Goal: Task Accomplishment & Management: Complete application form

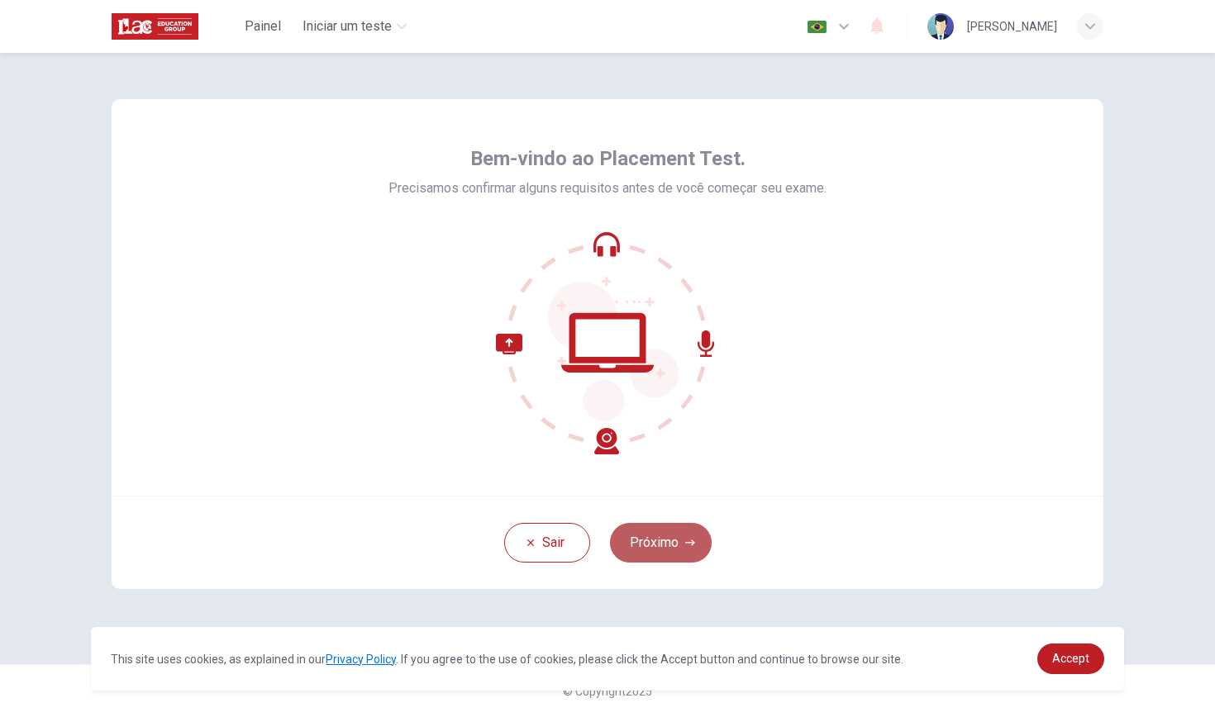
click at [664, 549] on button "Próximo" at bounding box center [661, 543] width 102 height 40
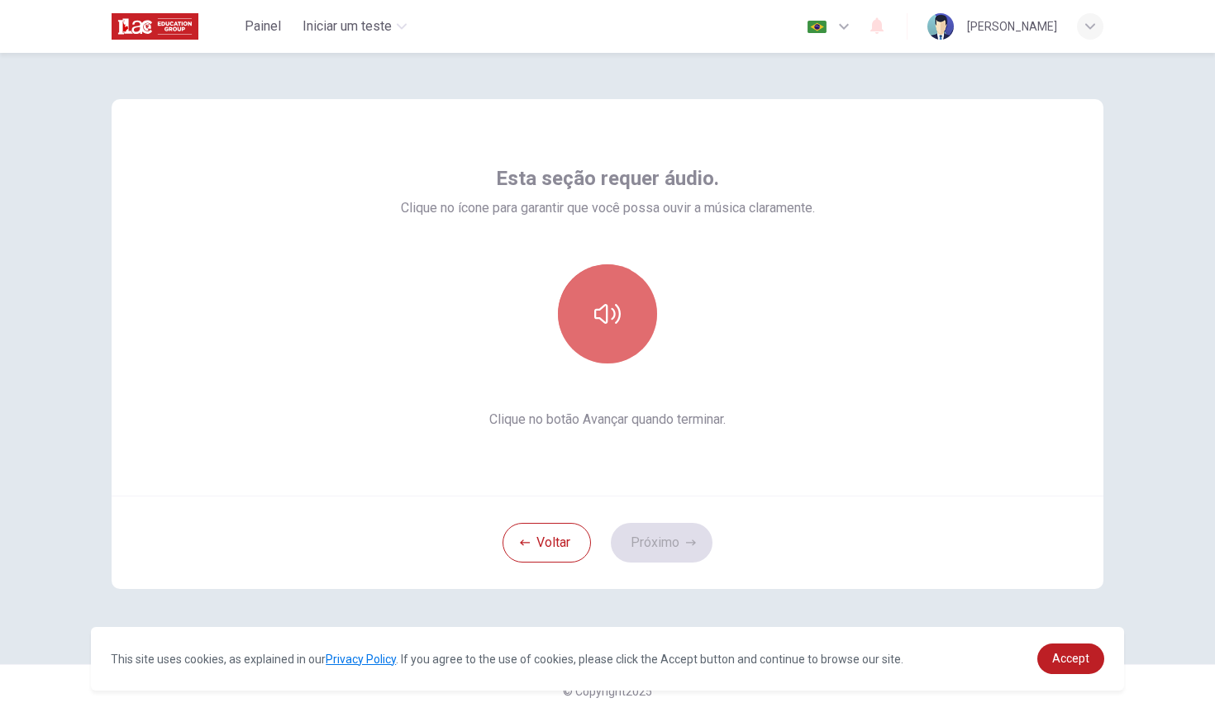
click at [605, 321] on icon "button" at bounding box center [607, 314] width 26 height 26
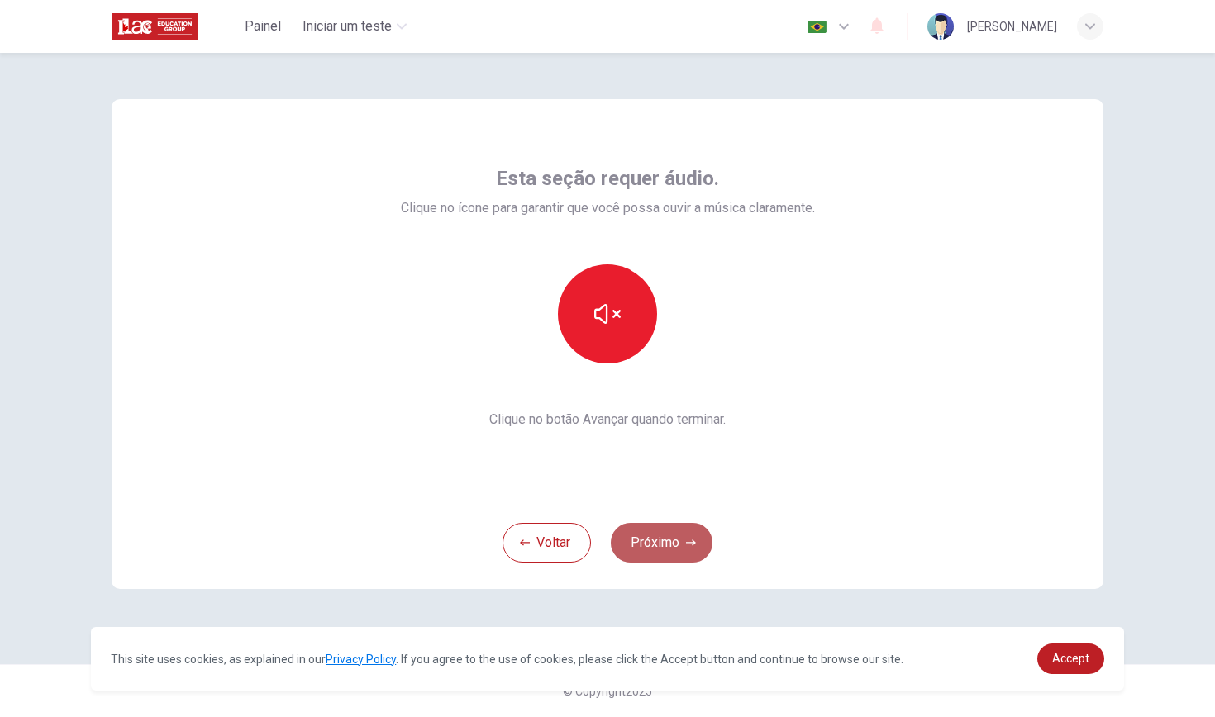
click at [679, 542] on button "Próximo" at bounding box center [662, 543] width 102 height 40
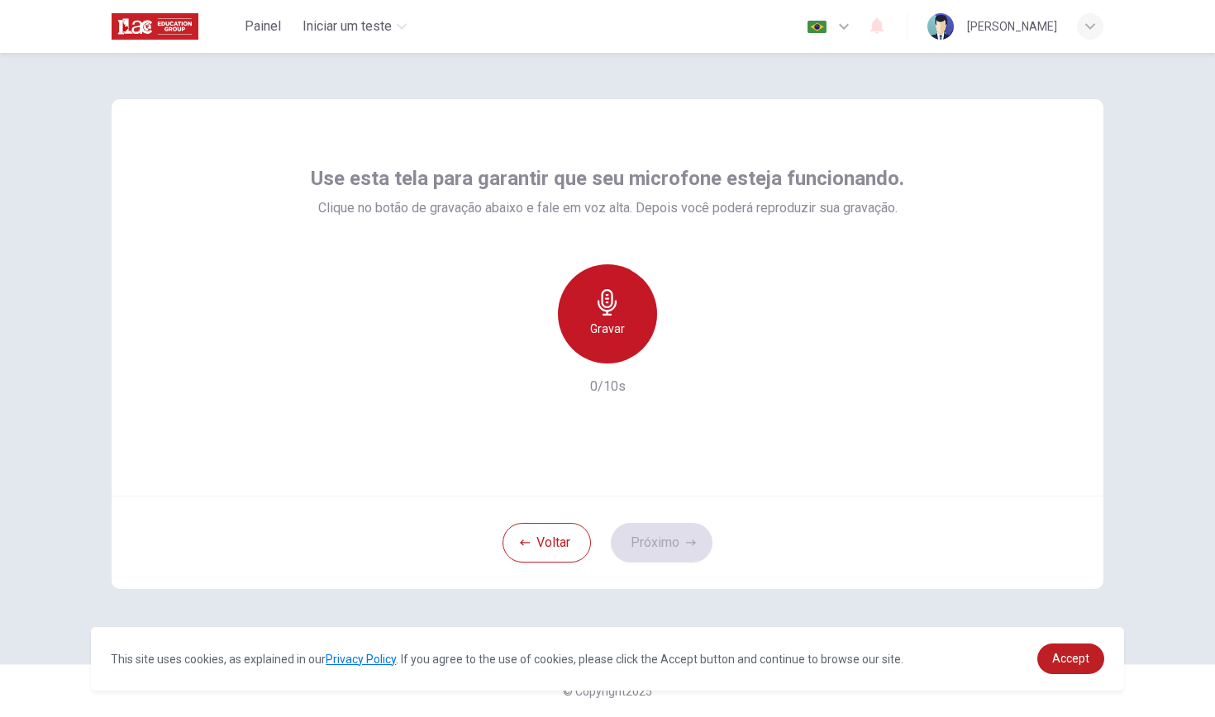
click at [607, 307] on icon "button" at bounding box center [607, 302] width 19 height 26
click at [626, 316] on div "Parar" at bounding box center [607, 314] width 99 height 99
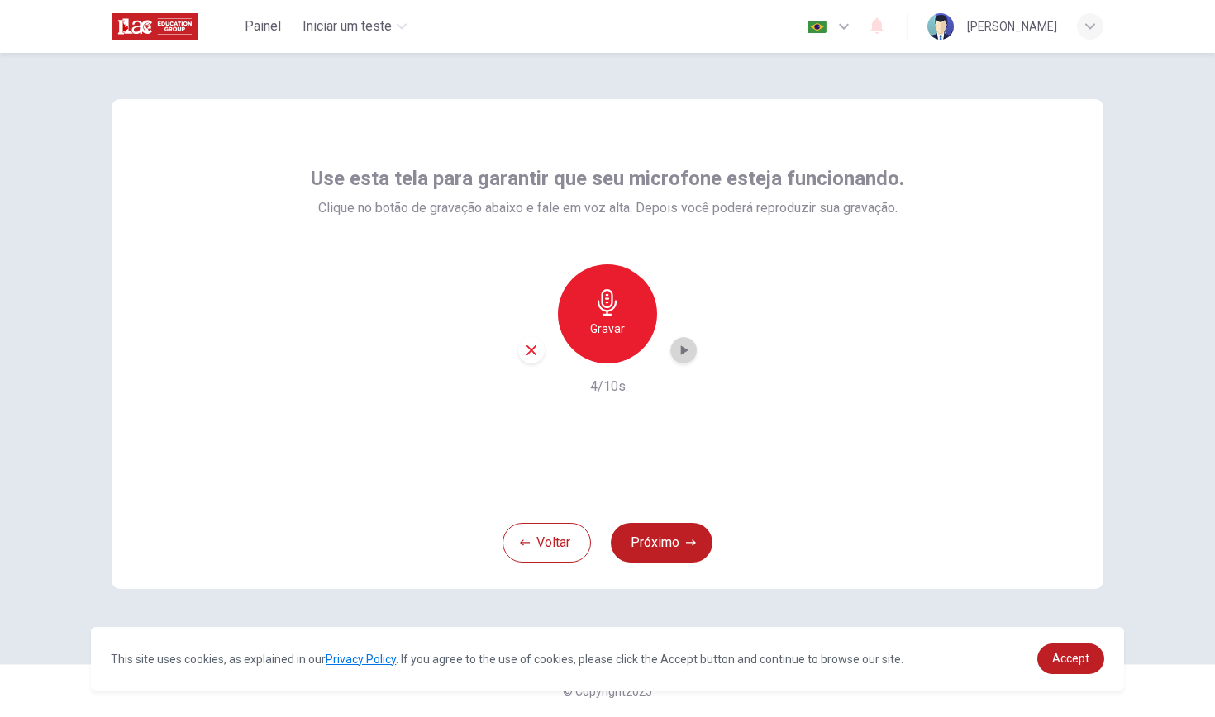
click at [686, 349] on icon "button" at bounding box center [683, 350] width 17 height 17
click at [655, 546] on button "Próximo" at bounding box center [662, 543] width 102 height 40
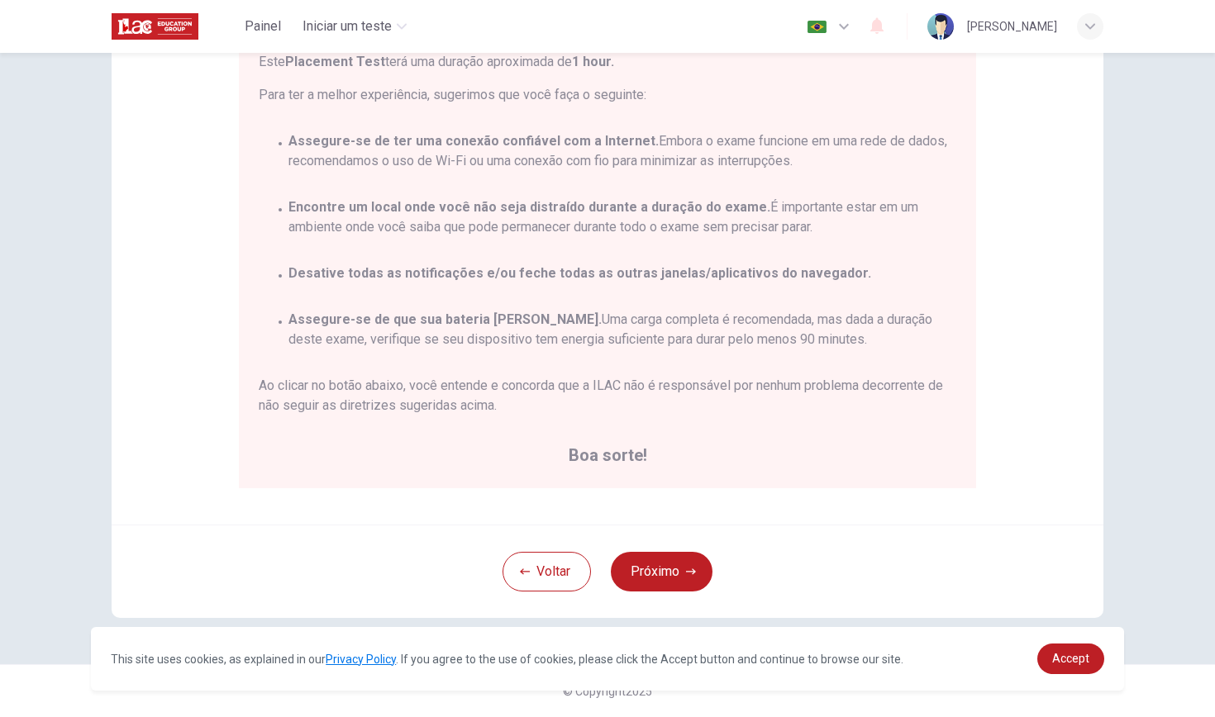
scroll to position [202, 0]
click at [656, 573] on button "Próximo" at bounding box center [662, 572] width 102 height 40
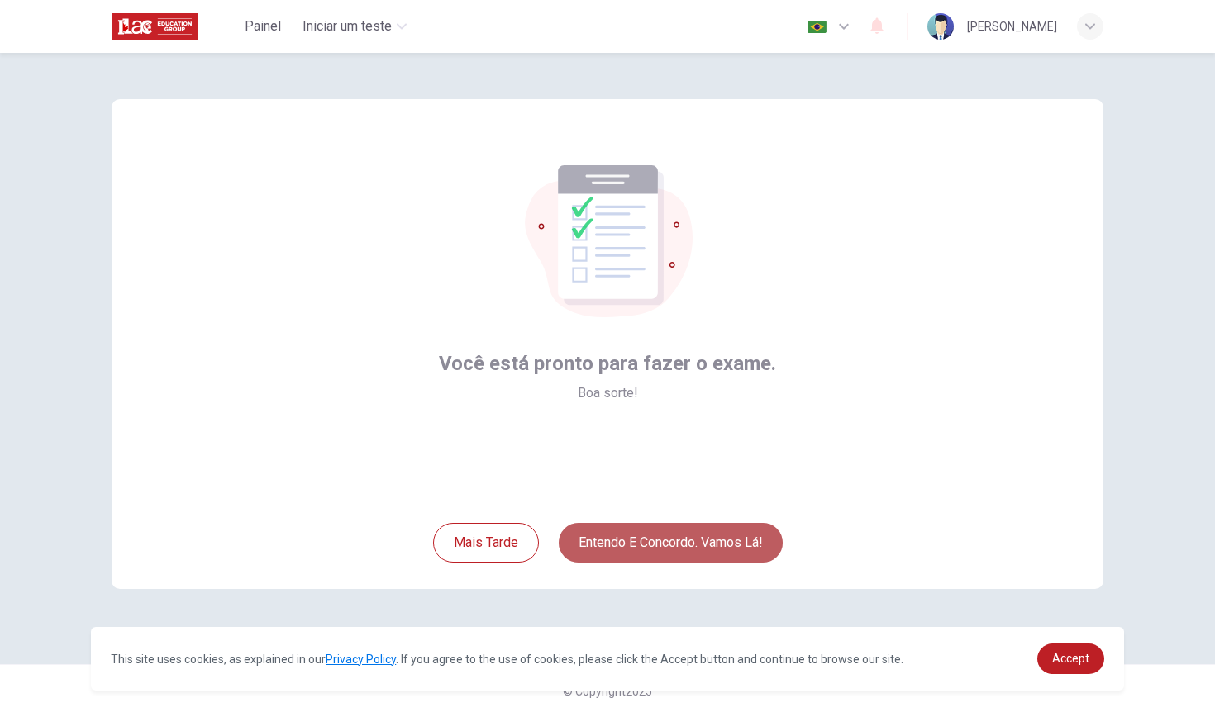
click at [660, 546] on button "Entendo e concordo. Vamos lá!" at bounding box center [671, 543] width 224 height 40
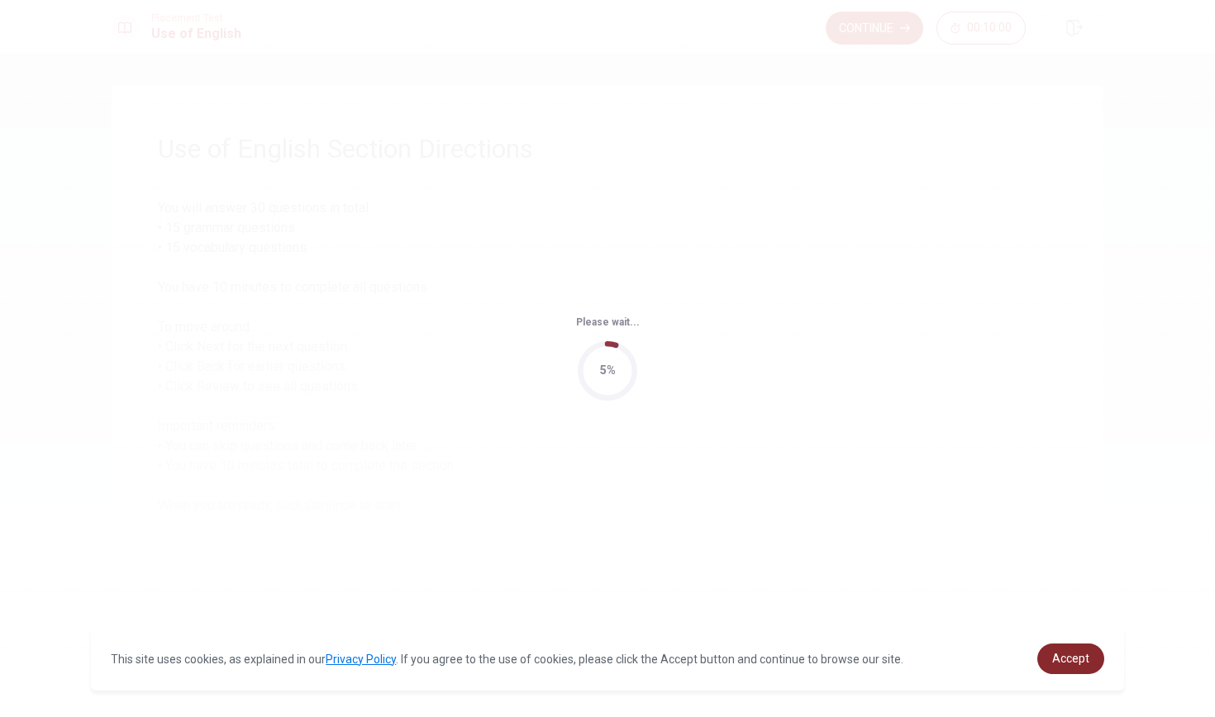
click at [1065, 661] on span "Accept" at bounding box center [1070, 658] width 37 height 13
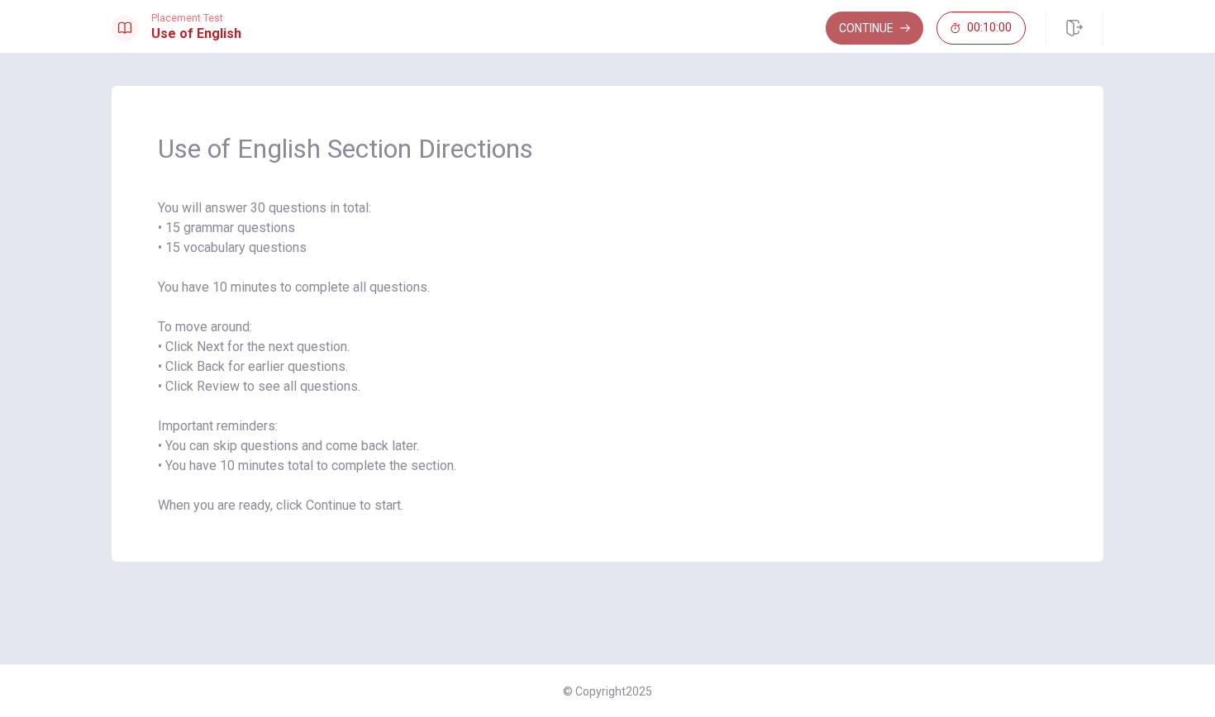
click at [865, 24] on button "Continue" at bounding box center [875, 28] width 98 height 33
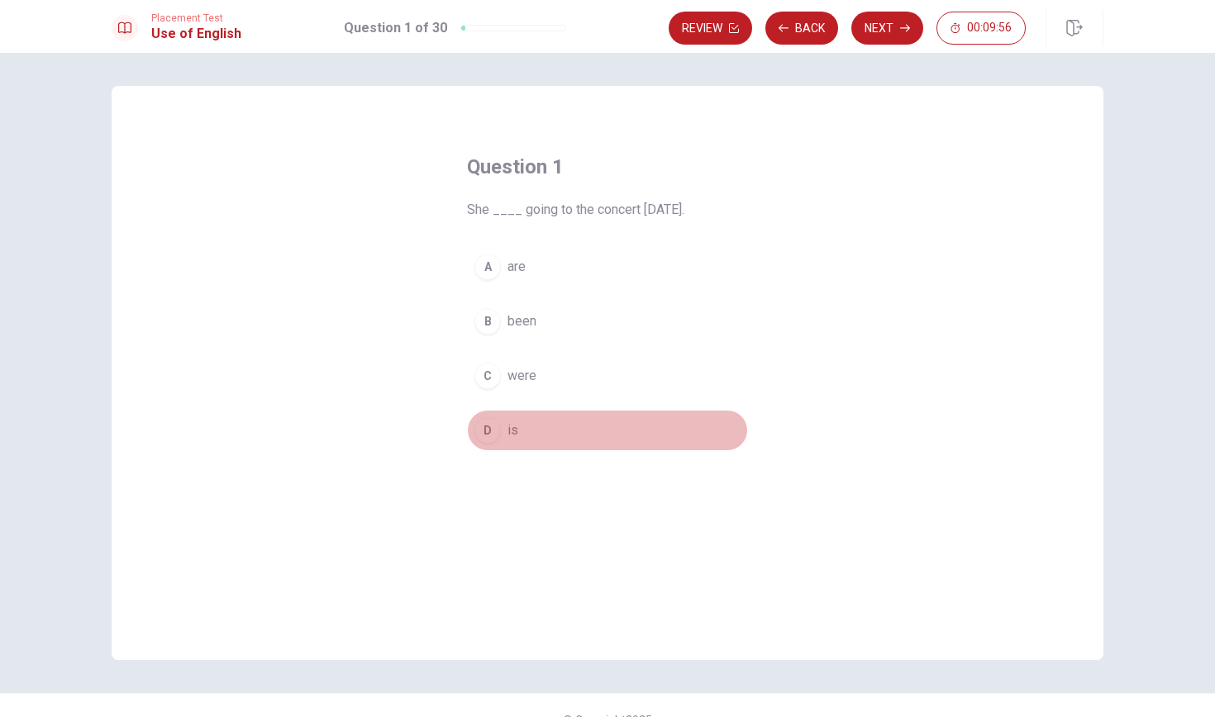
click at [512, 429] on span "is" at bounding box center [513, 431] width 11 height 20
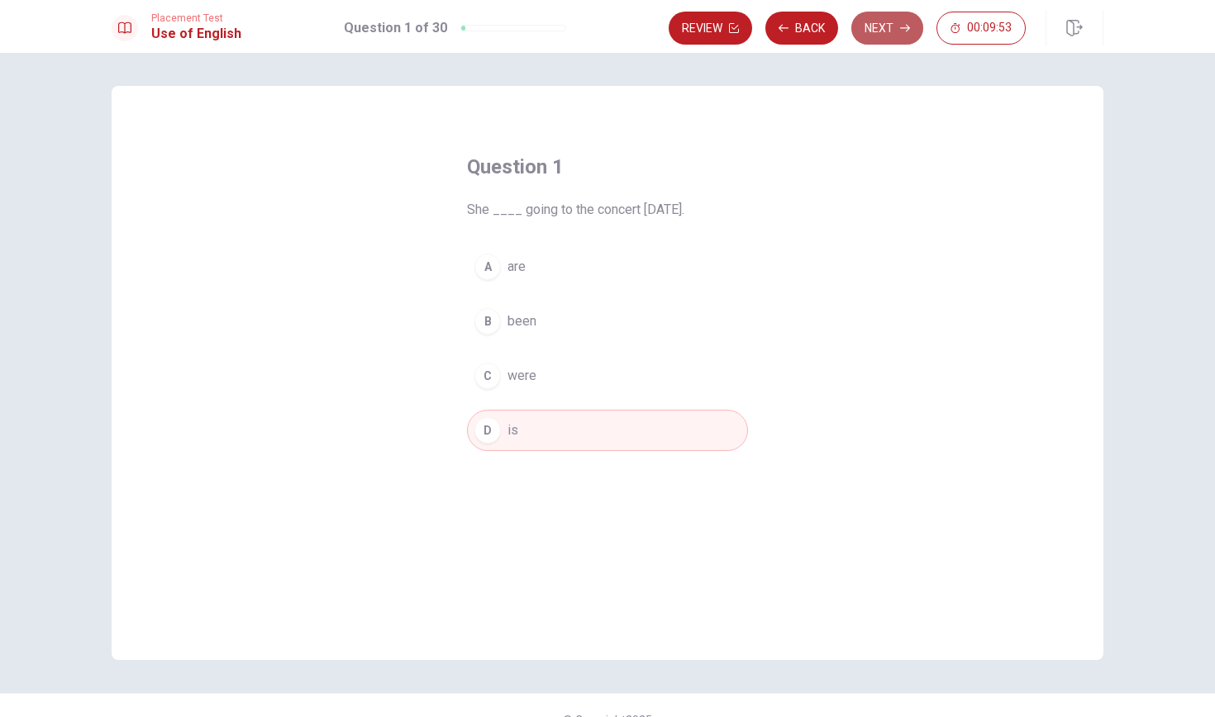
click at [893, 31] on button "Next" at bounding box center [887, 28] width 72 height 33
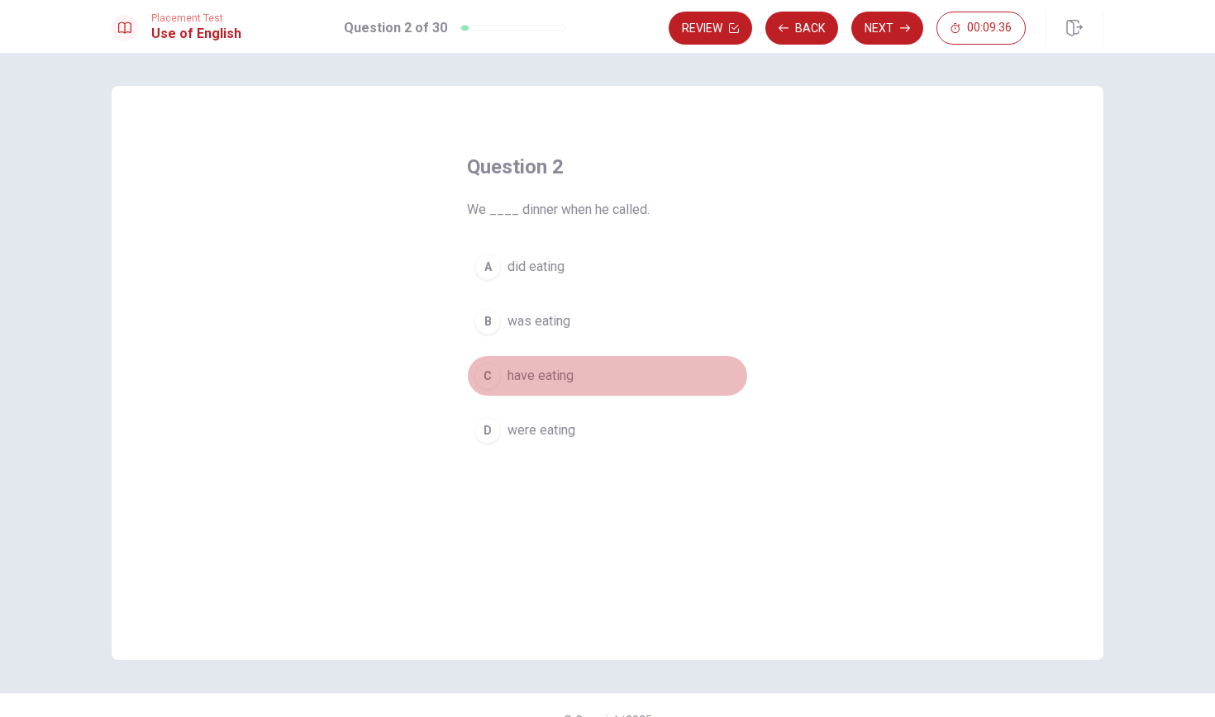
click at [543, 377] on span "have eating" at bounding box center [541, 376] width 66 height 20
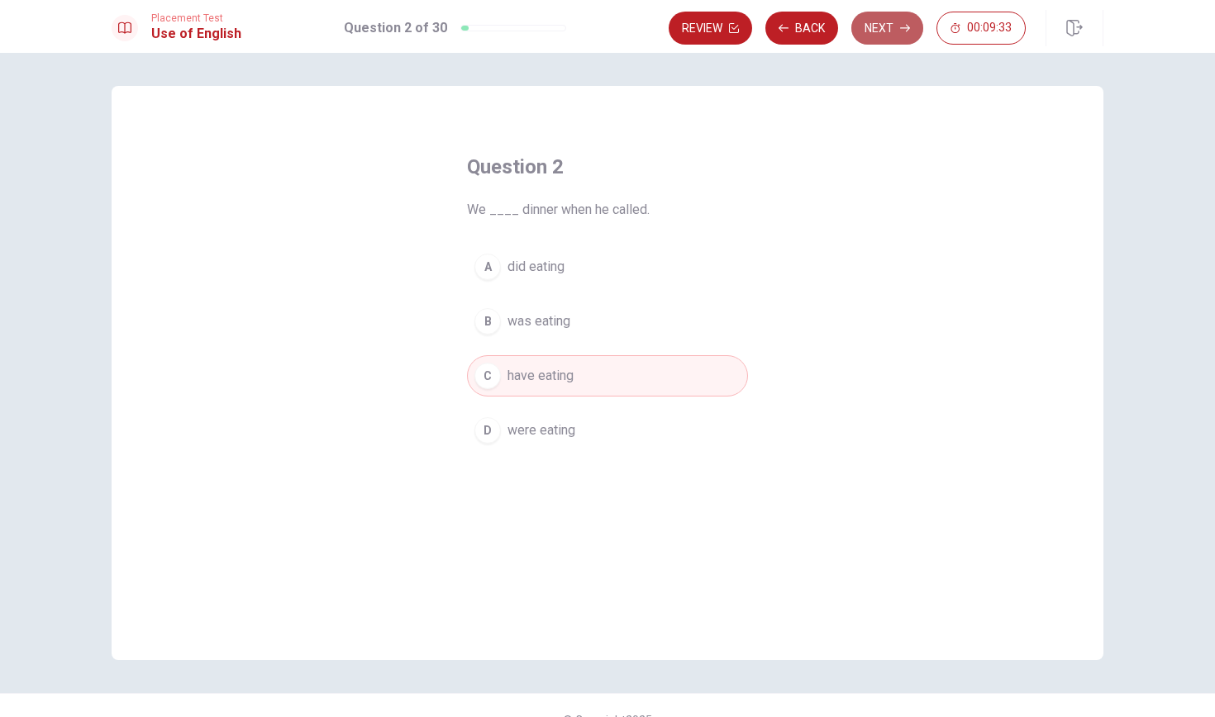
click at [881, 26] on button "Next" at bounding box center [887, 28] width 72 height 33
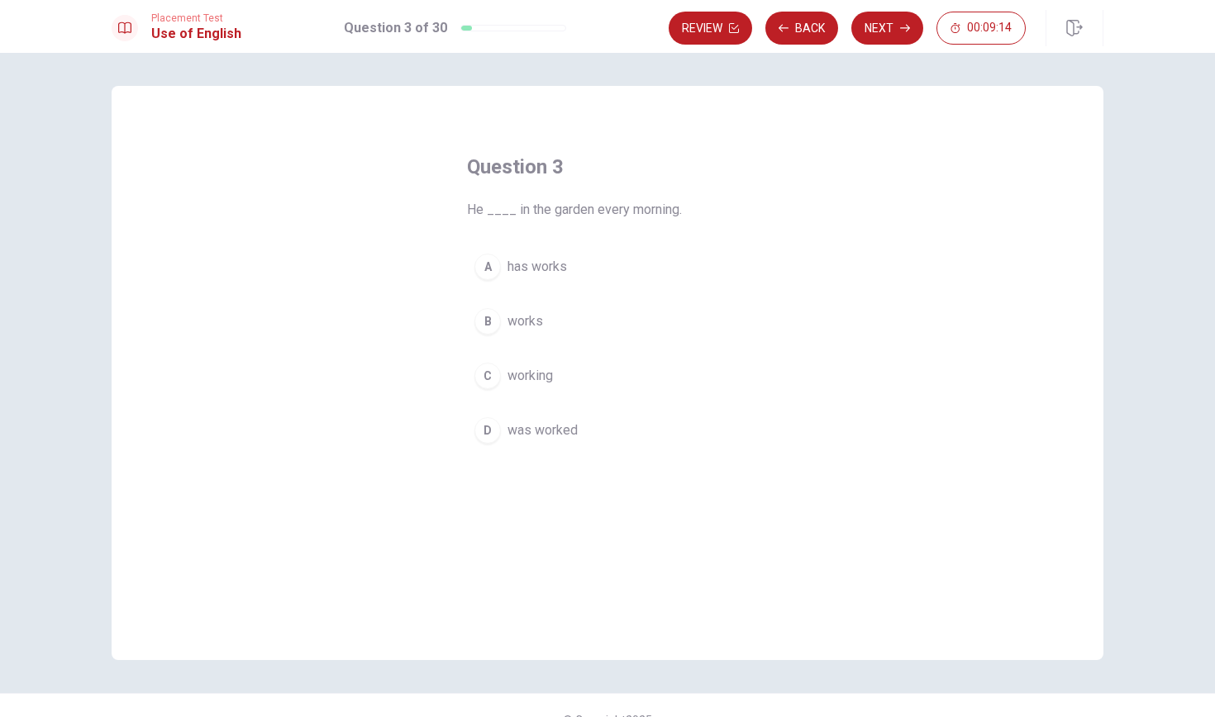
click at [524, 318] on span "works" at bounding box center [526, 322] width 36 height 20
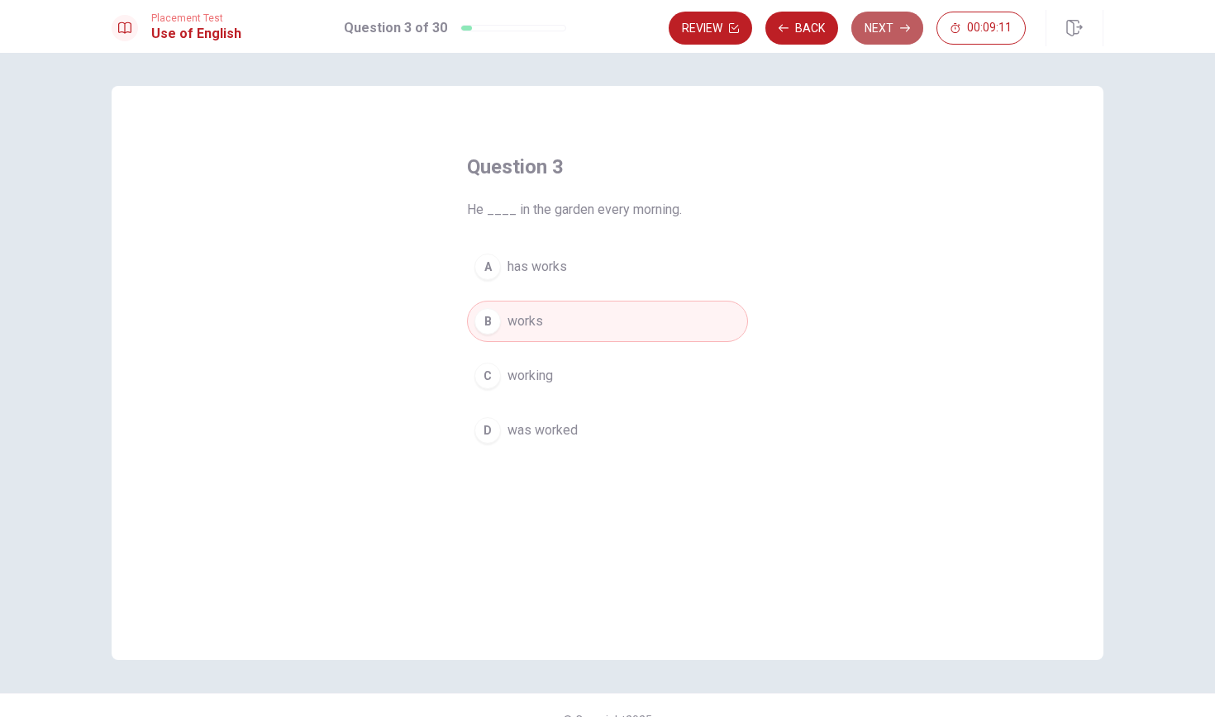
click at [890, 26] on button "Next" at bounding box center [887, 28] width 72 height 33
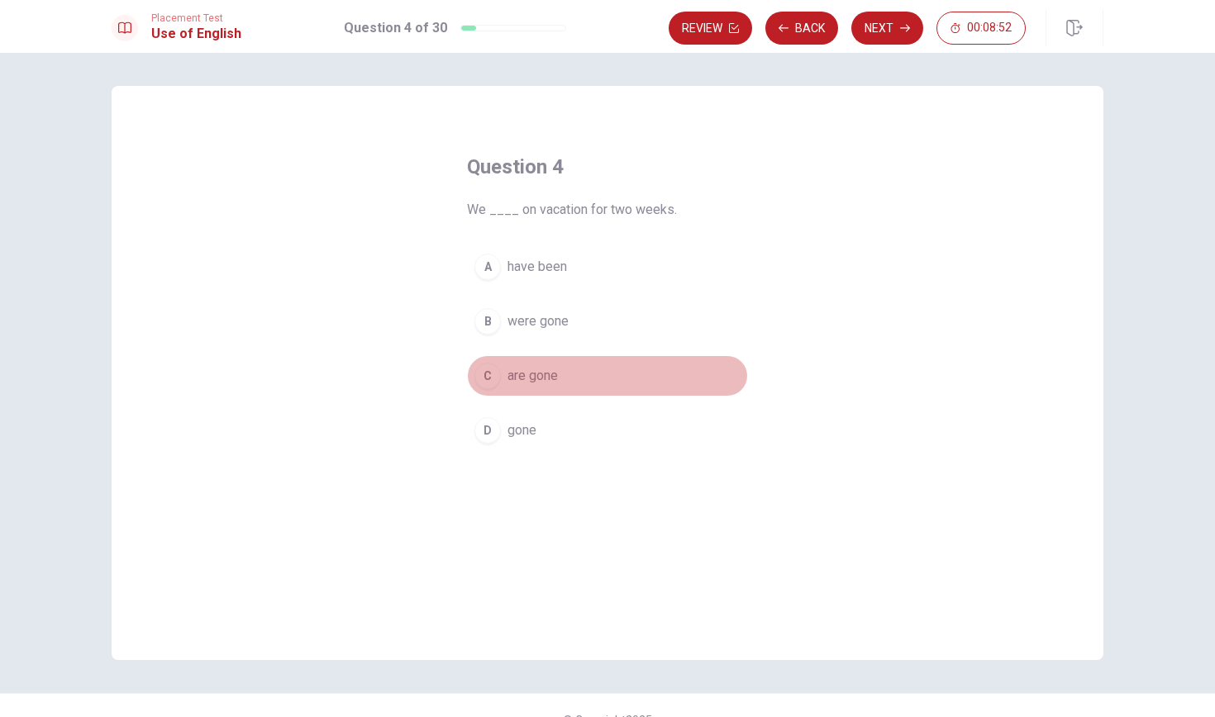
click at [527, 378] on span "are gone" at bounding box center [533, 376] width 50 height 20
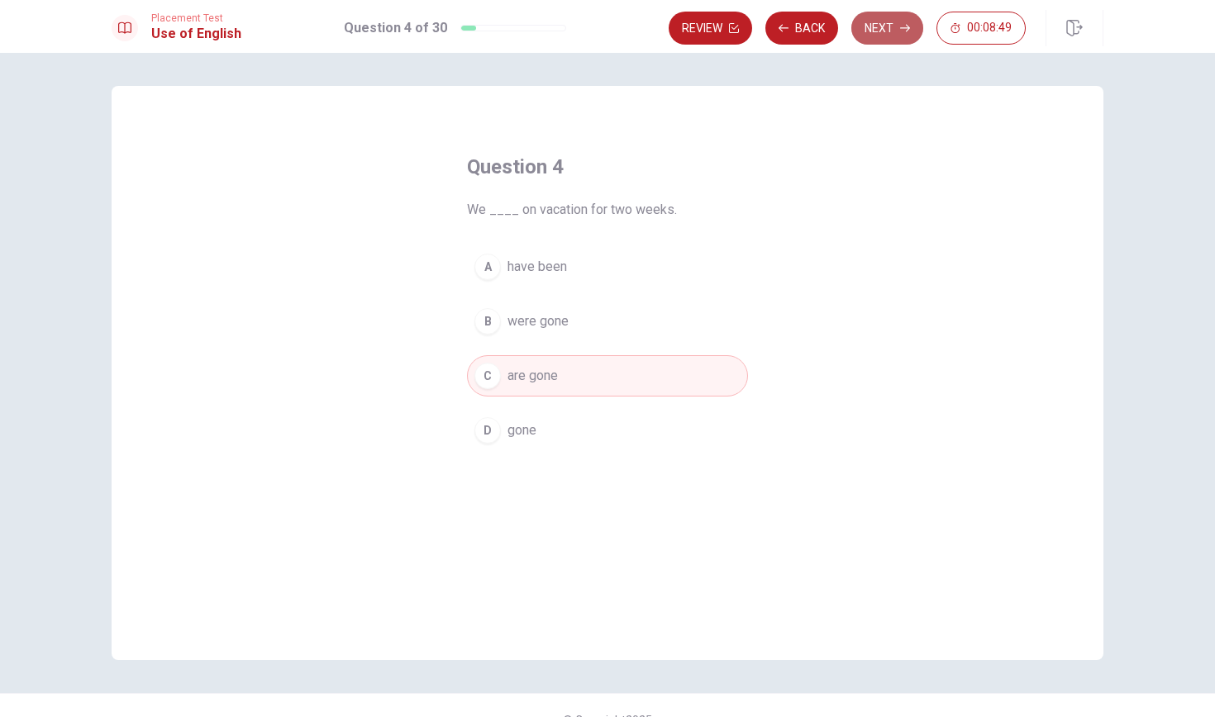
click at [883, 28] on button "Next" at bounding box center [887, 28] width 72 height 33
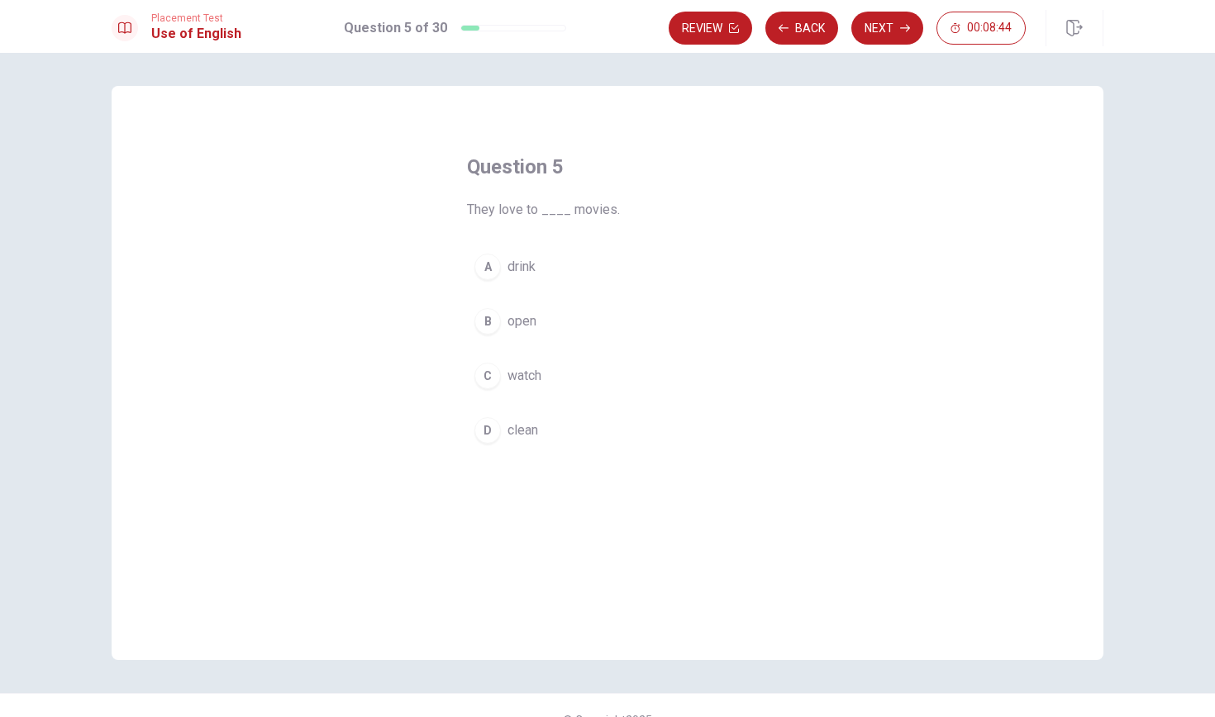
click at [531, 369] on span "watch" at bounding box center [525, 376] width 34 height 20
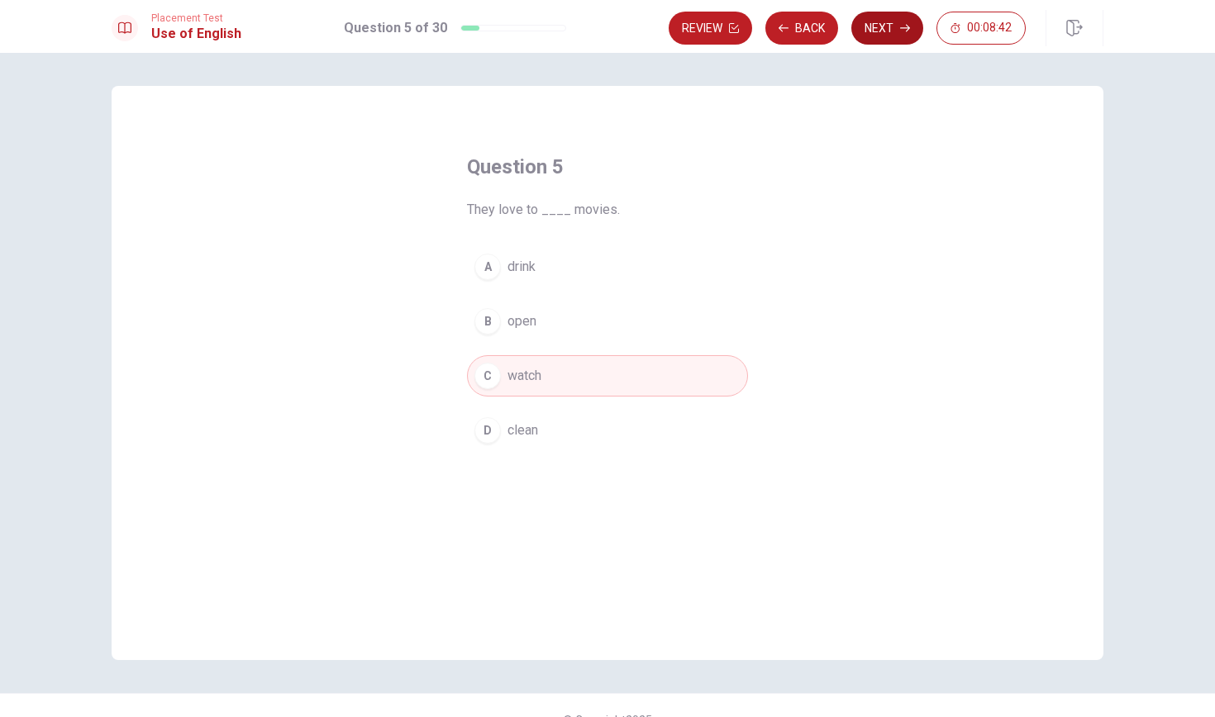
click at [884, 20] on button "Next" at bounding box center [887, 28] width 72 height 33
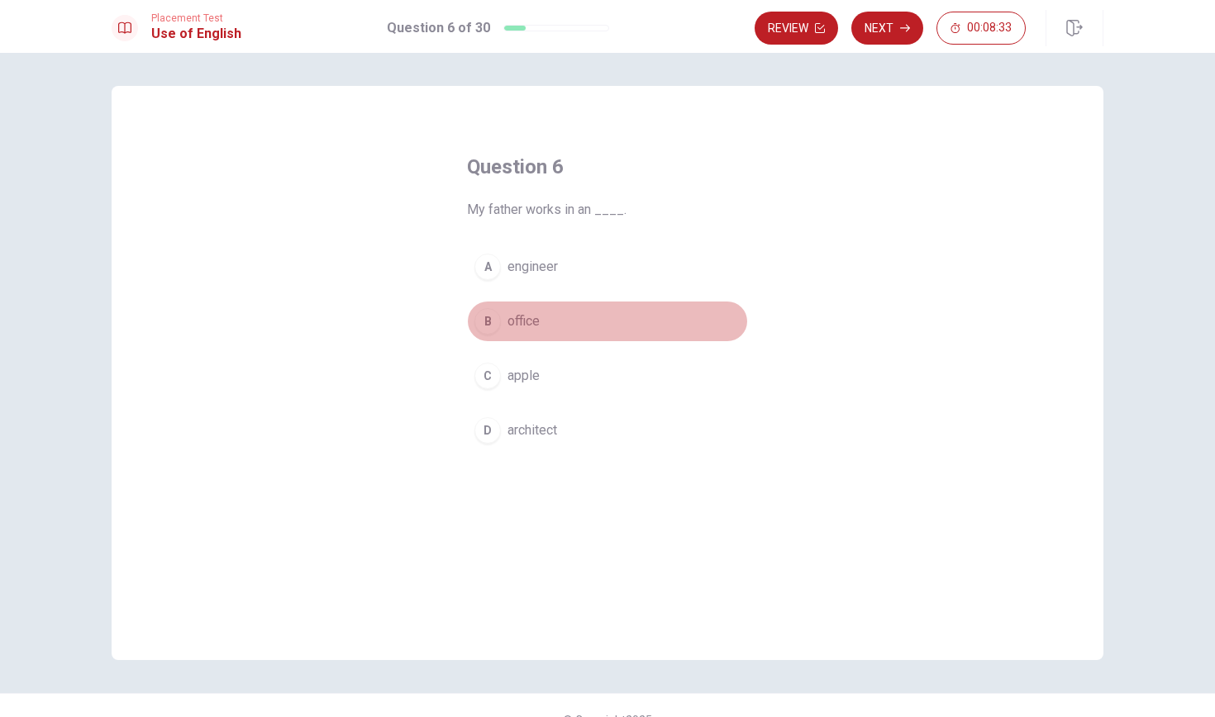
click at [527, 331] on button "B office" at bounding box center [607, 321] width 281 height 41
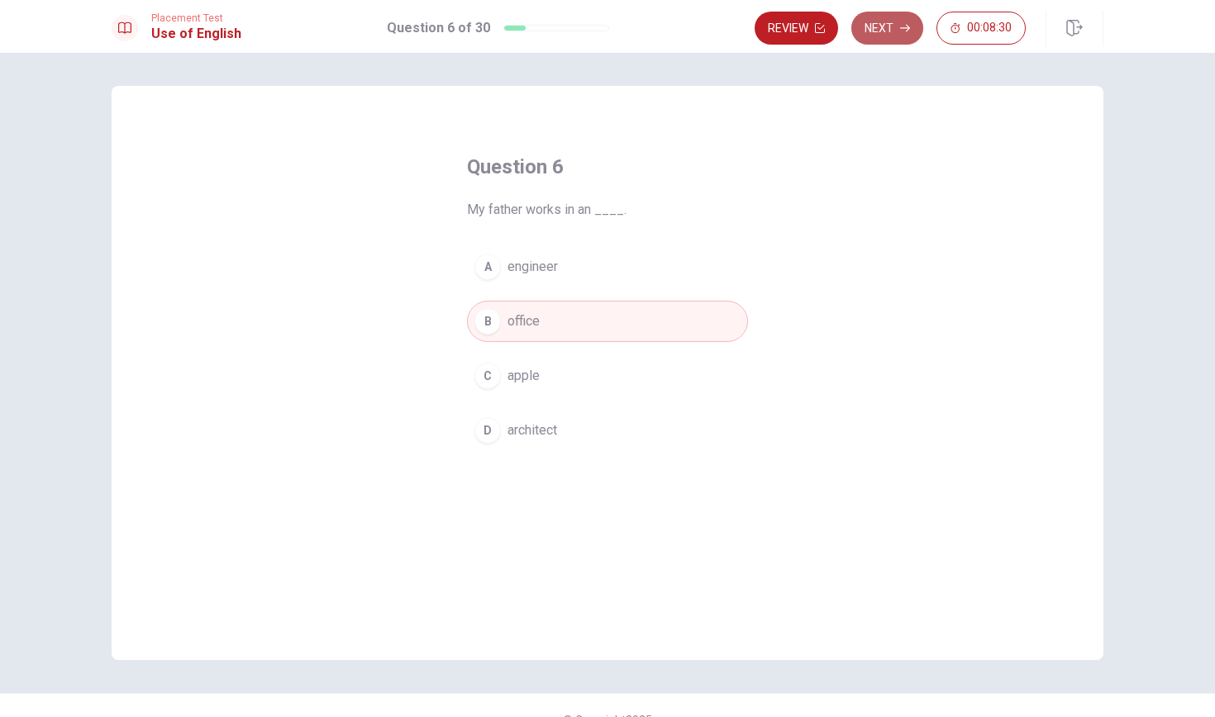
click at [894, 26] on button "Next" at bounding box center [887, 28] width 72 height 33
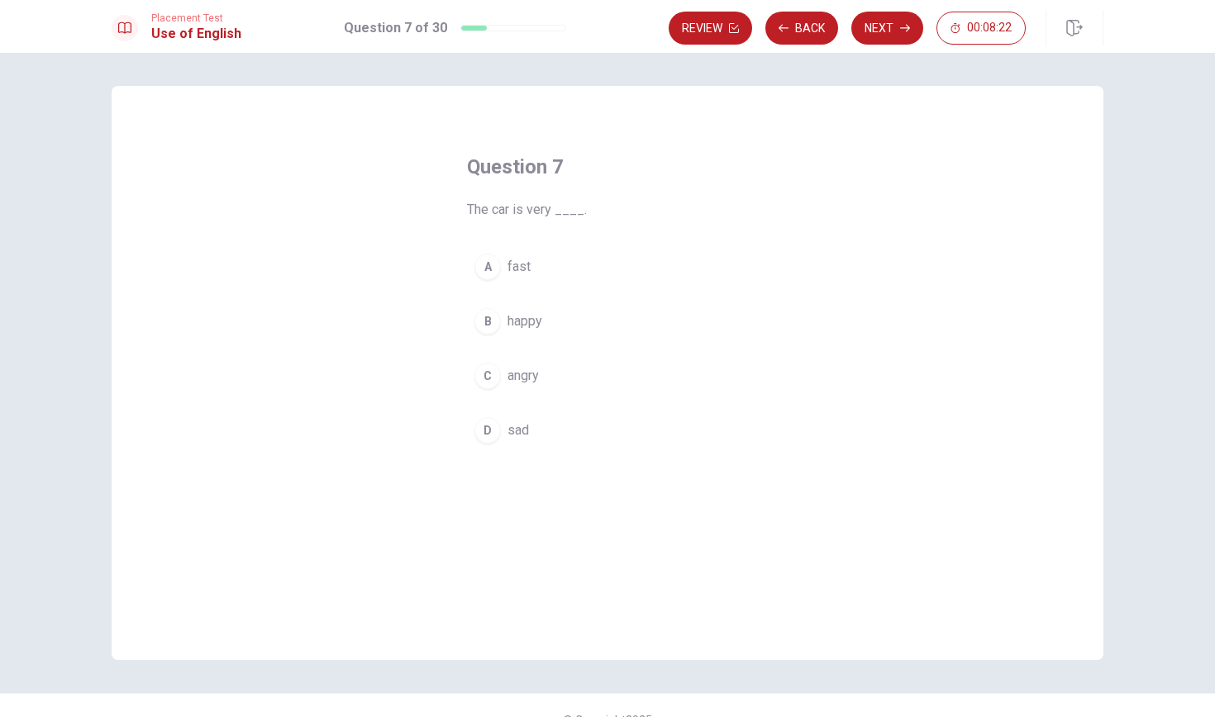
click at [515, 263] on span "fast" at bounding box center [519, 267] width 23 height 20
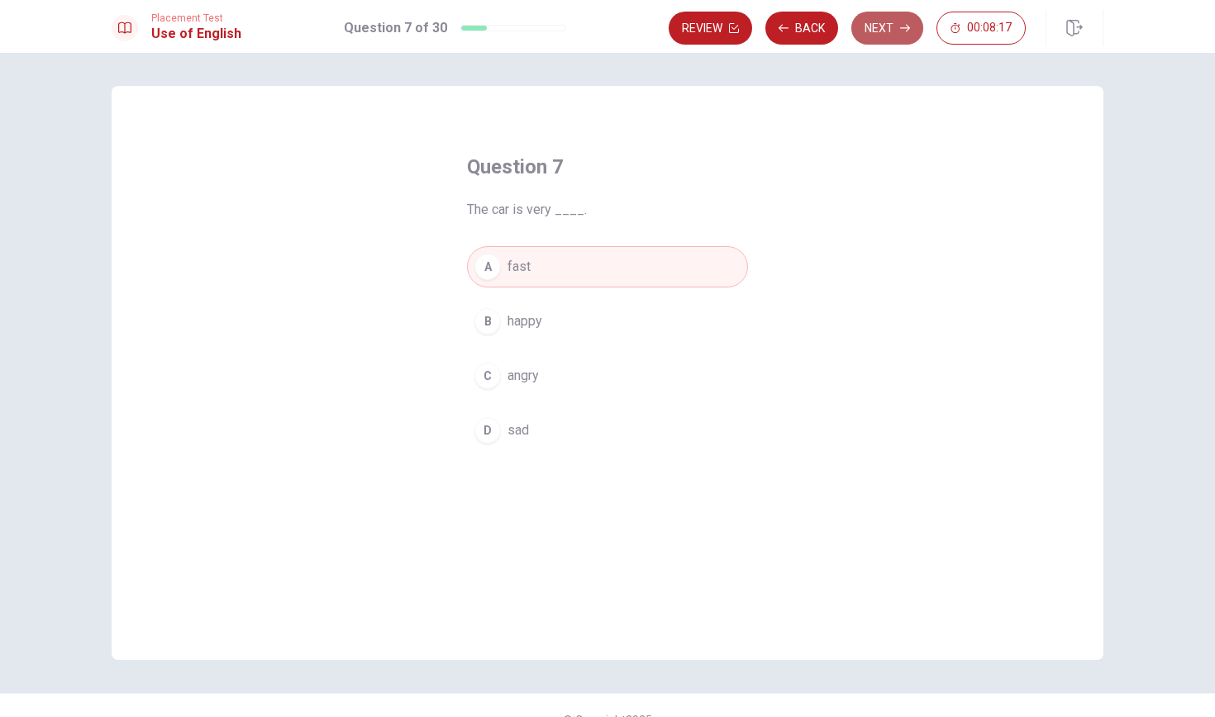
click at [896, 26] on button "Next" at bounding box center [887, 28] width 72 height 33
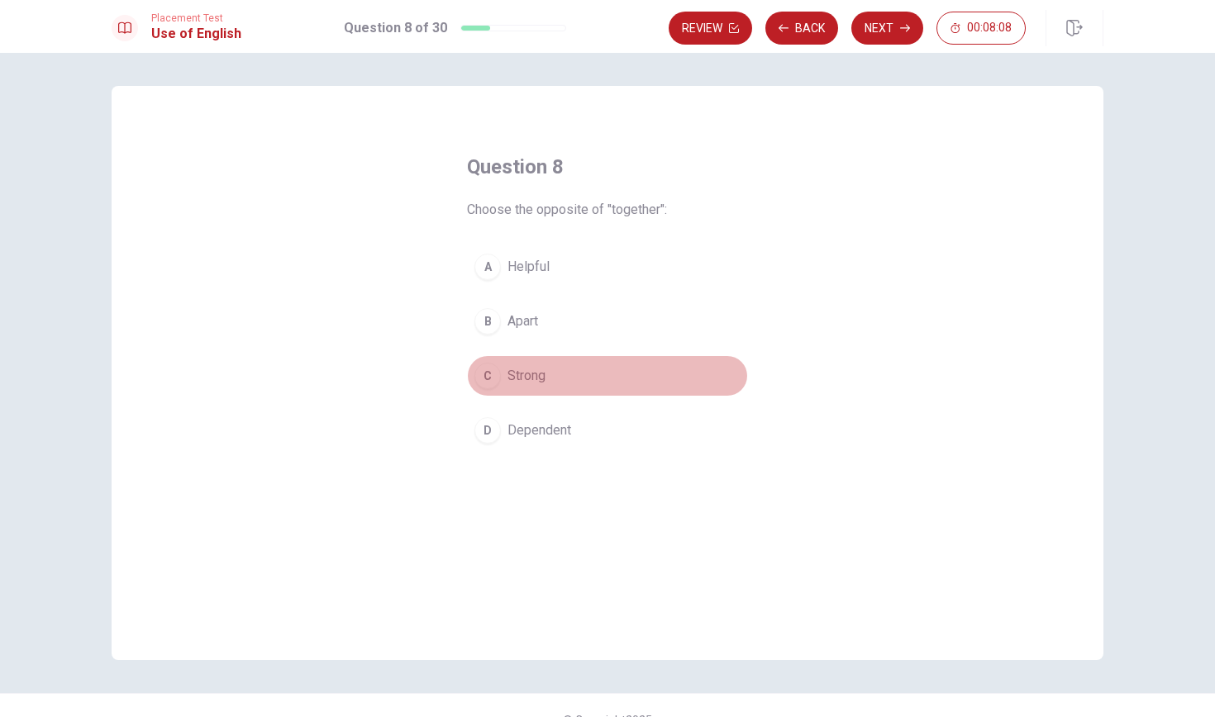
click at [517, 370] on span "Strong" at bounding box center [527, 376] width 38 height 20
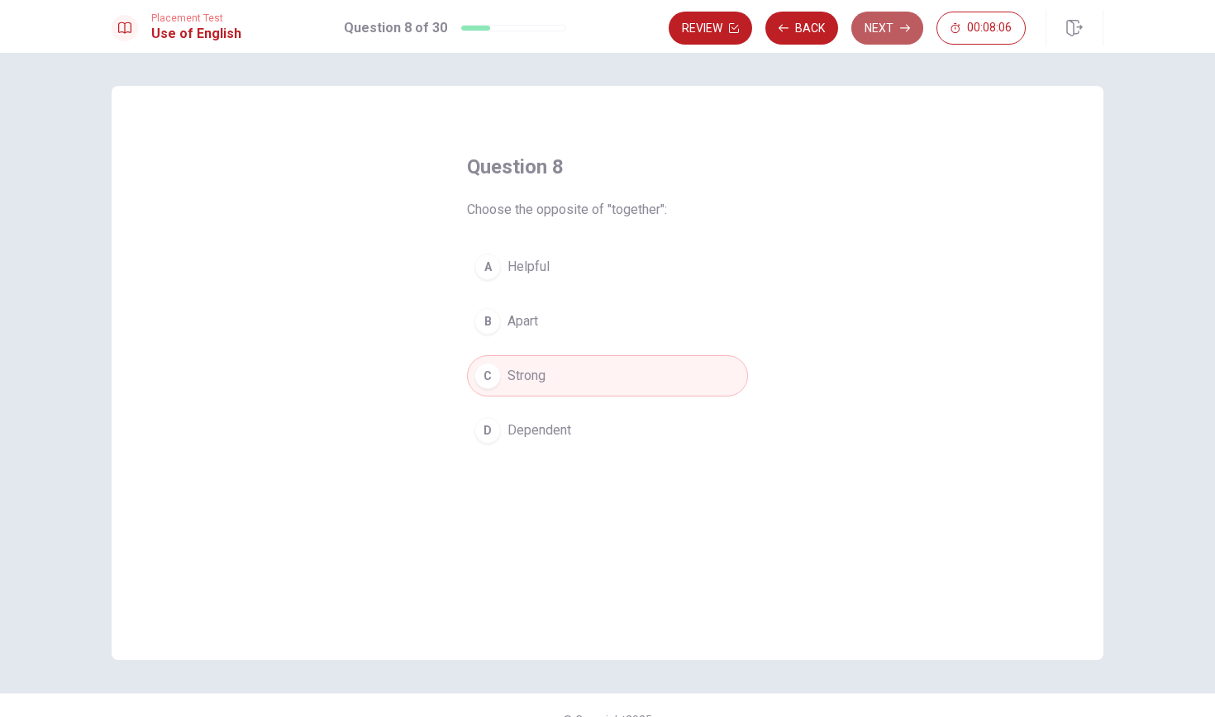
click at [882, 26] on button "Next" at bounding box center [887, 28] width 72 height 33
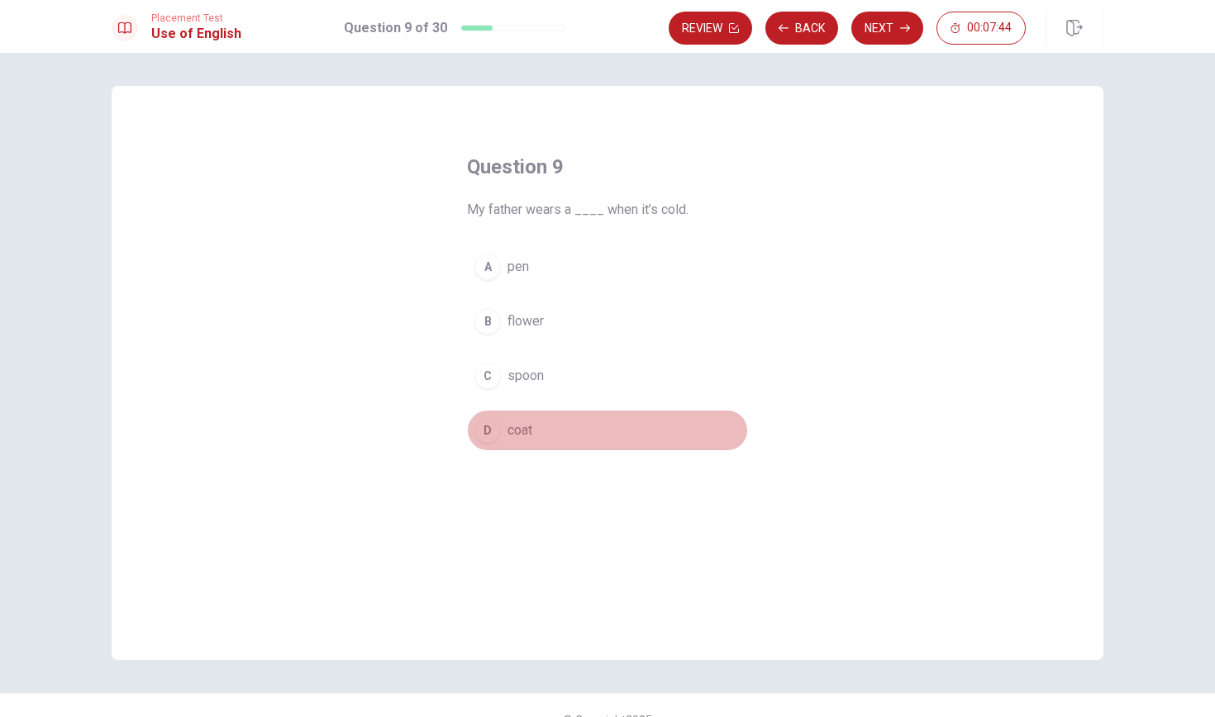
click at [523, 436] on span "coat" at bounding box center [520, 431] width 25 height 20
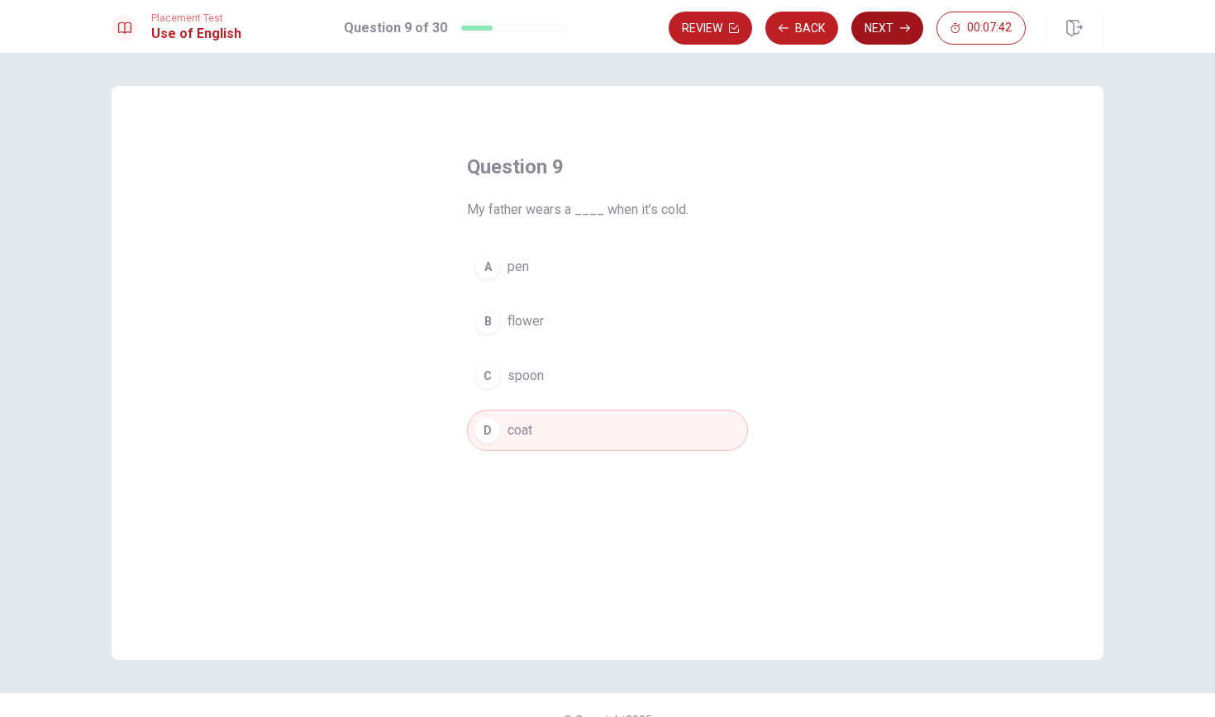
click at [872, 36] on button "Next" at bounding box center [887, 28] width 72 height 33
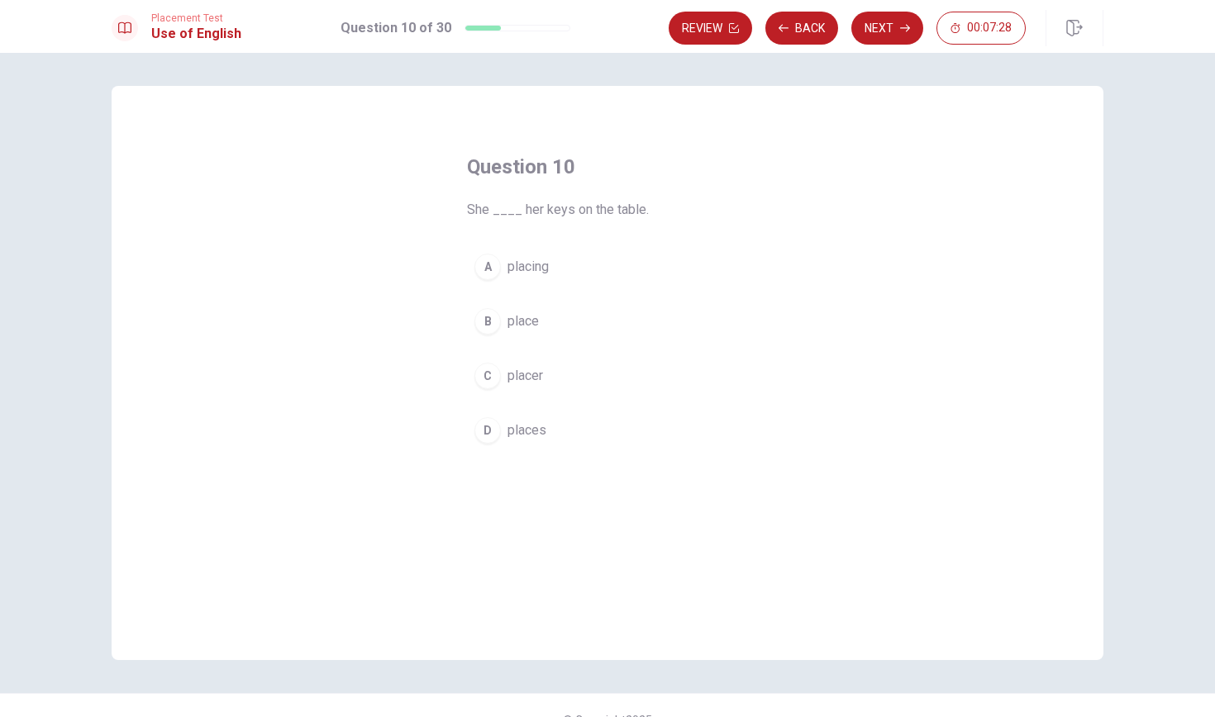
click at [513, 432] on span "places" at bounding box center [527, 431] width 39 height 20
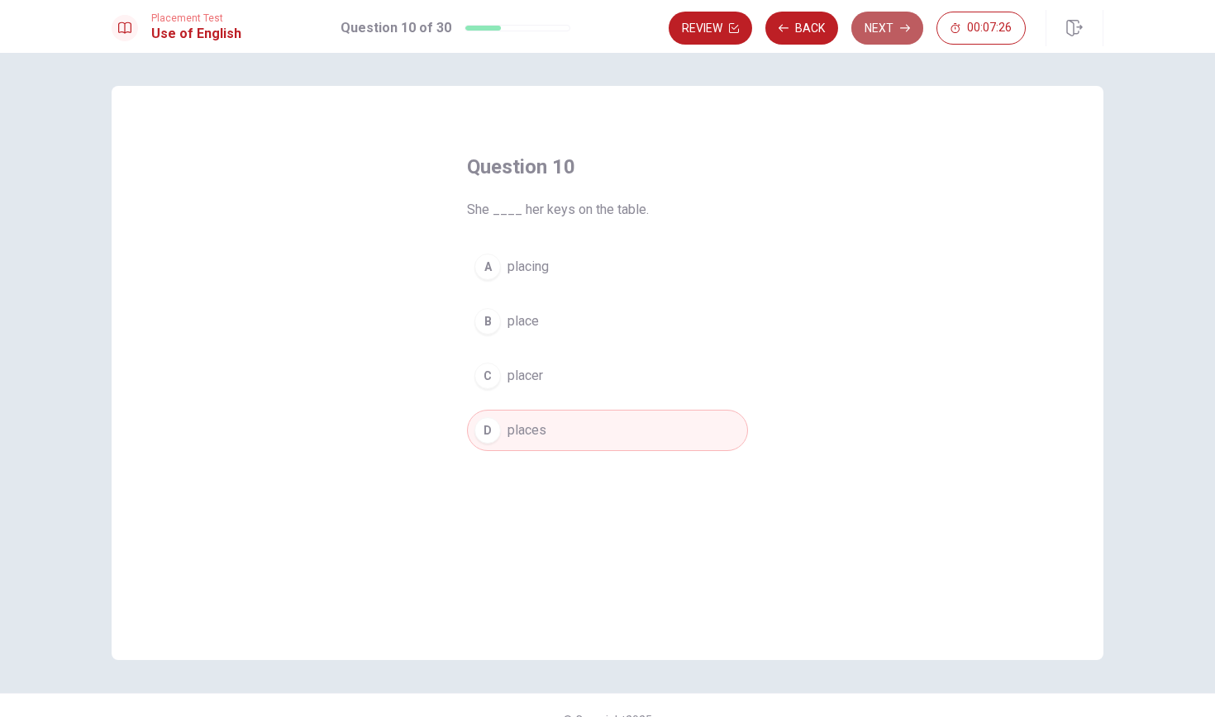
click at [889, 21] on button "Next" at bounding box center [887, 28] width 72 height 33
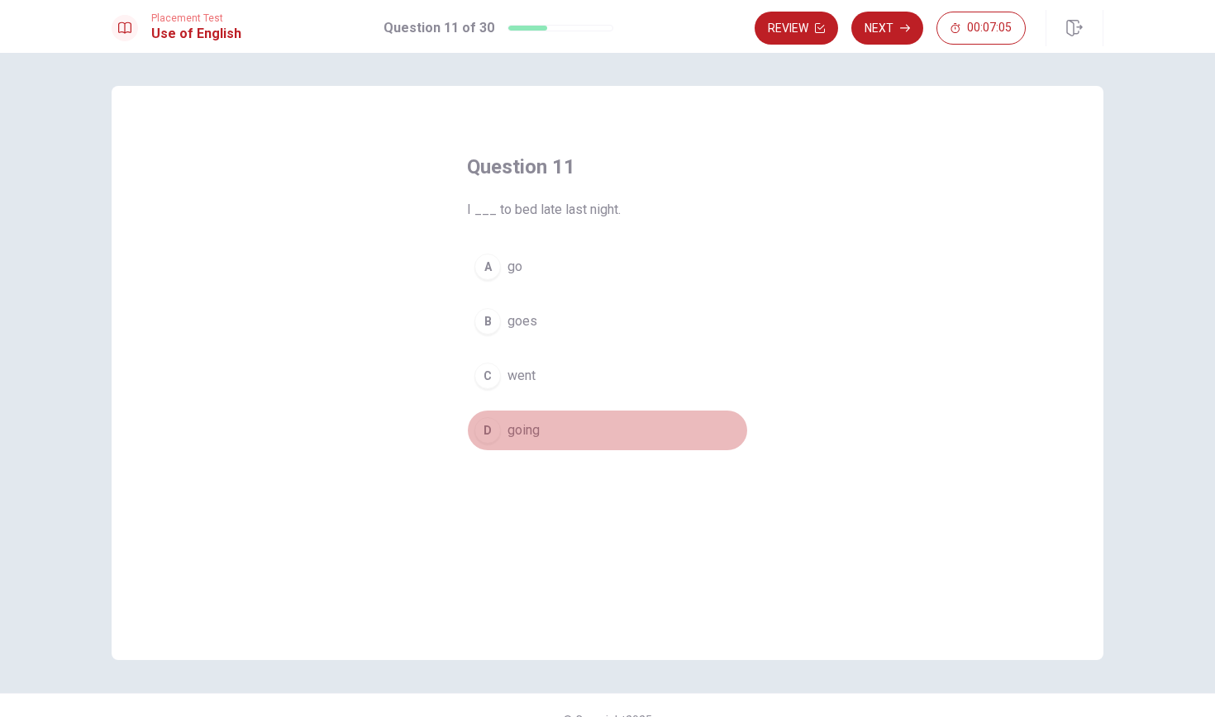
click at [515, 427] on span "going" at bounding box center [524, 431] width 32 height 20
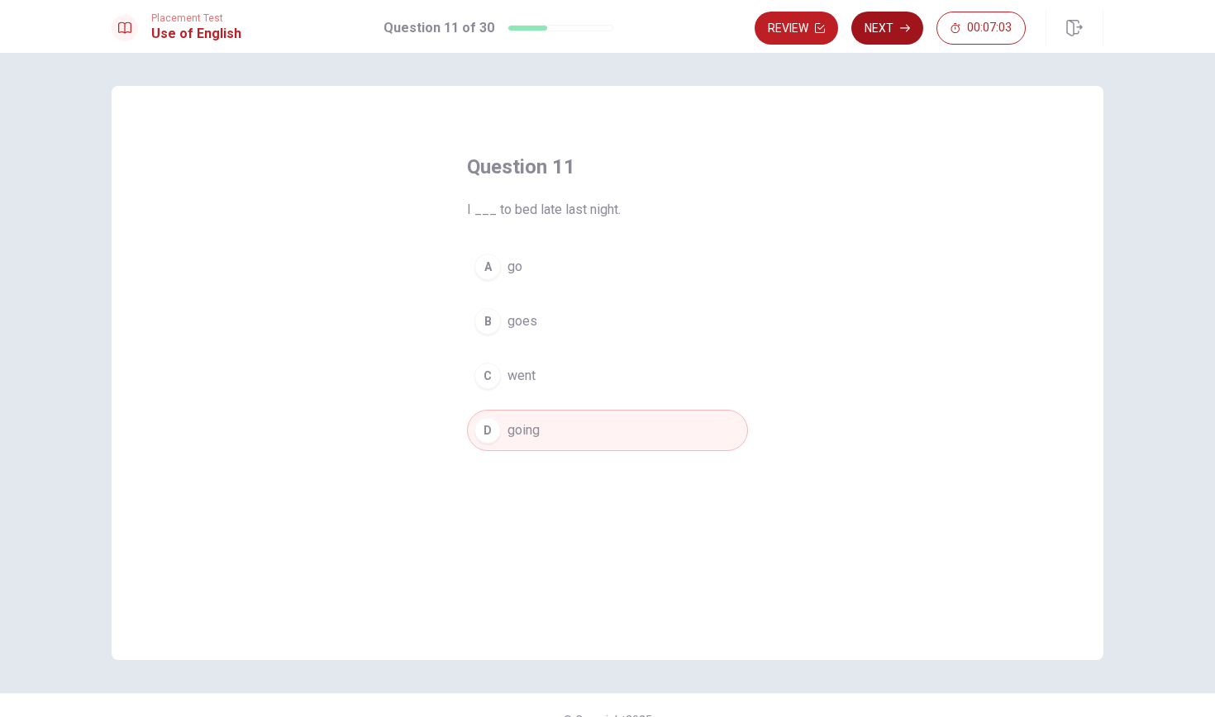
click at [902, 26] on icon "button" at bounding box center [905, 28] width 10 height 10
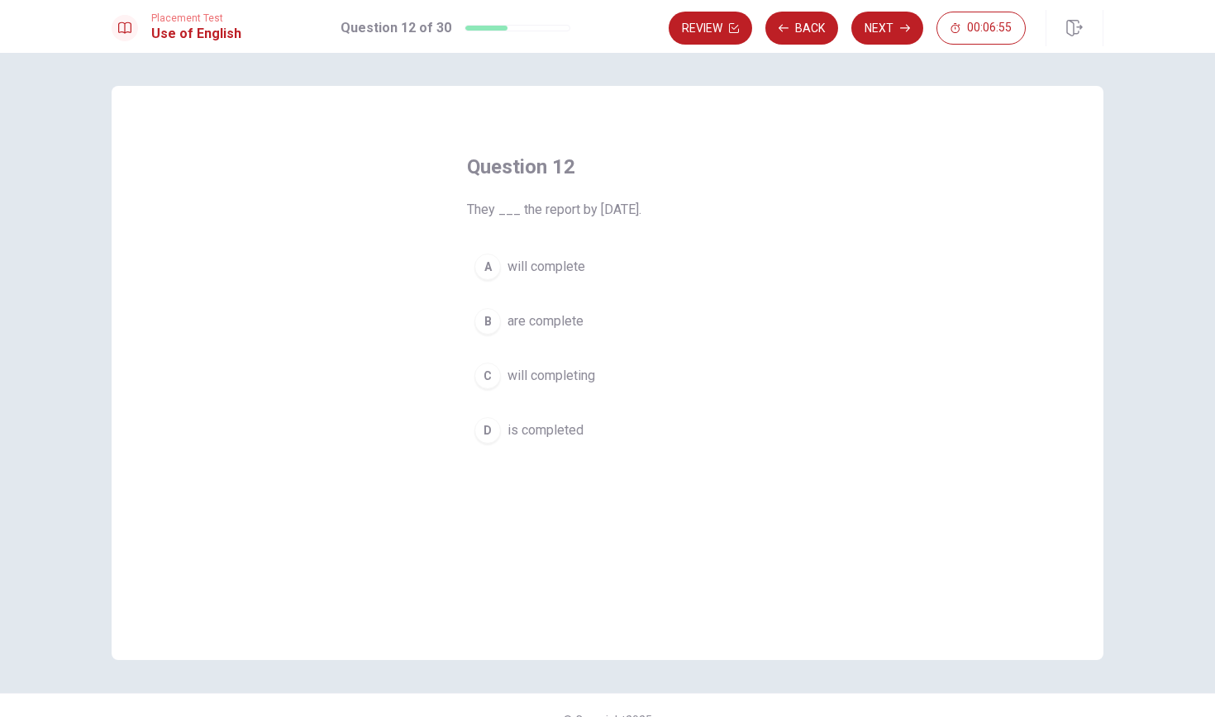
click at [560, 321] on span "are complete" at bounding box center [546, 322] width 76 height 20
click at [889, 25] on button "Next" at bounding box center [887, 28] width 72 height 33
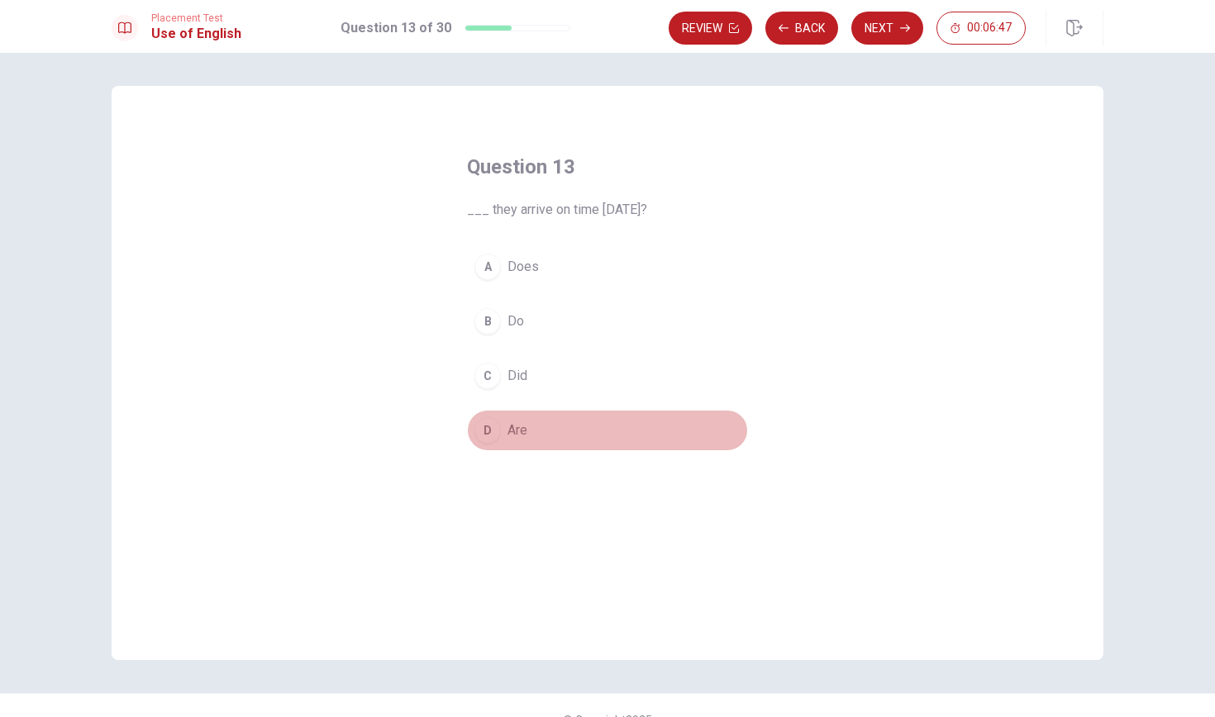
click at [512, 432] on span "Are" at bounding box center [518, 431] width 20 height 20
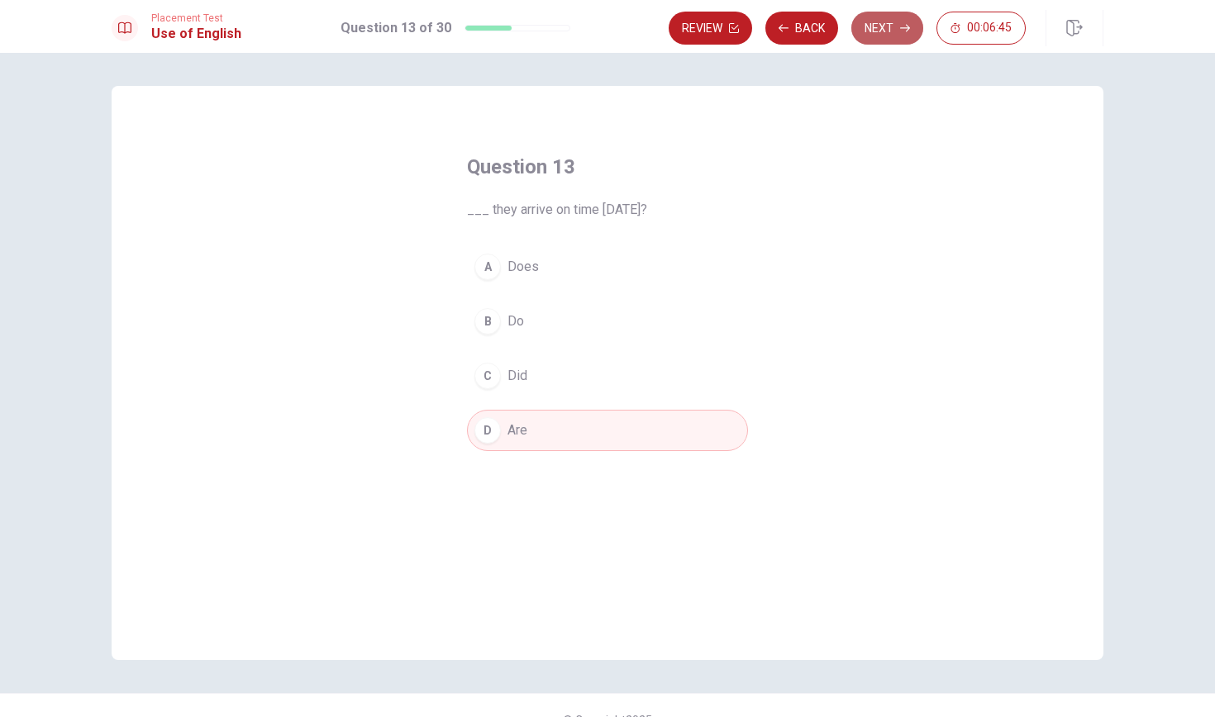
click at [896, 26] on button "Next" at bounding box center [887, 28] width 72 height 33
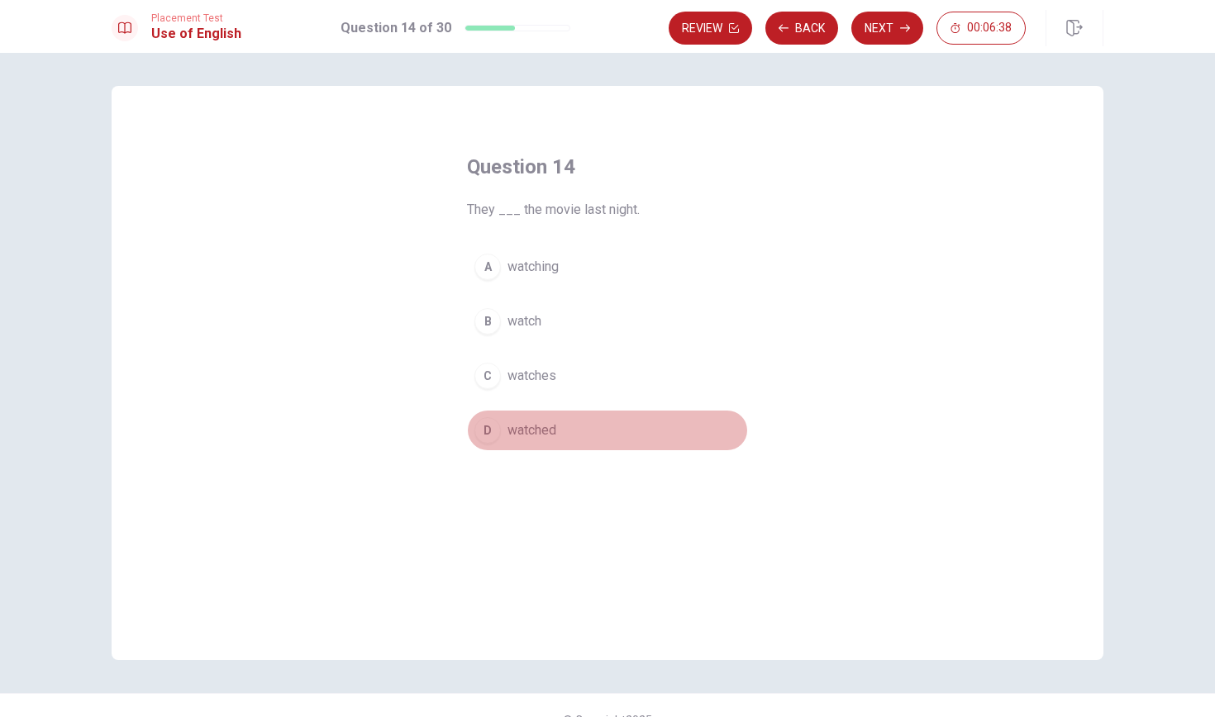
click at [531, 439] on span "watched" at bounding box center [532, 431] width 49 height 20
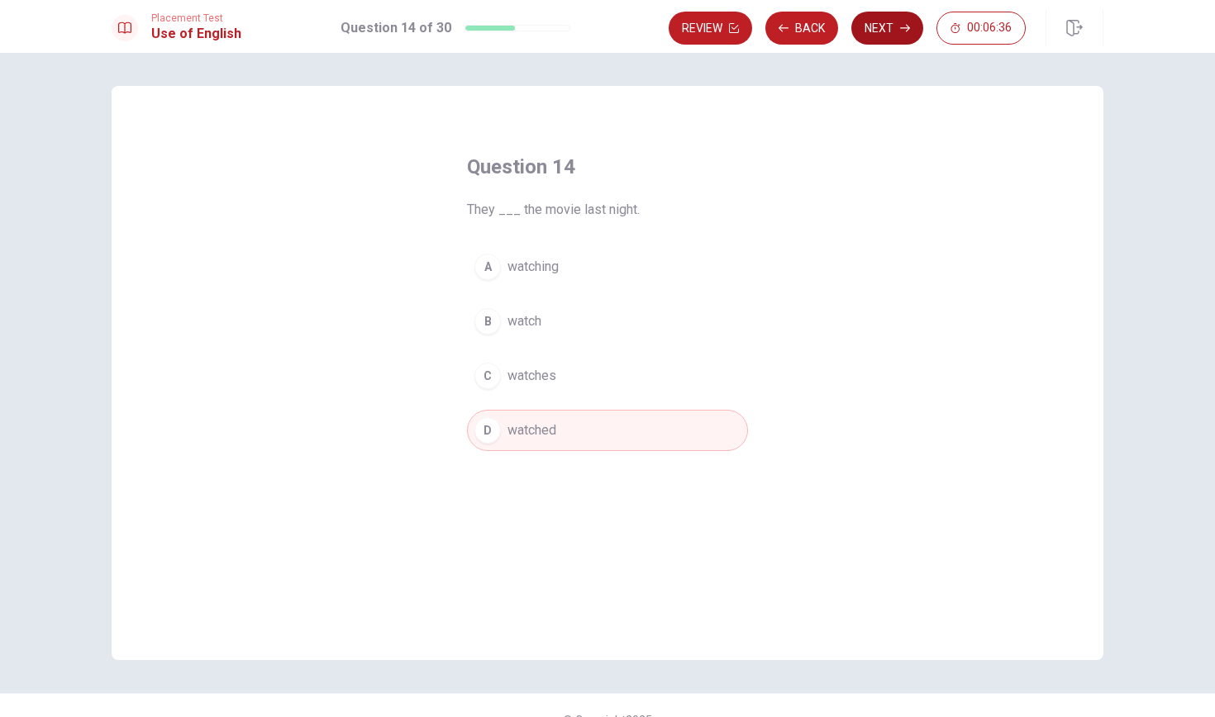
click at [880, 27] on button "Next" at bounding box center [887, 28] width 72 height 33
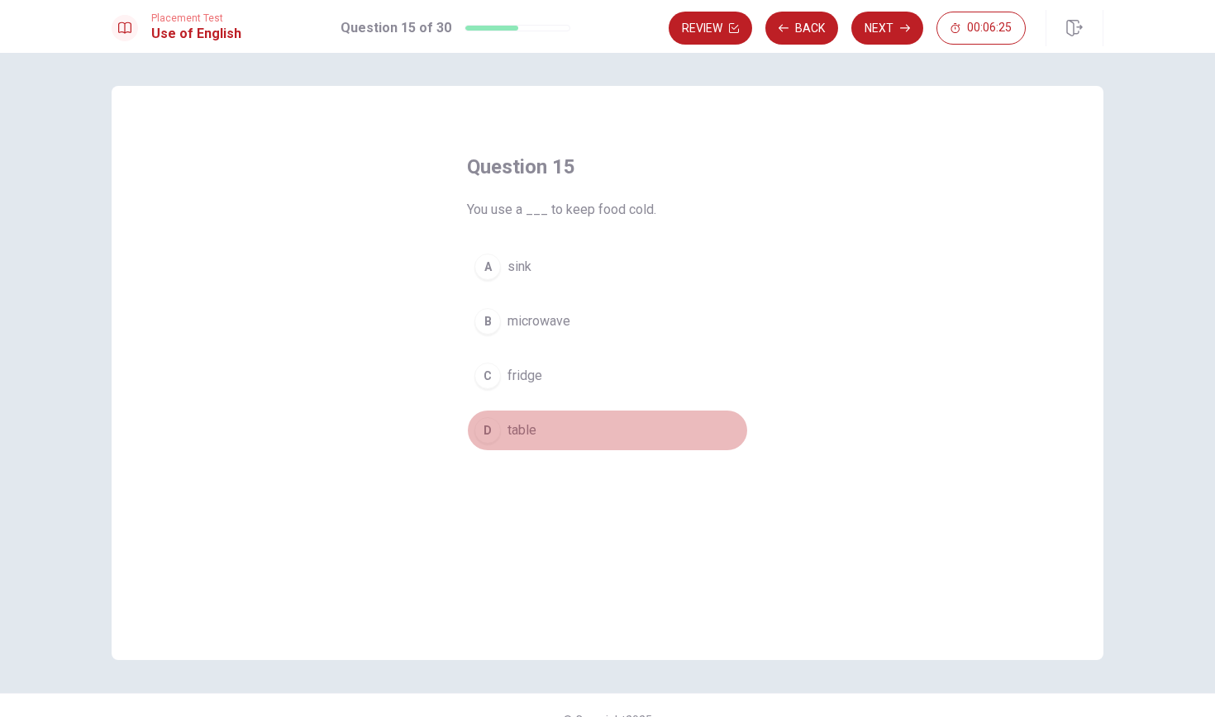
click at [525, 427] on span "table" at bounding box center [522, 431] width 29 height 20
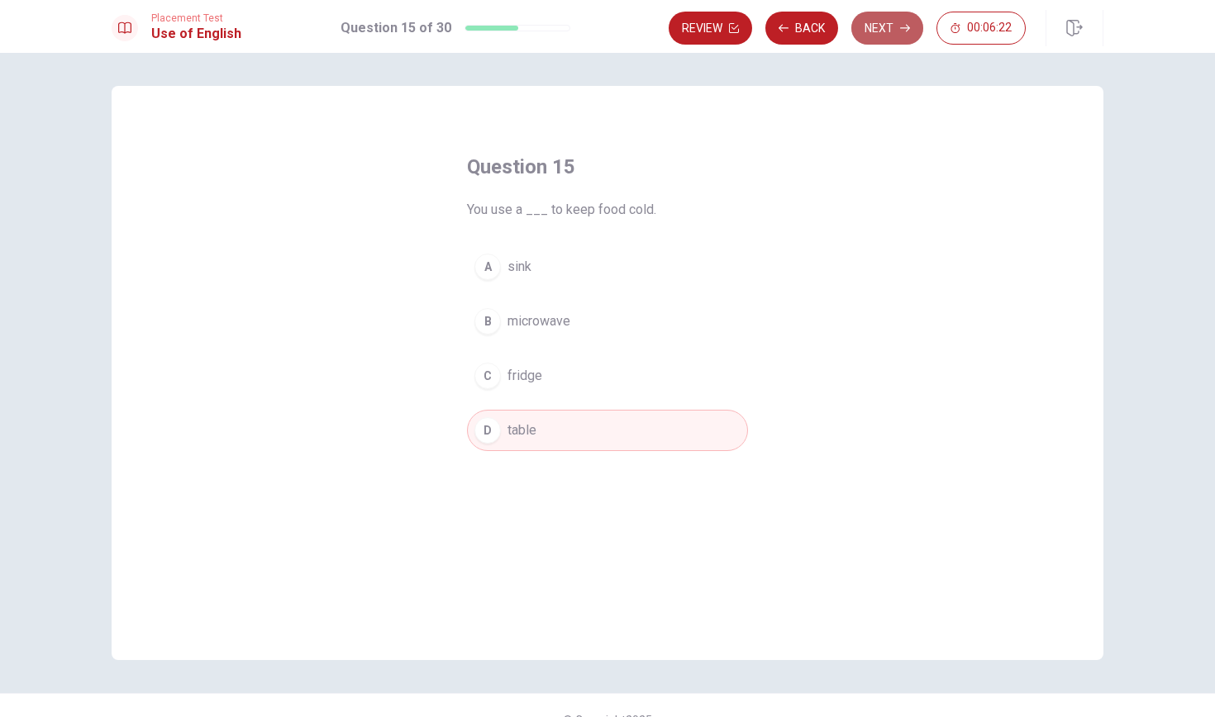
click at [886, 21] on button "Next" at bounding box center [887, 28] width 72 height 33
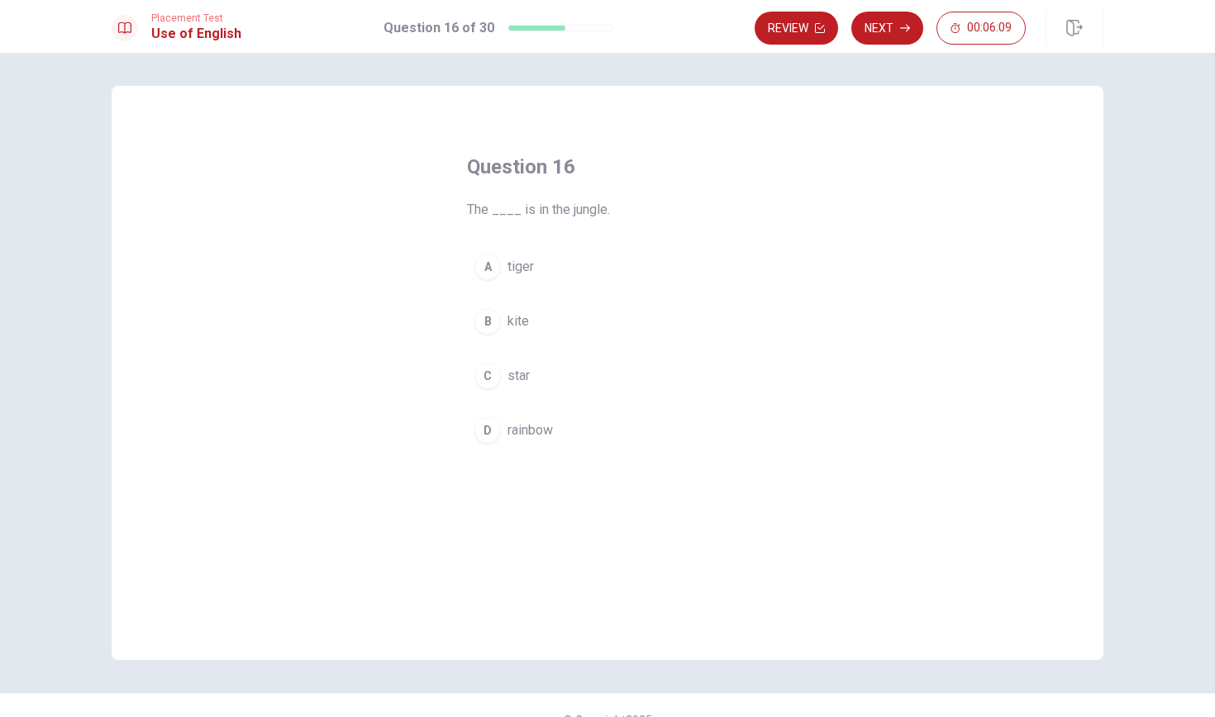
click at [525, 271] on span "tiger" at bounding box center [521, 267] width 26 height 20
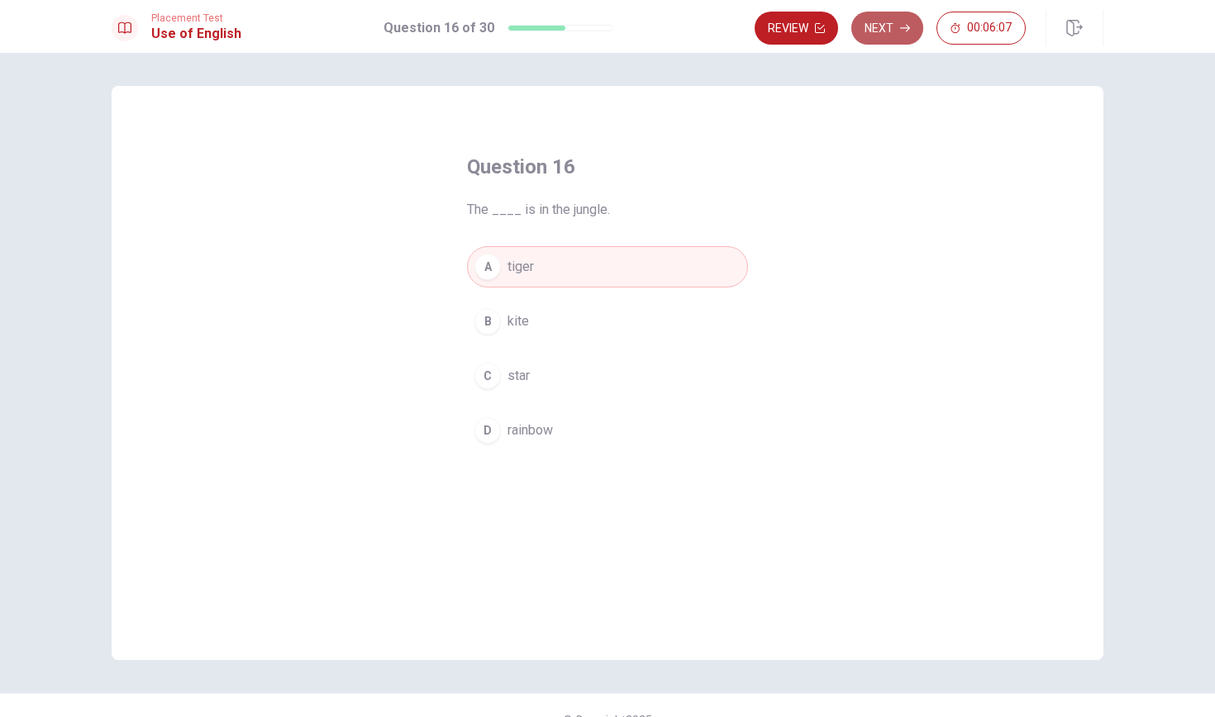
click at [879, 30] on button "Next" at bounding box center [887, 28] width 72 height 33
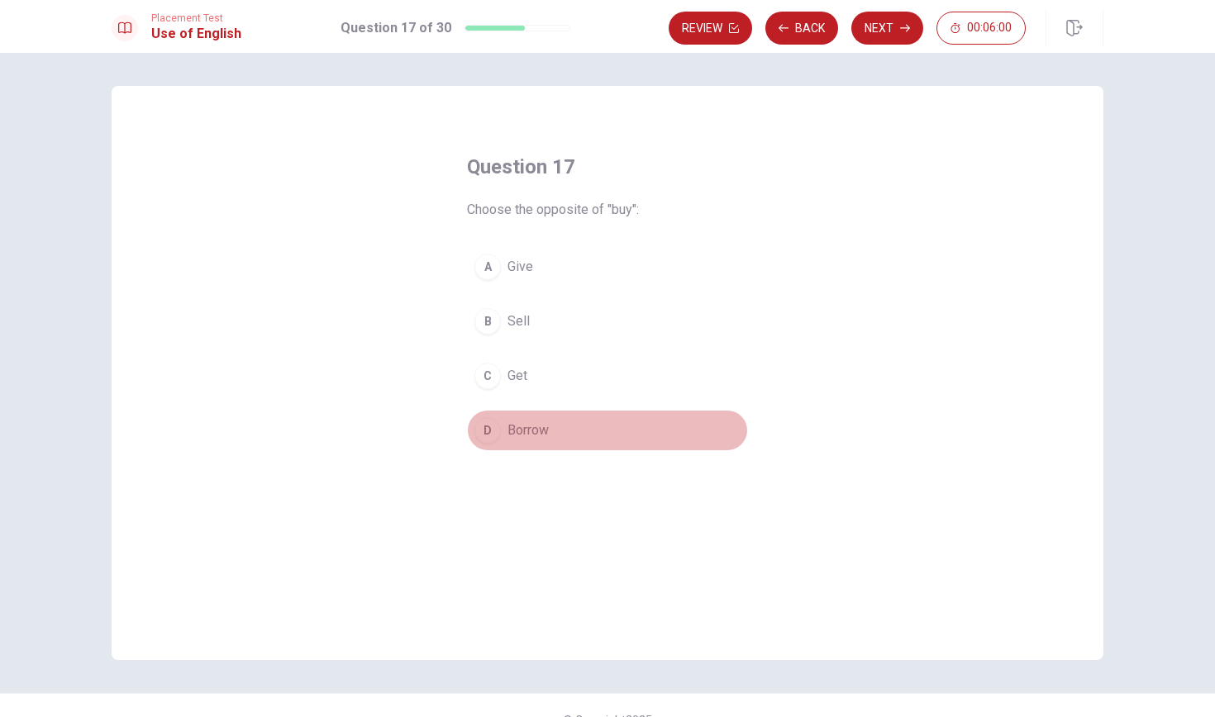
click at [525, 425] on span "Borrow" at bounding box center [528, 431] width 41 height 20
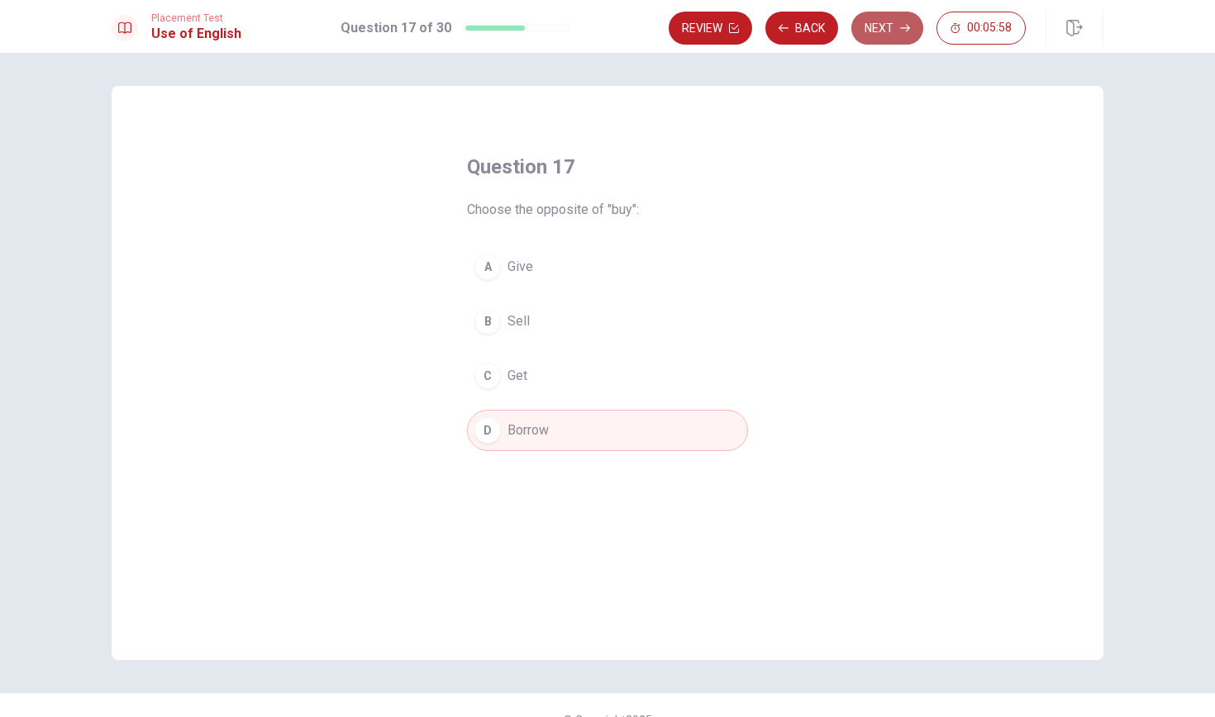
click at [894, 21] on button "Next" at bounding box center [887, 28] width 72 height 33
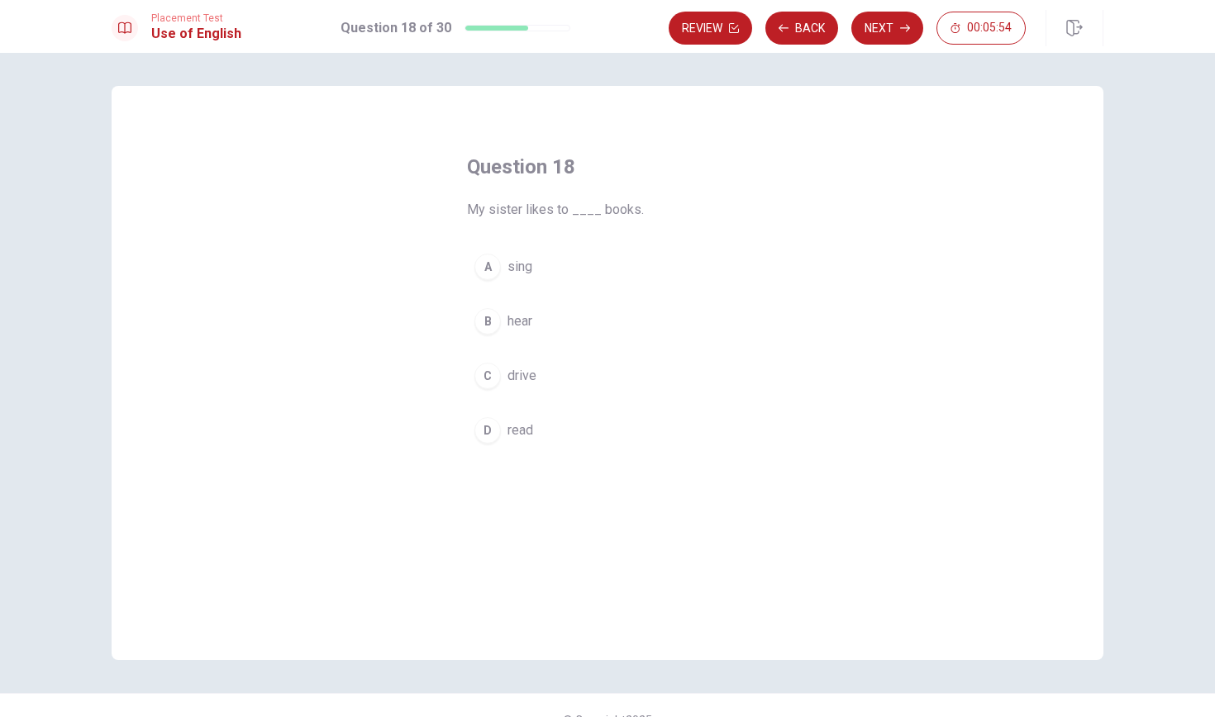
click at [527, 430] on span "read" at bounding box center [521, 431] width 26 height 20
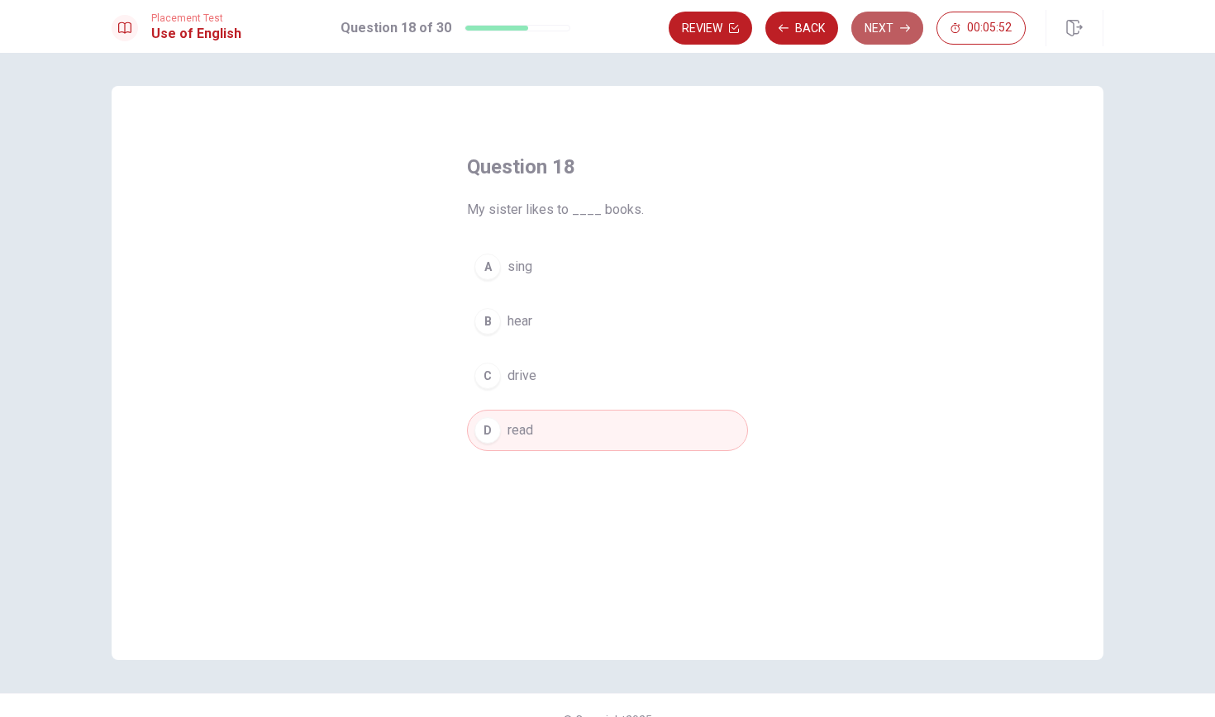
click at [898, 26] on button "Next" at bounding box center [887, 28] width 72 height 33
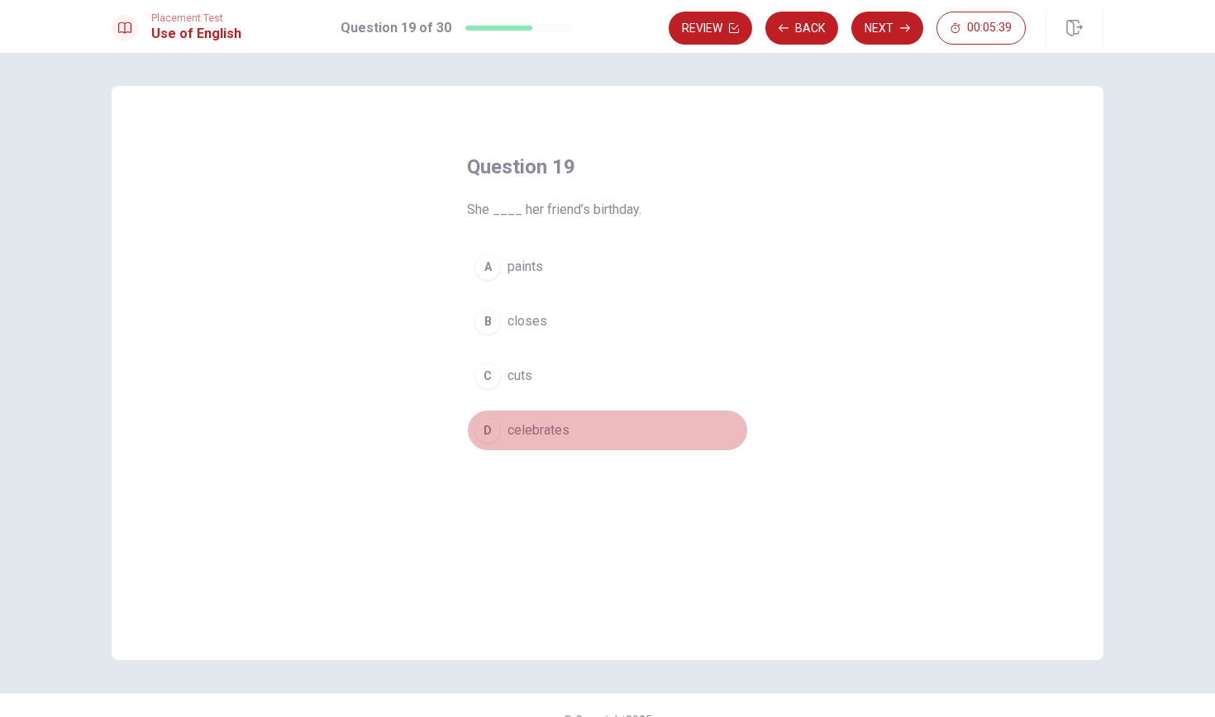
click at [541, 424] on span "celebrates" at bounding box center [539, 431] width 62 height 20
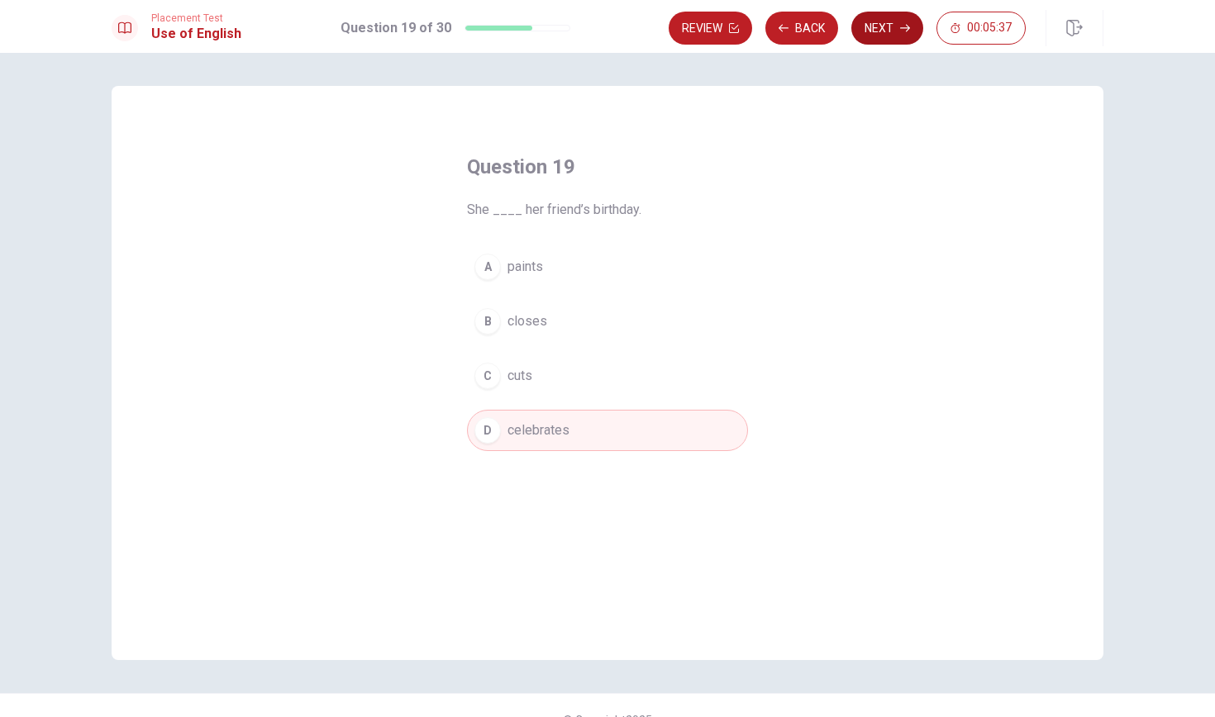
click at [890, 25] on button "Next" at bounding box center [887, 28] width 72 height 33
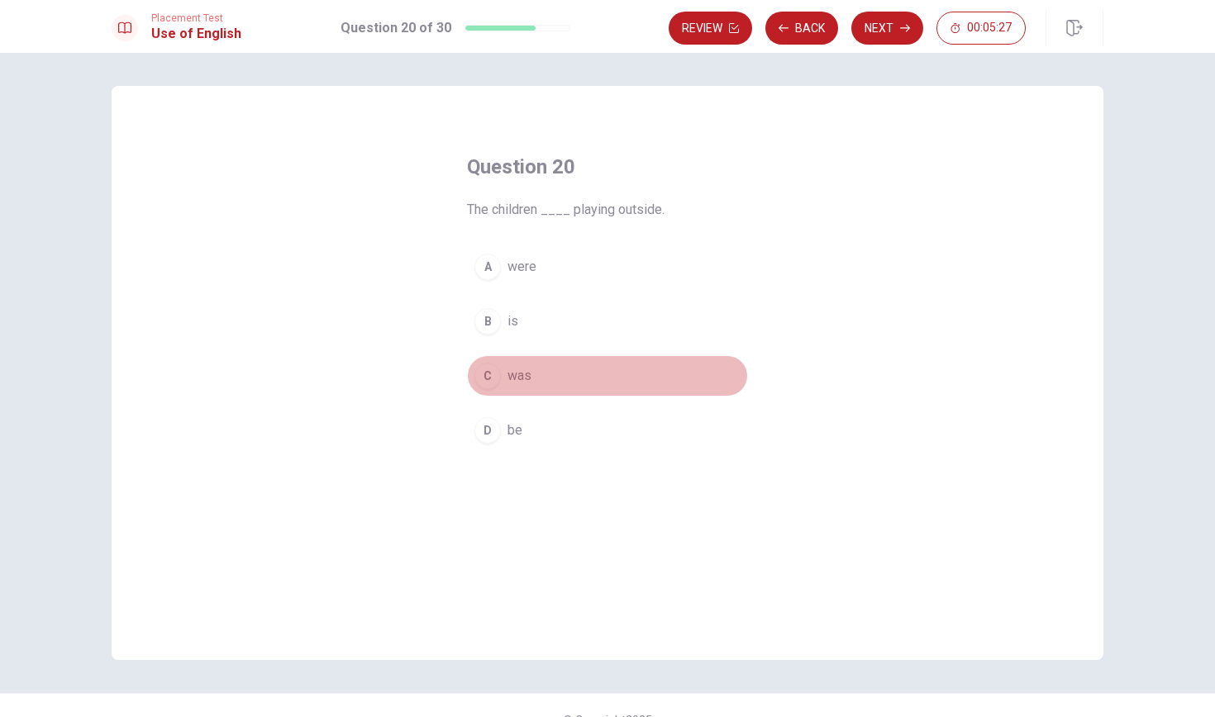
click at [535, 377] on button "C was" at bounding box center [607, 375] width 281 height 41
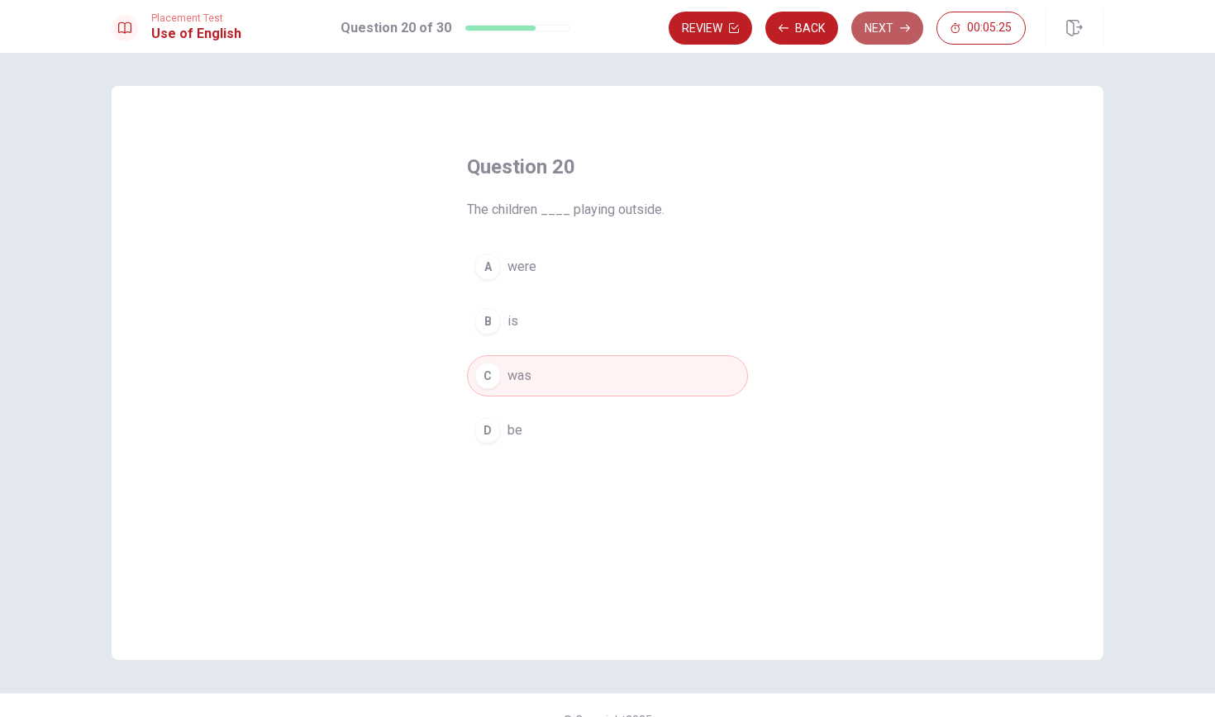
click at [884, 41] on button "Next" at bounding box center [887, 28] width 72 height 33
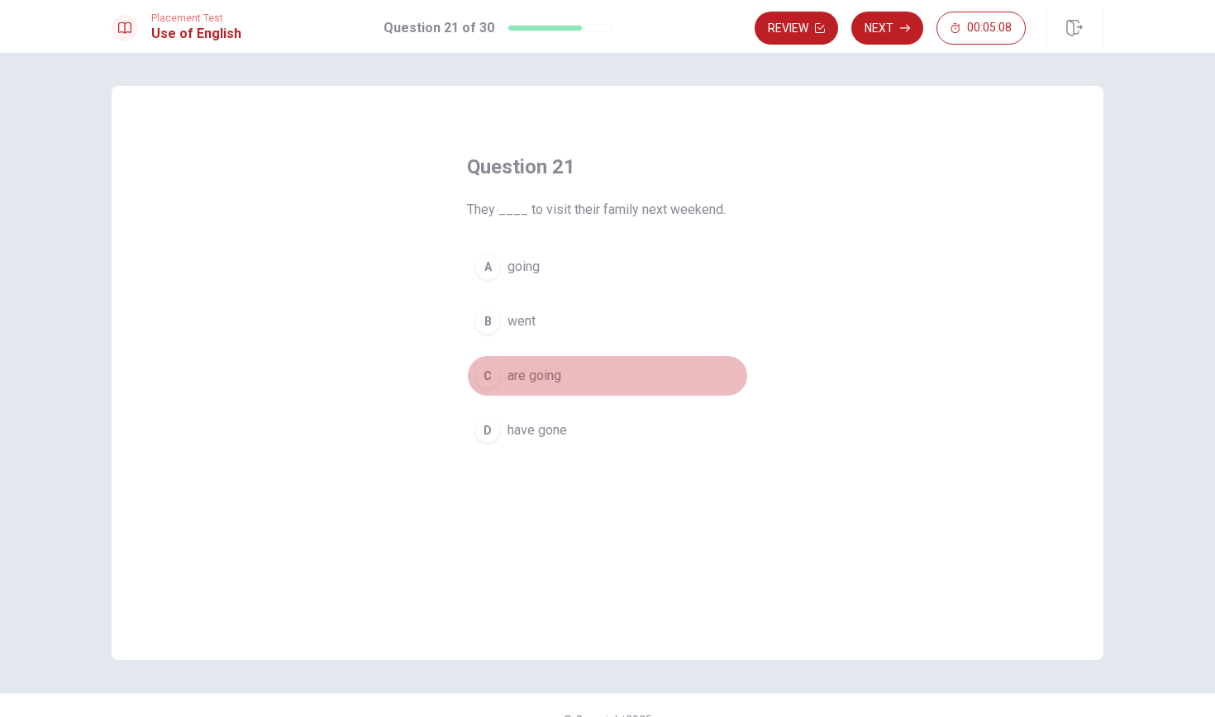
click at [536, 375] on span "are going" at bounding box center [535, 376] width 54 height 20
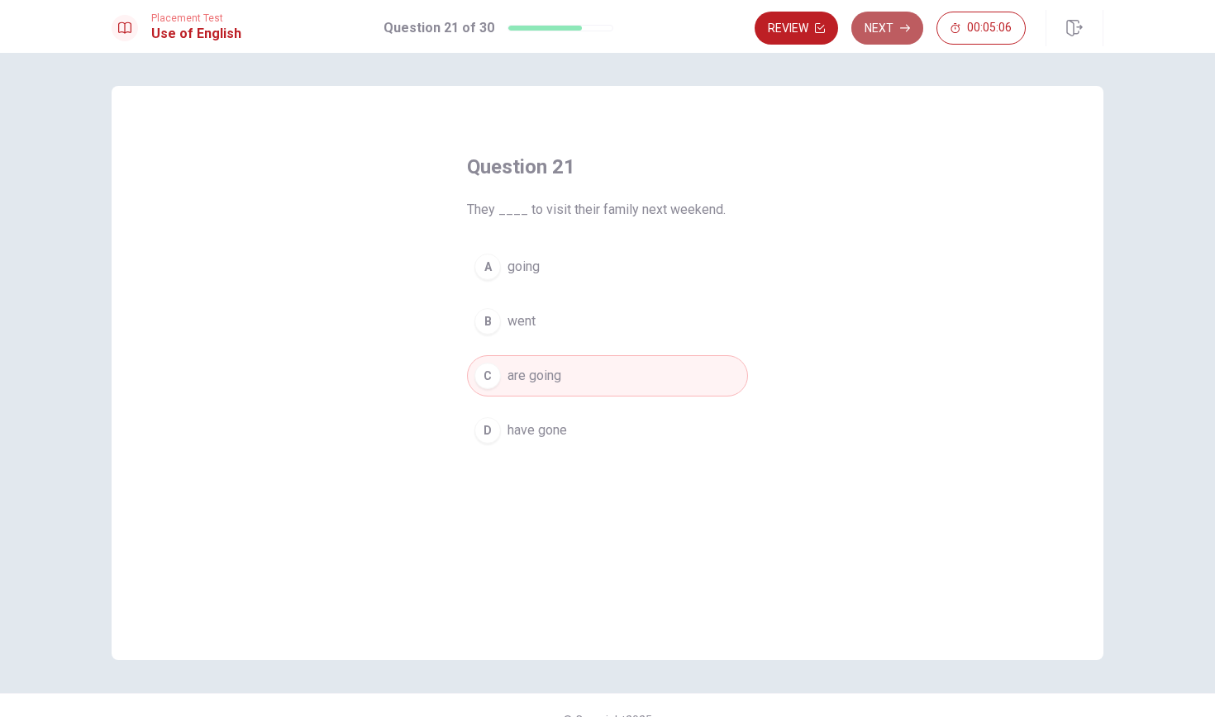
click at [894, 26] on button "Next" at bounding box center [887, 28] width 72 height 33
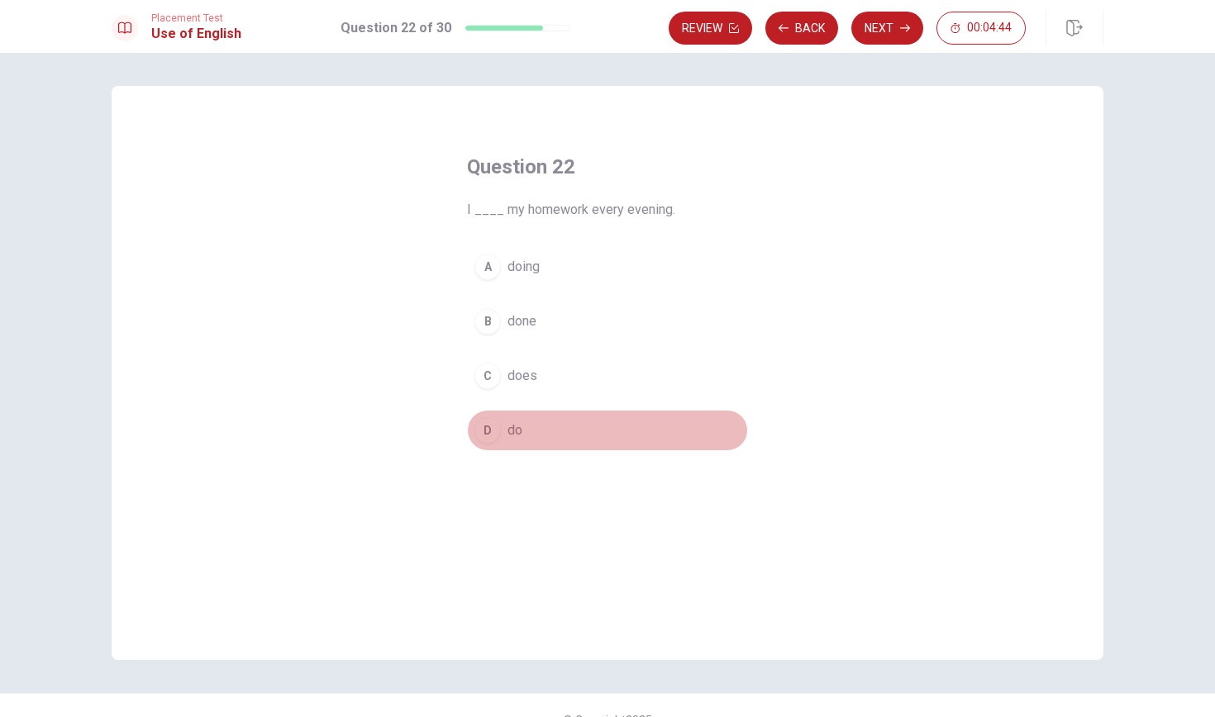
click at [519, 429] on span "do" at bounding box center [515, 431] width 15 height 20
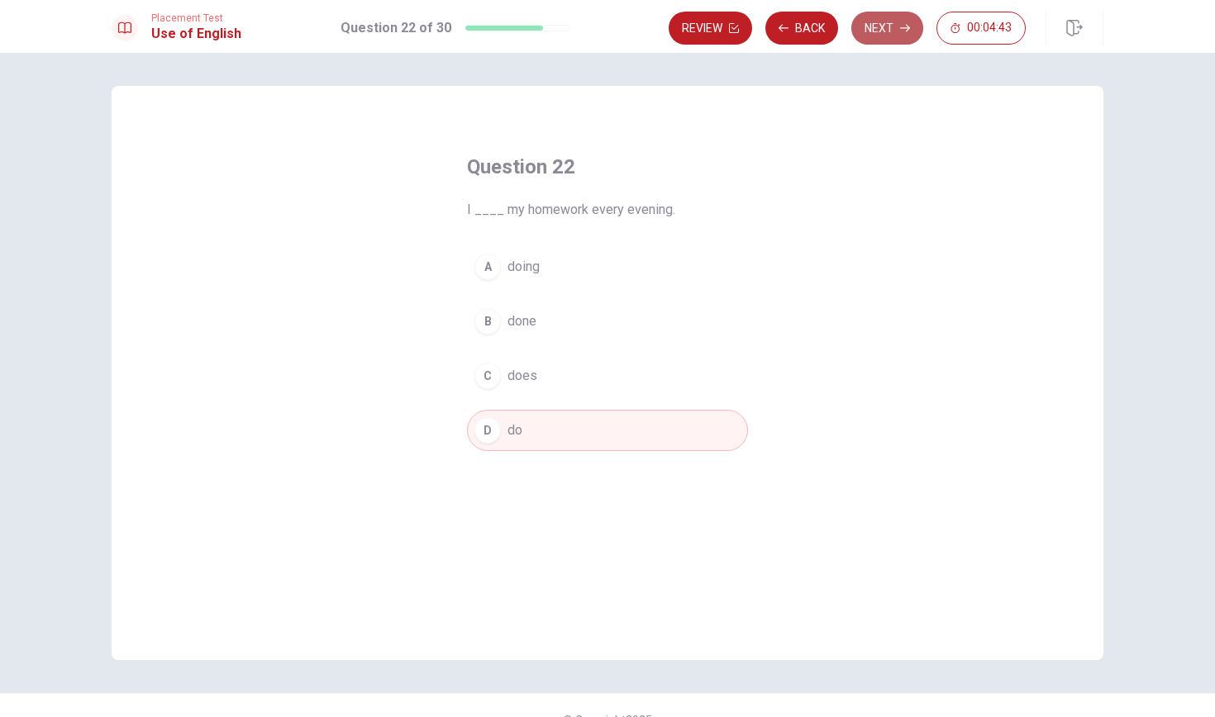
click at [892, 25] on button "Next" at bounding box center [887, 28] width 72 height 33
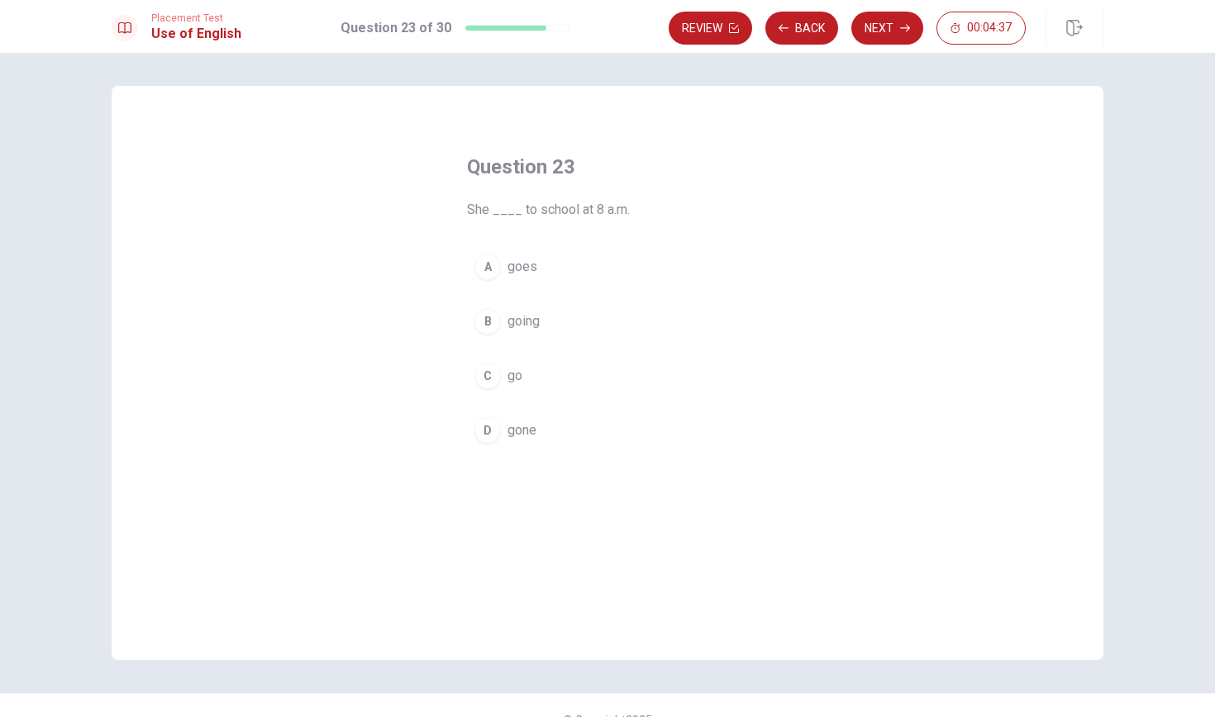
click at [516, 370] on span "go" at bounding box center [515, 376] width 15 height 20
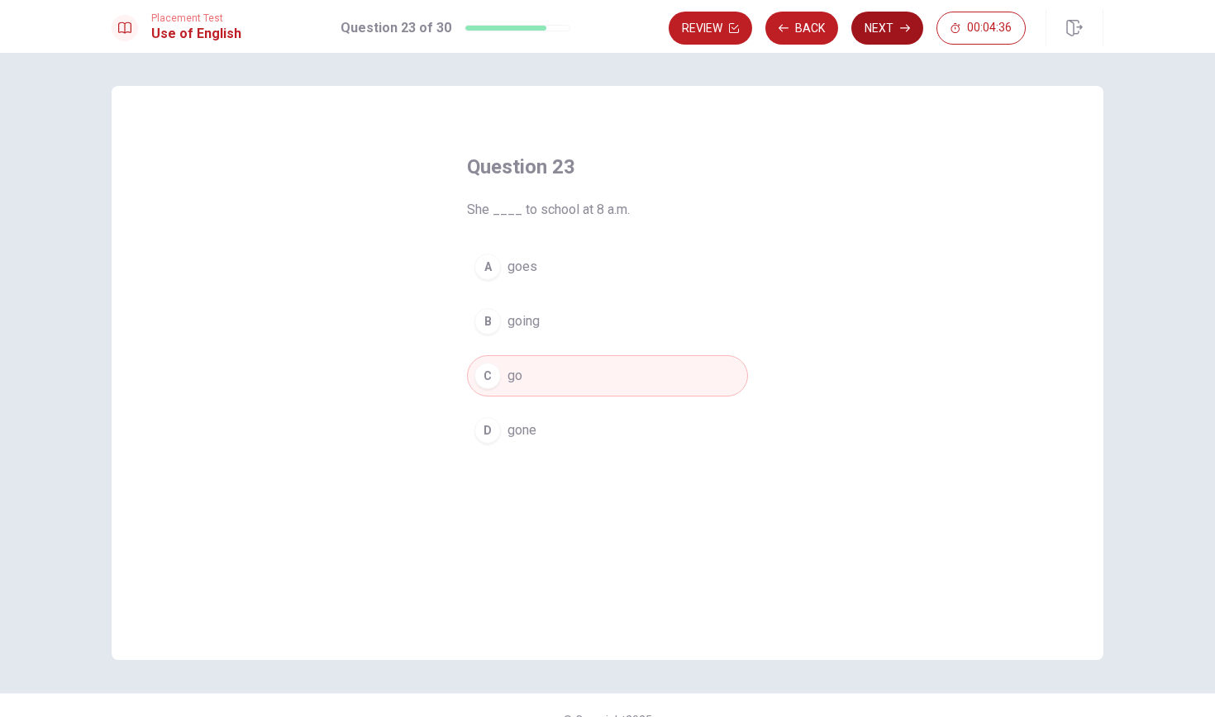
click at [894, 25] on button "Next" at bounding box center [887, 28] width 72 height 33
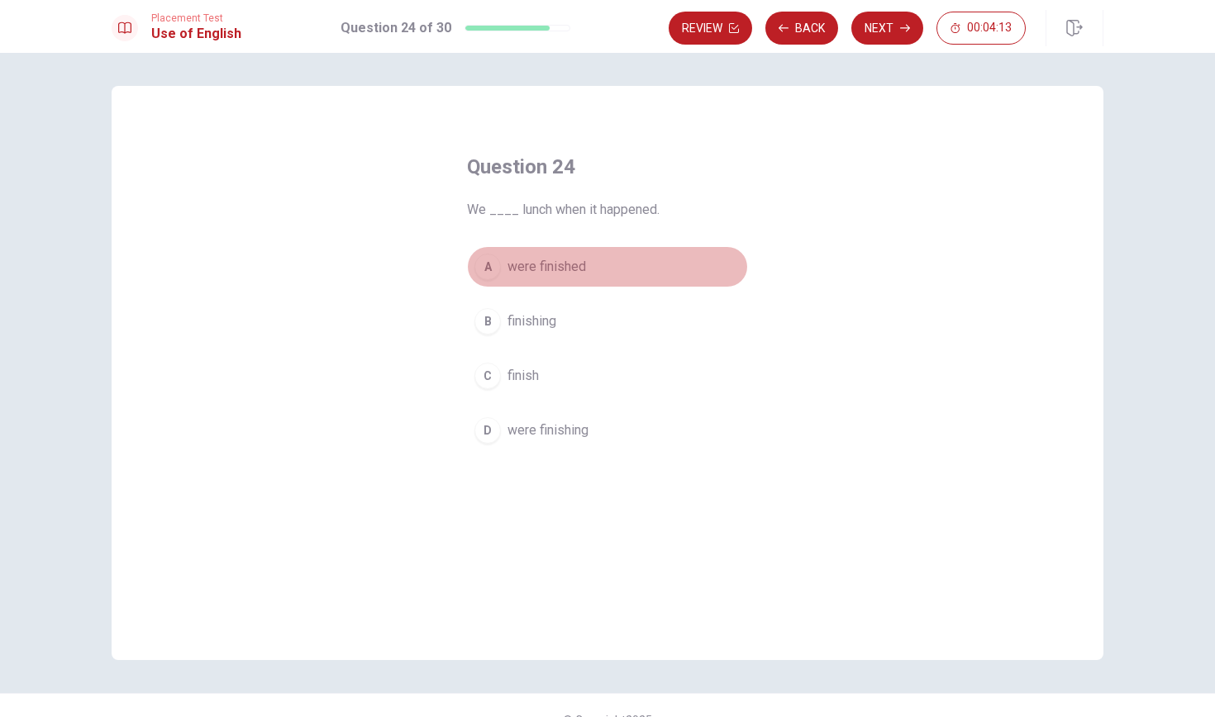
click at [557, 268] on span "were finished" at bounding box center [547, 267] width 79 height 20
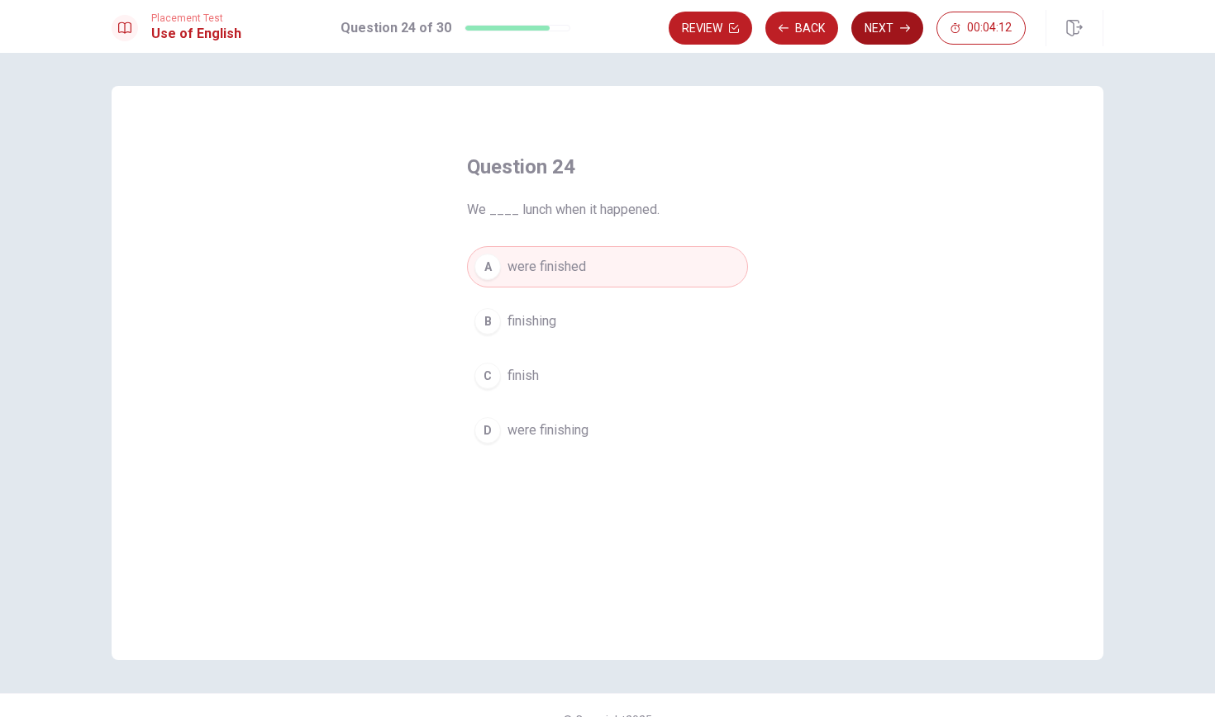
click at [883, 26] on button "Next" at bounding box center [887, 28] width 72 height 33
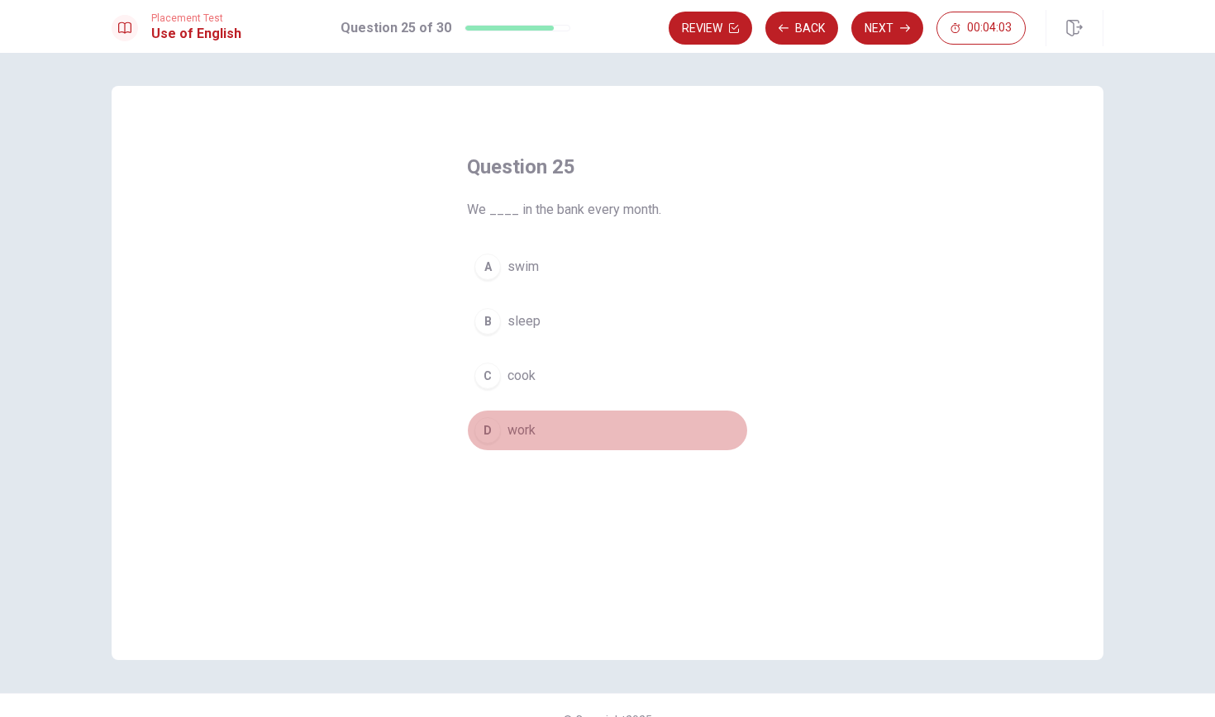
click at [513, 436] on span "work" at bounding box center [522, 431] width 28 height 20
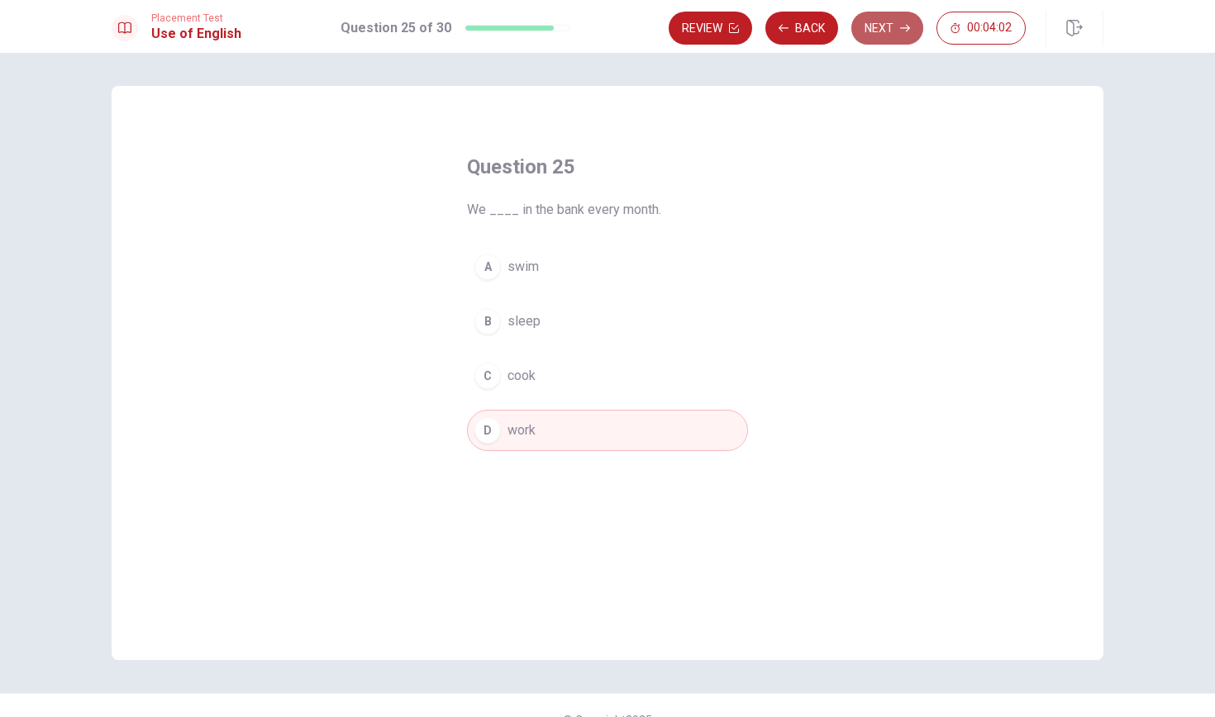
click at [893, 23] on button "Next" at bounding box center [887, 28] width 72 height 33
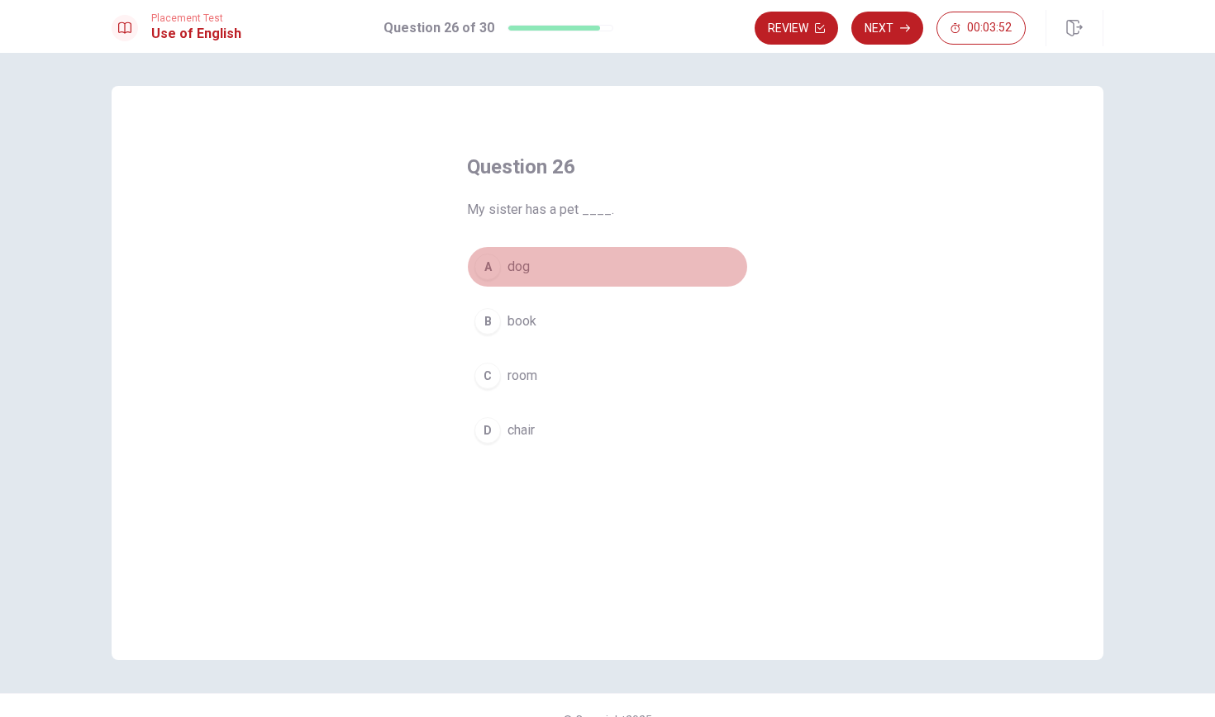
click at [531, 261] on button "A dog" at bounding box center [607, 266] width 281 height 41
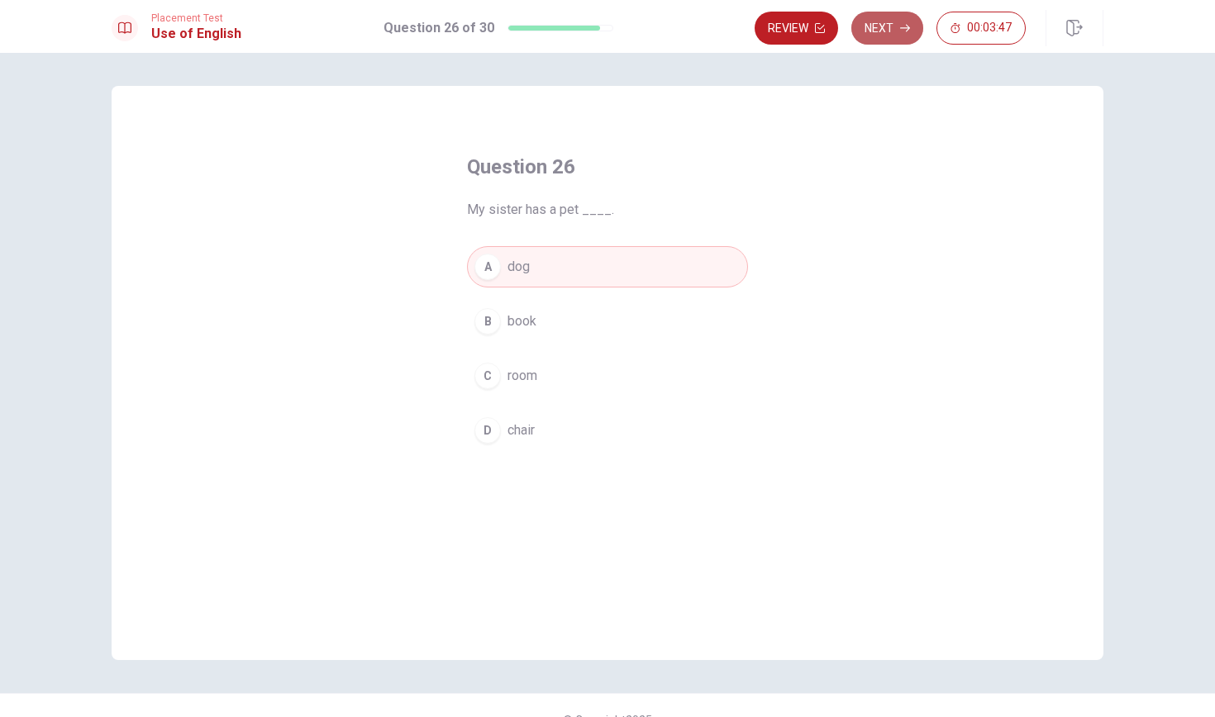
click at [894, 23] on button "Next" at bounding box center [887, 28] width 72 height 33
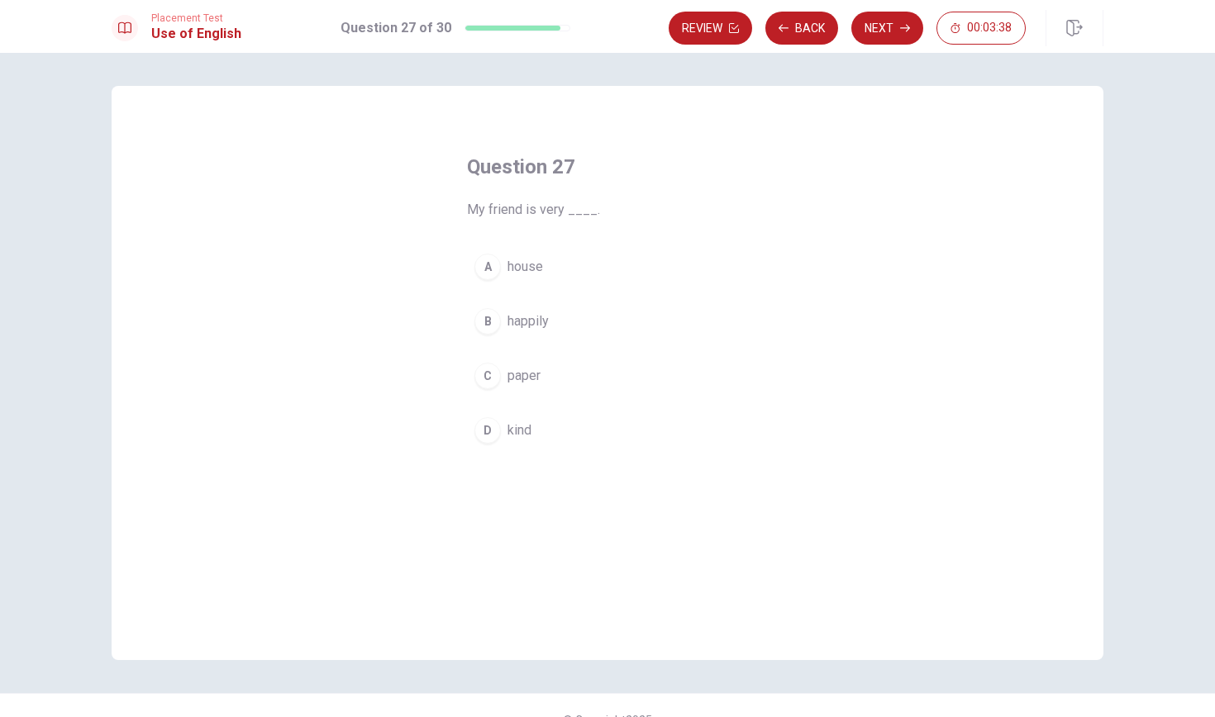
click at [526, 319] on span "happily" at bounding box center [528, 322] width 41 height 20
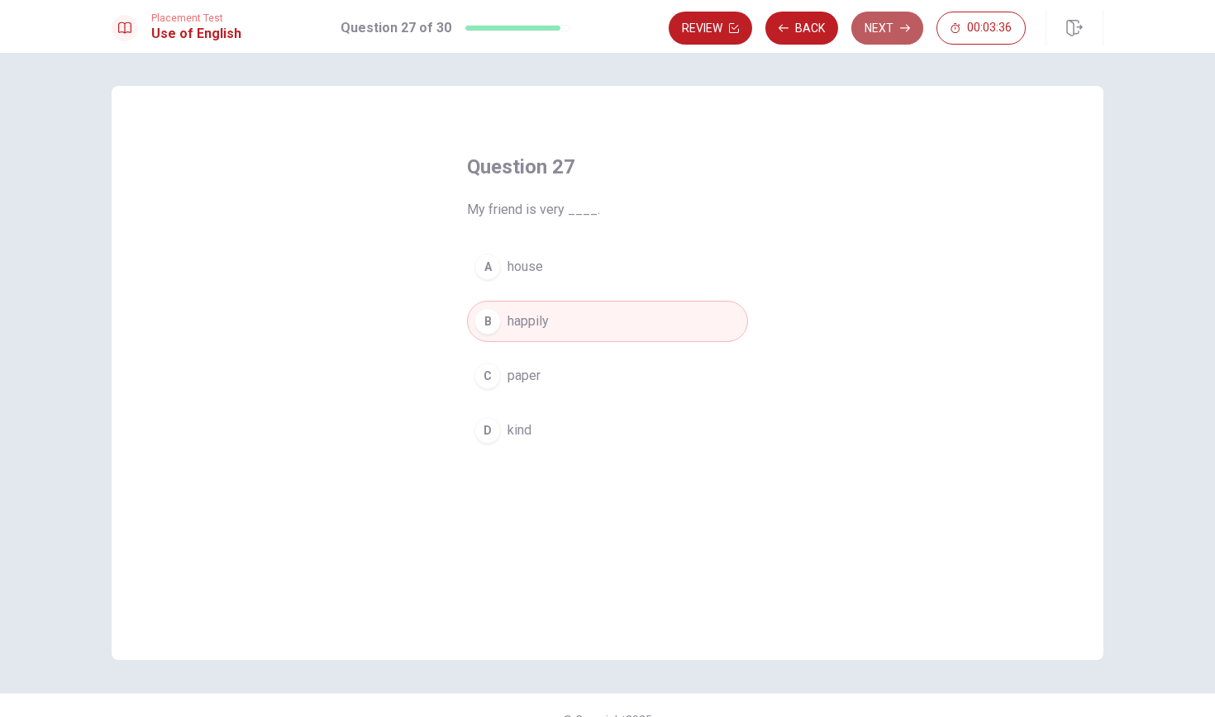
click at [878, 28] on button "Next" at bounding box center [887, 28] width 72 height 33
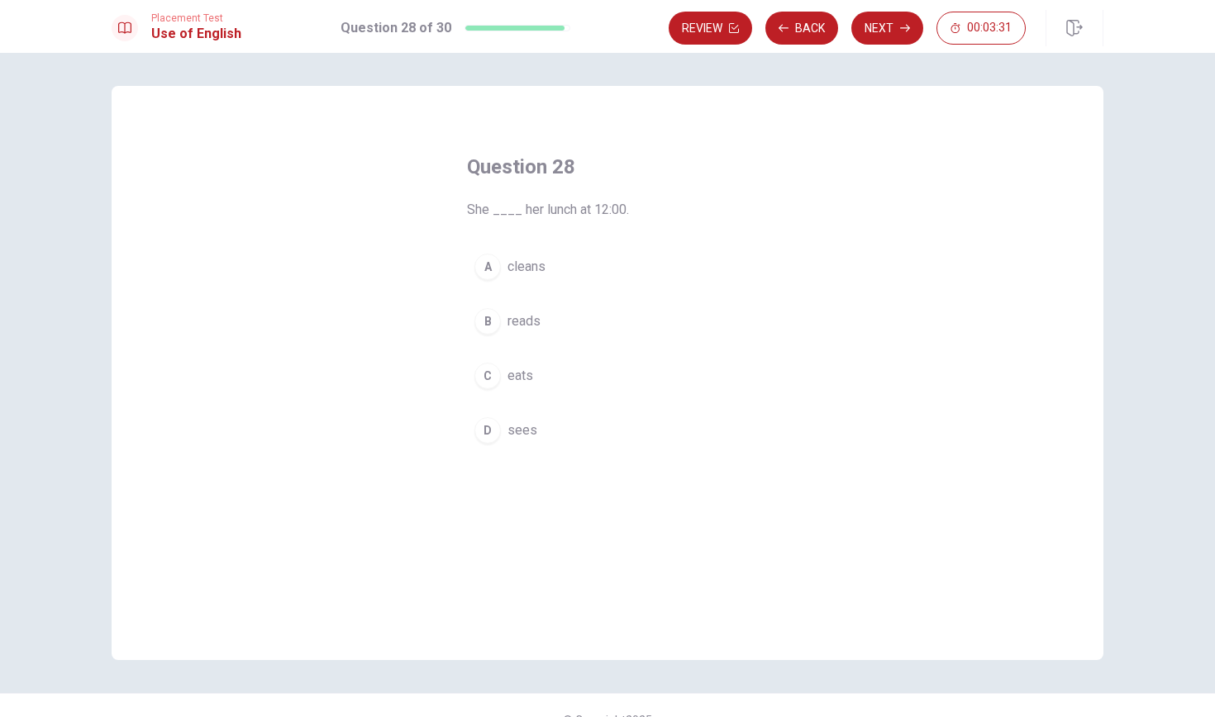
click at [527, 377] on span "eats" at bounding box center [521, 376] width 26 height 20
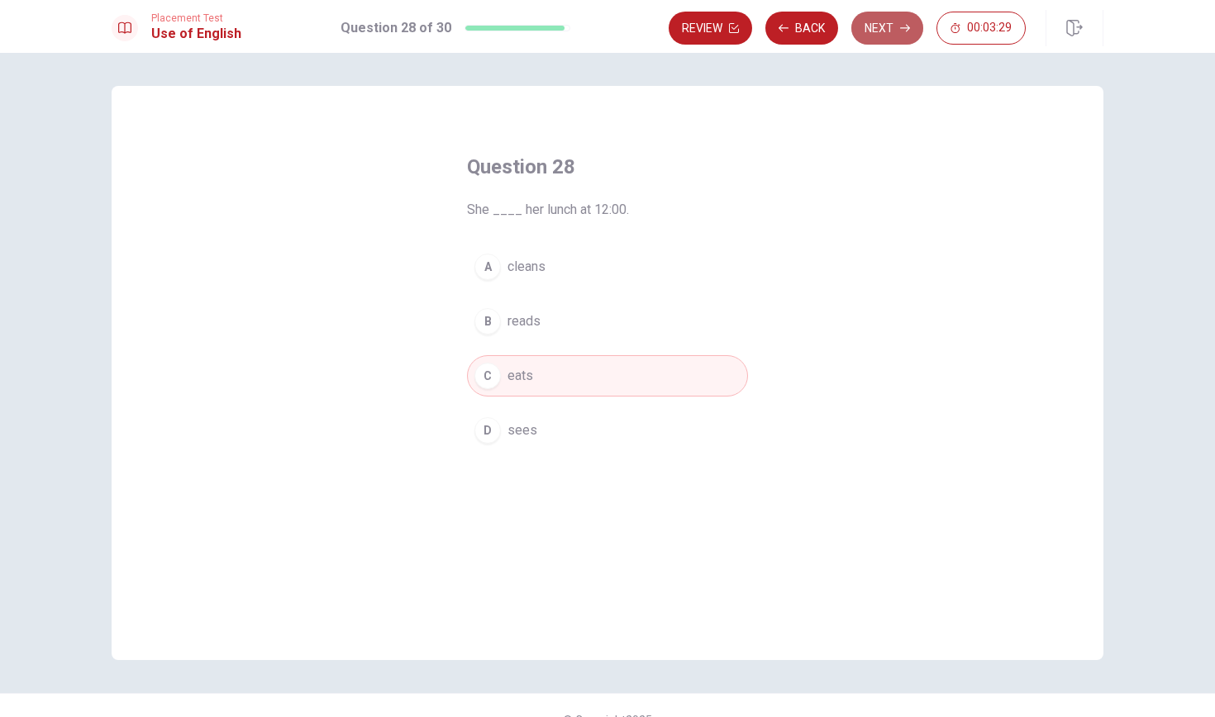
click at [893, 25] on button "Next" at bounding box center [887, 28] width 72 height 33
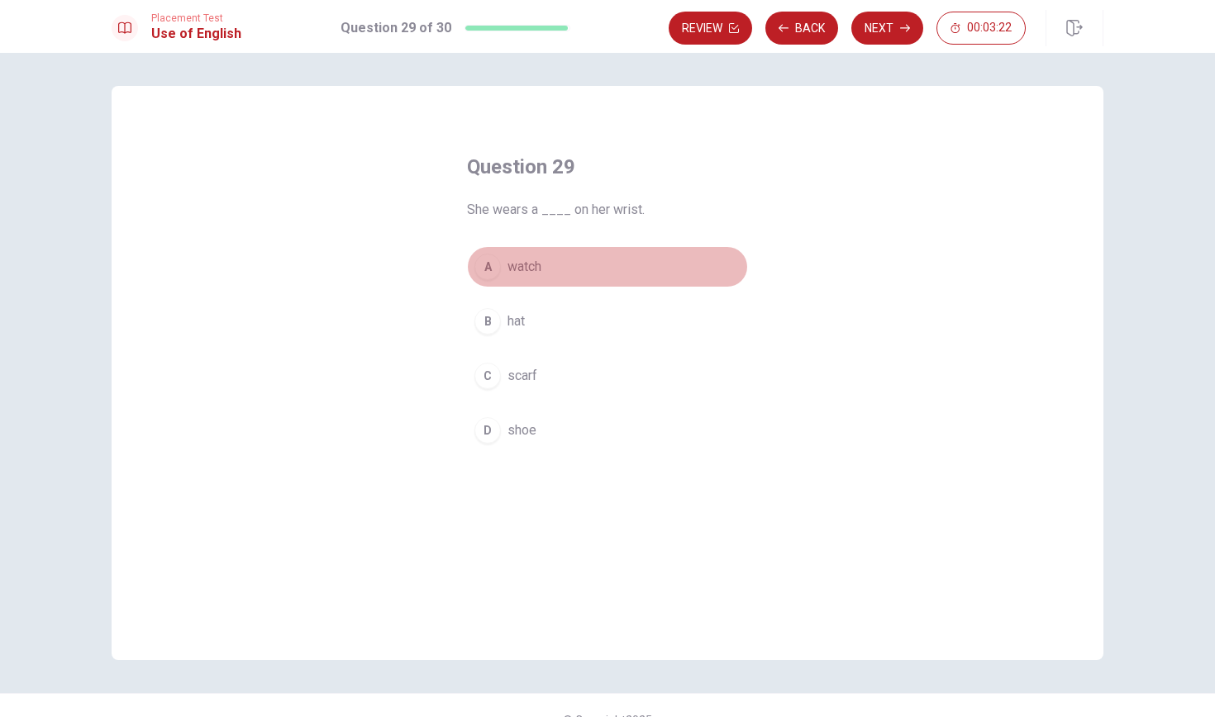
click at [525, 262] on span "watch" at bounding box center [525, 267] width 34 height 20
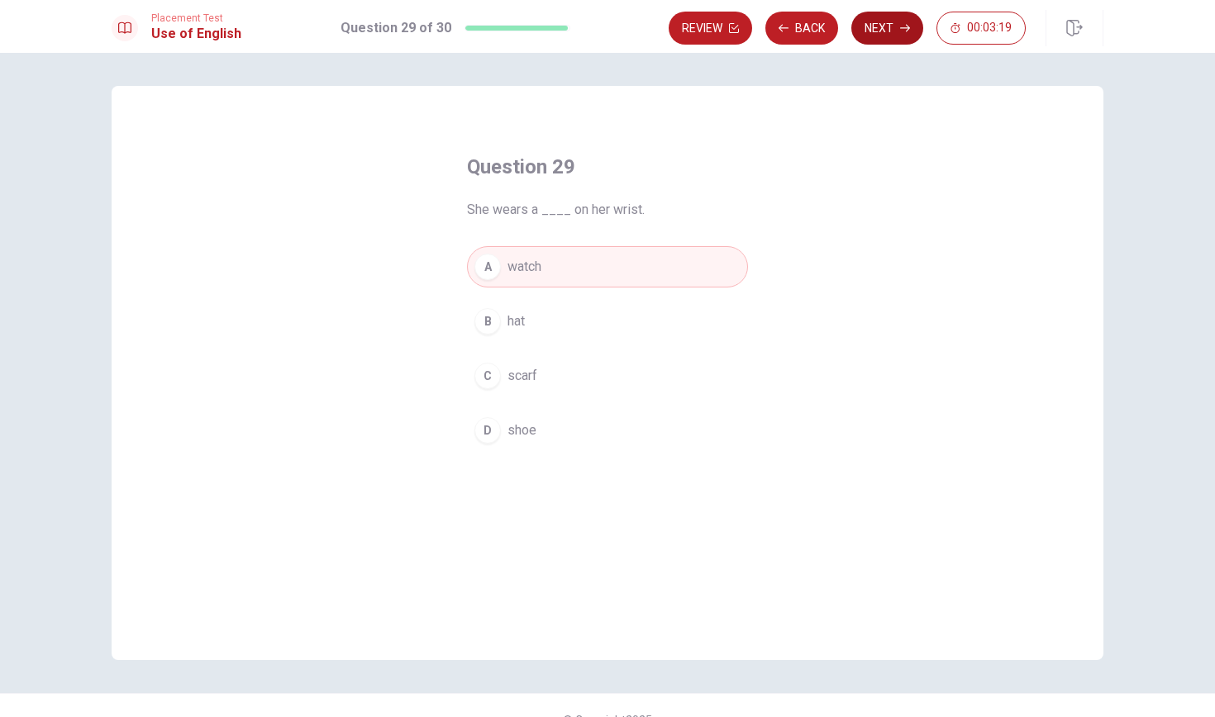
click at [889, 27] on button "Next" at bounding box center [887, 28] width 72 height 33
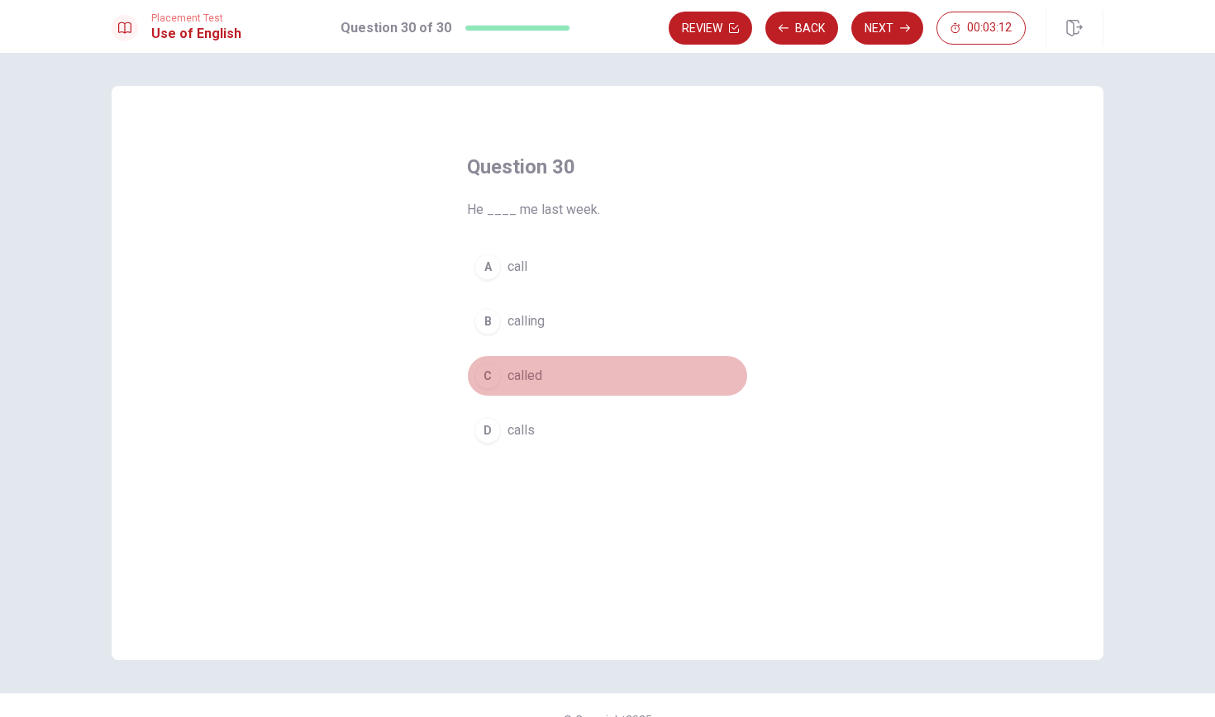
click at [522, 378] on span "called" at bounding box center [525, 376] width 35 height 20
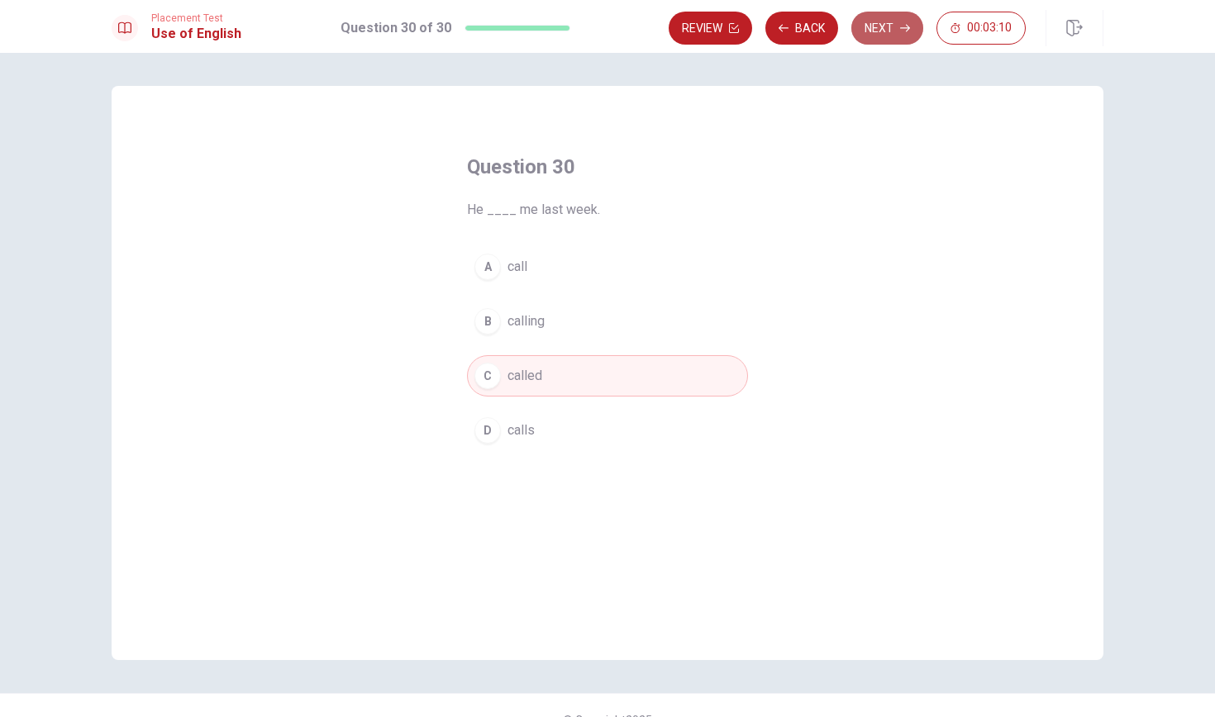
click at [879, 27] on button "Next" at bounding box center [887, 28] width 72 height 33
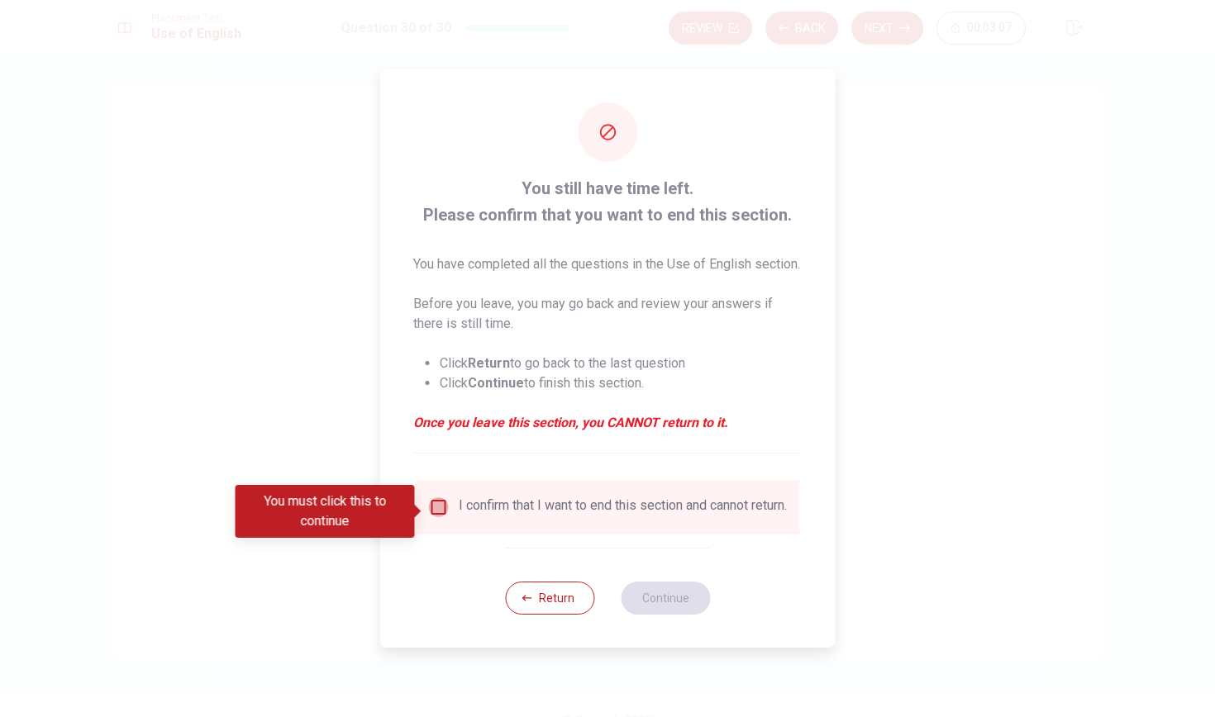
click at [445, 517] on input "You must click this to continue" at bounding box center [439, 508] width 20 height 20
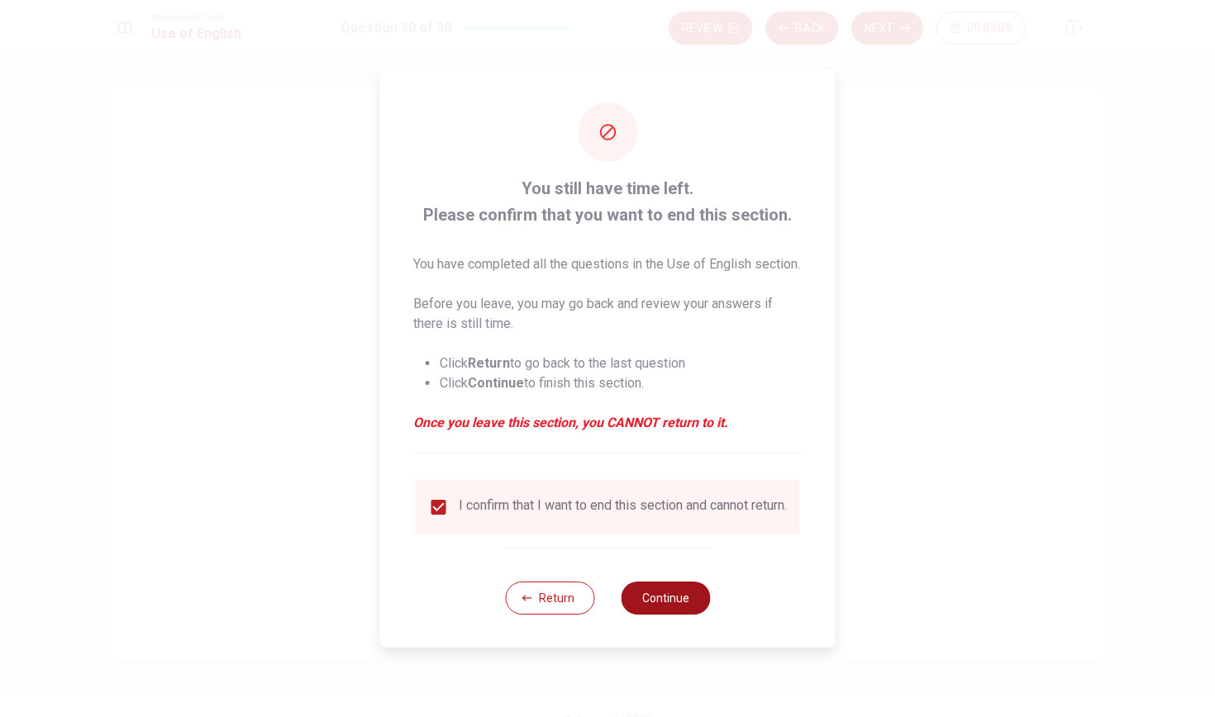
click at [670, 615] on button "Continue" at bounding box center [665, 598] width 89 height 33
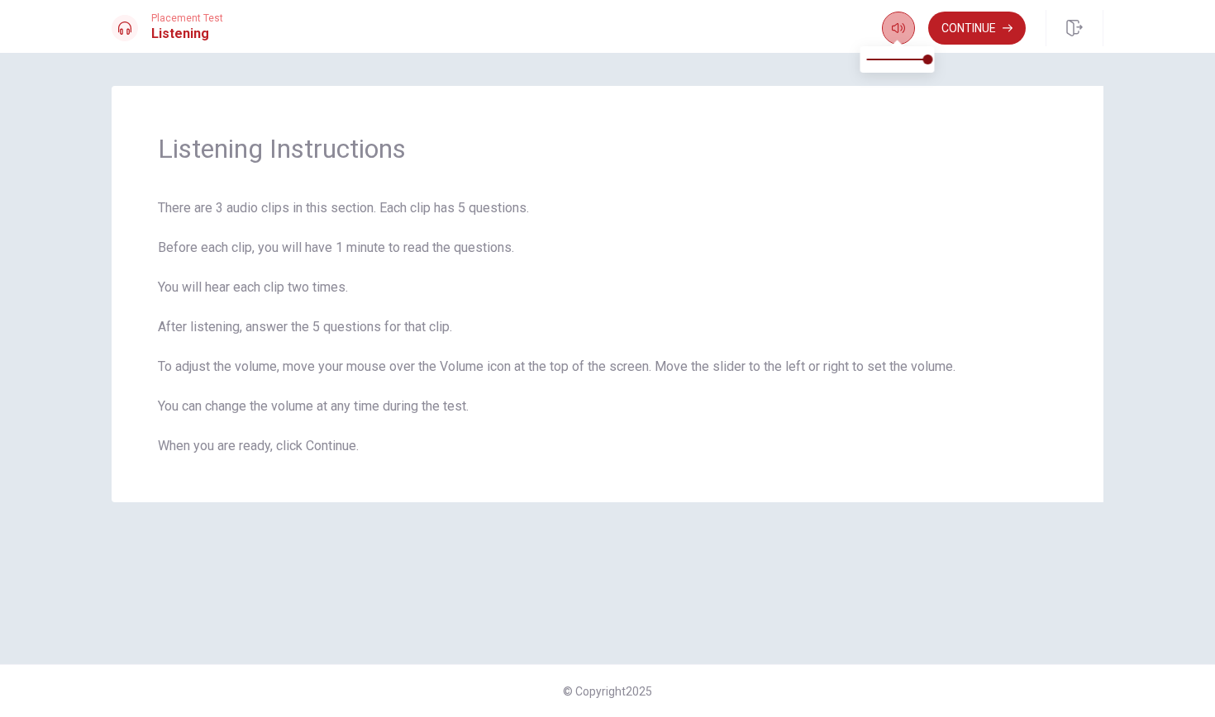
click at [903, 22] on icon "button" at bounding box center [898, 27] width 13 height 13
click at [999, 31] on button "Continue" at bounding box center [977, 28] width 98 height 33
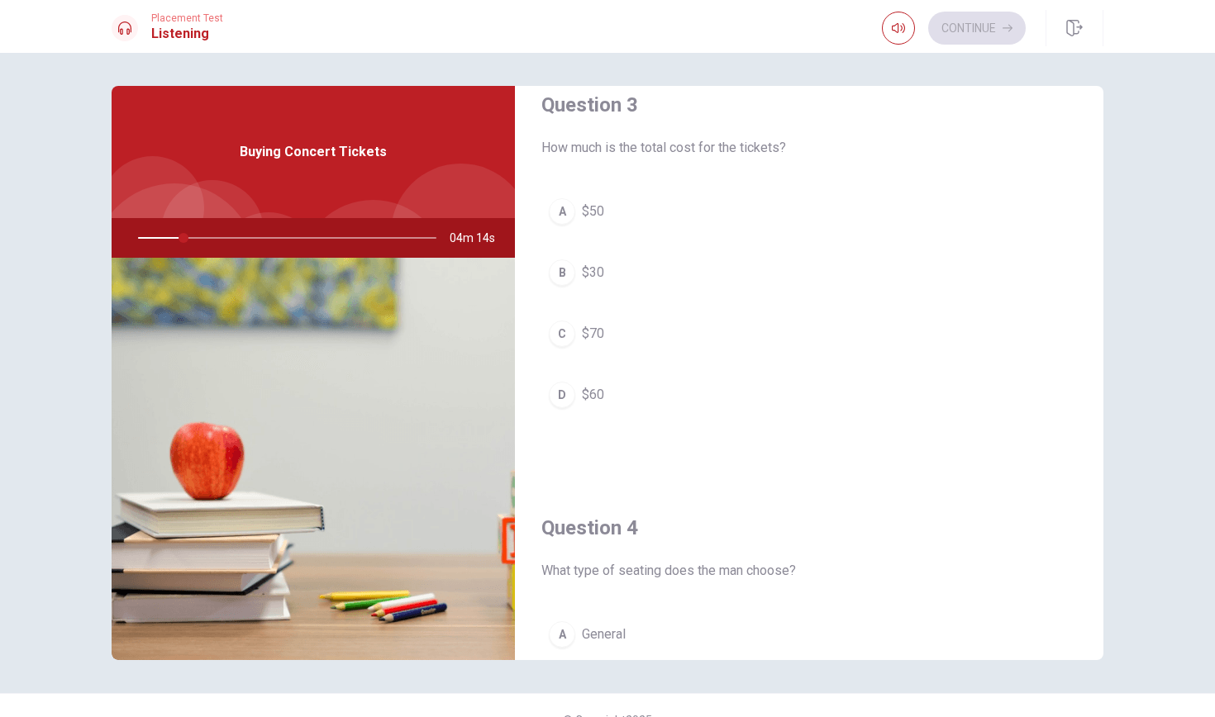
scroll to position [875, 0]
click at [559, 204] on div "A" at bounding box center [562, 210] width 26 height 26
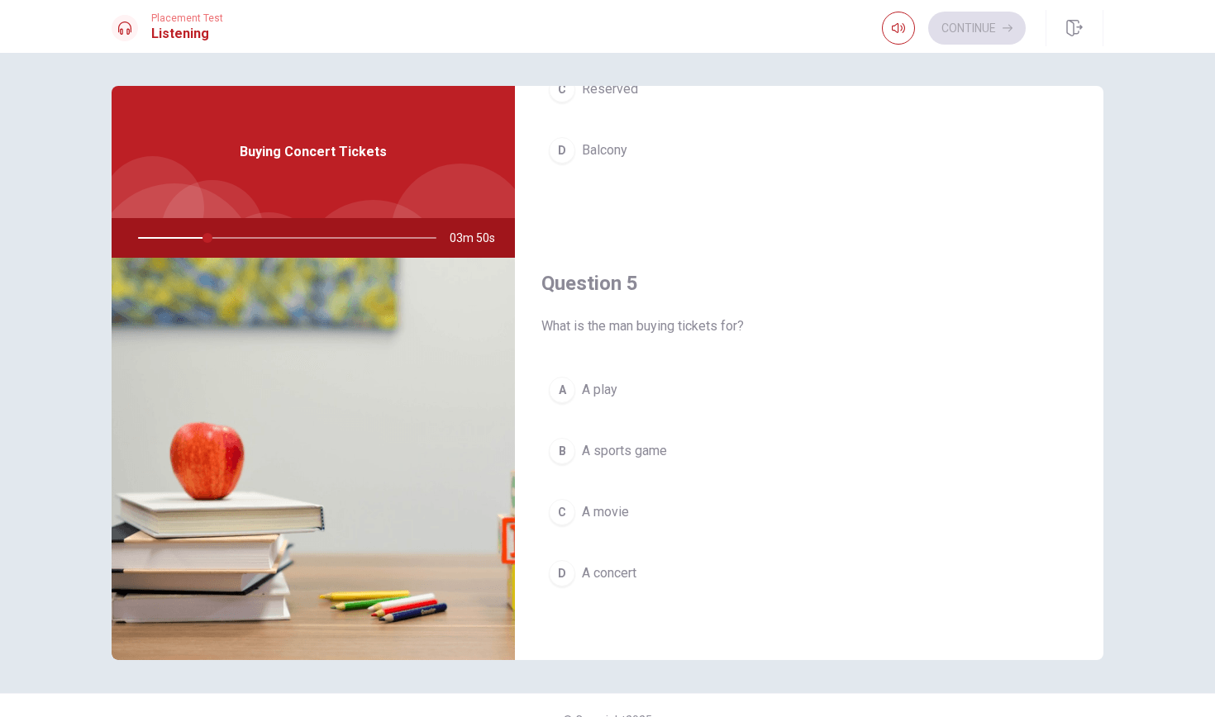
scroll to position [1542, 0]
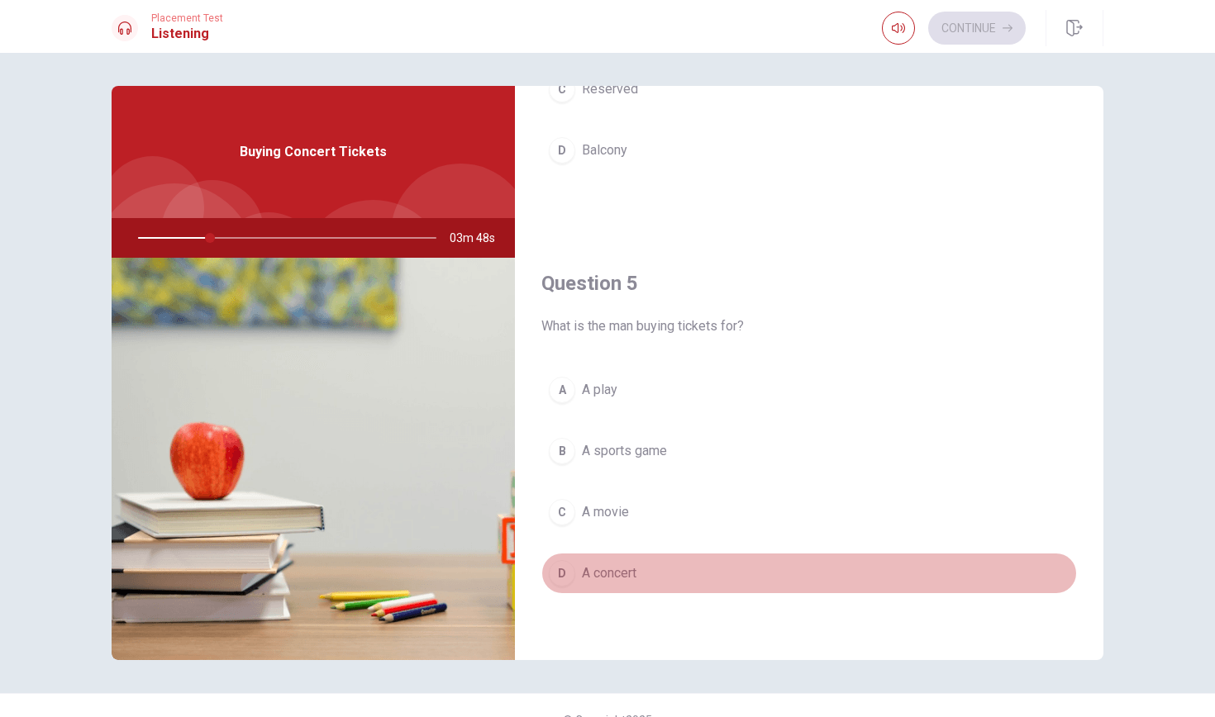
click at [561, 571] on div "D" at bounding box center [562, 573] width 26 height 26
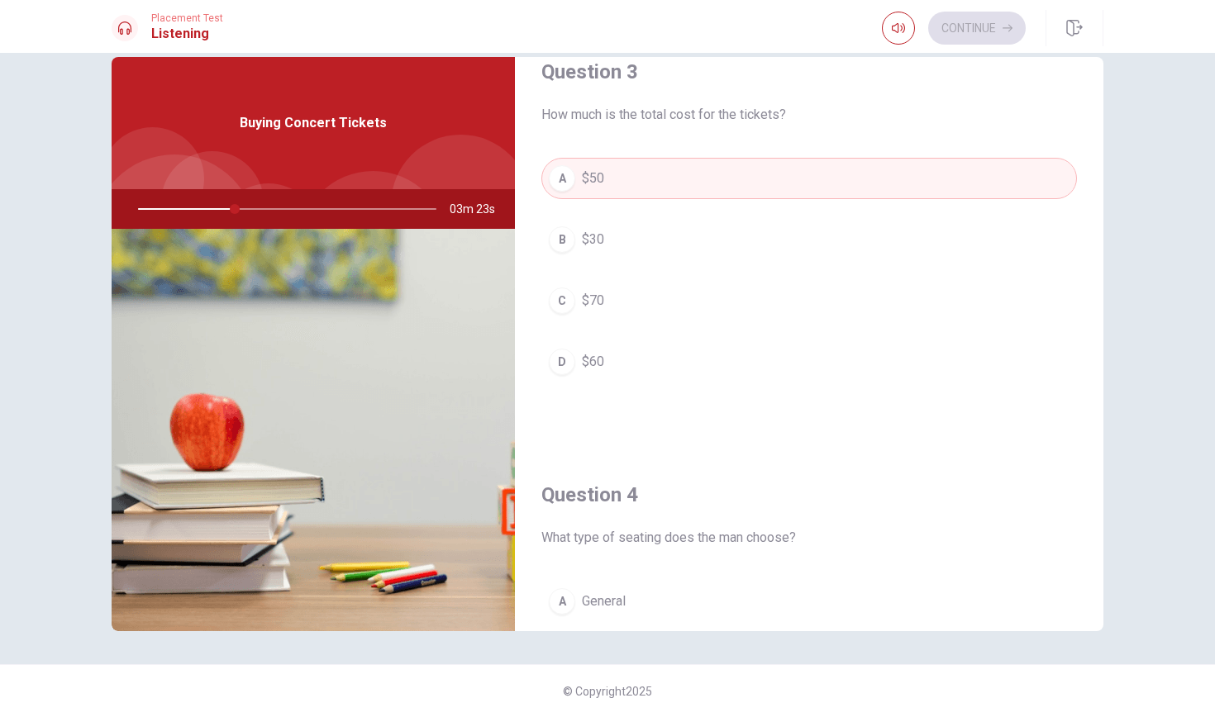
scroll to position [875, 0]
click at [565, 369] on div "D" at bounding box center [562, 364] width 26 height 26
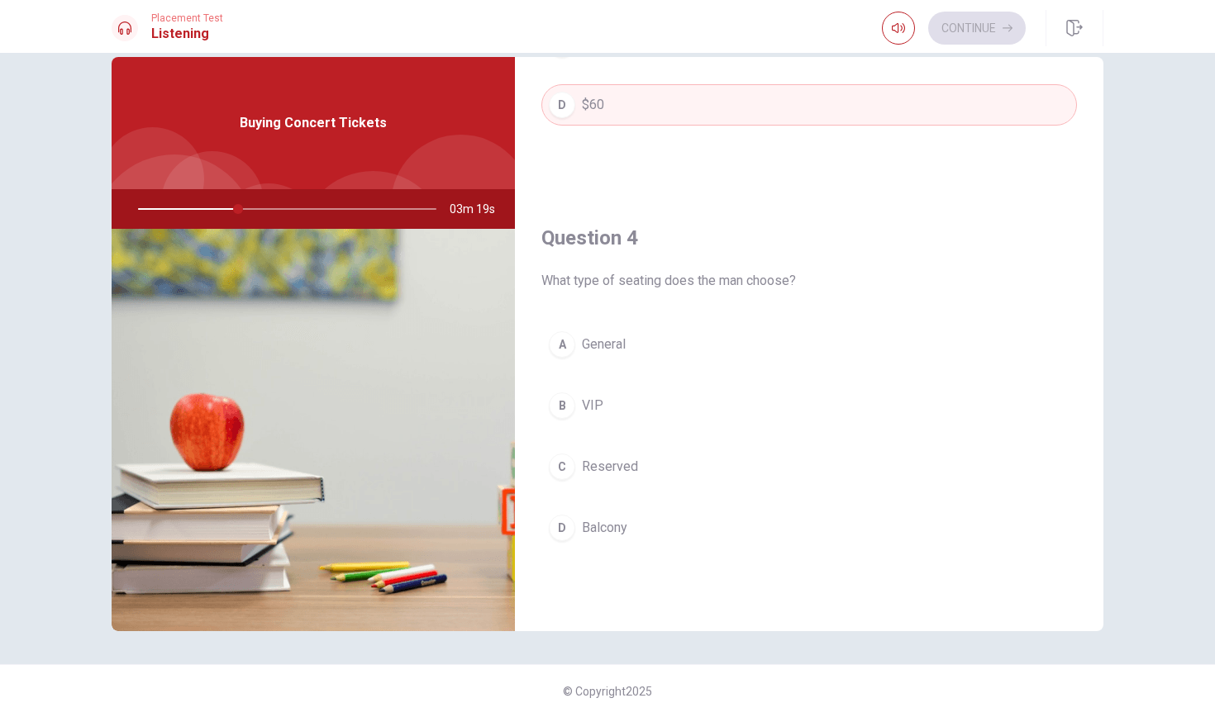
scroll to position [1136, 0]
click at [565, 469] on div "C" at bounding box center [562, 466] width 26 height 26
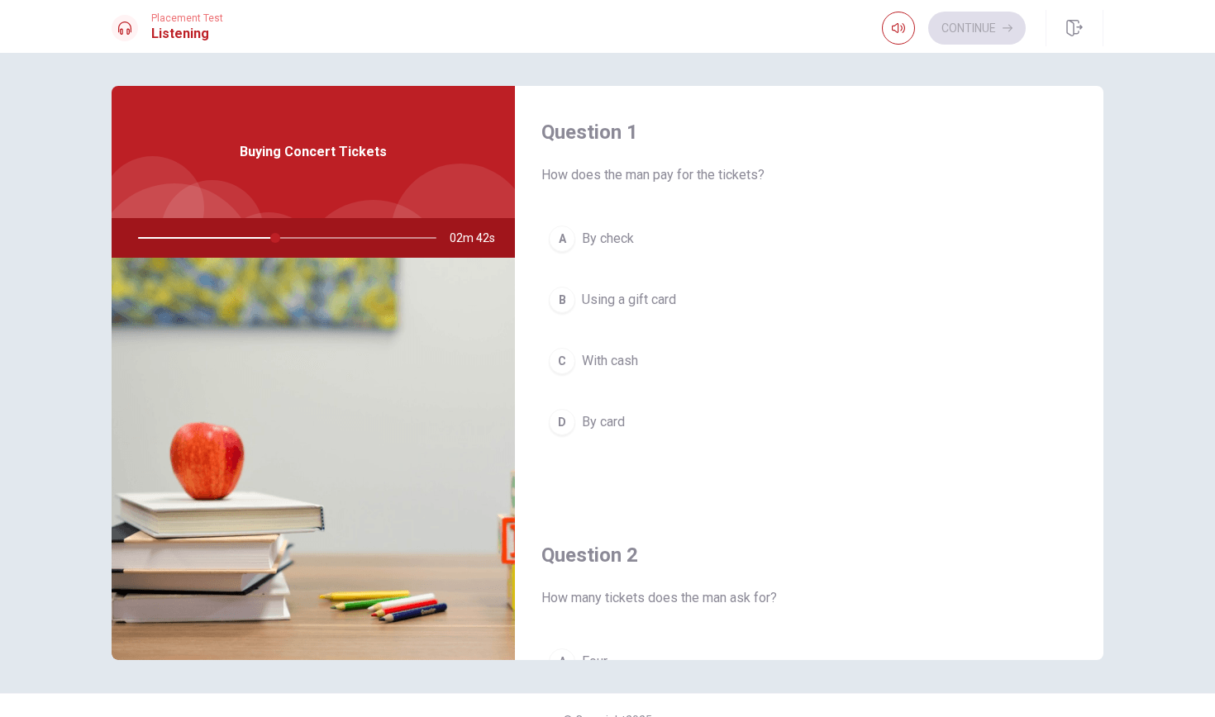
scroll to position [0, 0]
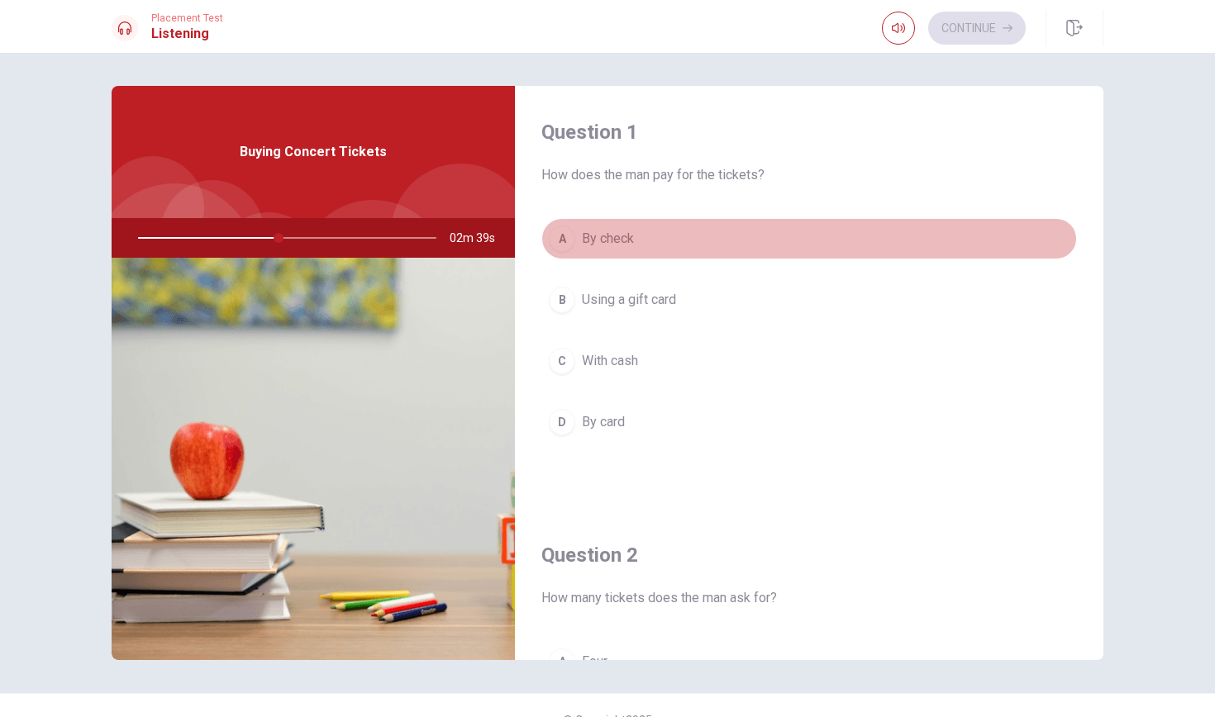
click at [567, 236] on div "A" at bounding box center [562, 239] width 26 height 26
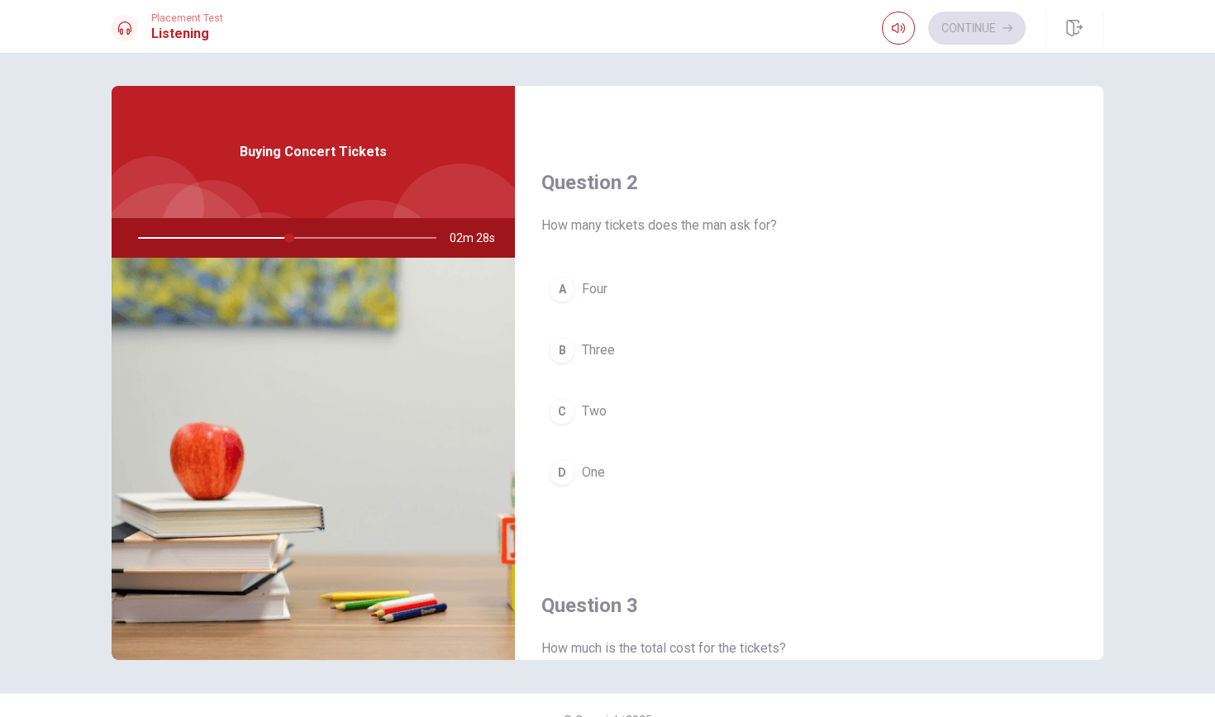
scroll to position [375, 0]
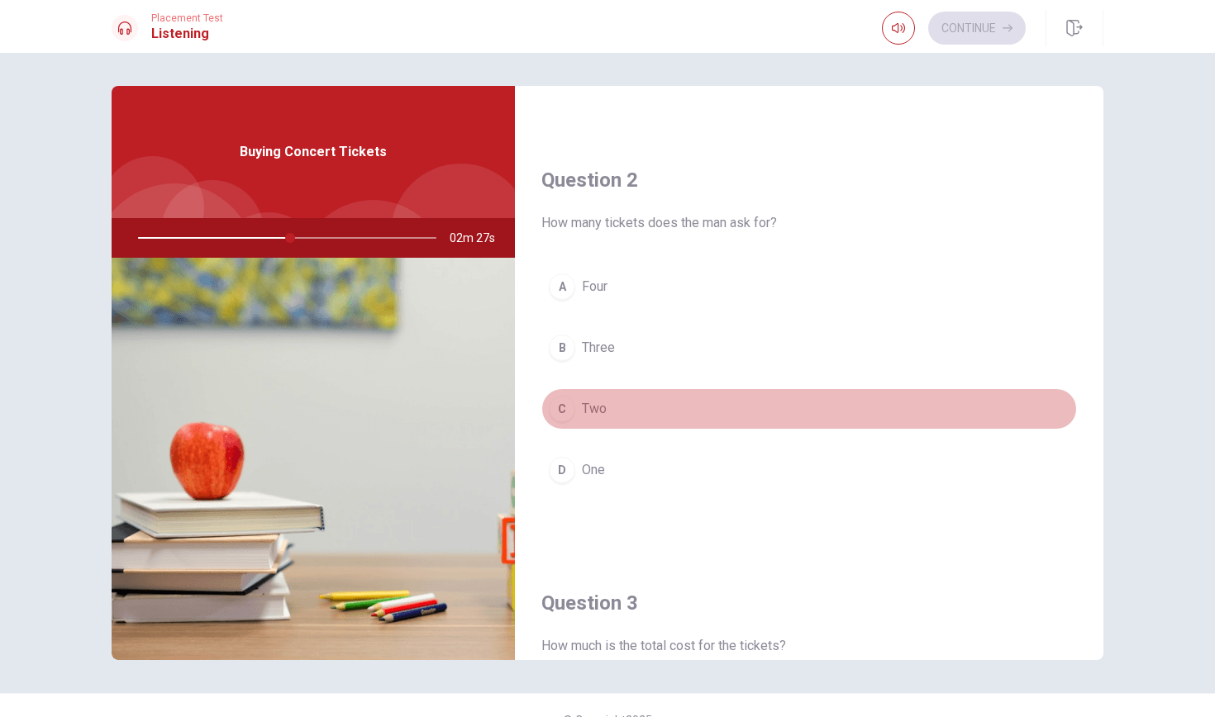
click at [560, 414] on div "C" at bounding box center [562, 409] width 26 height 26
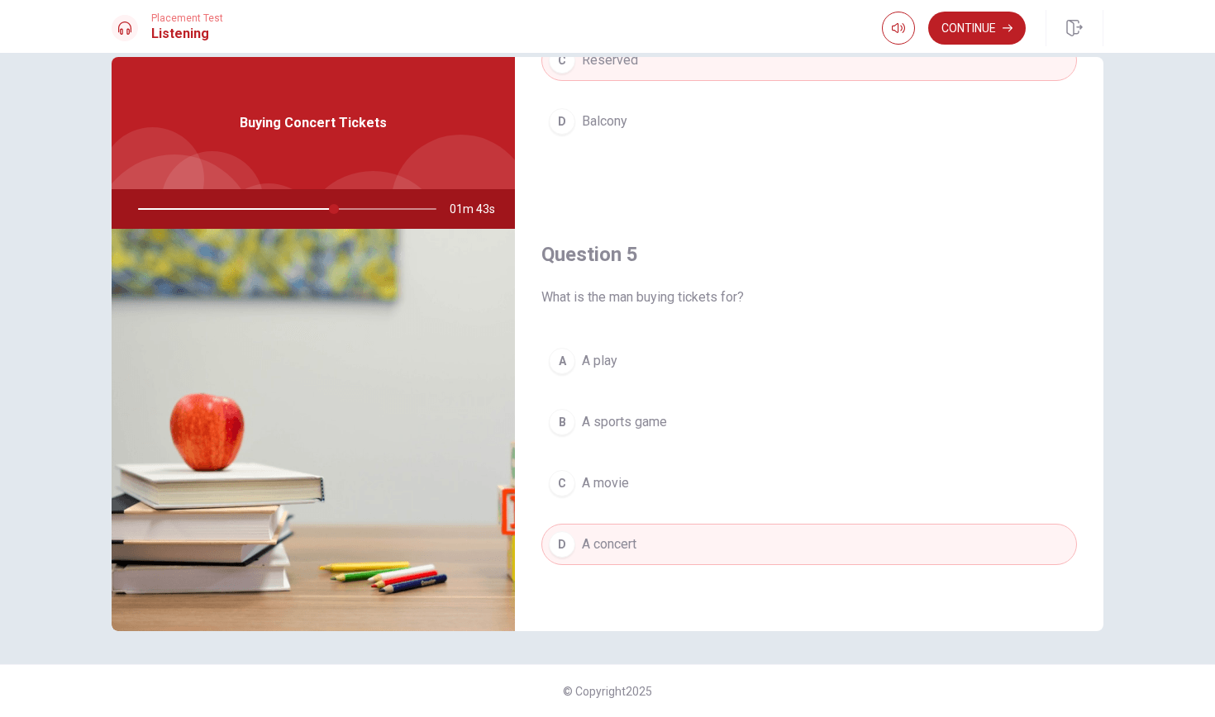
scroll to position [0, 0]
drag, startPoint x: 339, startPoint y: 211, endPoint x: 356, endPoint y: 212, distance: 17.4
click at [355, 211] on div at bounding box center [283, 209] width 331 height 40
click at [977, 30] on button "Continue" at bounding box center [977, 28] width 98 height 33
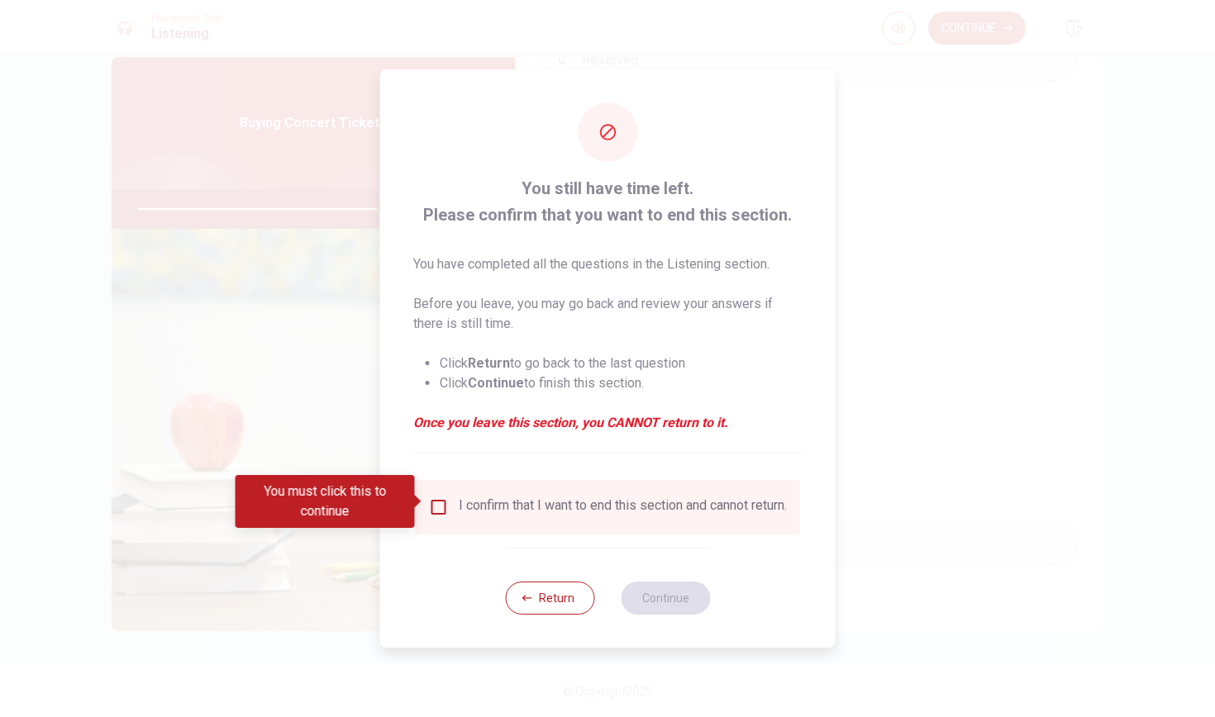
click at [441, 501] on input "You must click this to continue" at bounding box center [439, 508] width 20 height 20
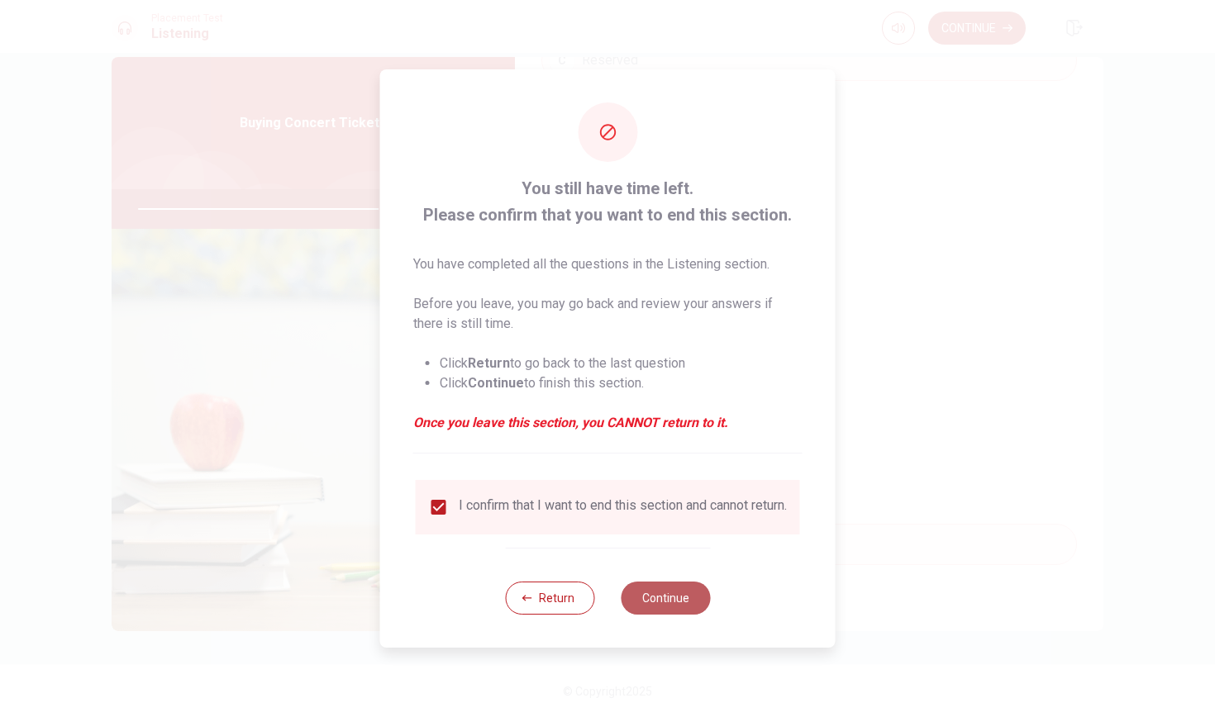
click at [688, 594] on button "Continue" at bounding box center [665, 598] width 89 height 33
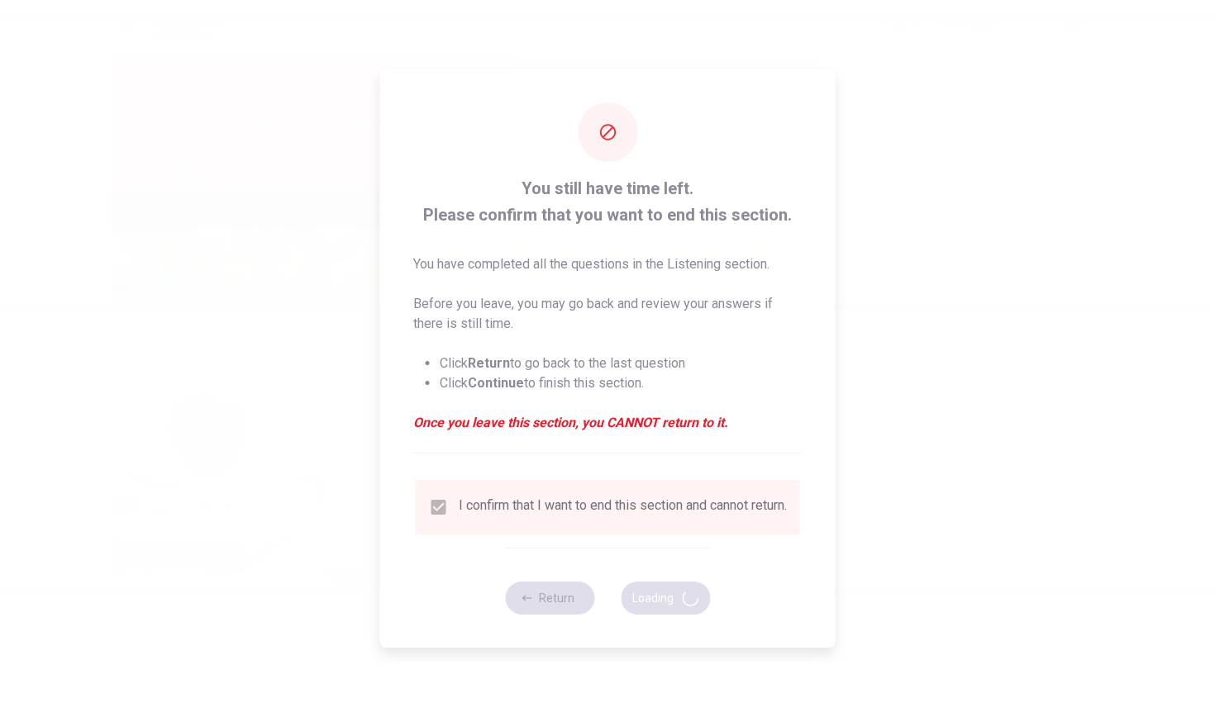
type input "83"
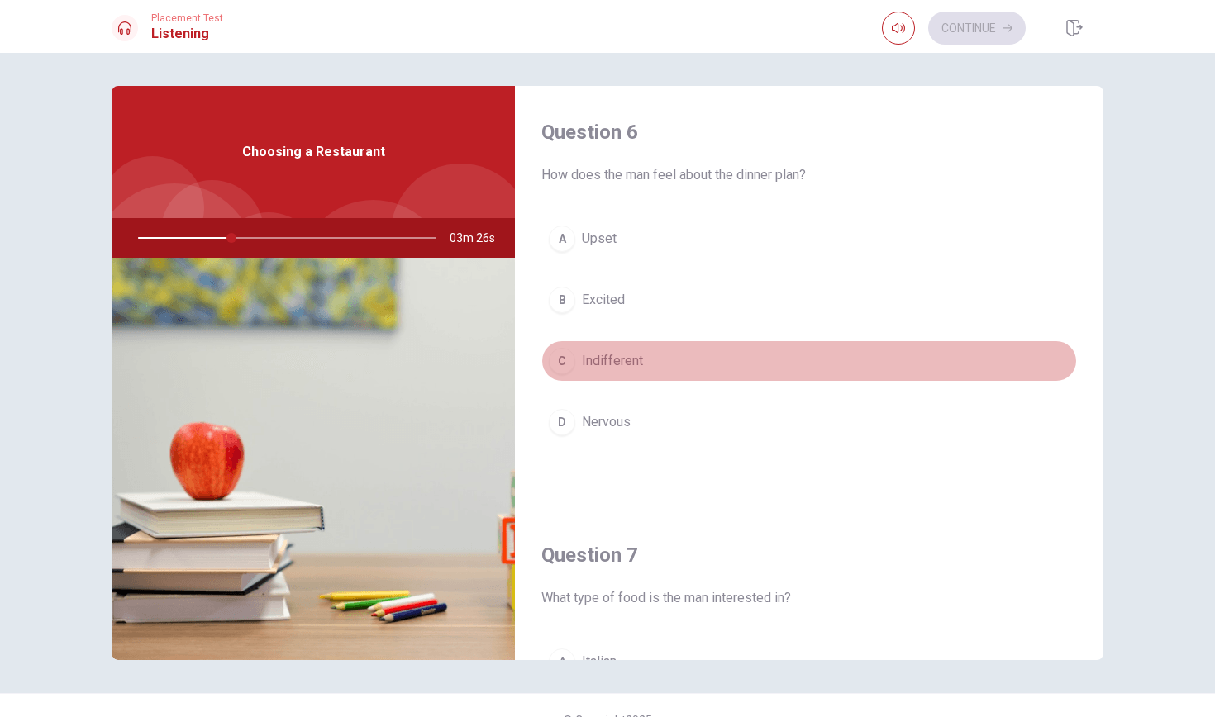
click at [565, 360] on div "C" at bounding box center [562, 361] width 26 height 26
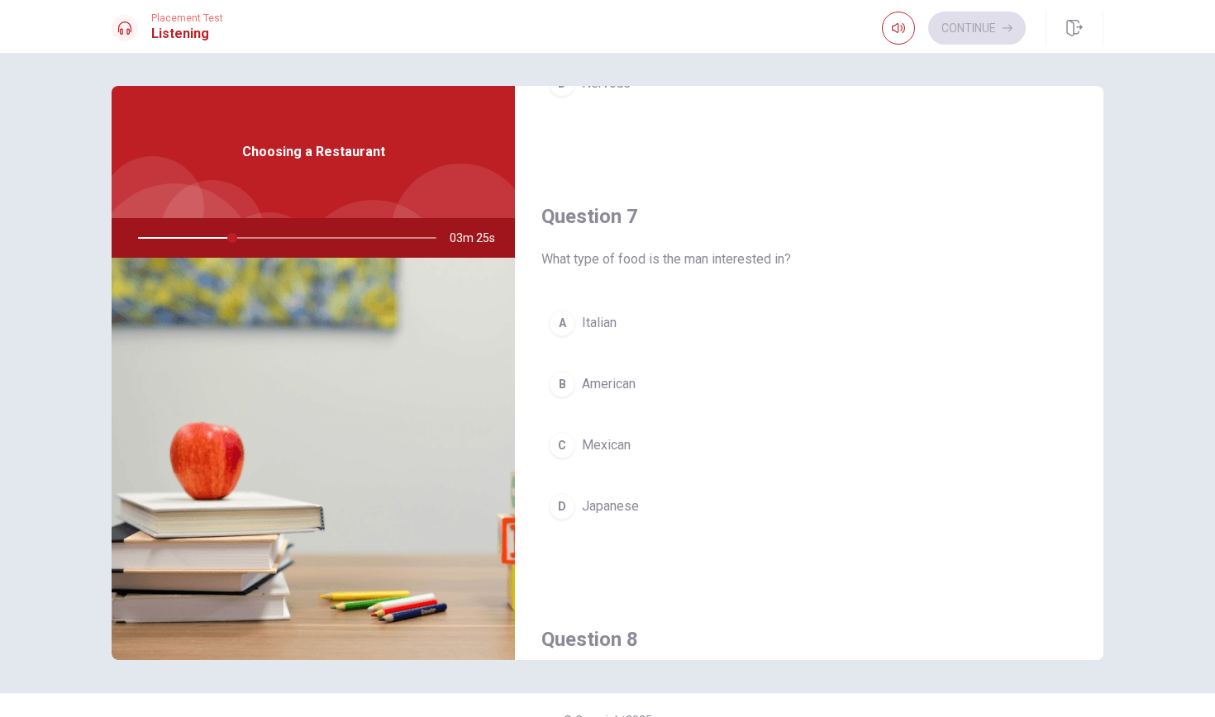
scroll to position [342, 0]
click at [565, 320] on div "A" at bounding box center [562, 320] width 26 height 26
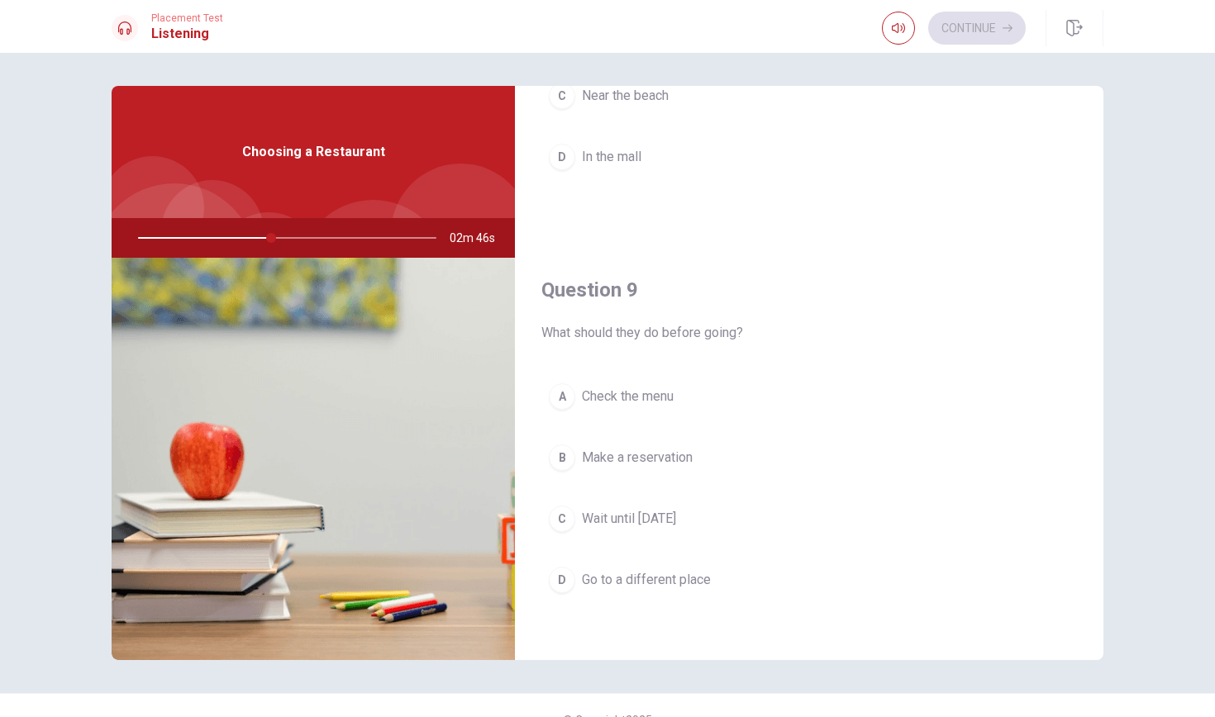
scroll to position [1103, 0]
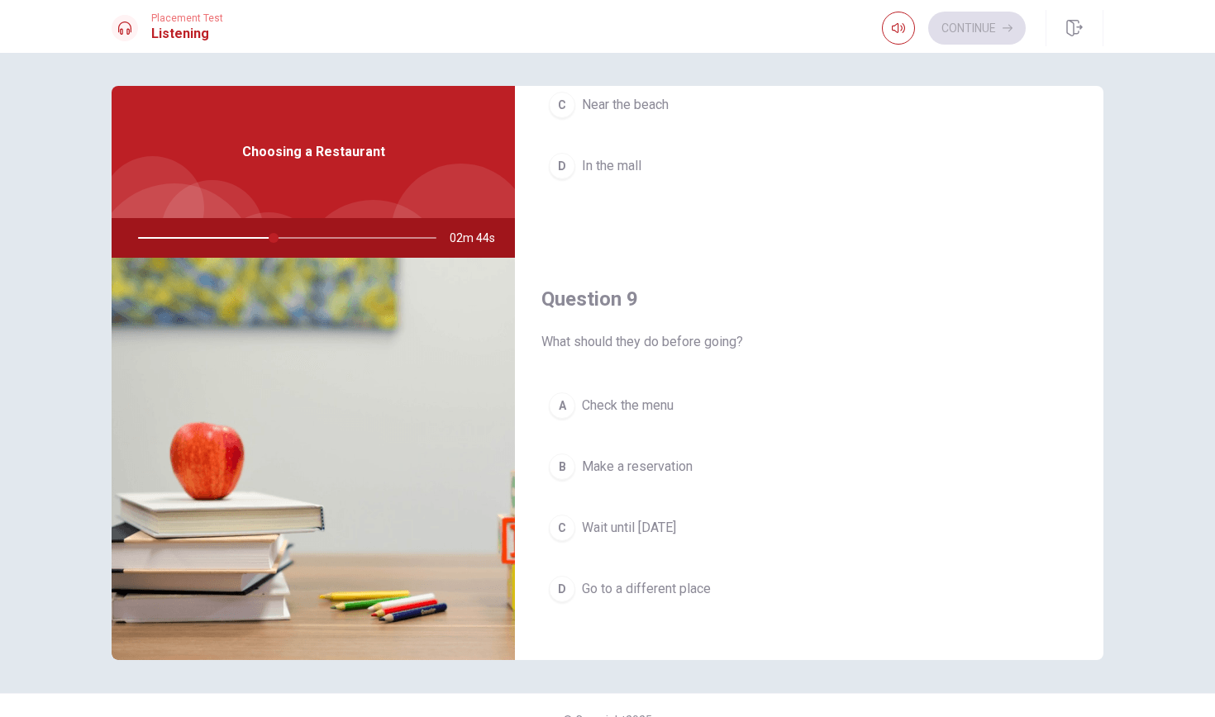
click at [561, 460] on div "B" at bounding box center [562, 467] width 26 height 26
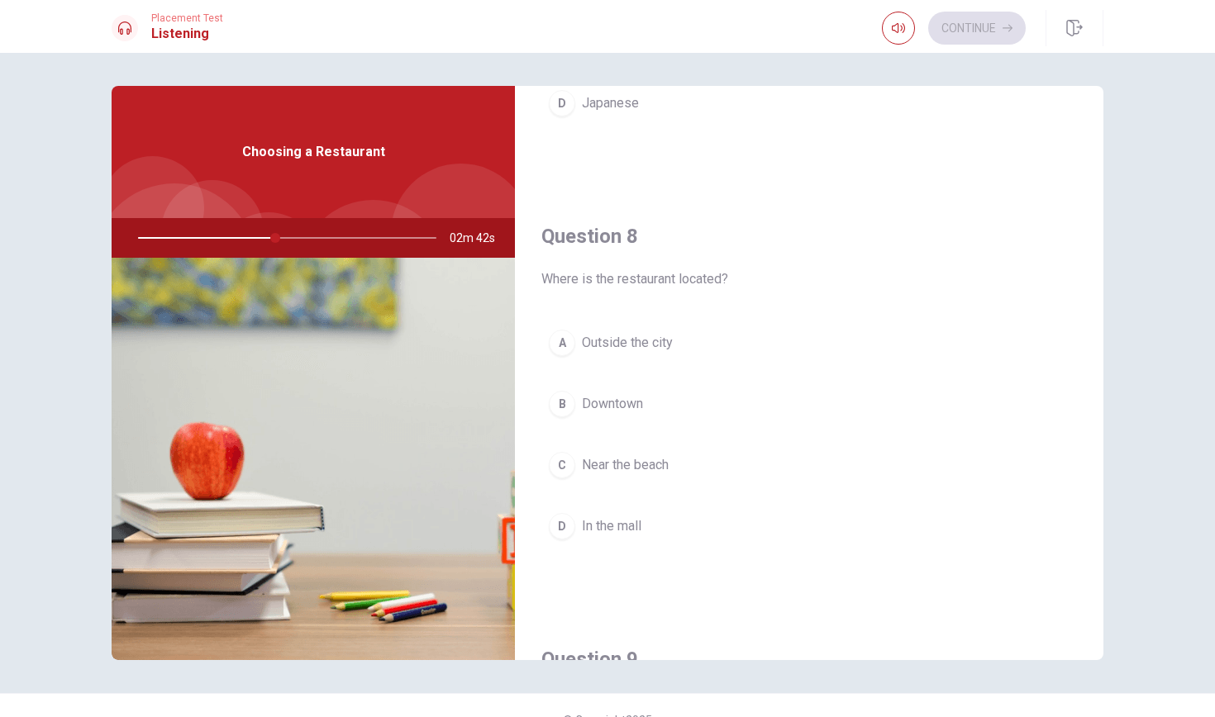
scroll to position [744, 0]
drag, startPoint x: 293, startPoint y: 241, endPoint x: 248, endPoint y: 239, distance: 44.7
click at [248, 239] on div at bounding box center [283, 238] width 331 height 40
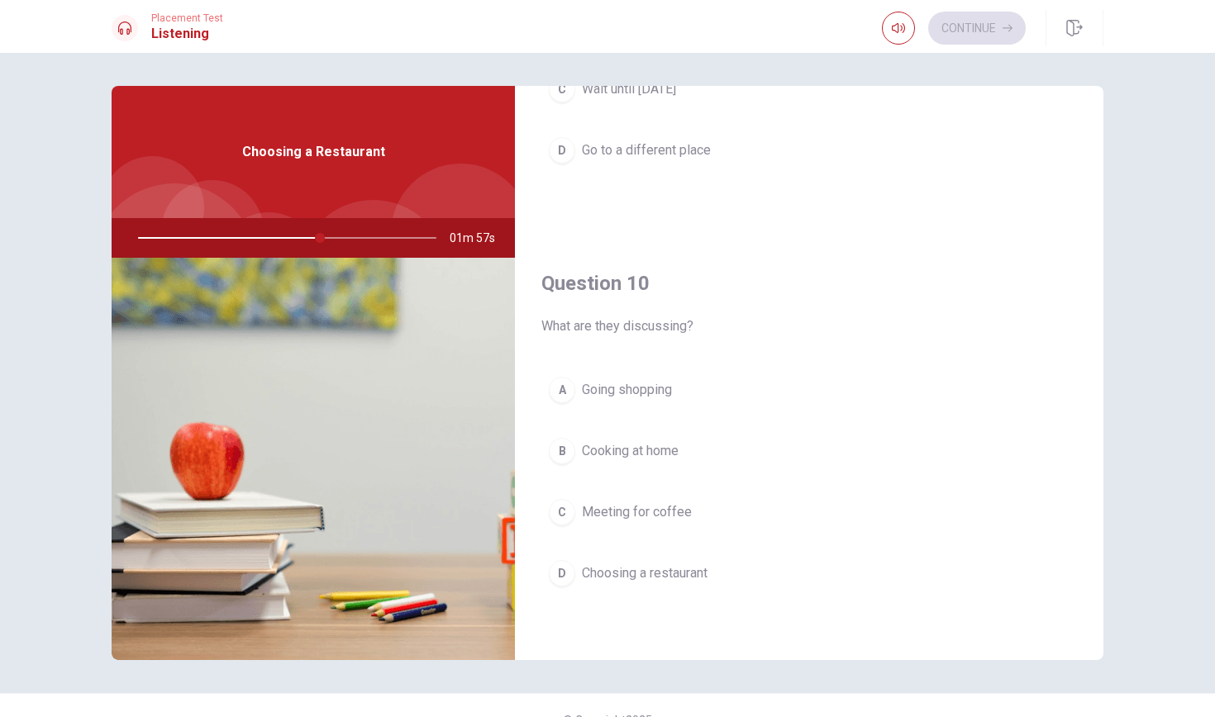
scroll to position [1542, 0]
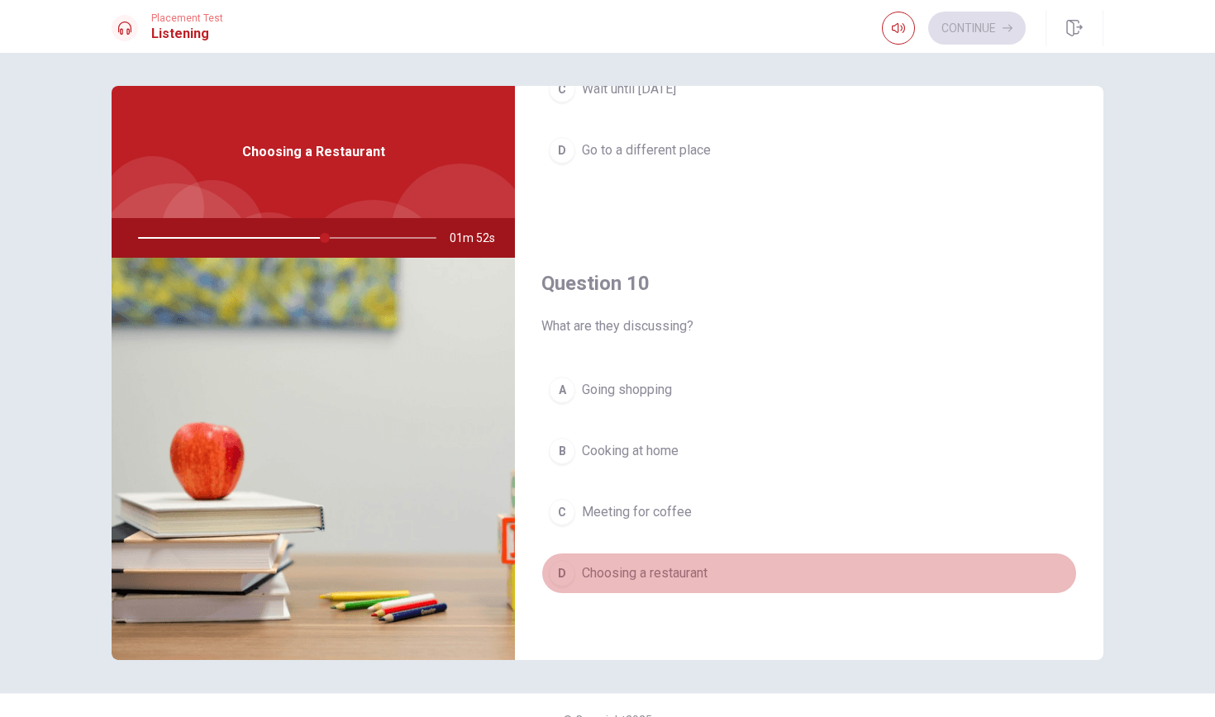
click at [562, 579] on div "D" at bounding box center [562, 573] width 26 height 26
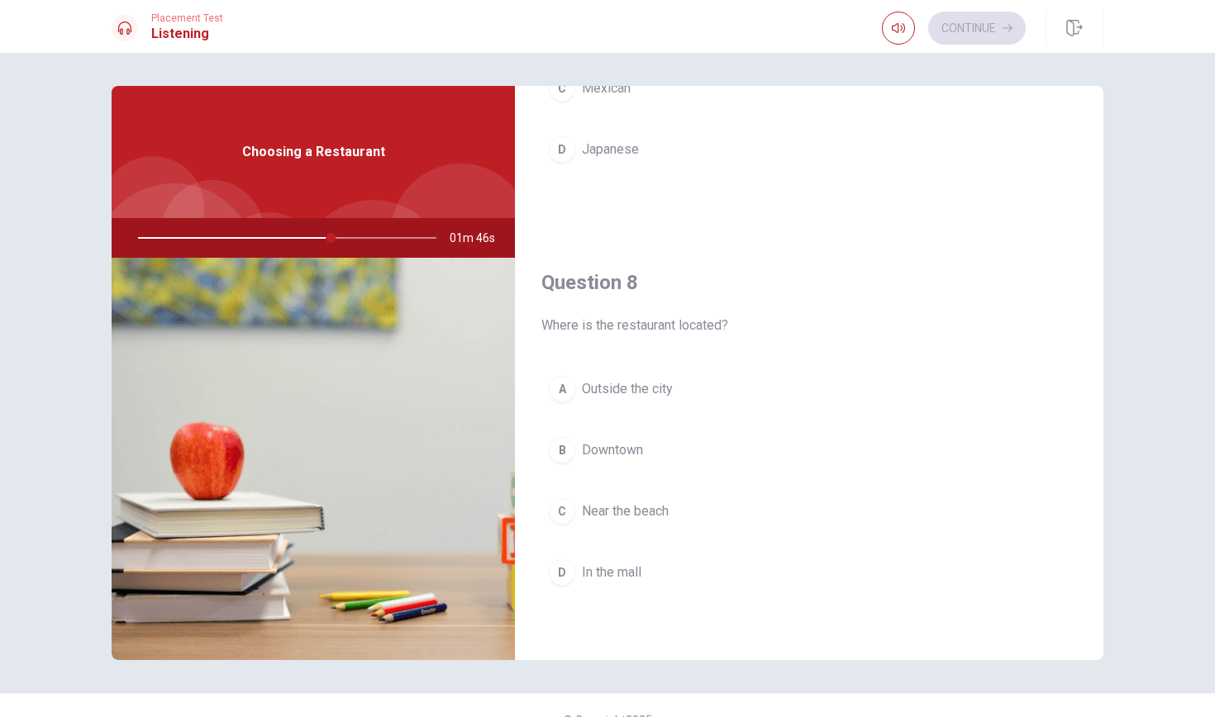
scroll to position [698, 0]
click at [566, 383] on div "A" at bounding box center [562, 387] width 26 height 26
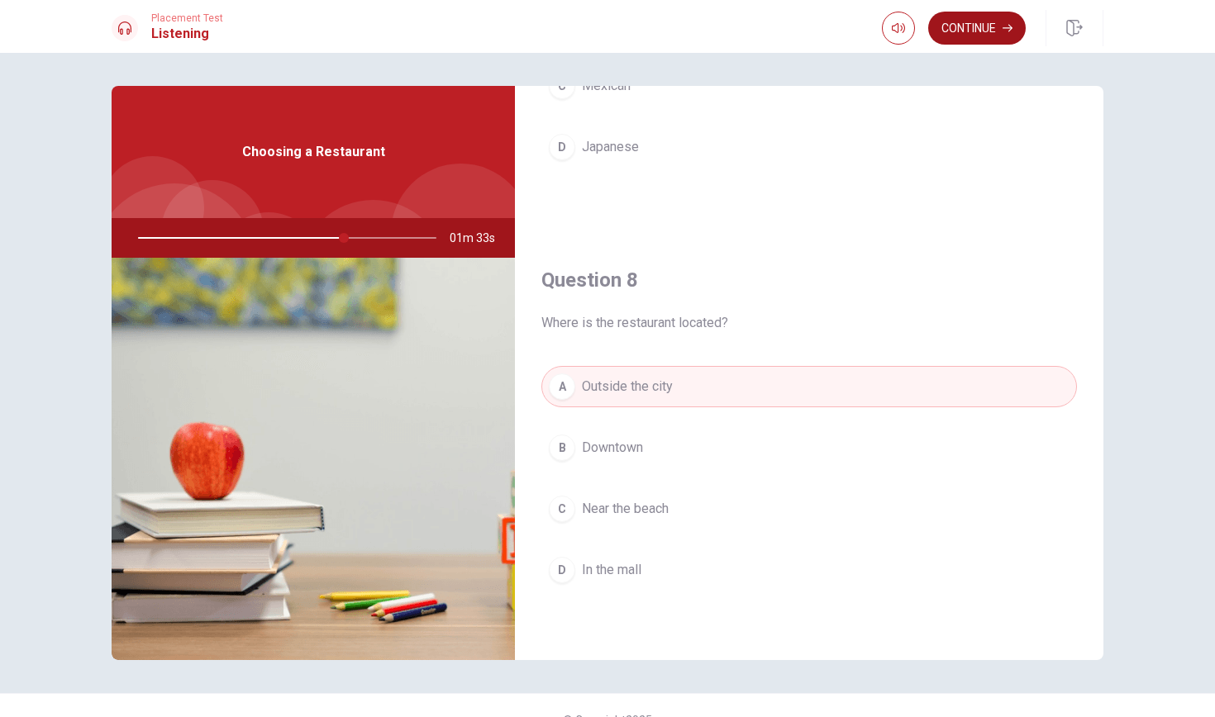
click at [967, 29] on button "Continue" at bounding box center [977, 28] width 98 height 33
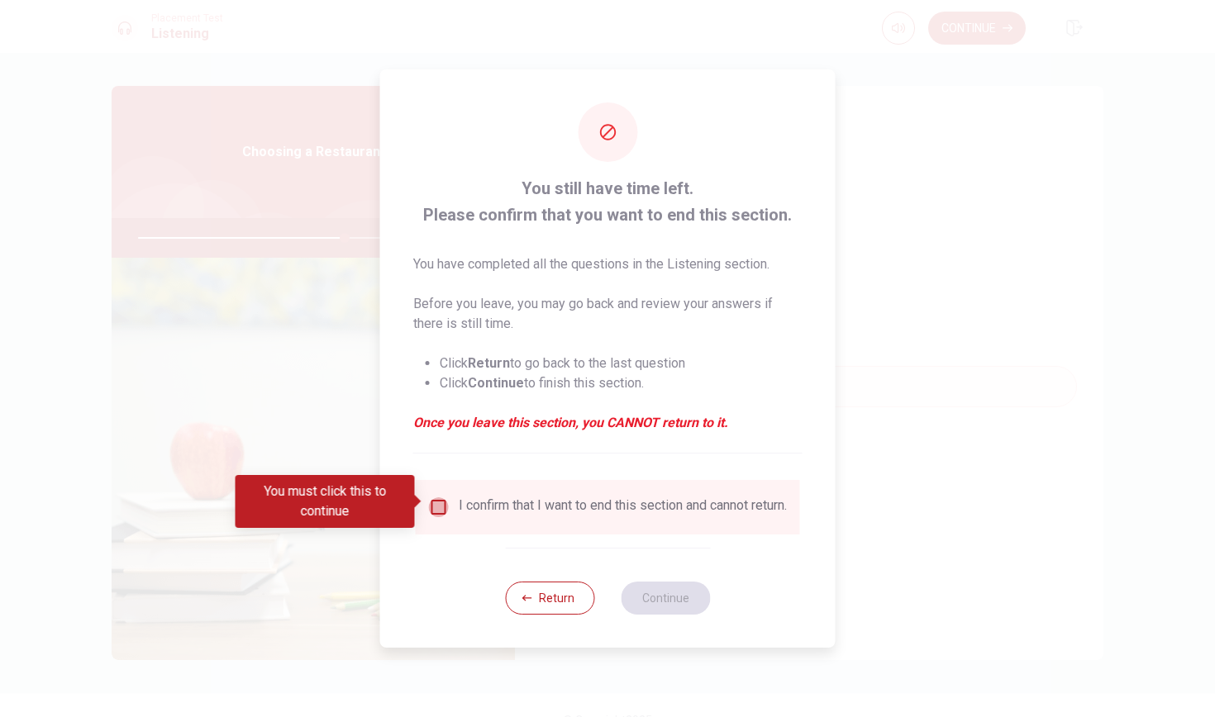
click at [436, 500] on input "You must click this to continue" at bounding box center [439, 508] width 20 height 20
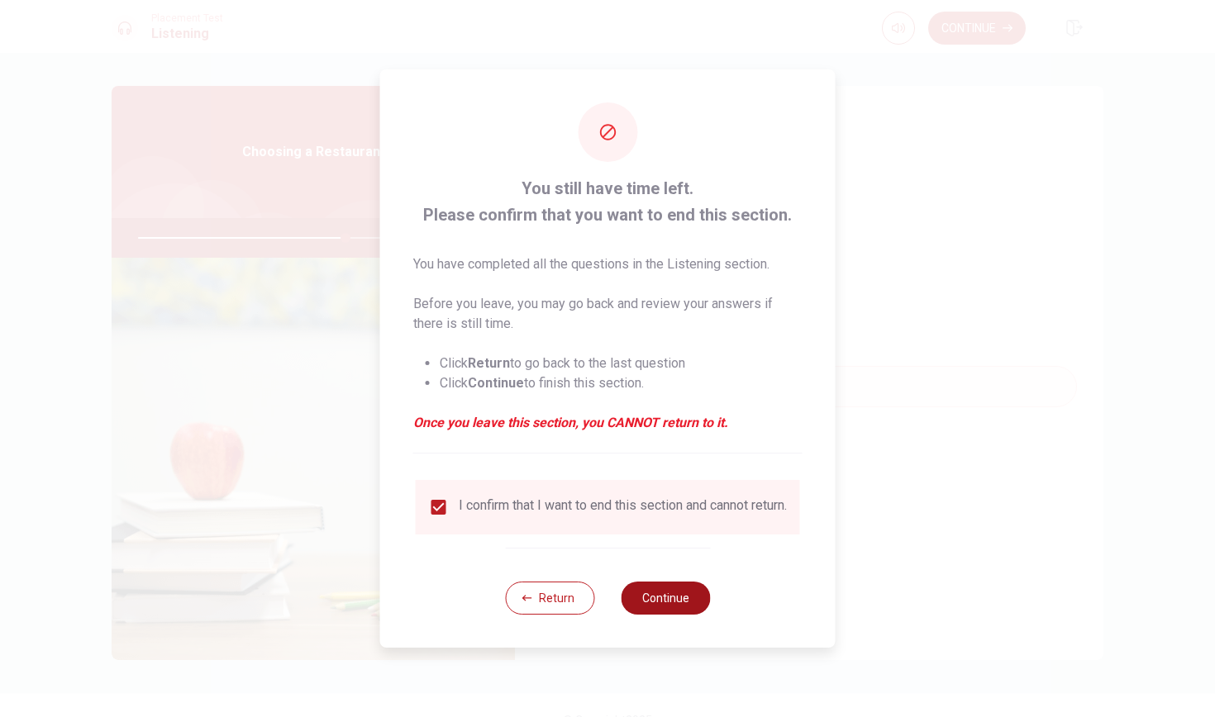
click at [651, 606] on button "Continue" at bounding box center [665, 598] width 89 height 33
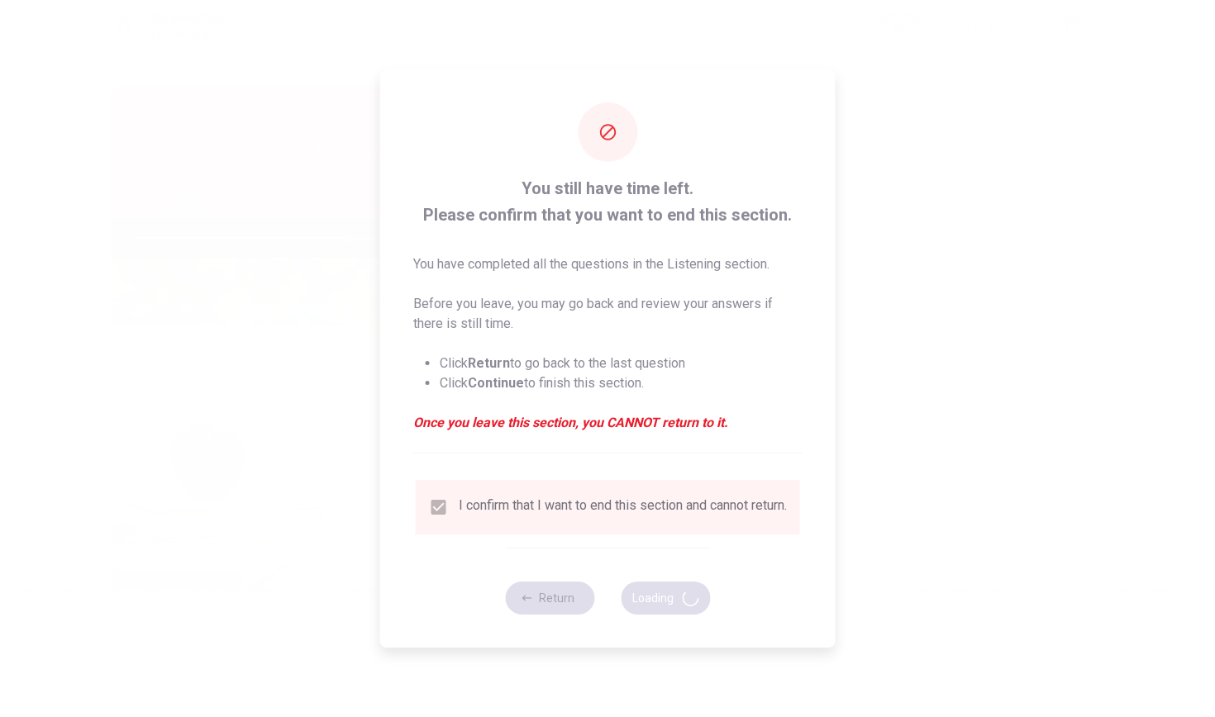
type input "71"
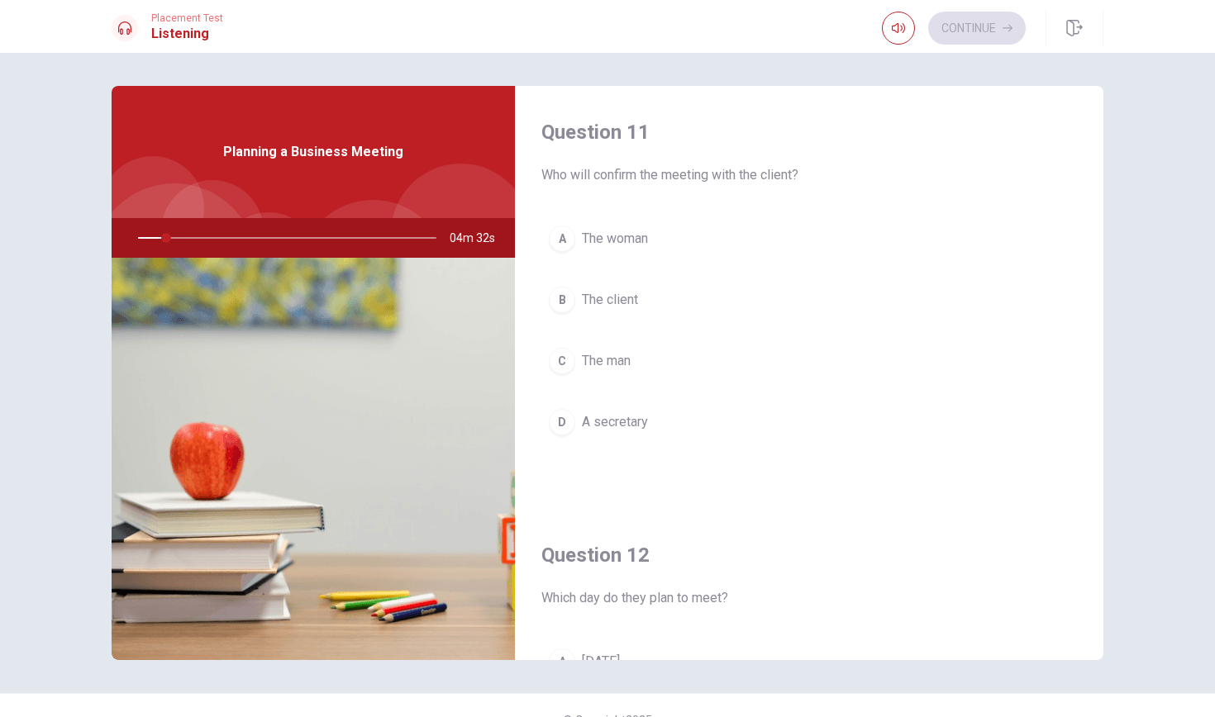
scroll to position [0, 0]
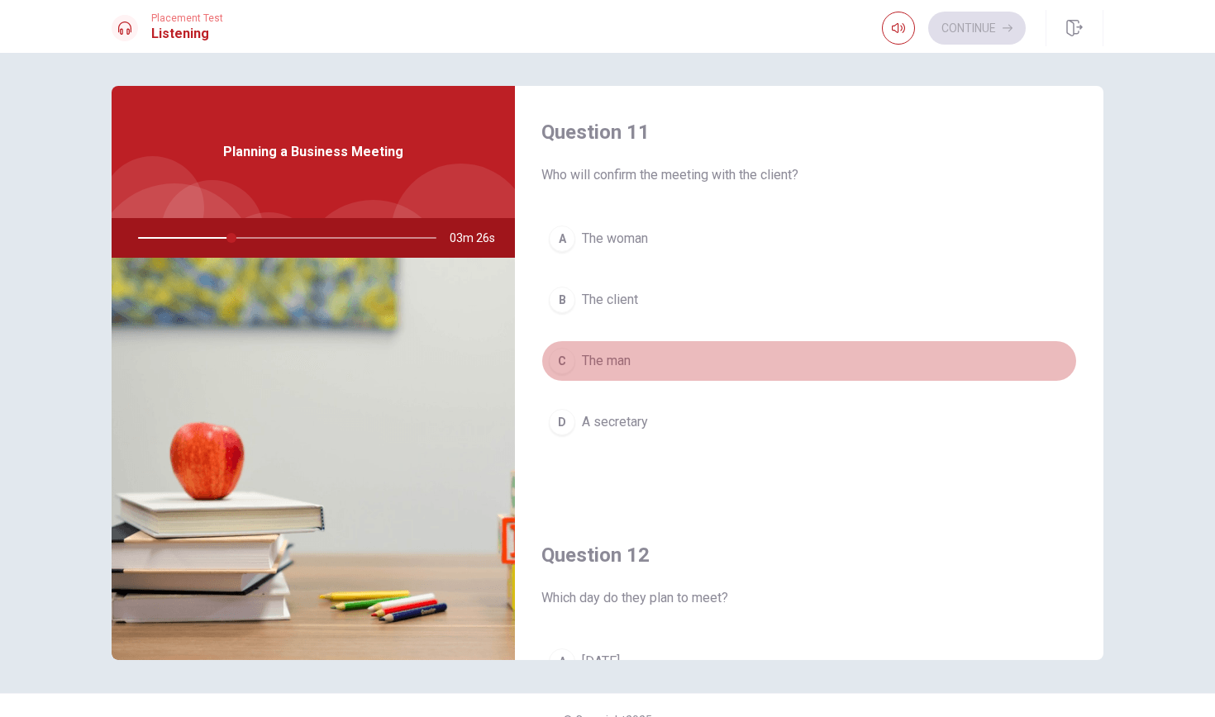
click at [560, 365] on div "C" at bounding box center [562, 361] width 26 height 26
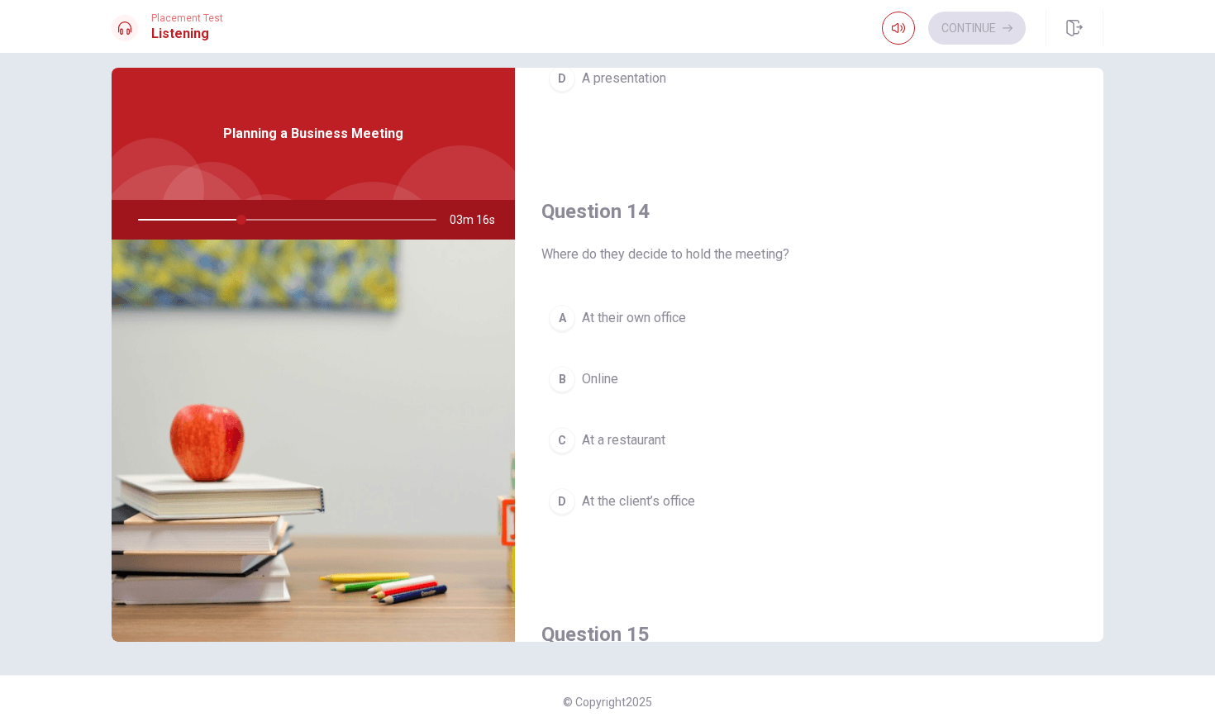
scroll to position [1170, 0]
click at [564, 503] on div "D" at bounding box center [562, 503] width 26 height 26
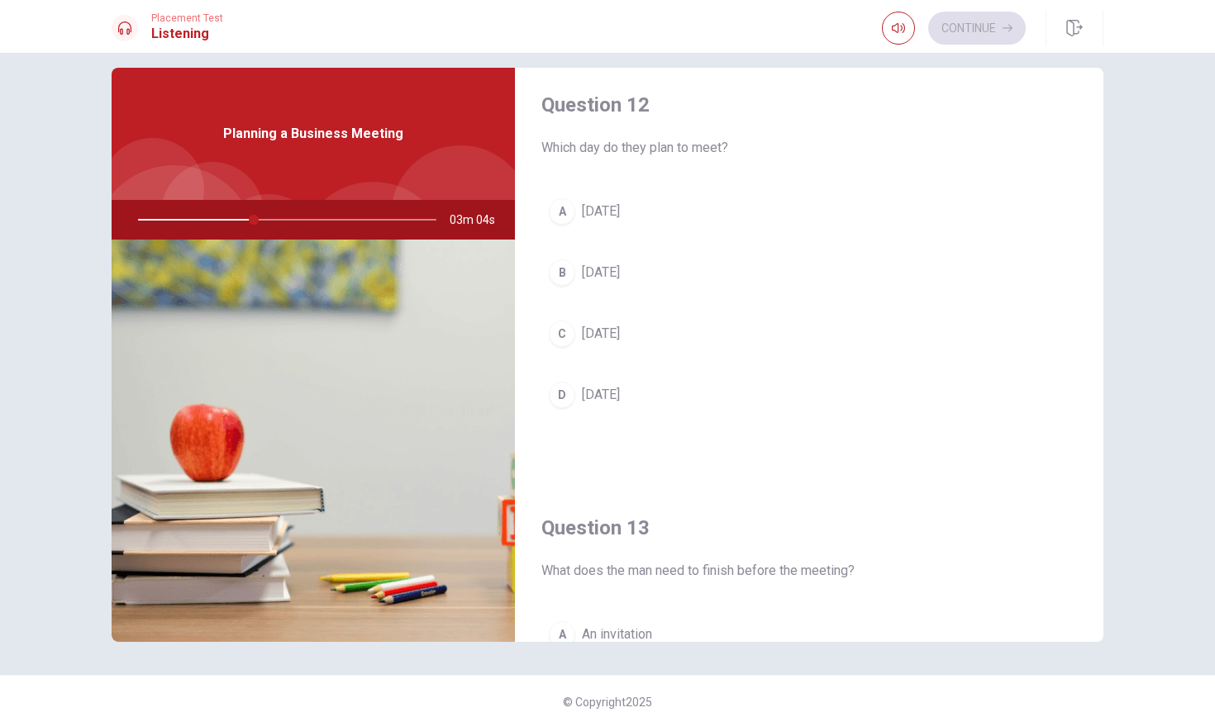
scroll to position [433, 0]
click at [571, 203] on div "A" at bounding box center [562, 211] width 26 height 26
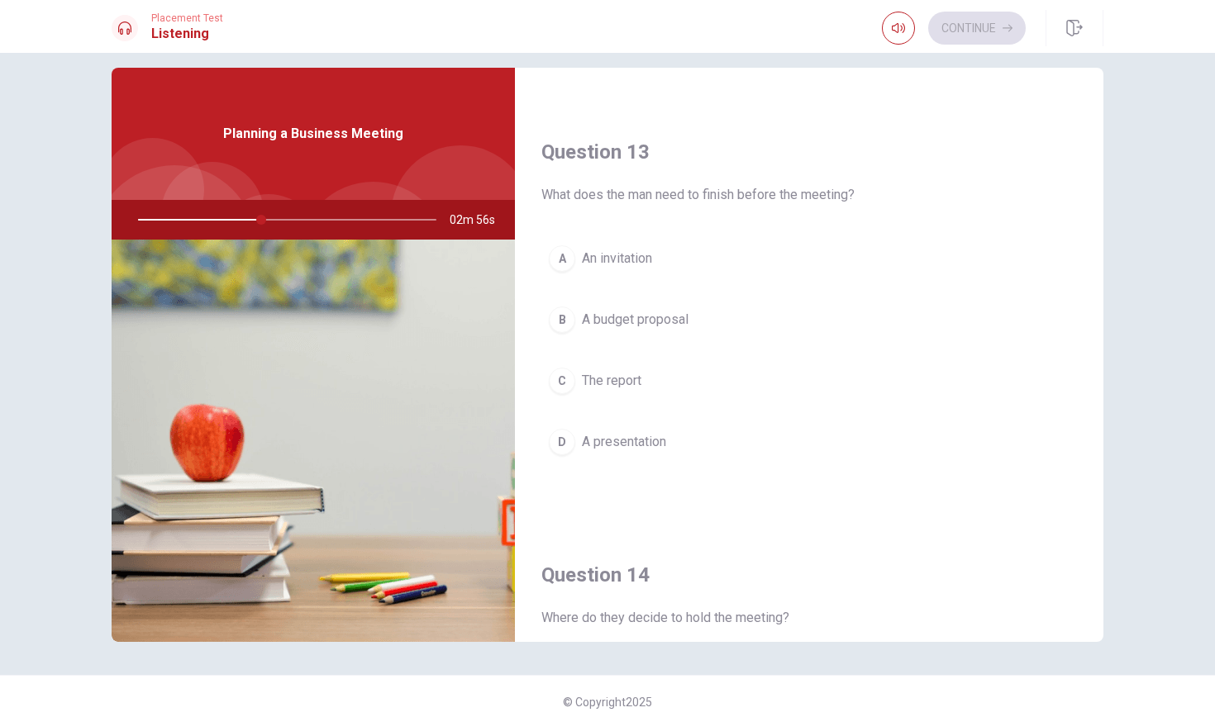
scroll to position [809, 0]
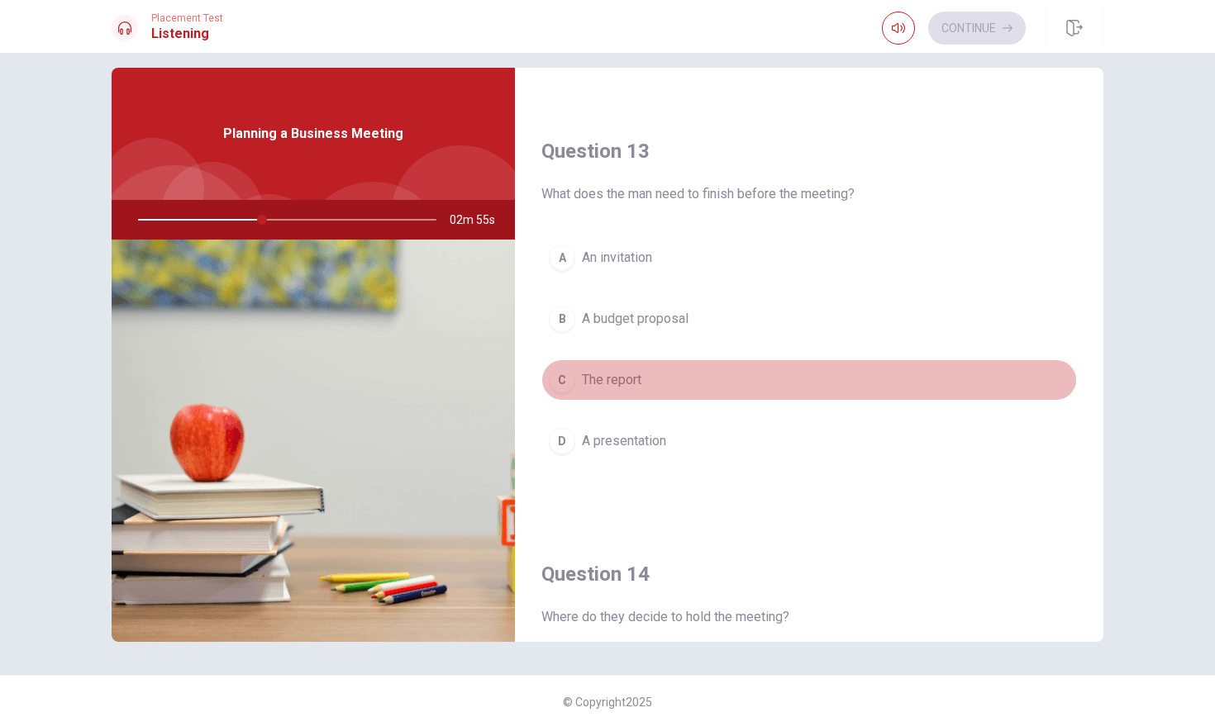
click at [567, 381] on div "C" at bounding box center [562, 380] width 26 height 26
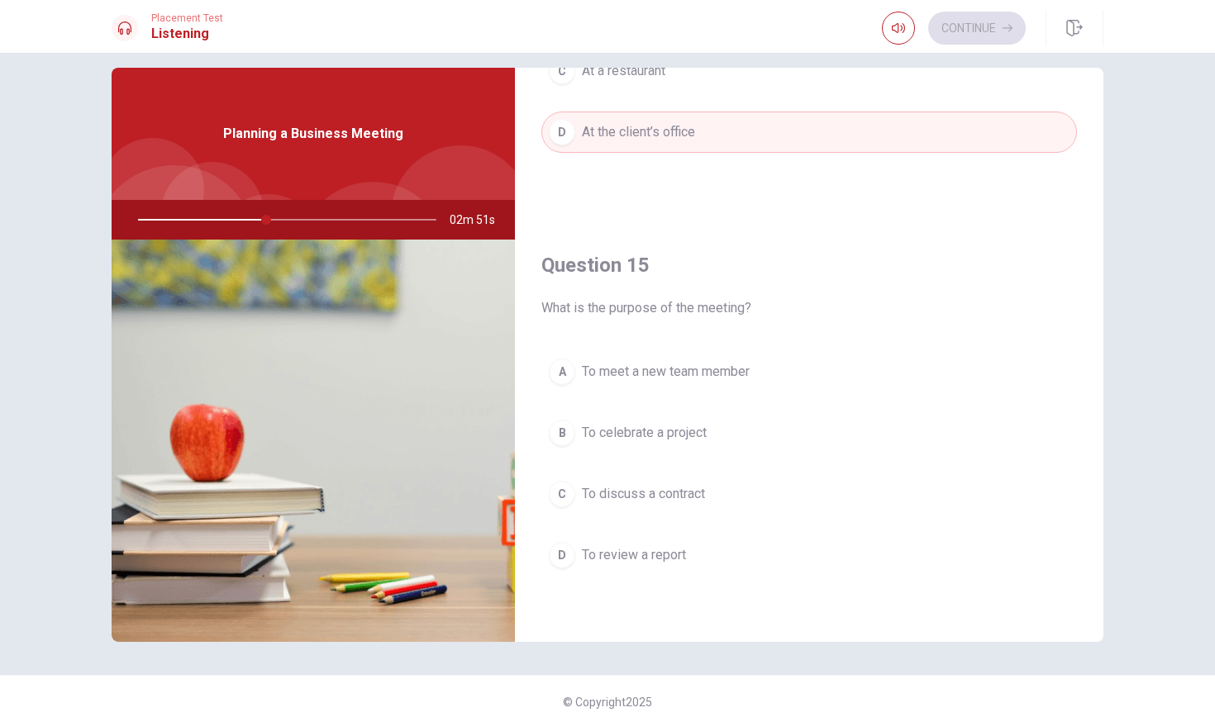
scroll to position [1542, 0]
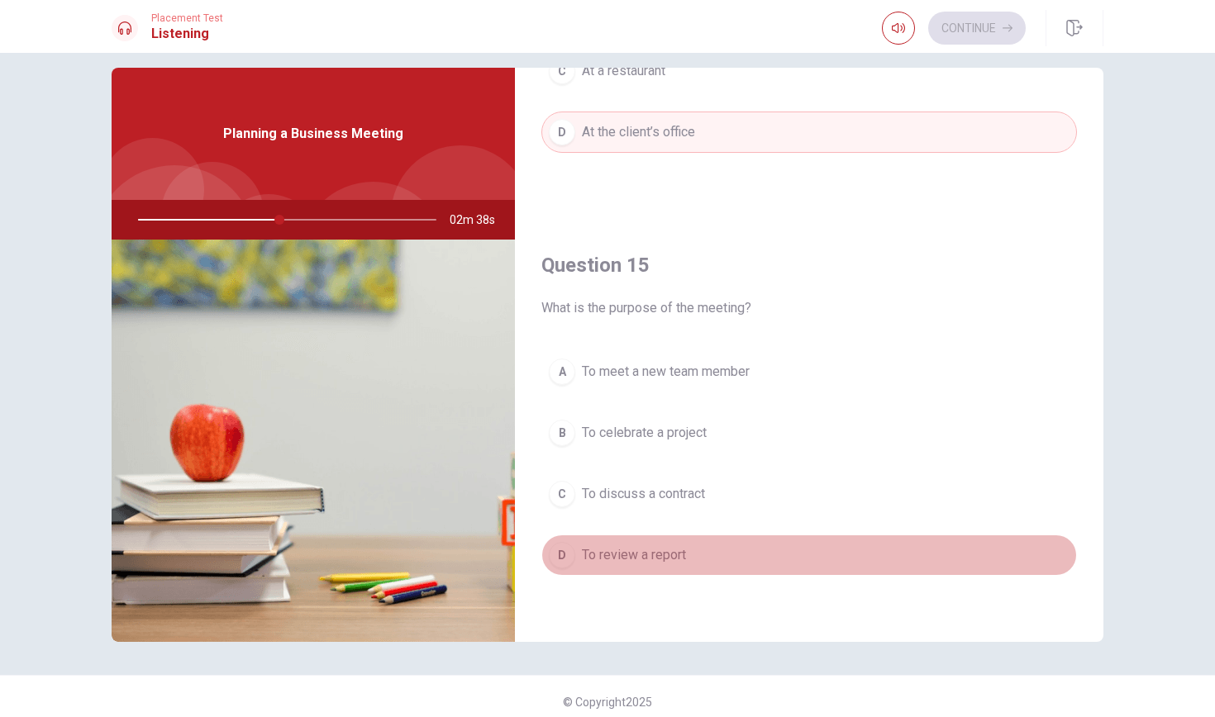
click at [561, 560] on div "D" at bounding box center [562, 555] width 26 height 26
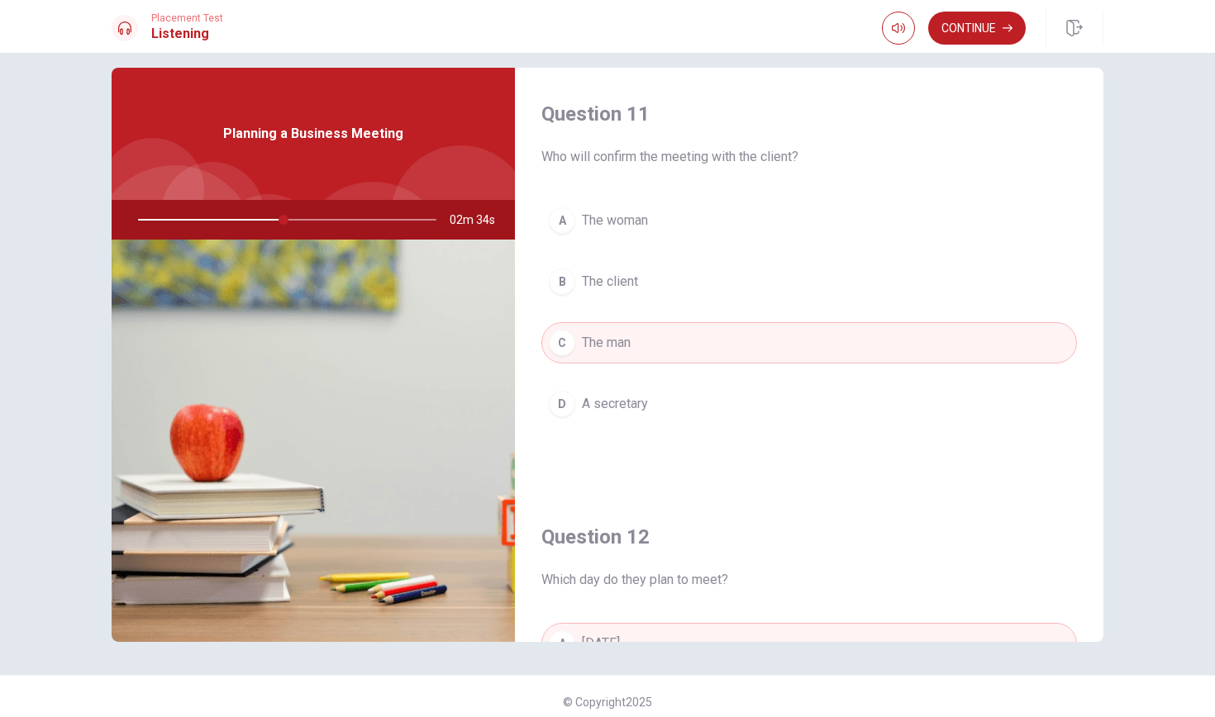
scroll to position [0, 0]
click at [975, 32] on button "Continue" at bounding box center [977, 28] width 98 height 33
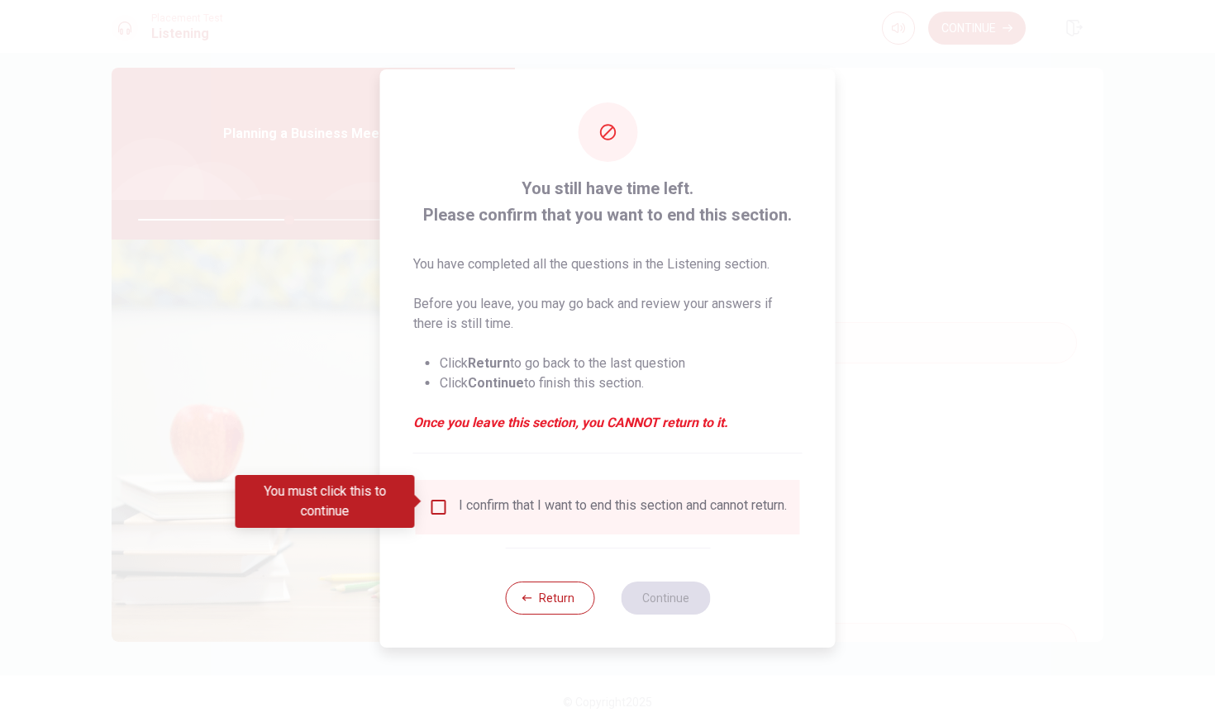
click at [438, 499] on input "You must click this to continue" at bounding box center [439, 508] width 20 height 20
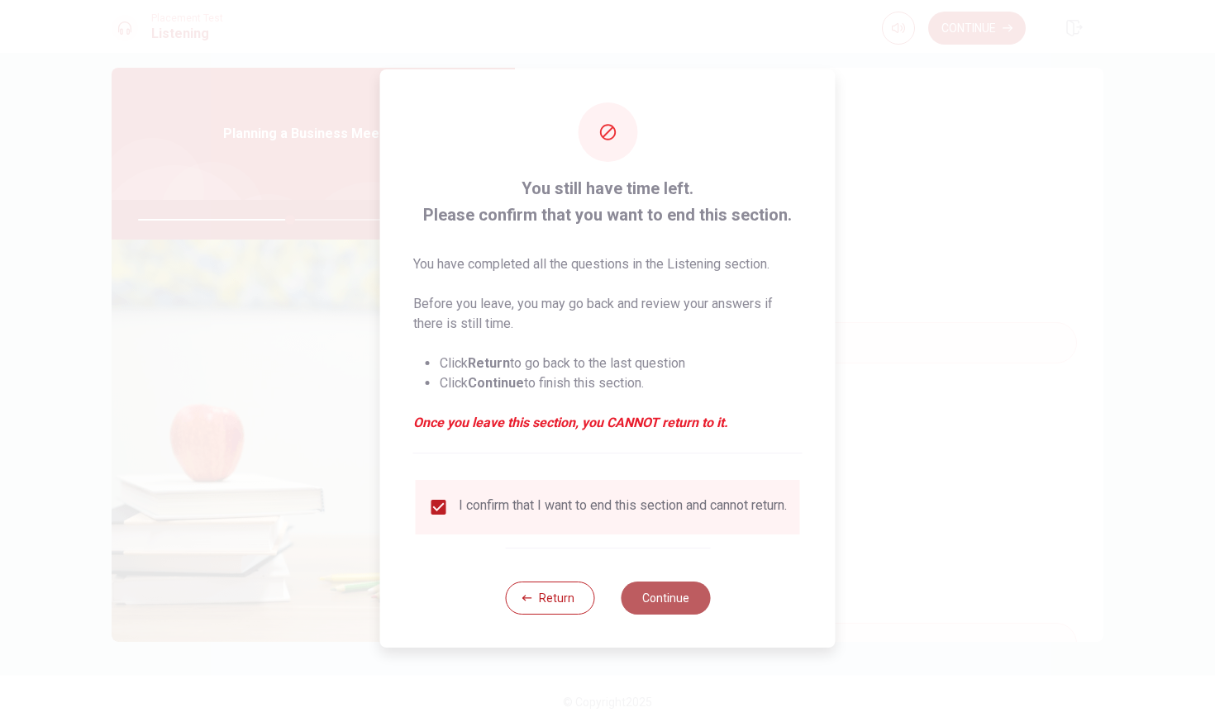
click at [666, 598] on button "Continue" at bounding box center [665, 598] width 89 height 33
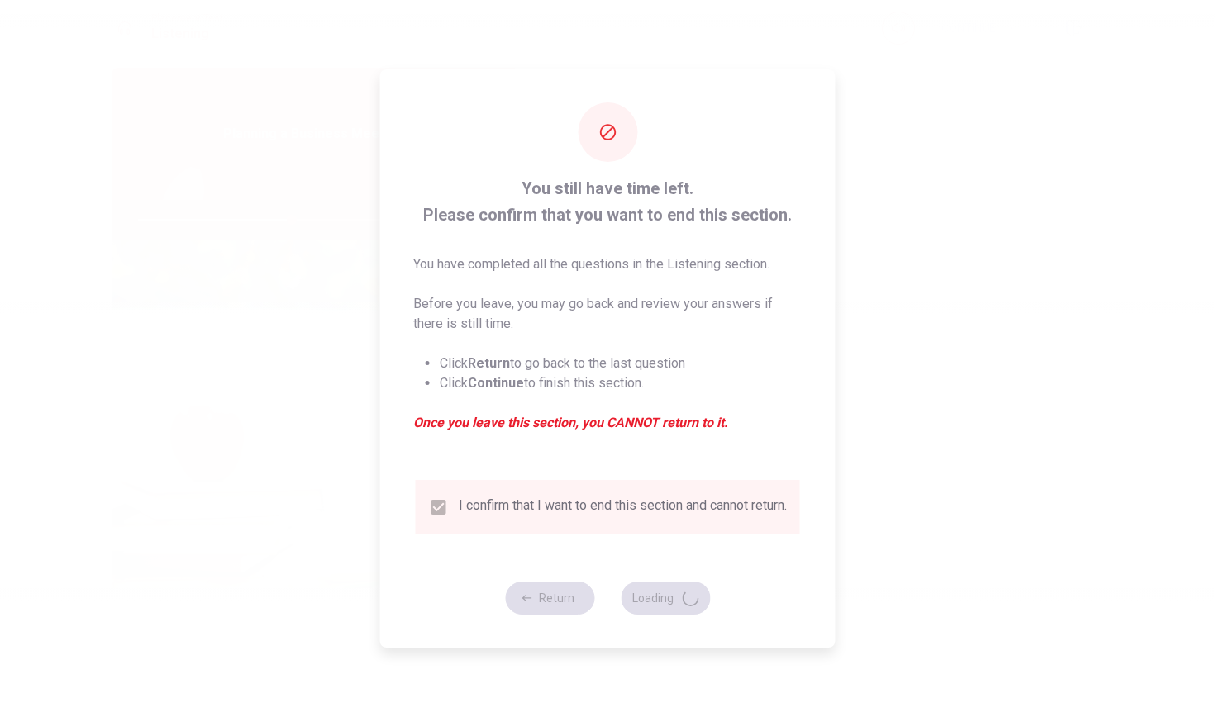
type input "52"
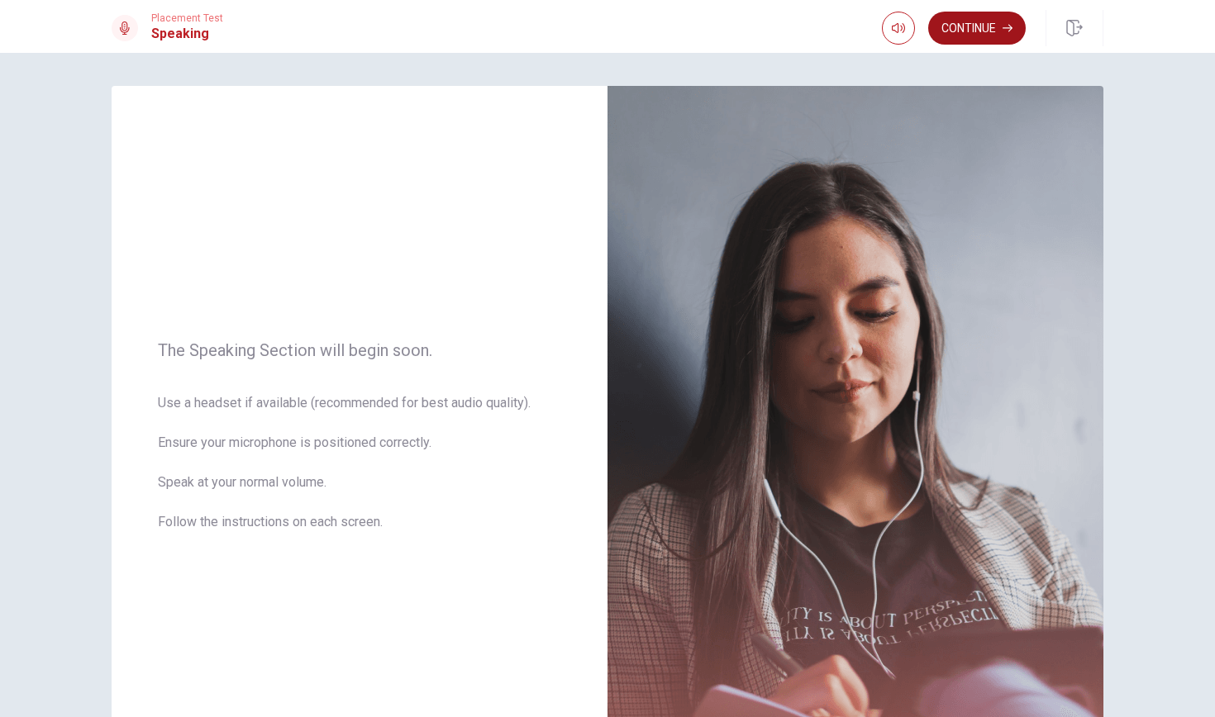
click at [968, 36] on button "Continue" at bounding box center [977, 28] width 98 height 33
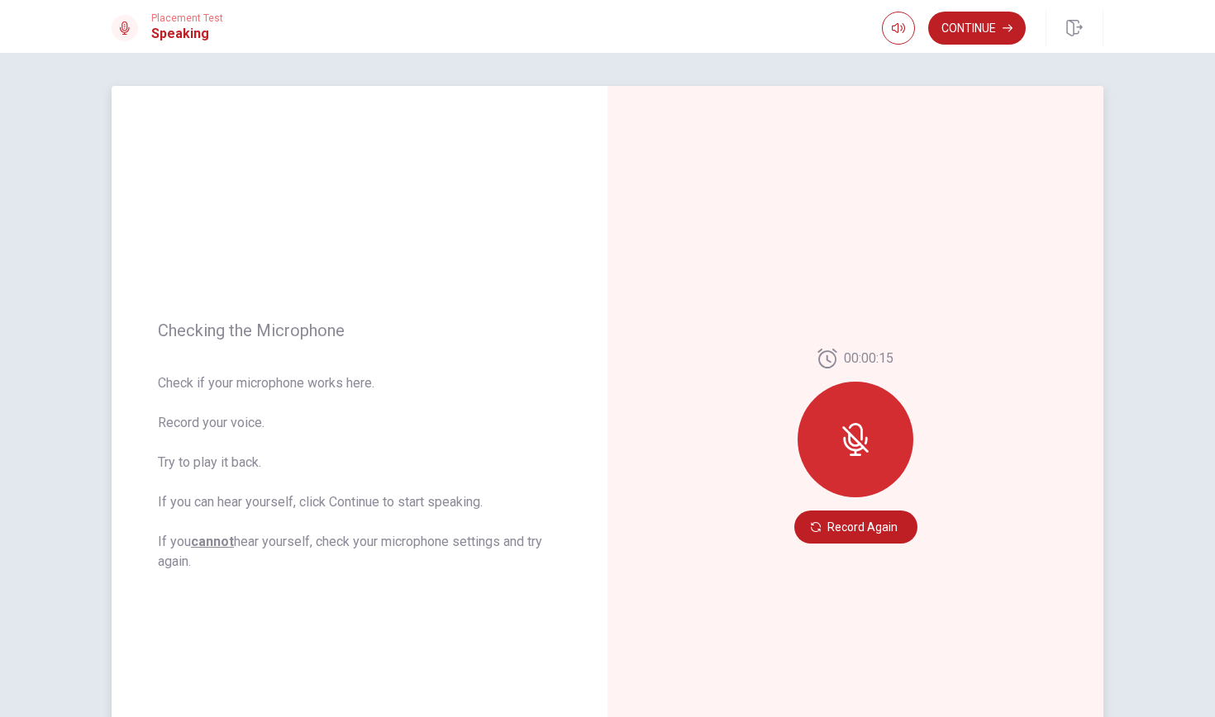
click at [852, 443] on icon at bounding box center [854, 439] width 13 height 15
click at [875, 529] on button "Record Again" at bounding box center [855, 527] width 123 height 33
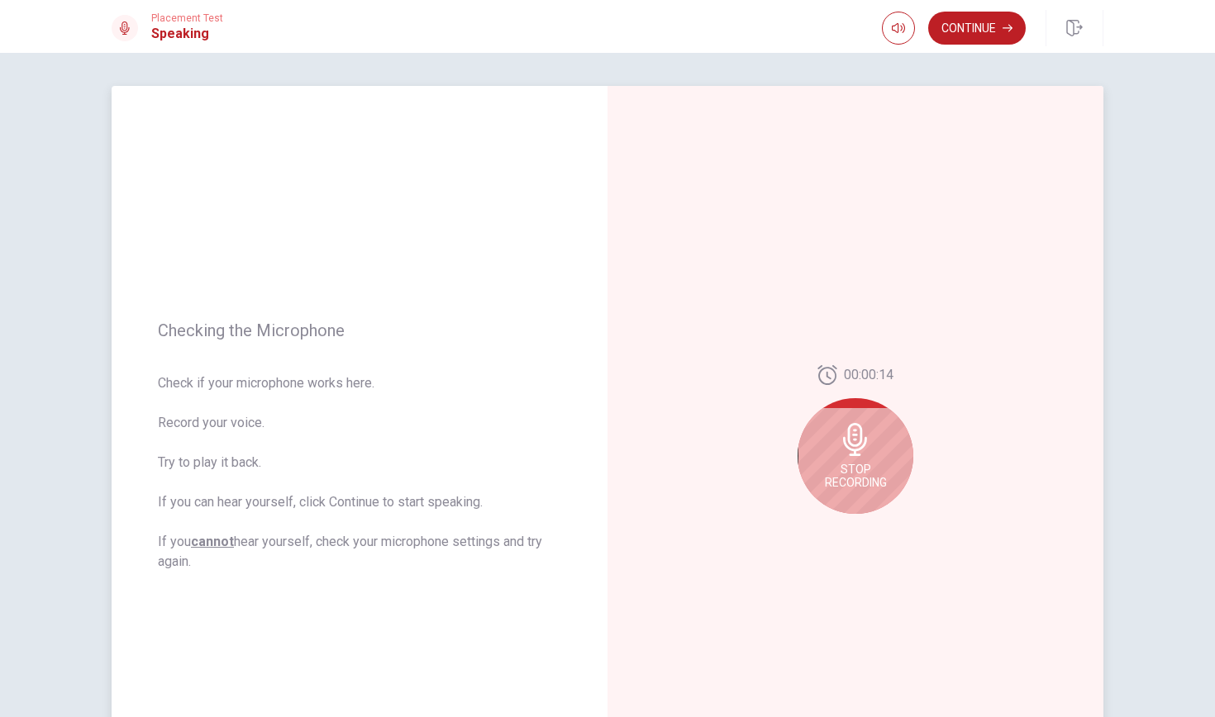
click at [854, 463] on span "Stop Recording" at bounding box center [856, 476] width 62 height 26
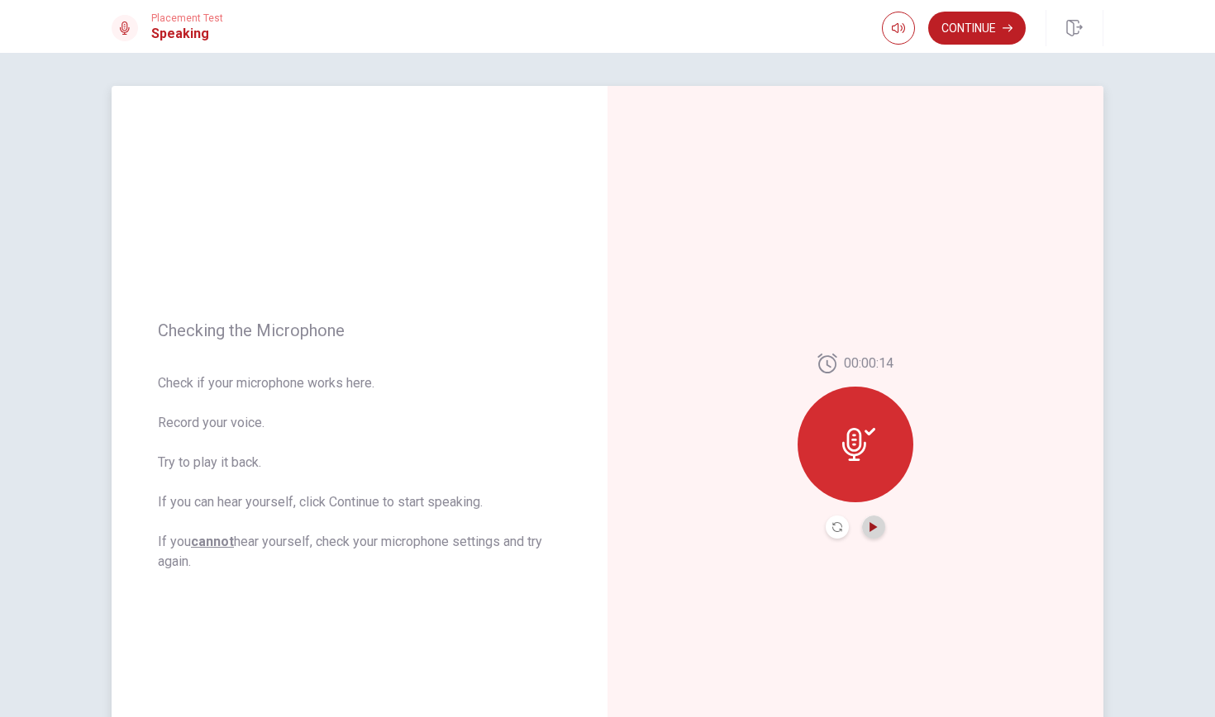
click at [876, 525] on icon "Play Audio" at bounding box center [874, 527] width 10 height 10
click at [876, 527] on icon "Play Audio" at bounding box center [873, 527] width 7 height 10
click at [833, 530] on icon "Record Again" at bounding box center [837, 527] width 10 height 10
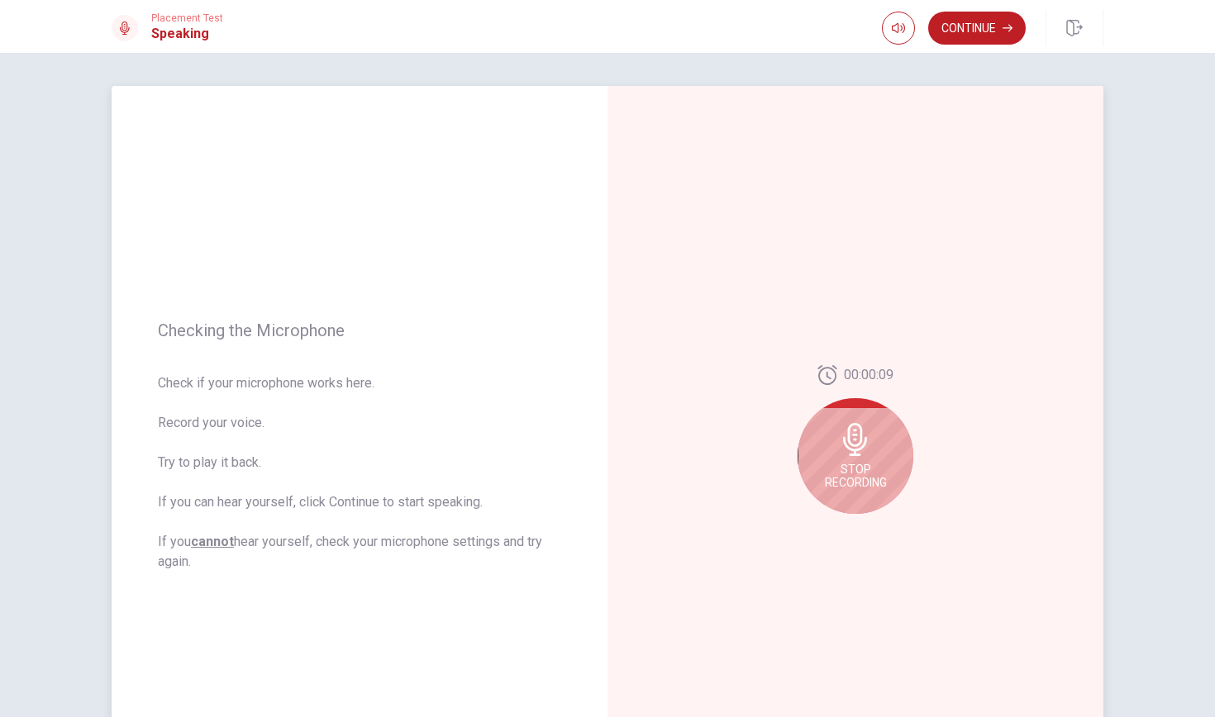
click at [863, 449] on icon at bounding box center [855, 439] width 24 height 33
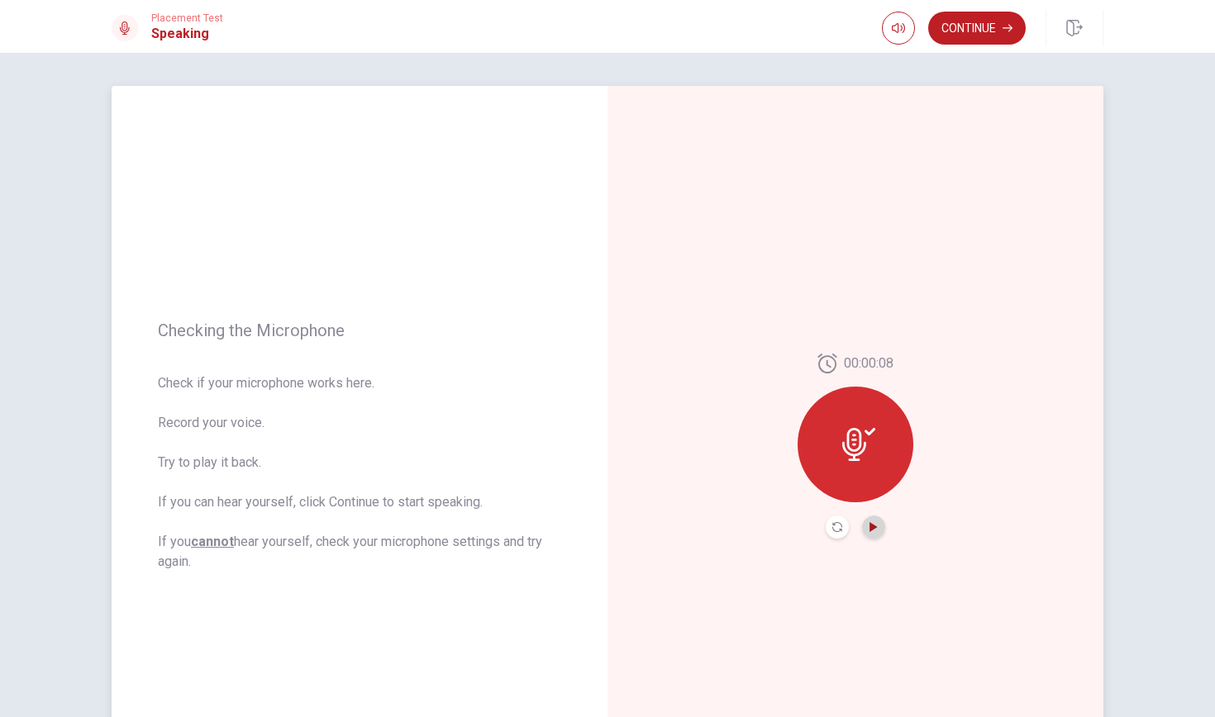
click at [875, 530] on icon "Play Audio" at bounding box center [874, 527] width 10 height 10
click at [994, 20] on button "Continue" at bounding box center [977, 28] width 98 height 33
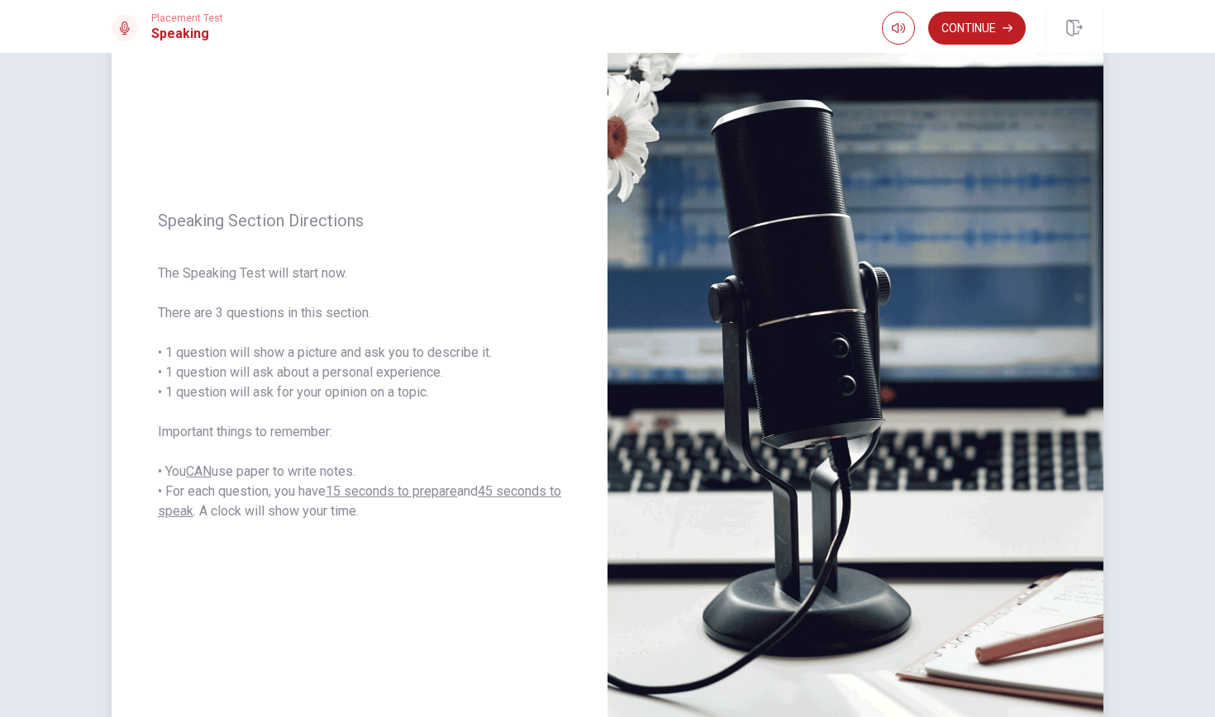
scroll to position [109, 0]
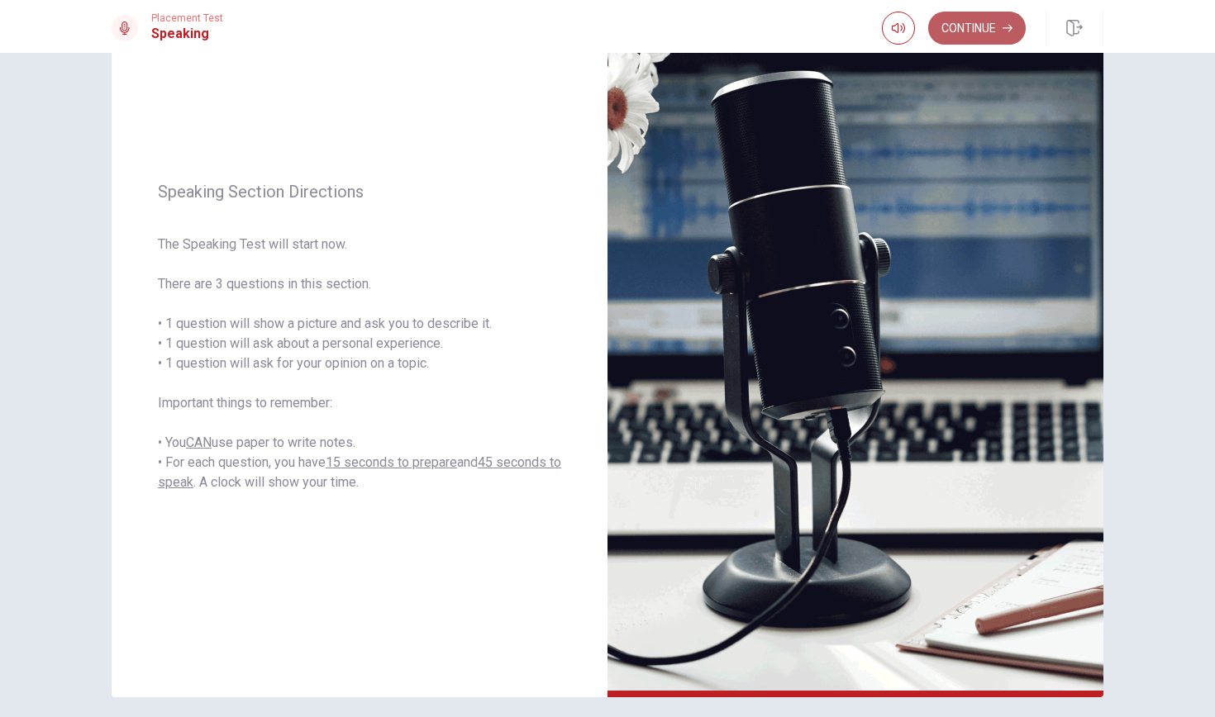
click at [971, 28] on button "Continue" at bounding box center [977, 28] width 98 height 33
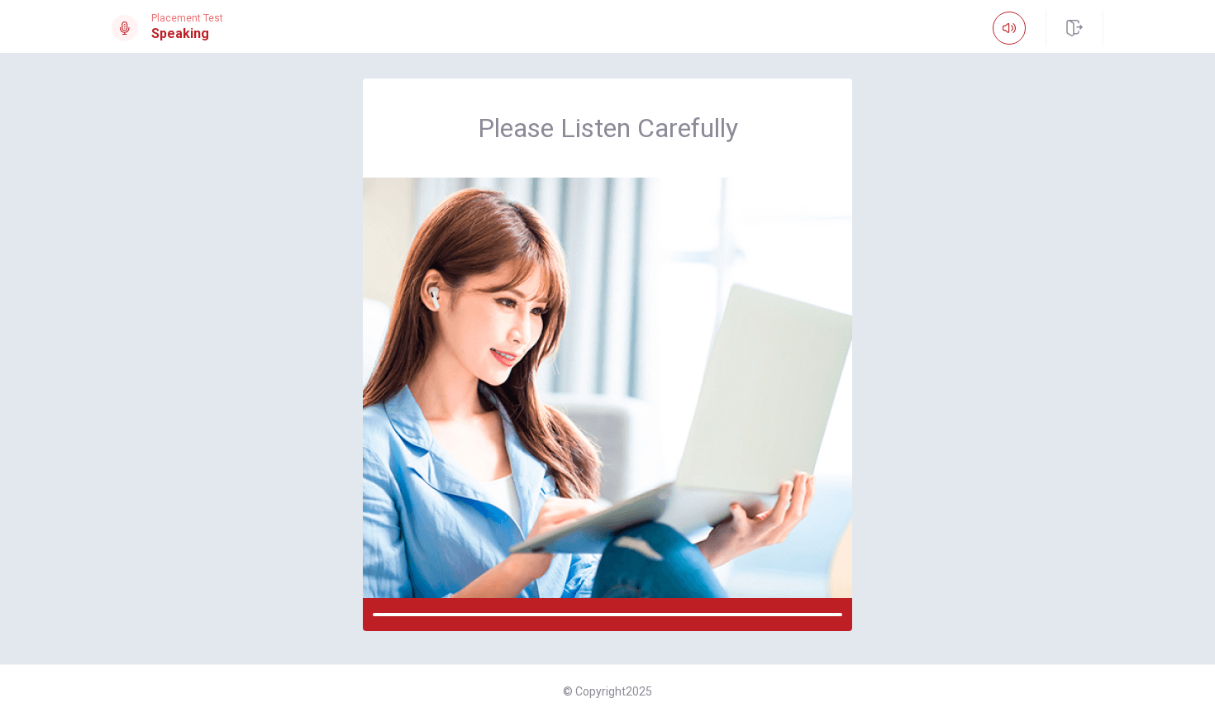
scroll to position [7, 0]
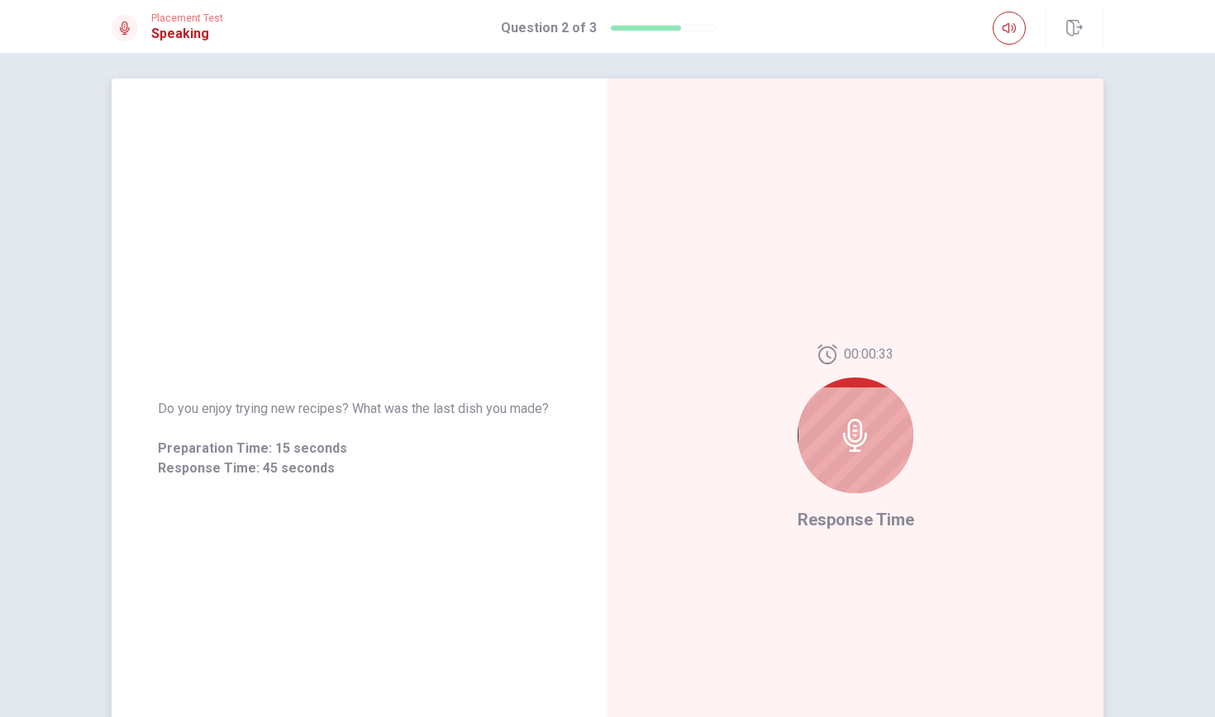
click at [858, 435] on icon at bounding box center [855, 435] width 33 height 33
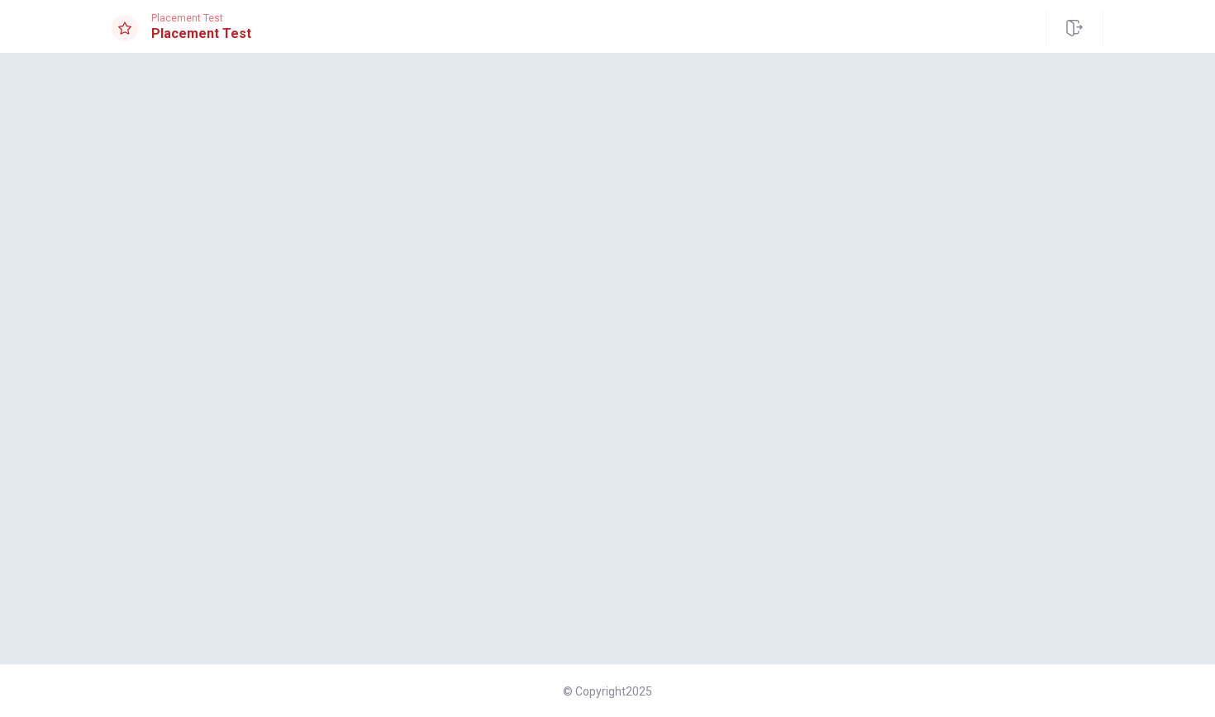
scroll to position [0, 0]
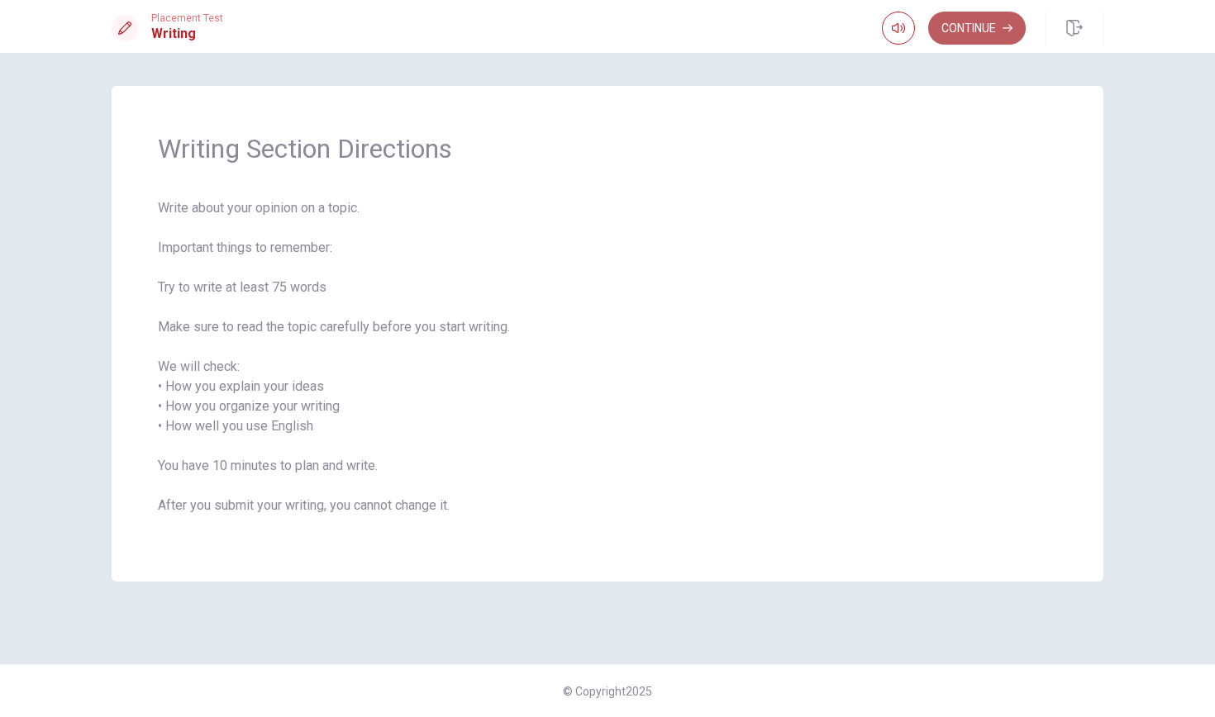
click at [987, 30] on button "Continue" at bounding box center [977, 28] width 98 height 33
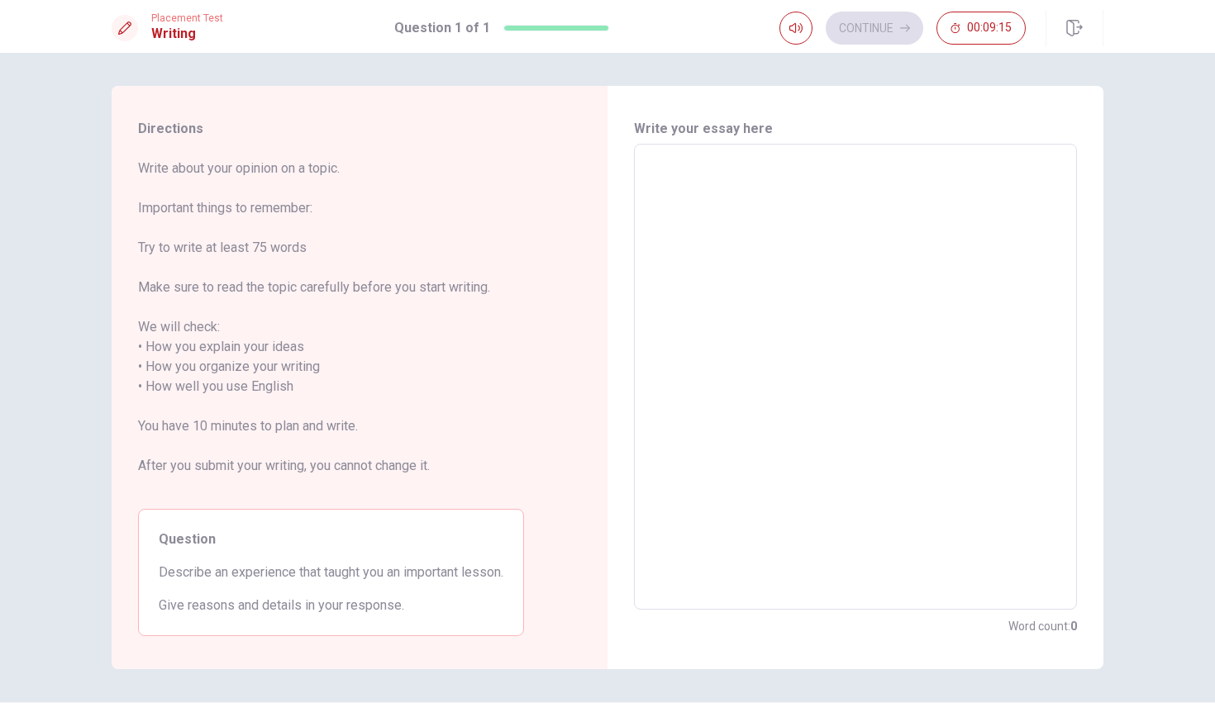
click at [709, 180] on textarea at bounding box center [856, 377] width 420 height 439
type textarea "I"
type textarea "x"
type textarea "I"
type textarea "x"
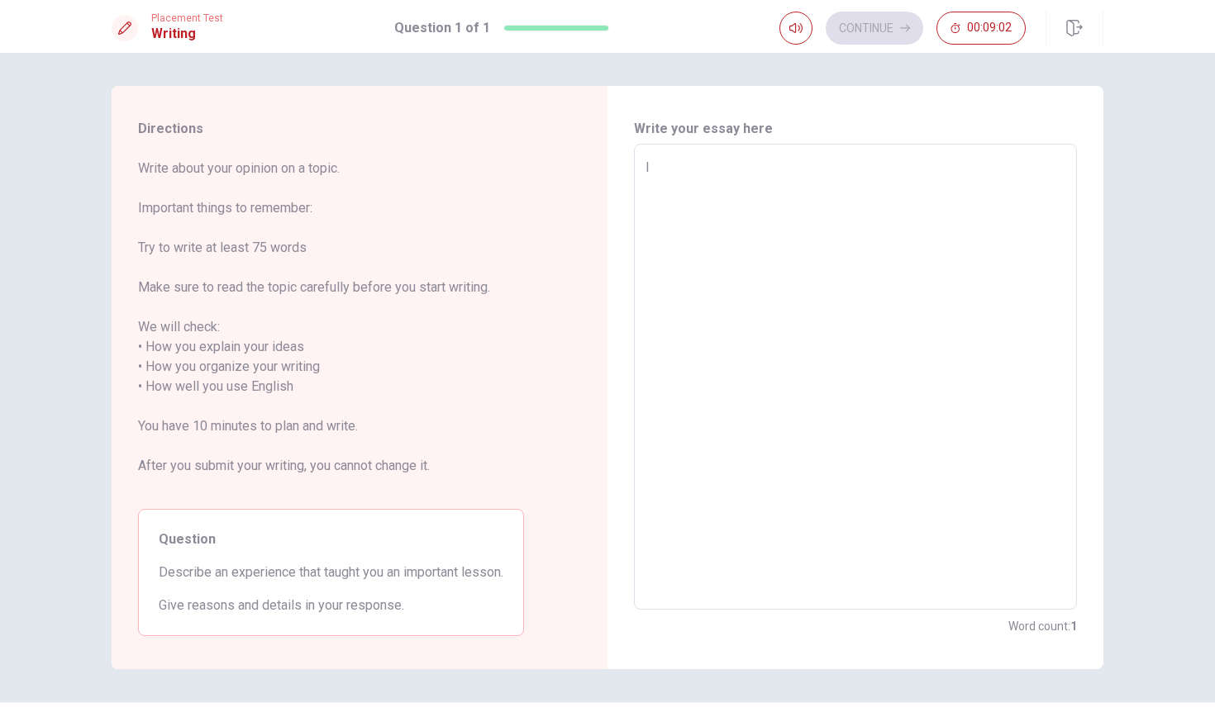
type textarea "I h"
type textarea "x"
type textarea "I ha"
type textarea "x"
type textarea "I hav"
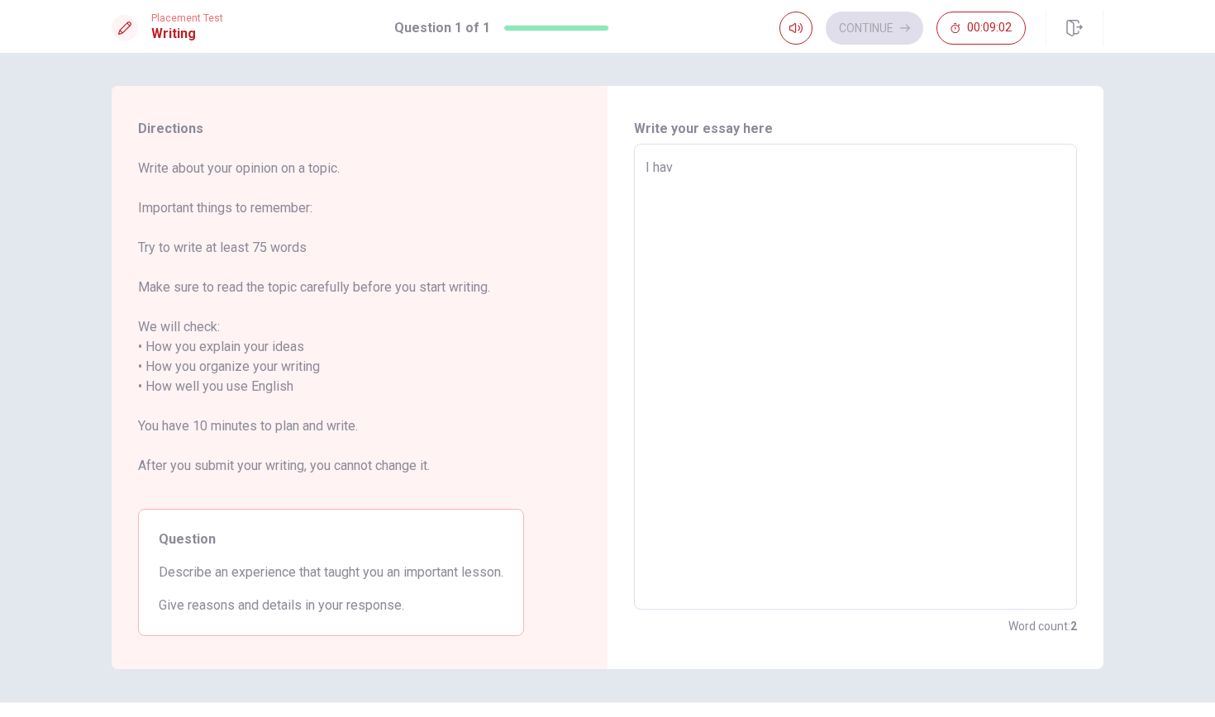
type textarea "x"
type textarea "I have"
type textarea "x"
type textarea "I have"
type textarea "x"
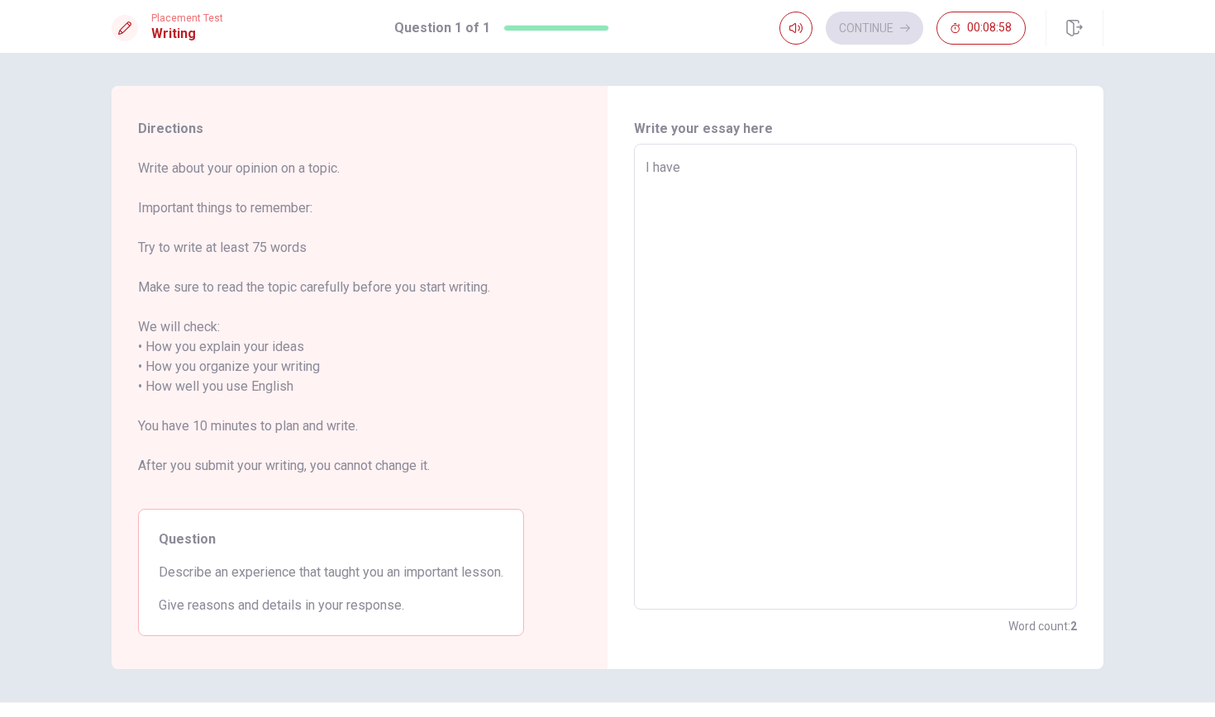
type textarea "I have a"
type textarea "x"
type textarea "I have an"
type textarea "x"
type textarea "I have an"
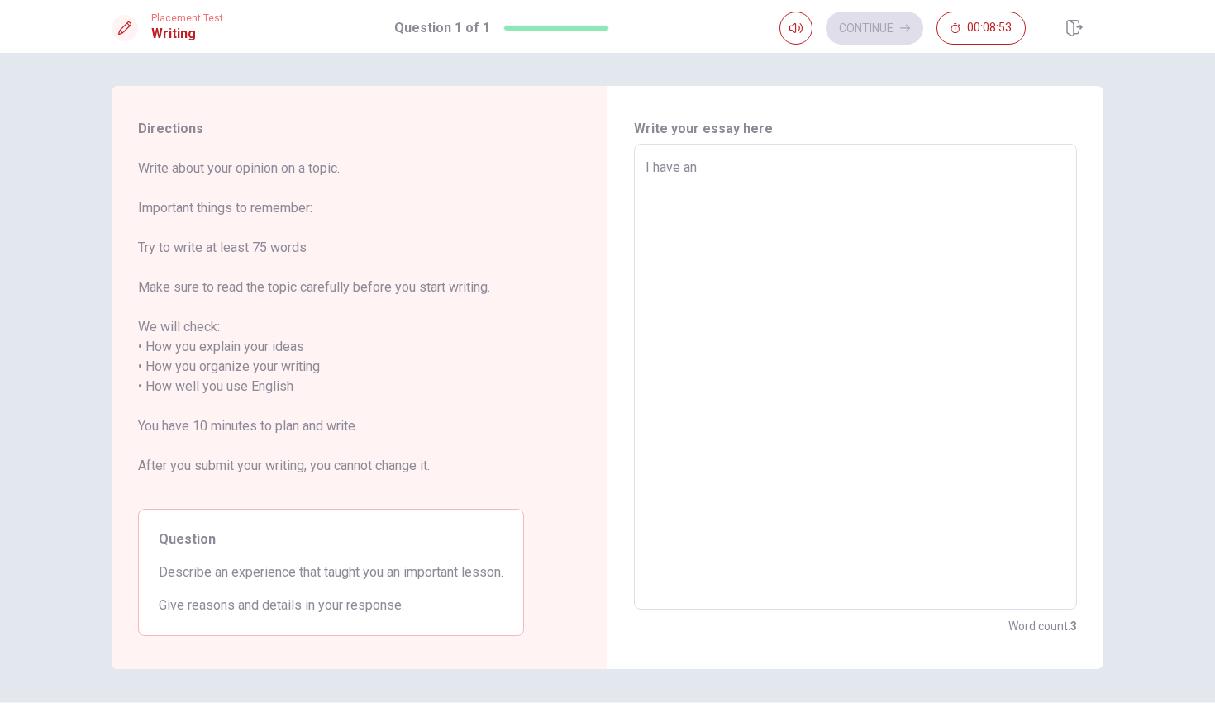
type textarea "x"
type textarea "I have an m"
type textarea "x"
type textarea "I have an ma"
type textarea "x"
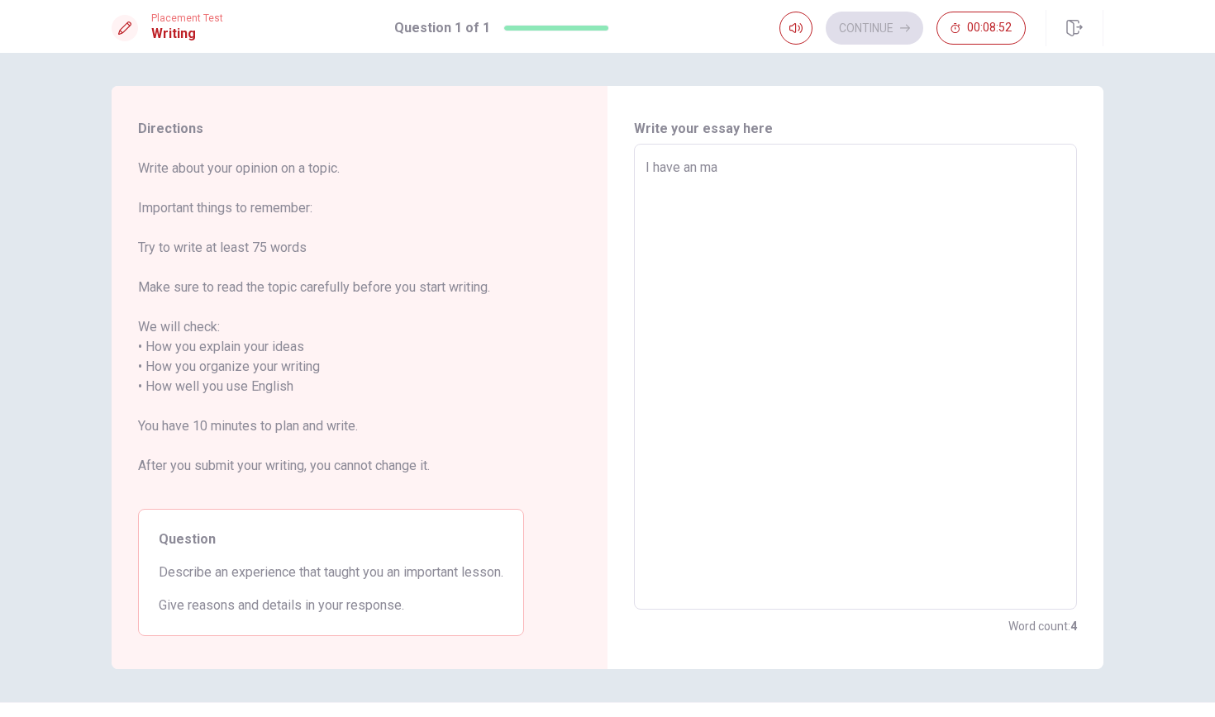
type textarea "I have an man"
type textarea "x"
type textarea "I have an many"
type textarea "x"
type textarea "I have an many"
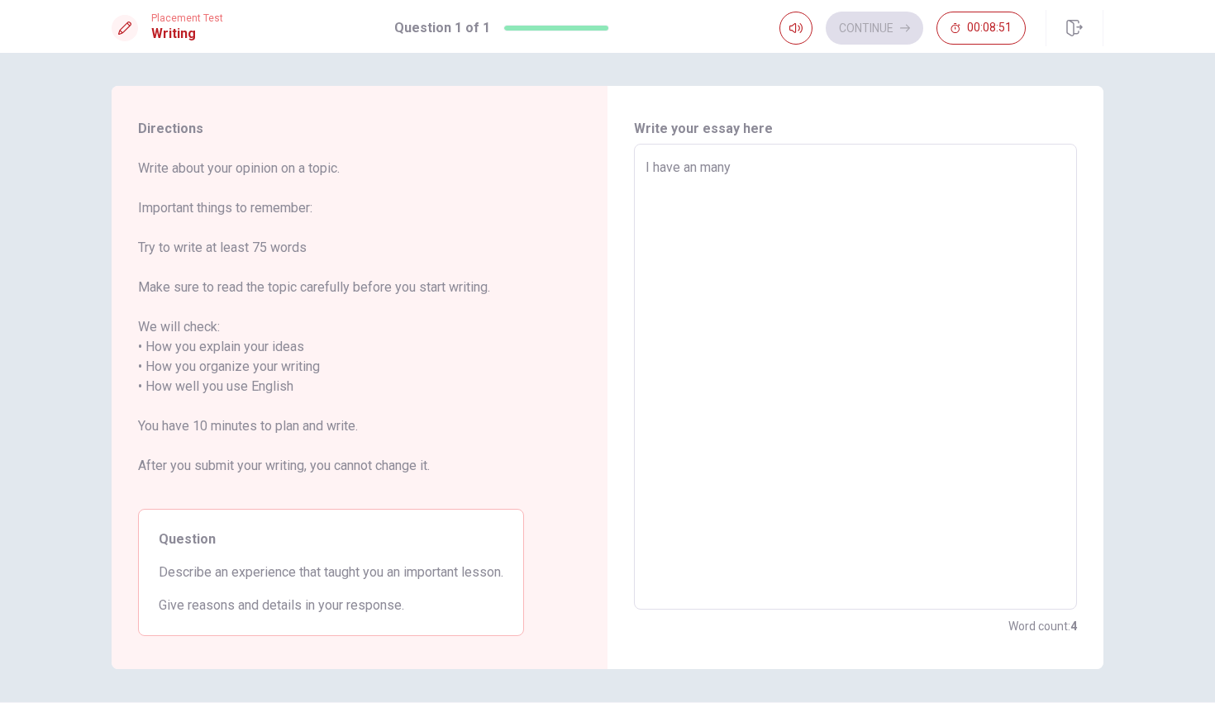
type textarea "x"
type textarea "I have an many e"
type textarea "x"
type textarea "I have an many ex"
type textarea "x"
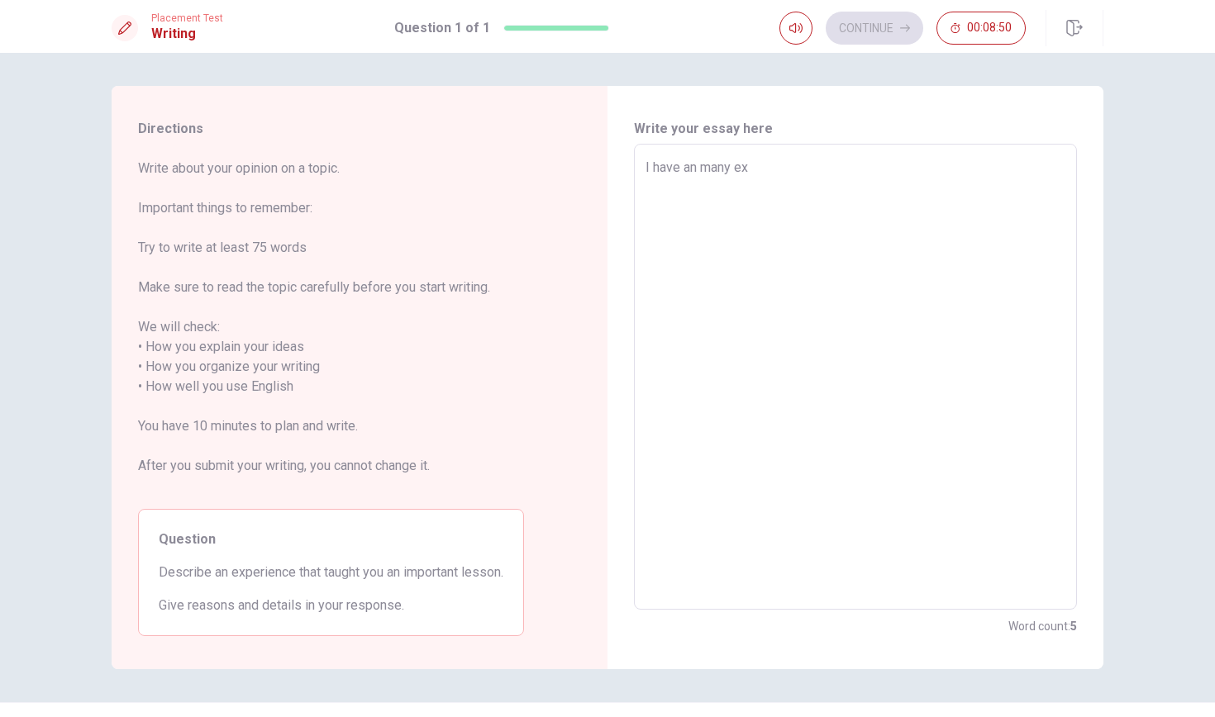
type textarea "I have an many exp"
type textarea "x"
type textarea "I have an many expr"
type textarea "x"
type textarea "I have an many expri"
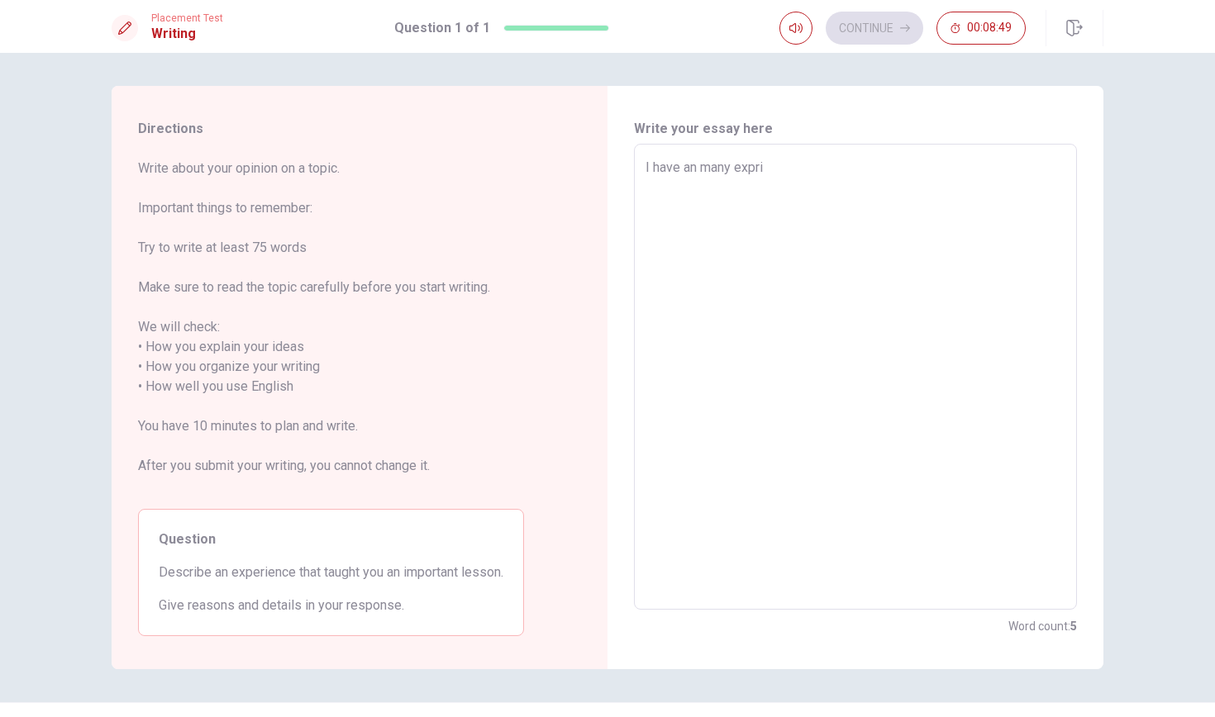
type textarea "x"
type textarea "I have an many exprin"
type textarea "x"
type textarea "I have an many expri"
type textarea "x"
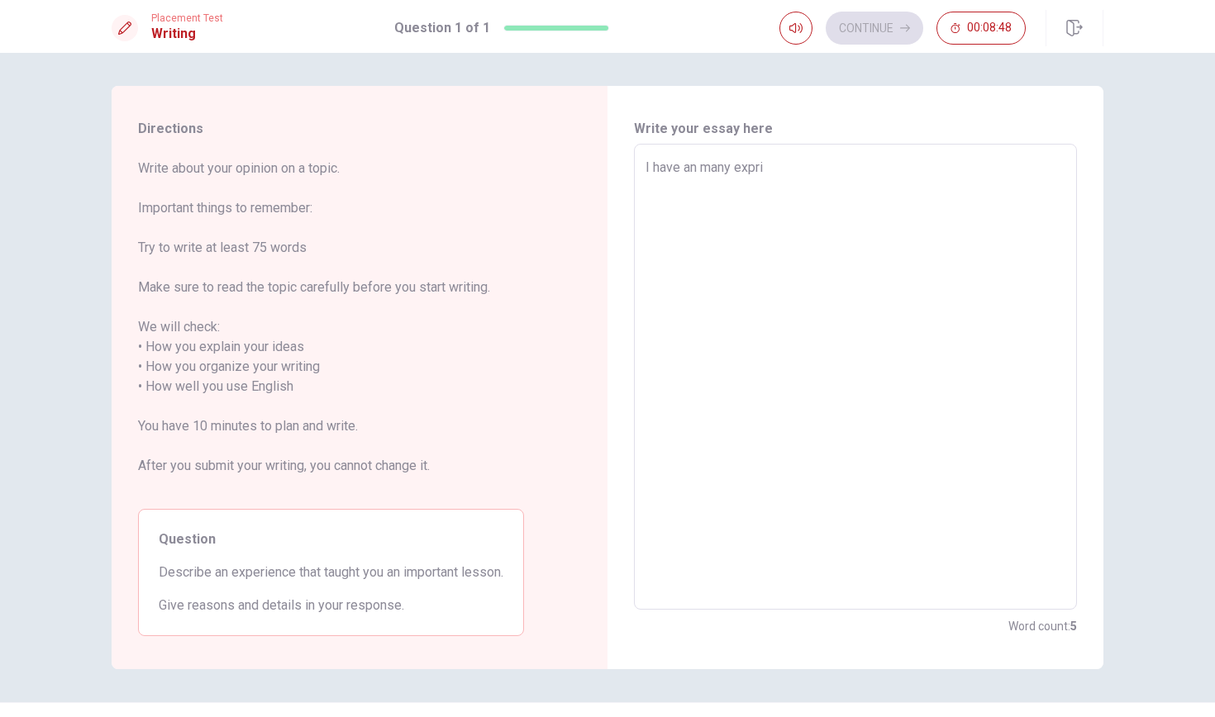
type textarea "I have an many expr"
type textarea "x"
type textarea "I have an many exp"
type textarea "x"
type textarea "I have an many expe"
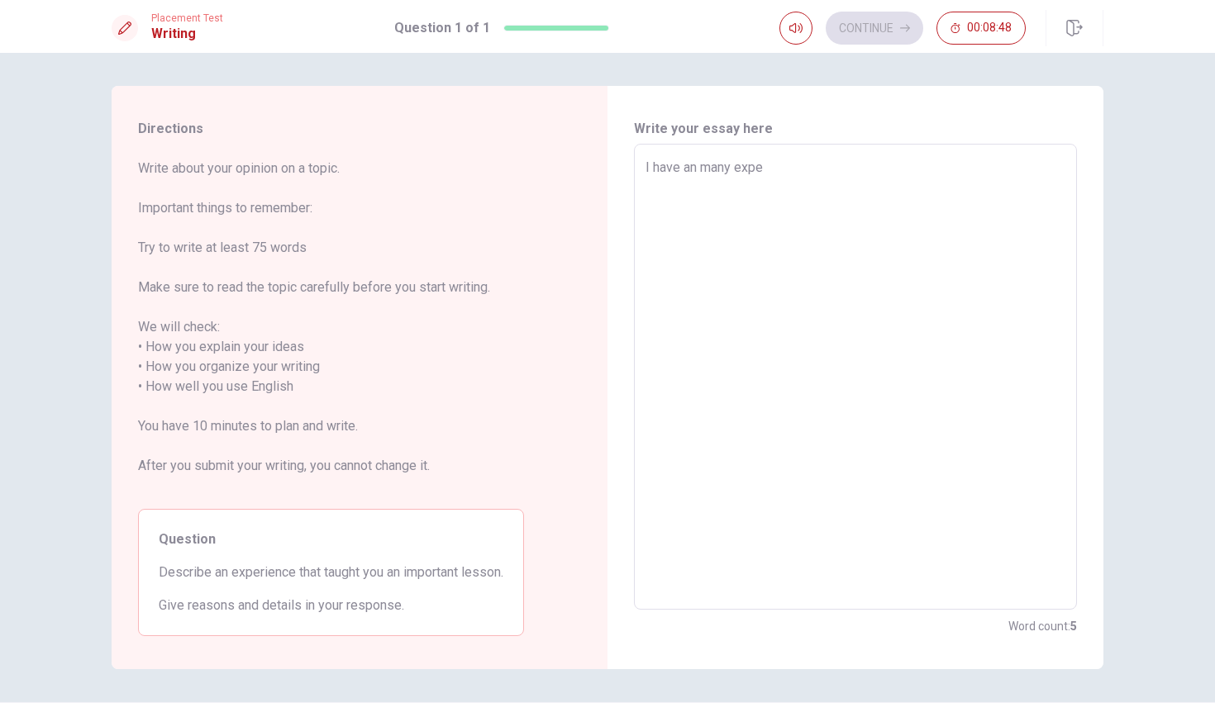
type textarea "x"
type textarea "I have an many exper"
type textarea "x"
type textarea "I have an many experi"
type textarea "x"
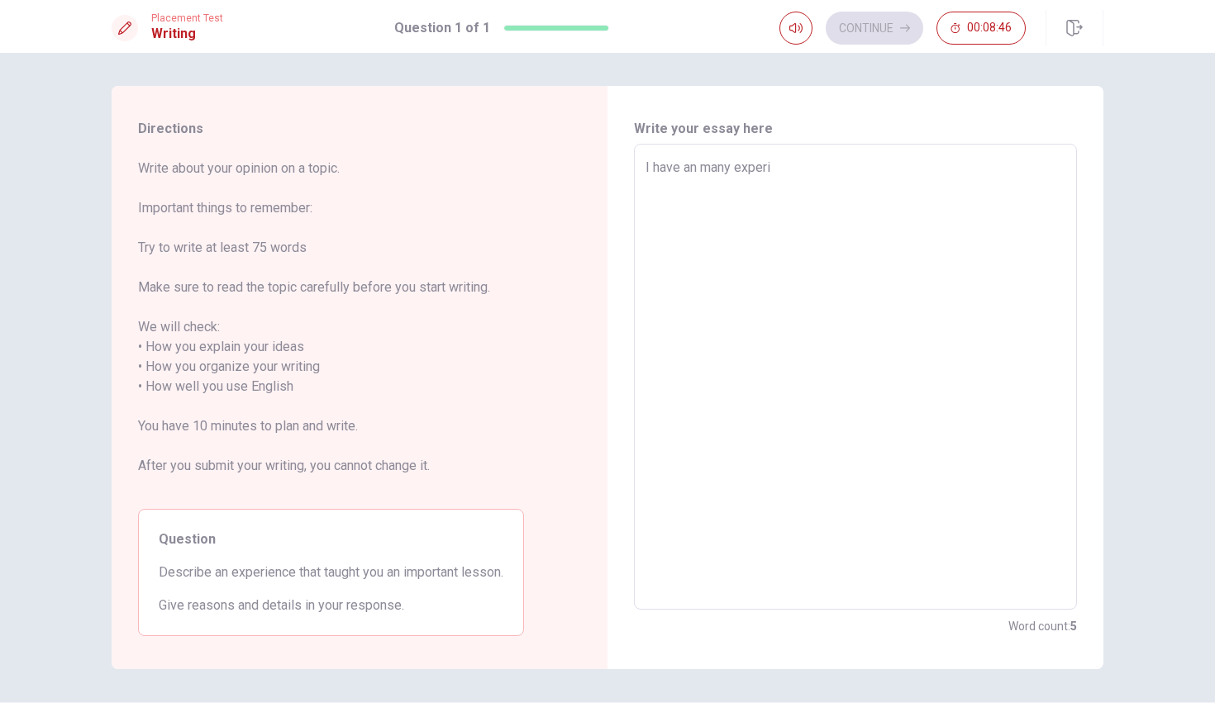
type textarea "I have an many experie"
type textarea "x"
type textarea "I have an many experien"
type textarea "x"
type textarea "I have an many experienc"
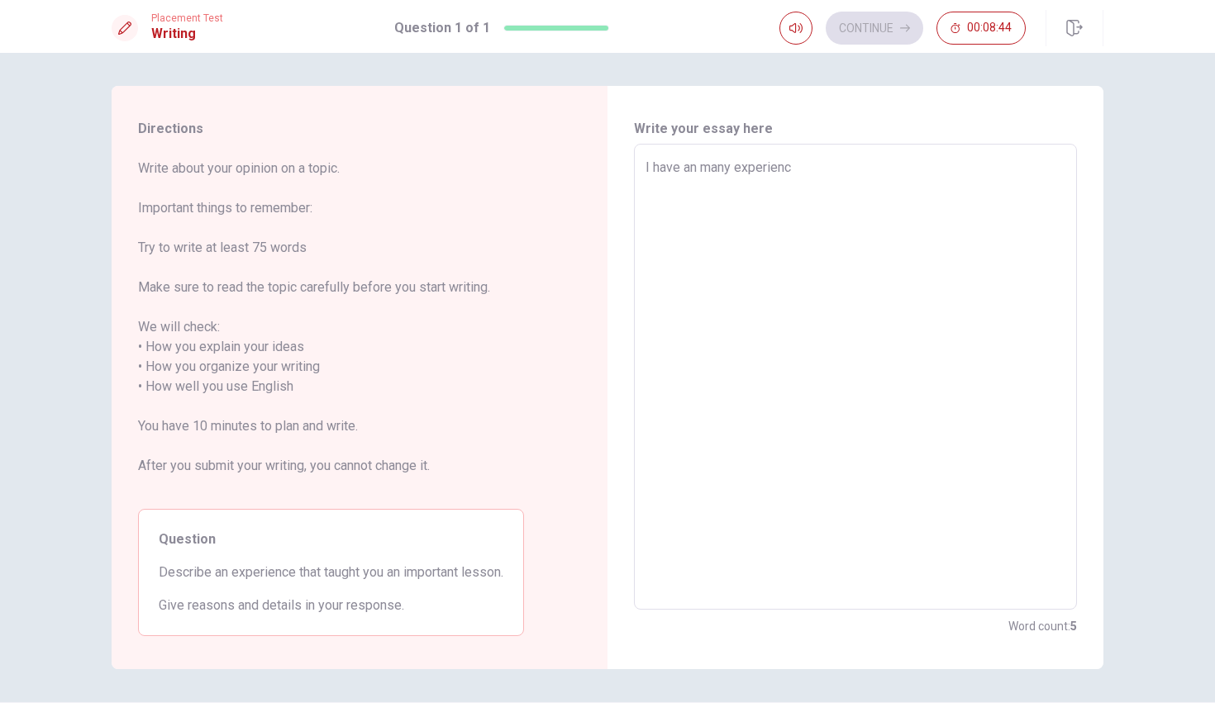
type textarea "x"
type textarea "I have an many experience"
type textarea "x"
type textarea "I have an many experiences"
type textarea "x"
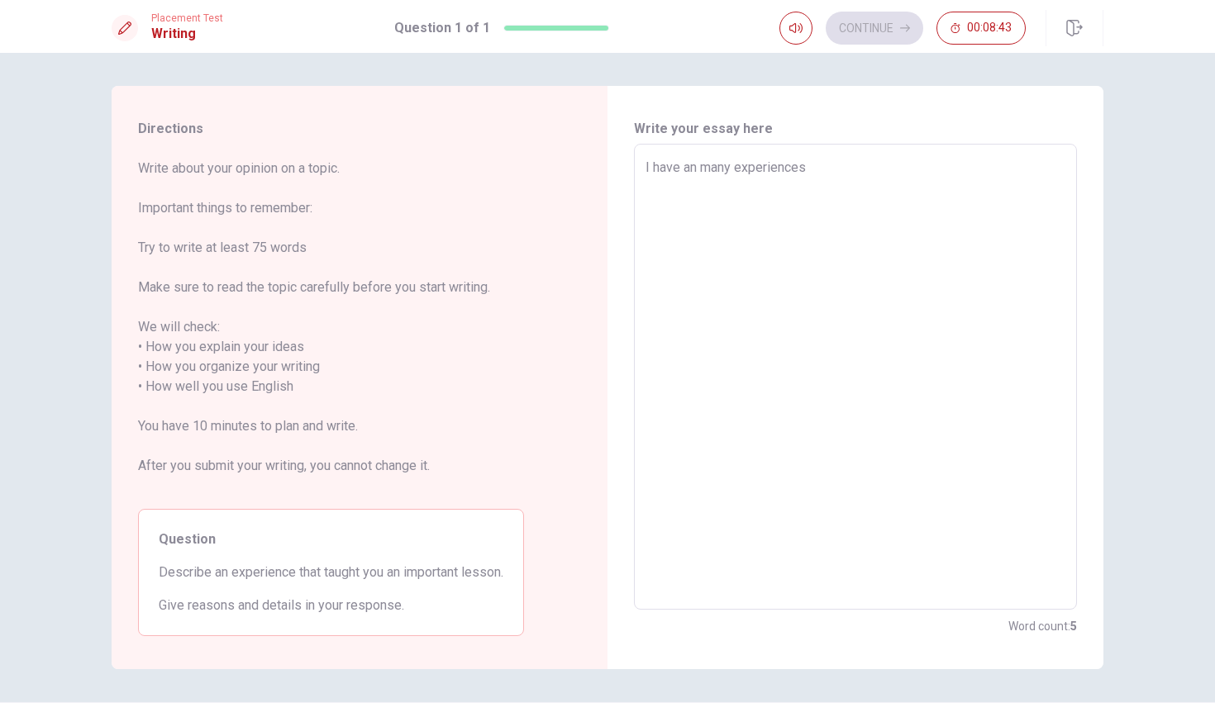
type textarea "I have an many experiences"
type textarea "x"
type textarea "I have an many experiences i"
type textarea "x"
type textarea "I have an many experiences in"
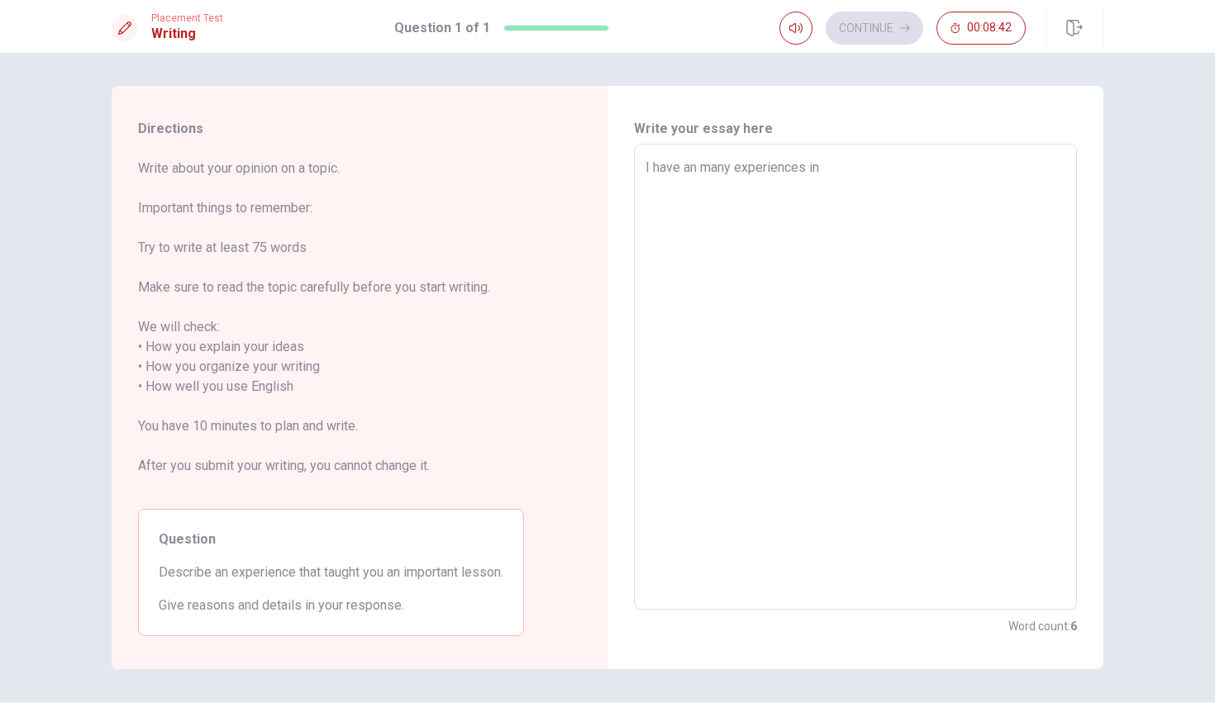
type textarea "x"
type textarea "I have an many experiences in"
type textarea "x"
type textarea "I have an many experiences in m"
type textarea "x"
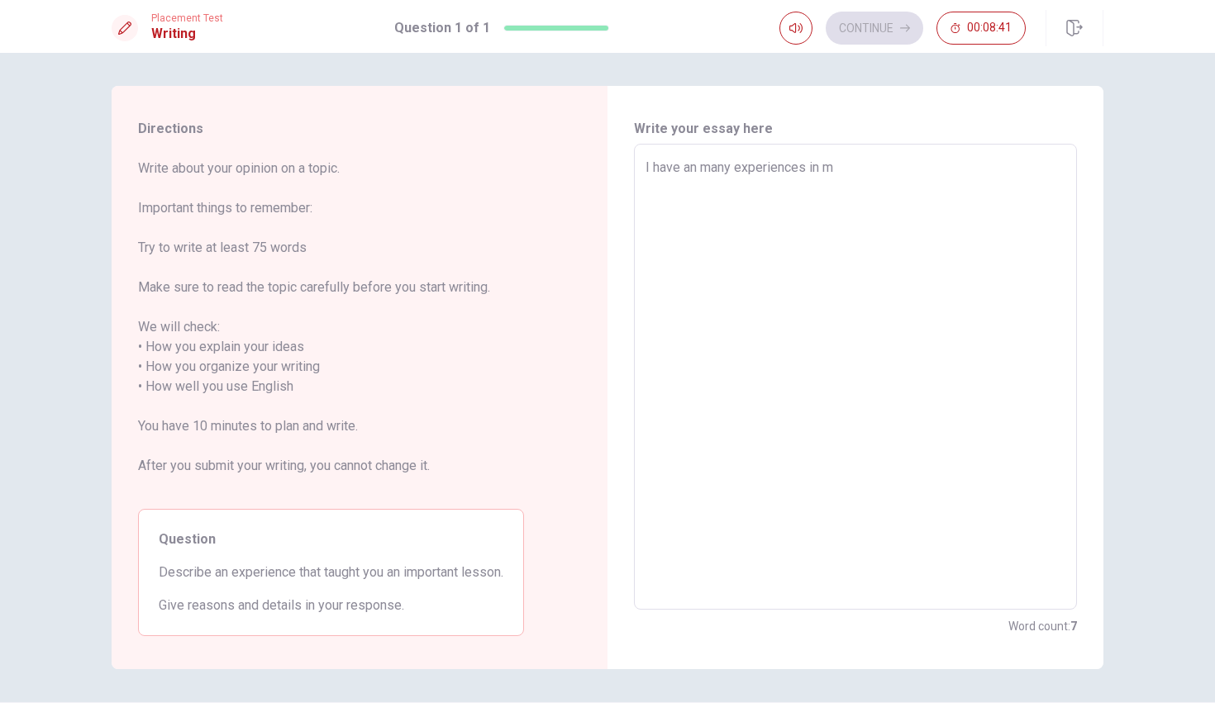
type textarea "I have an many experiences in my"
type textarea "x"
type textarea "I have an many experiences in my"
type textarea "x"
type textarea "I have an many experiences in my l"
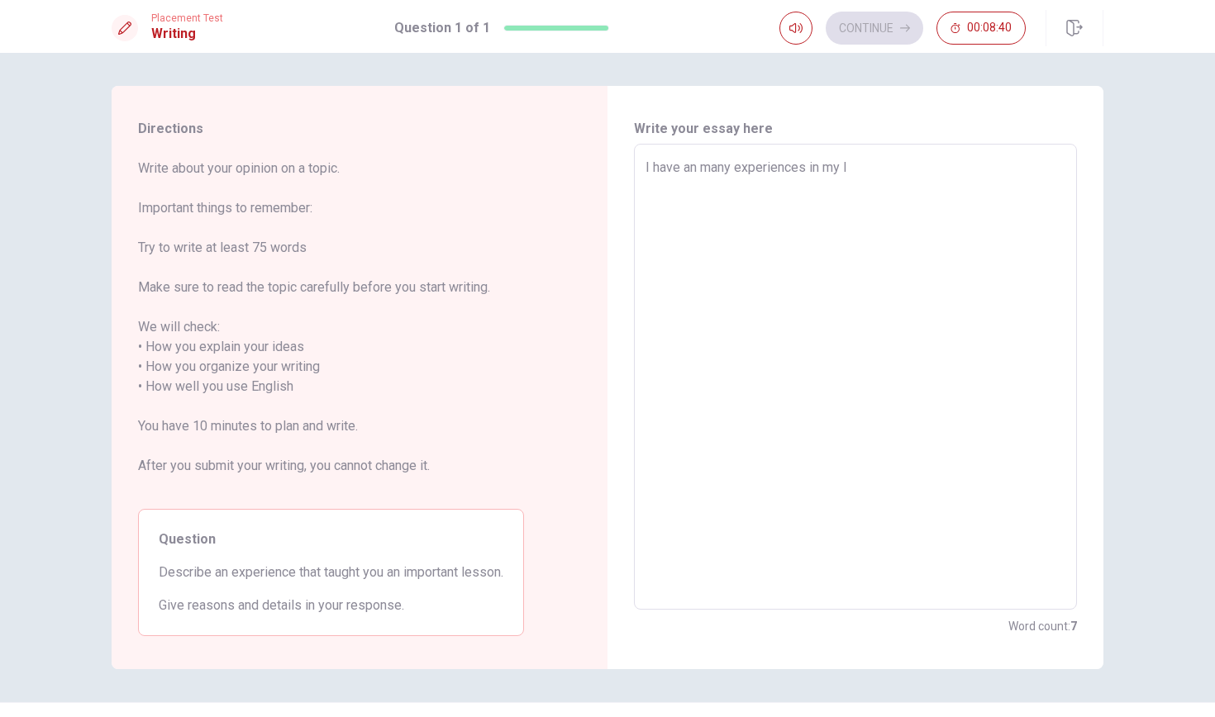
type textarea "x"
type textarea "I have an many experiences in my li"
type textarea "x"
type textarea "I have an many experiences in my lig"
type textarea "x"
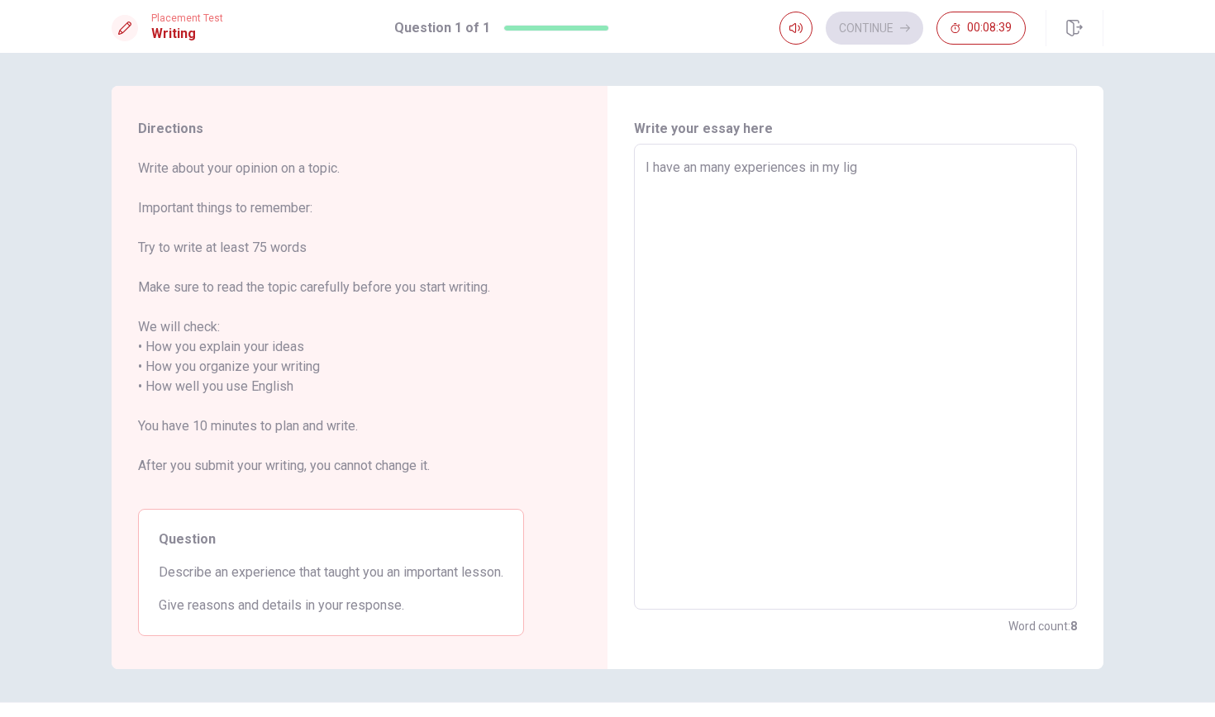
type textarea "I have an many experiences in my lig3"
type textarea "x"
type textarea "I have an many experiences in my lig"
type textarea "x"
type textarea "I have an many experiences in my li"
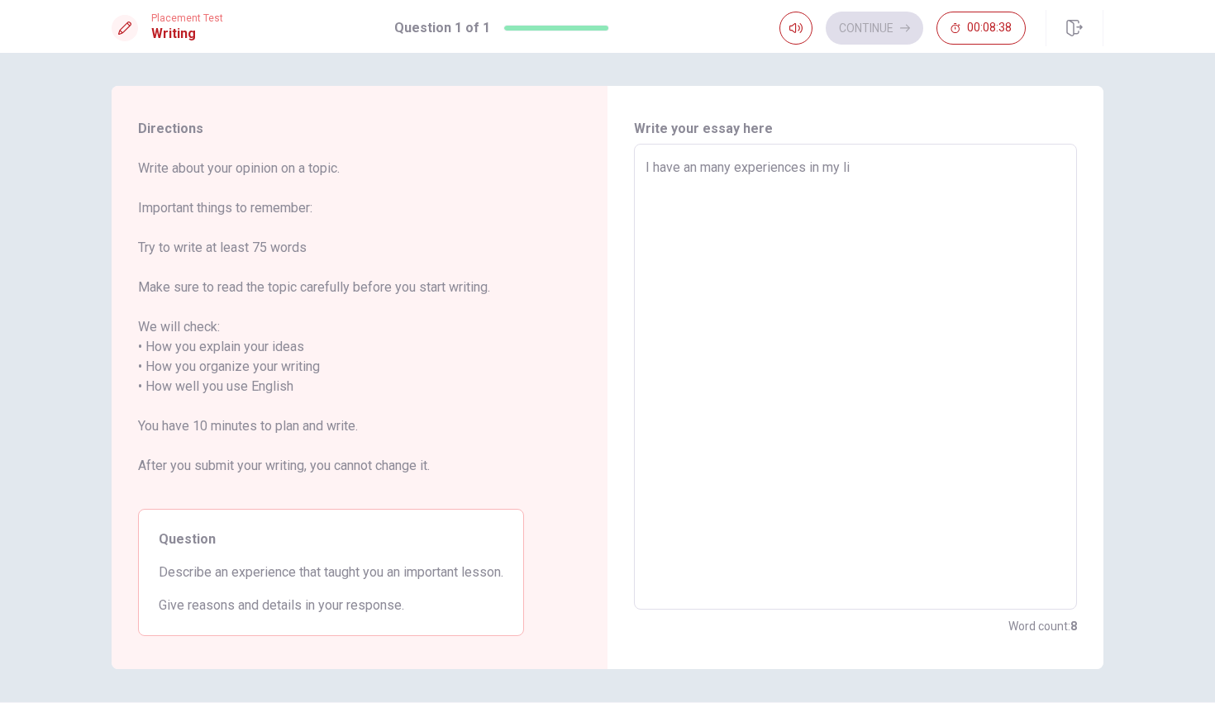
type textarea "x"
type textarea "I have an many experiences in my lie"
type textarea "x"
type textarea "I have an many experiences in my liew"
type textarea "x"
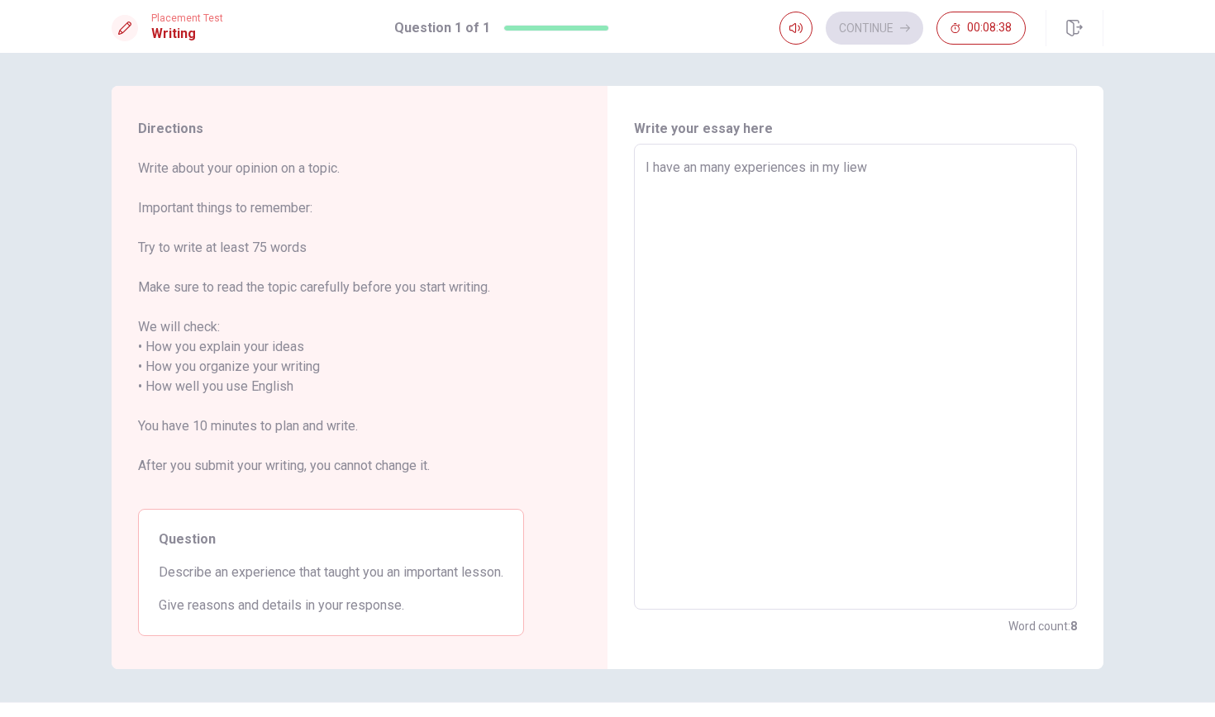
type textarea "I have an many experiences in my liewf"
type textarea "x"
type textarea "I have an many experiences in my liew"
type textarea "x"
type textarea "I have an many experiences in my lie"
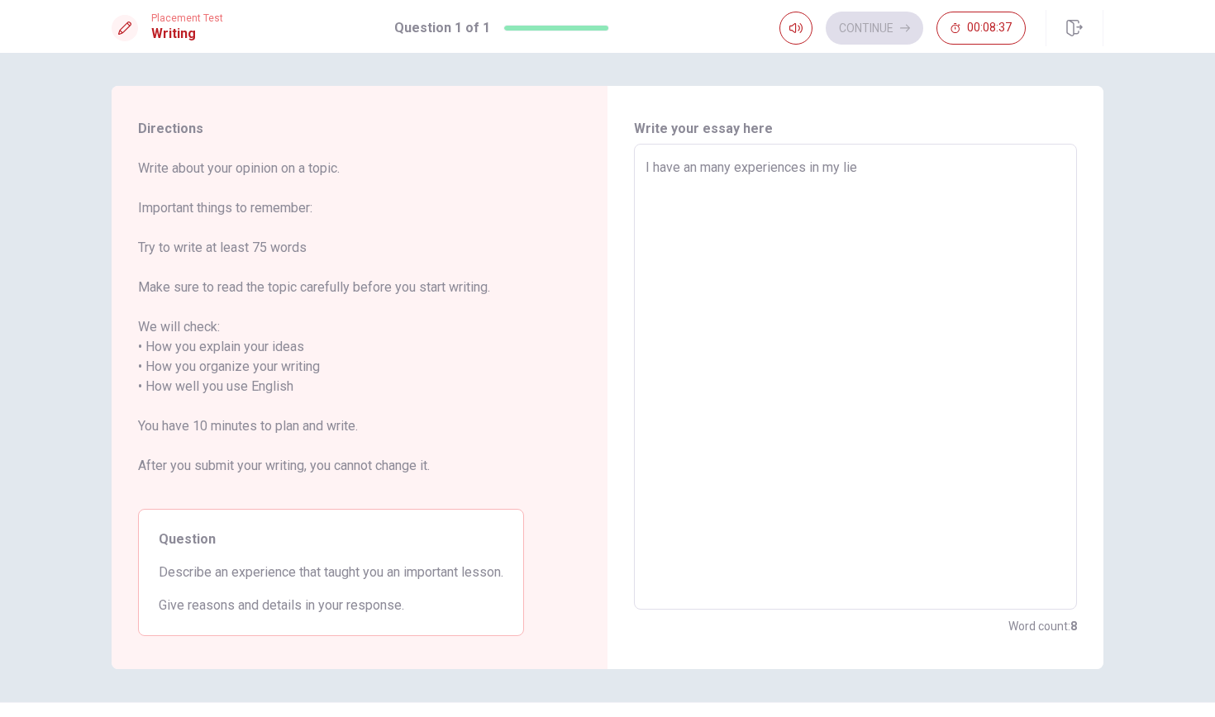
type textarea "x"
type textarea "I have an many experiences in my li"
type textarea "x"
type textarea "I have an many experiences in my lif"
type textarea "x"
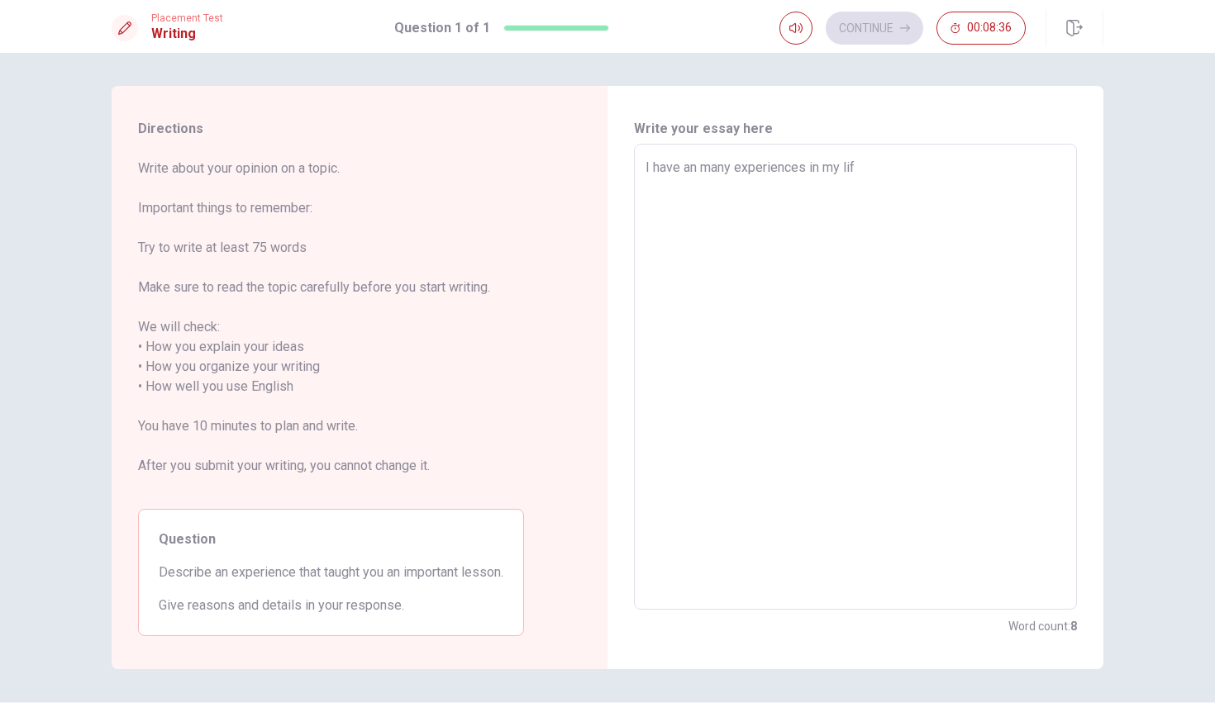
type textarea "I have an many experiences in my life"
type textarea "x"
type textarea "I have an many experiences in my life,"
type textarea "x"
type textarea "I have an many experiences in my life,"
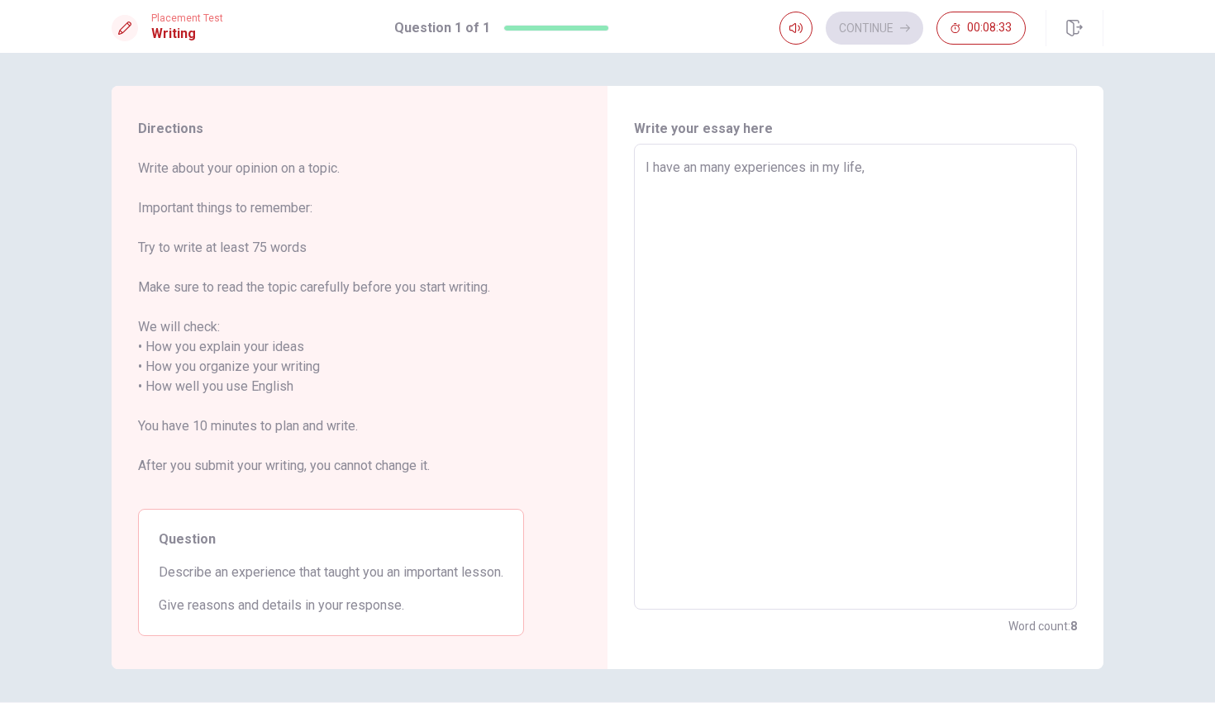
type textarea "x"
type textarea "I have an many experiences in my life, t"
type textarea "x"
type textarea "I have an many experiences in my life, th"
type textarea "x"
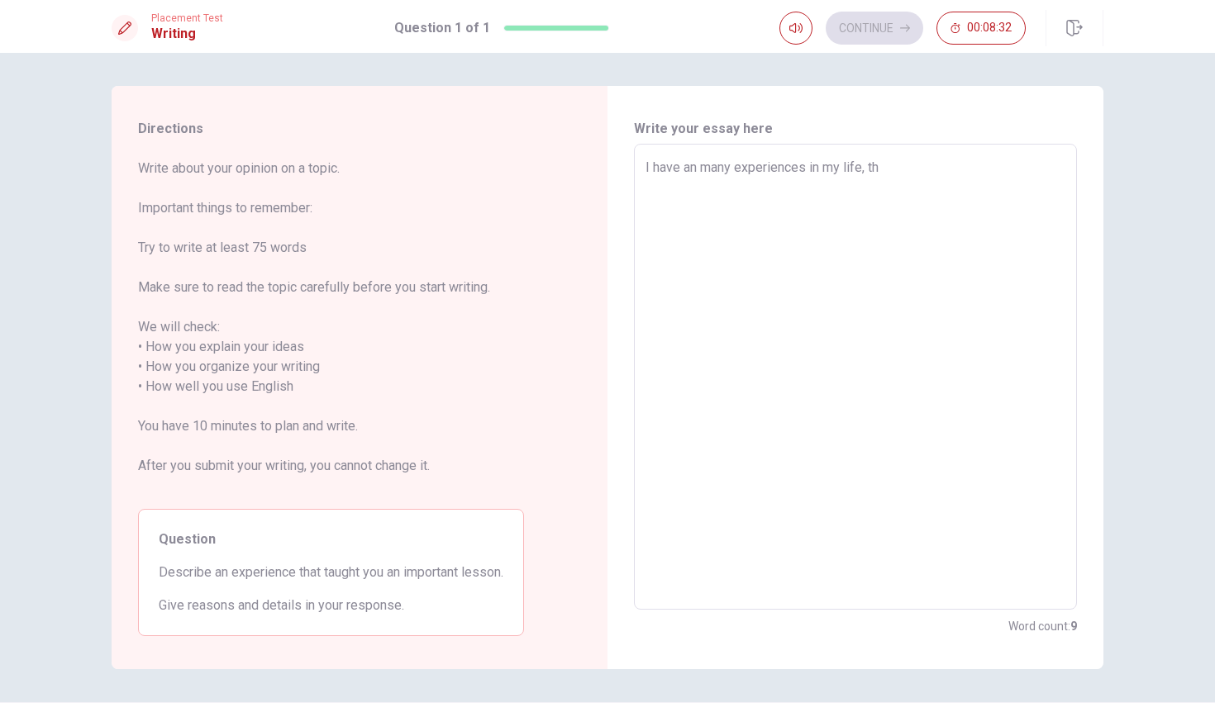
type textarea "I have an many experiences in my life, tha"
type textarea "x"
type textarea "I have an many experiences in my life, tha"
type textarea "x"
type textarea "I have an many experiences in my life, tha"
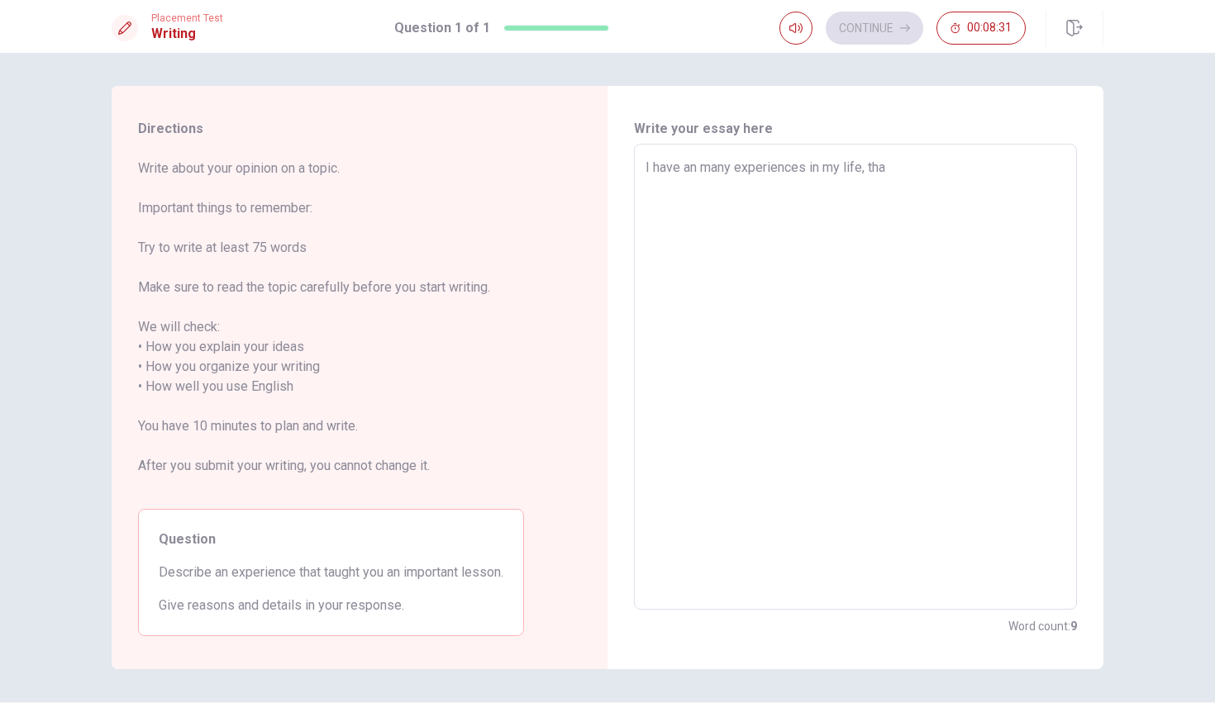
type textarea "x"
type textarea "I have an many experiences in my life, thae"
type textarea "x"
type textarea "I have an many experiences in my life, tha"
type textarea "x"
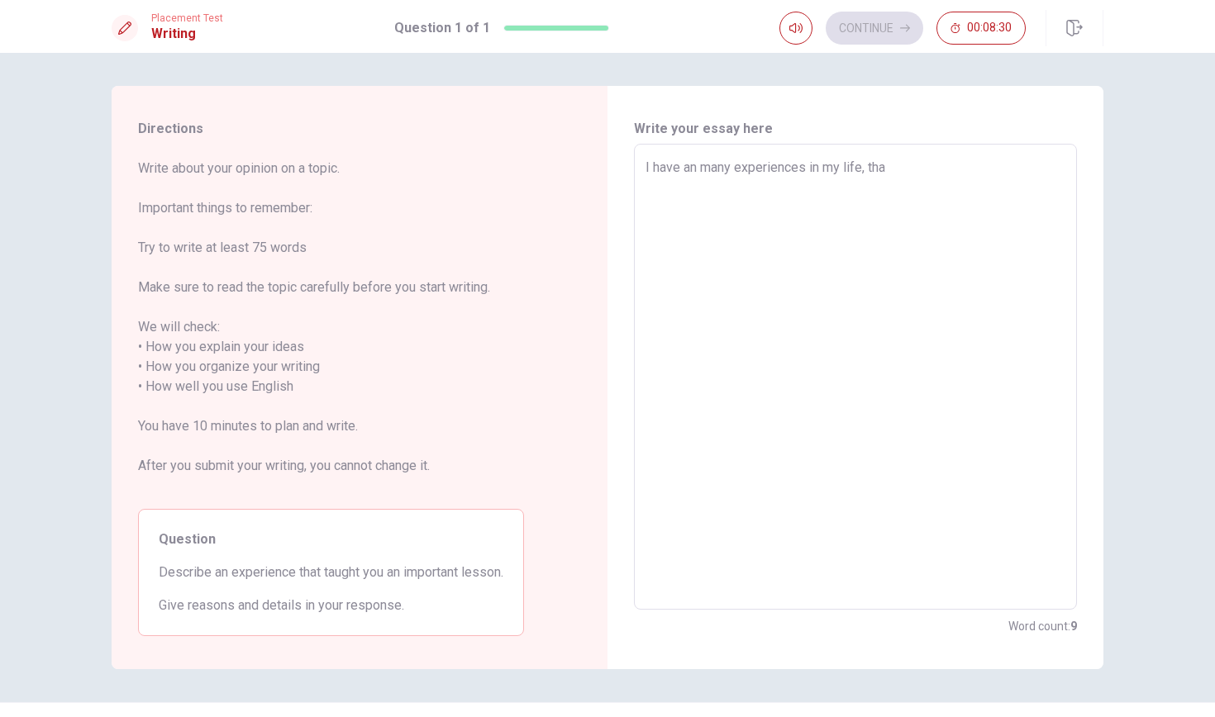
type textarea "I have an many experiences in my life, th"
type textarea "x"
type textarea "I have an many experiences in my life, t"
type textarea "x"
type textarea "I have an many experiences in my life, th"
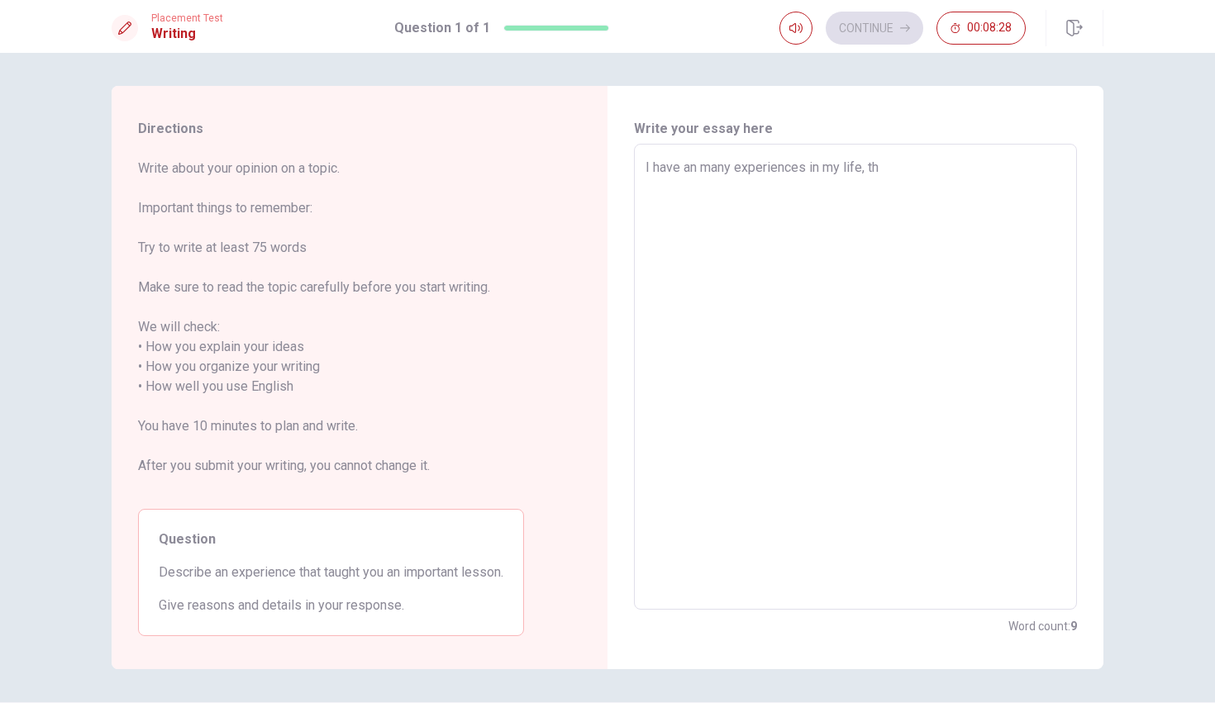
type textarea "x"
type textarea "I have an many experiences in my life, the"
type textarea "x"
type textarea "I have an many experiences in my life, the"
type textarea "x"
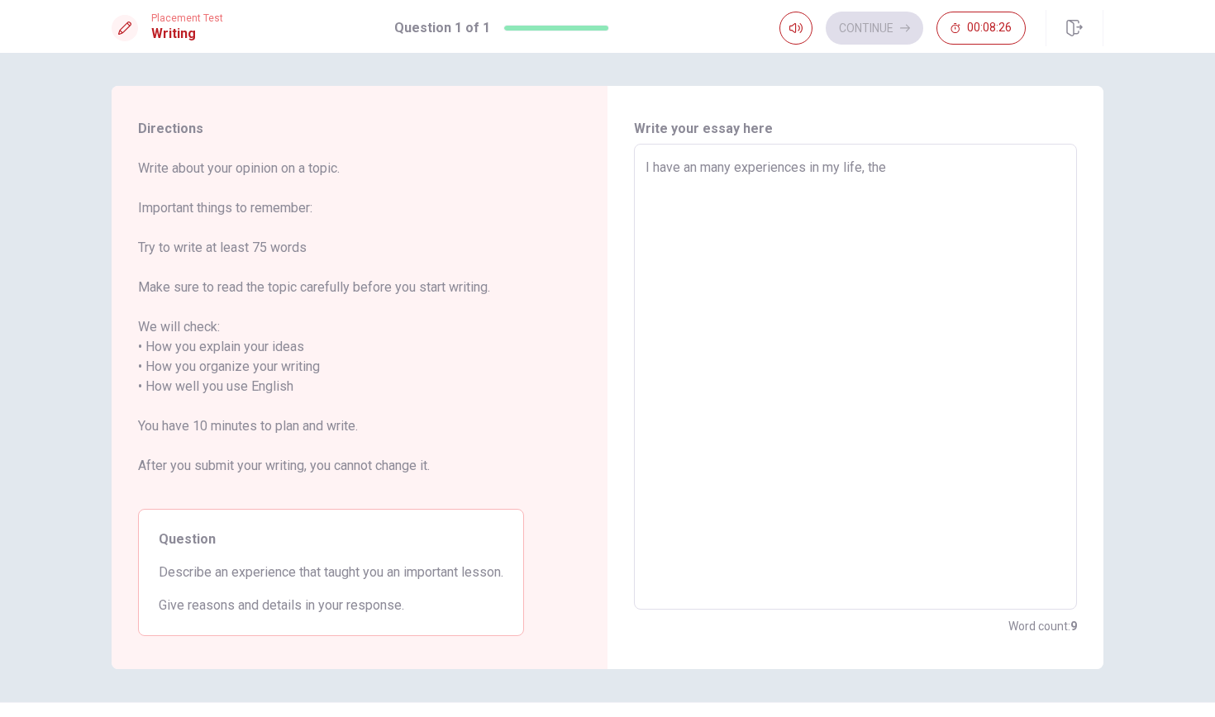
type textarea "I have an many experiences in my life, the"
type textarea "x"
type textarea "I have an many experiences in my life, th"
type textarea "x"
type textarea "I have an many experiences in my life, t"
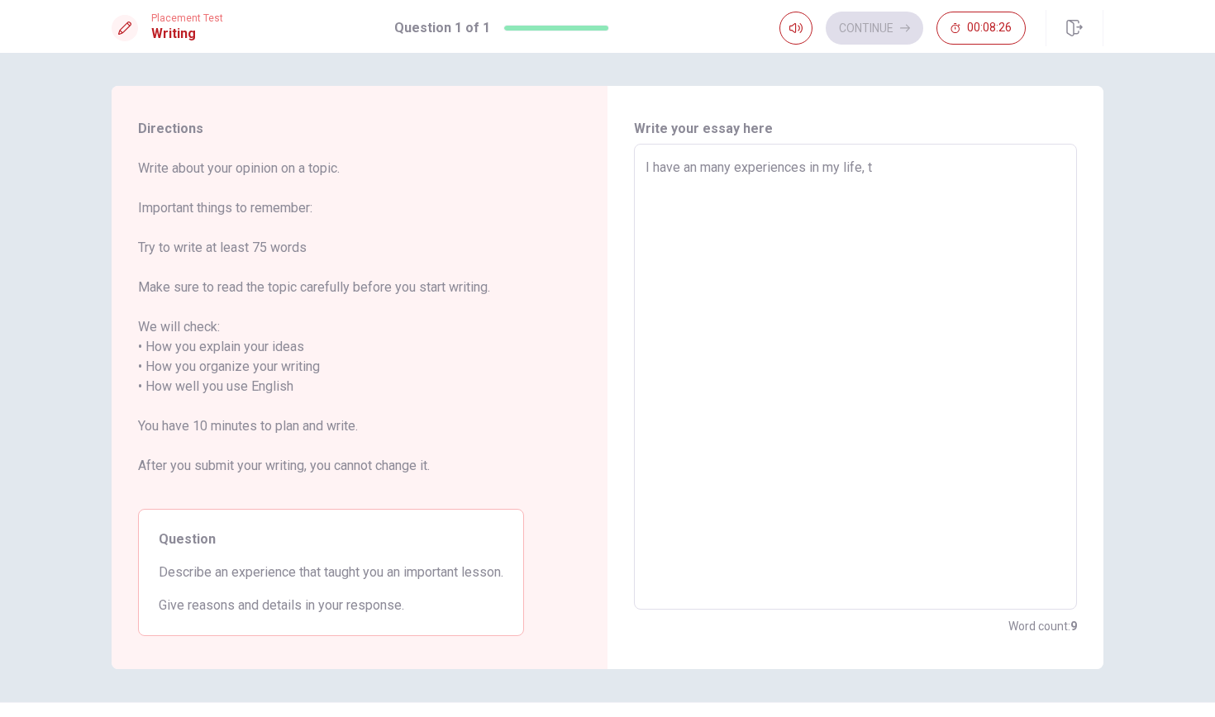
type textarea "x"
type textarea "I have an many experiences in my life,"
type textarea "x"
type textarea "I have an many experiences in my life, a"
type textarea "x"
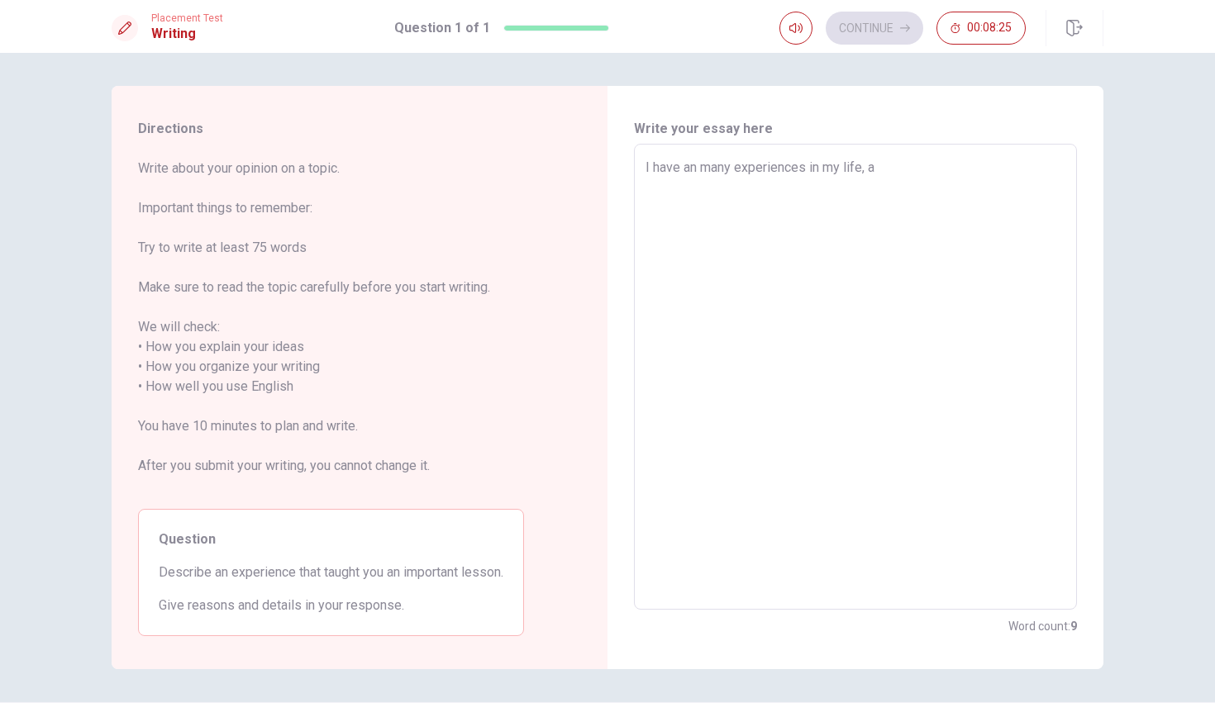
type textarea "I have an many experiences in my life, a"
type textarea "x"
type textarea "I have an many experiences in my life, a"
type textarea "x"
type textarea "I have an many experiences in my life,"
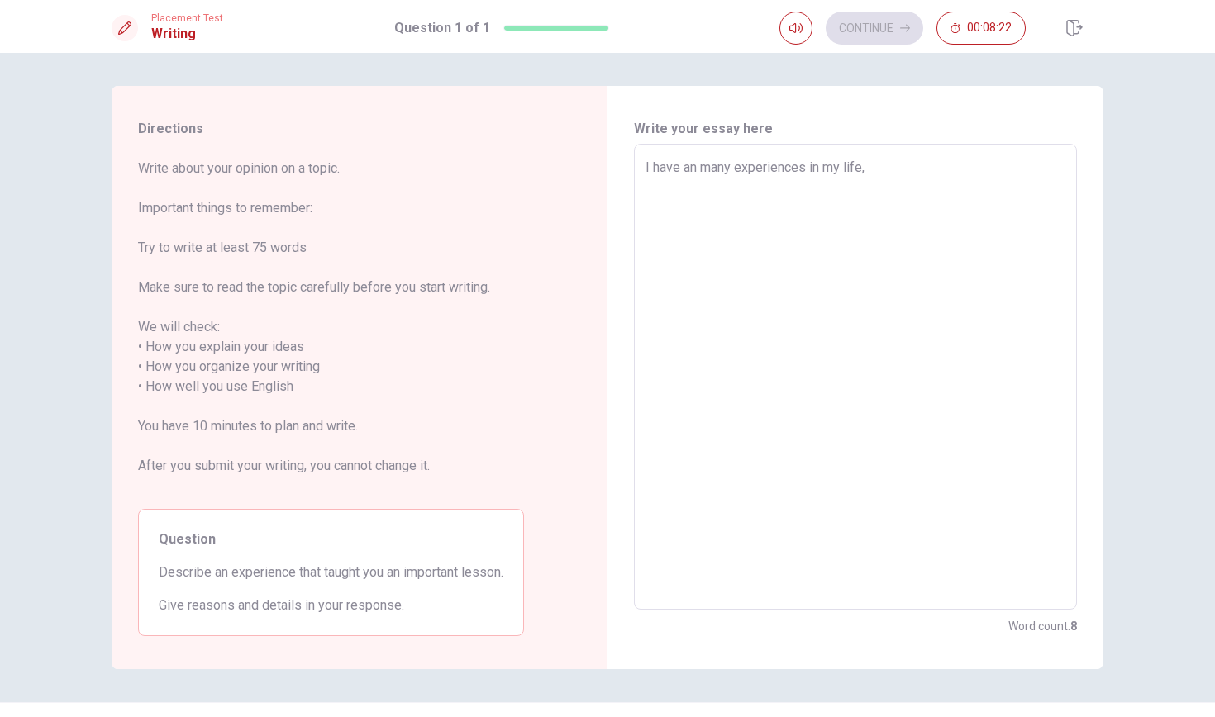
type textarea "x"
type textarea "I have an many experiences in my life,"
type textarea "x"
type textarea "I have an many experiences in my life, t"
type textarea "x"
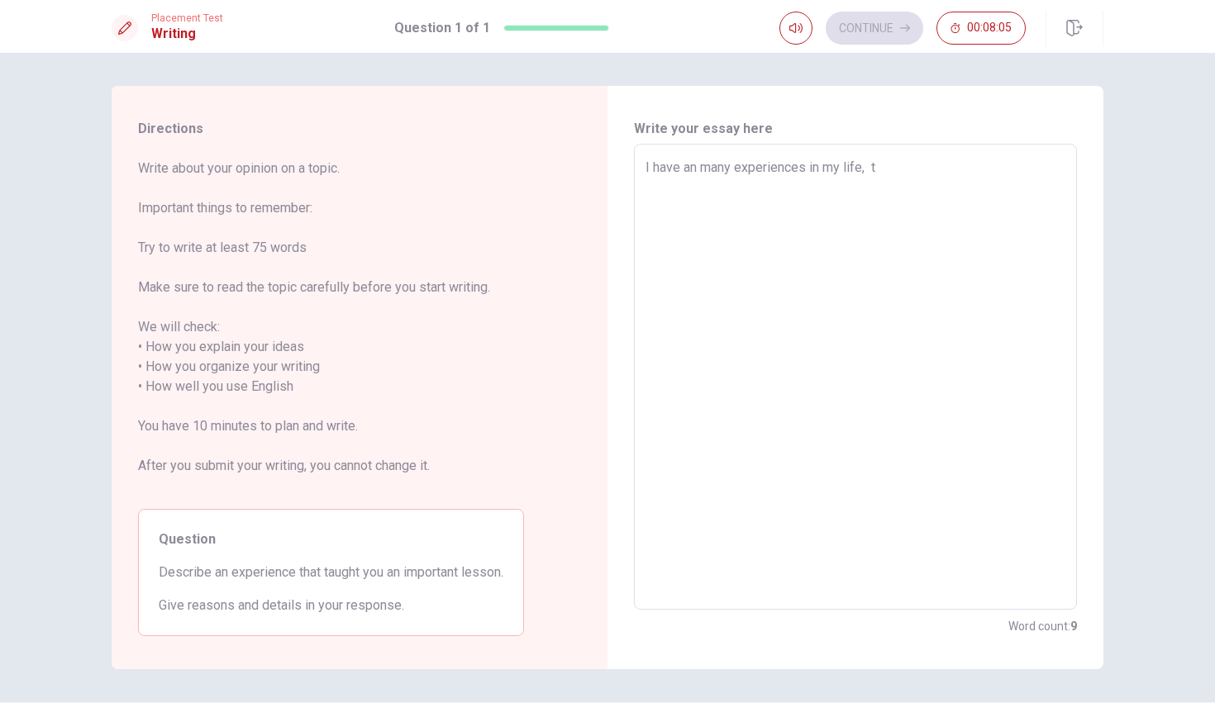
type textarea "I have an many experiences in my life, te"
type textarea "x"
type textarea "I have an many experiences in my life, teh"
type textarea "x"
type textarea "I have an many experiences in my life, te"
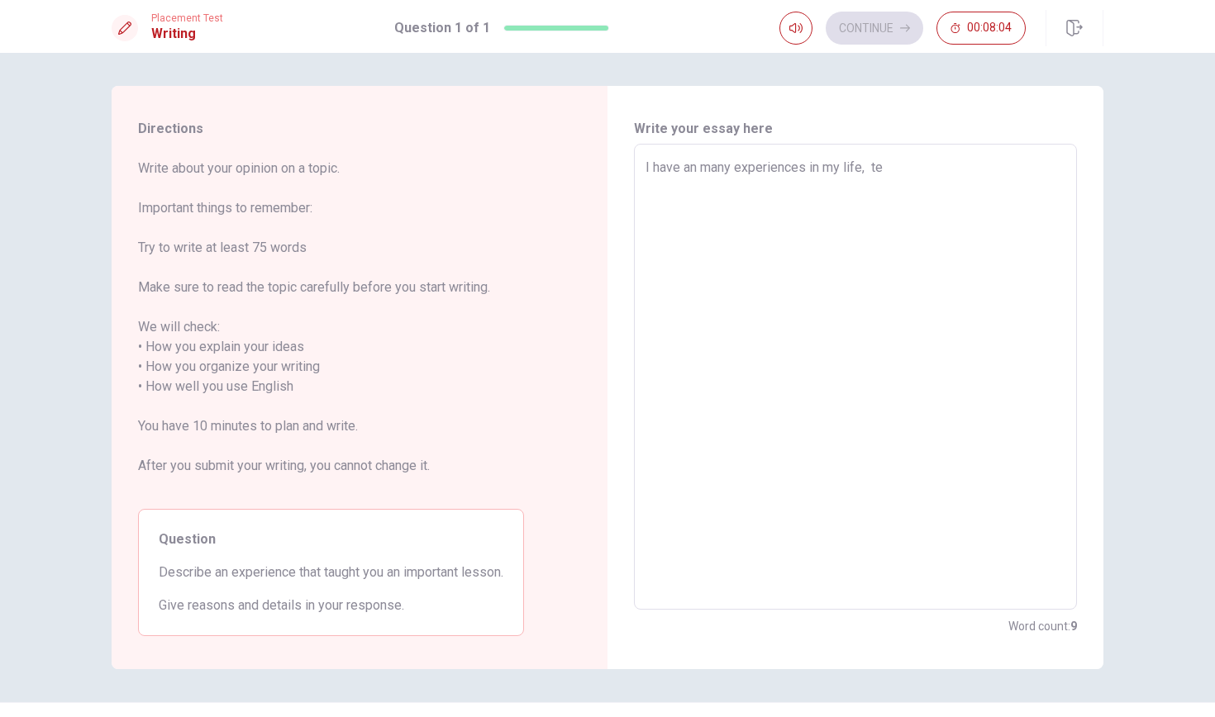
type textarea "x"
type textarea "I have an many experiences in my life, t"
type textarea "x"
type textarea "I have an many experiences in my life, th"
type textarea "x"
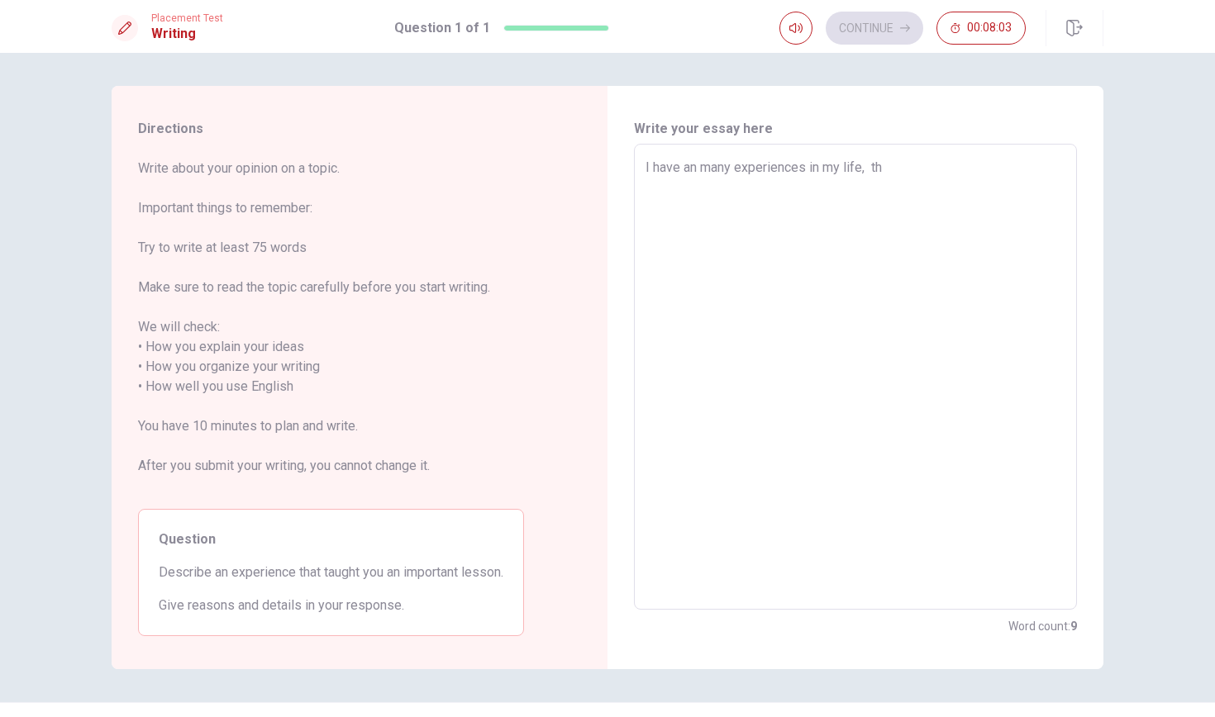
type textarea "I have an many experiences in my life, the"
type textarea "x"
type textarea "I have an many experiences in my life, the"
type textarea "x"
type textarea "I have an many experiences in my life, the w"
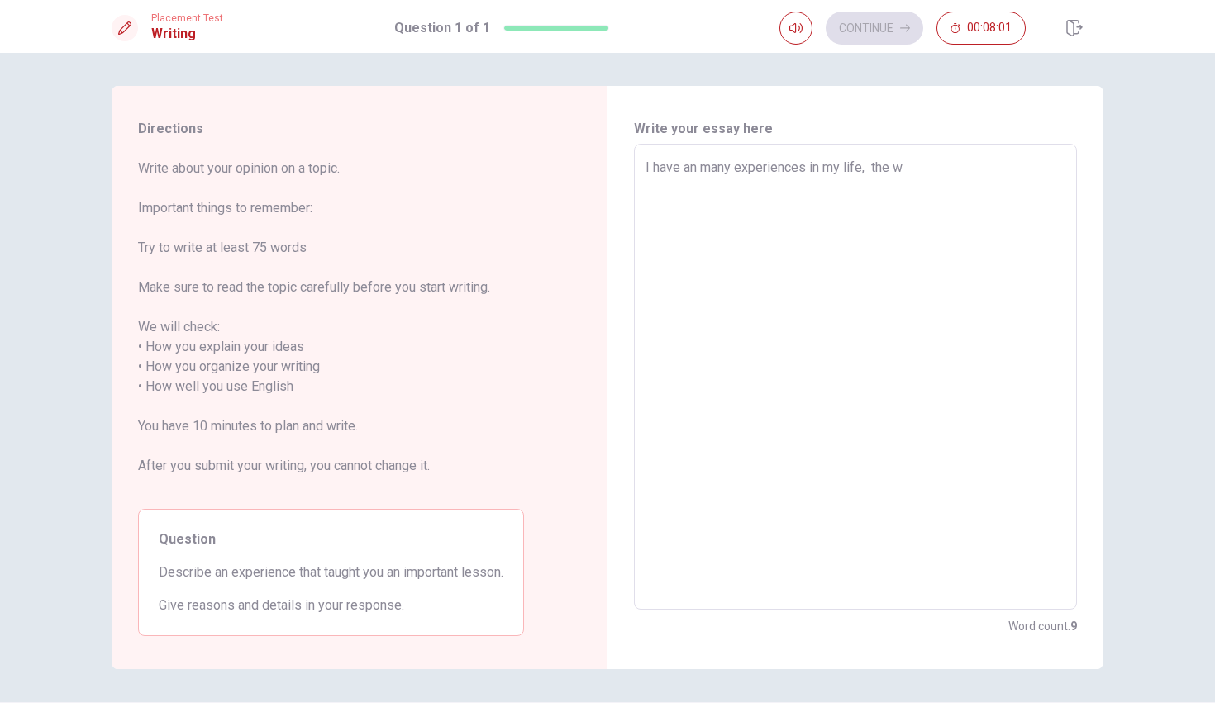
type textarea "x"
type textarea "I have an many experiences in my life, the wh"
type textarea "x"
type textarea "I have an many experiences in my life, the why"
type textarea "x"
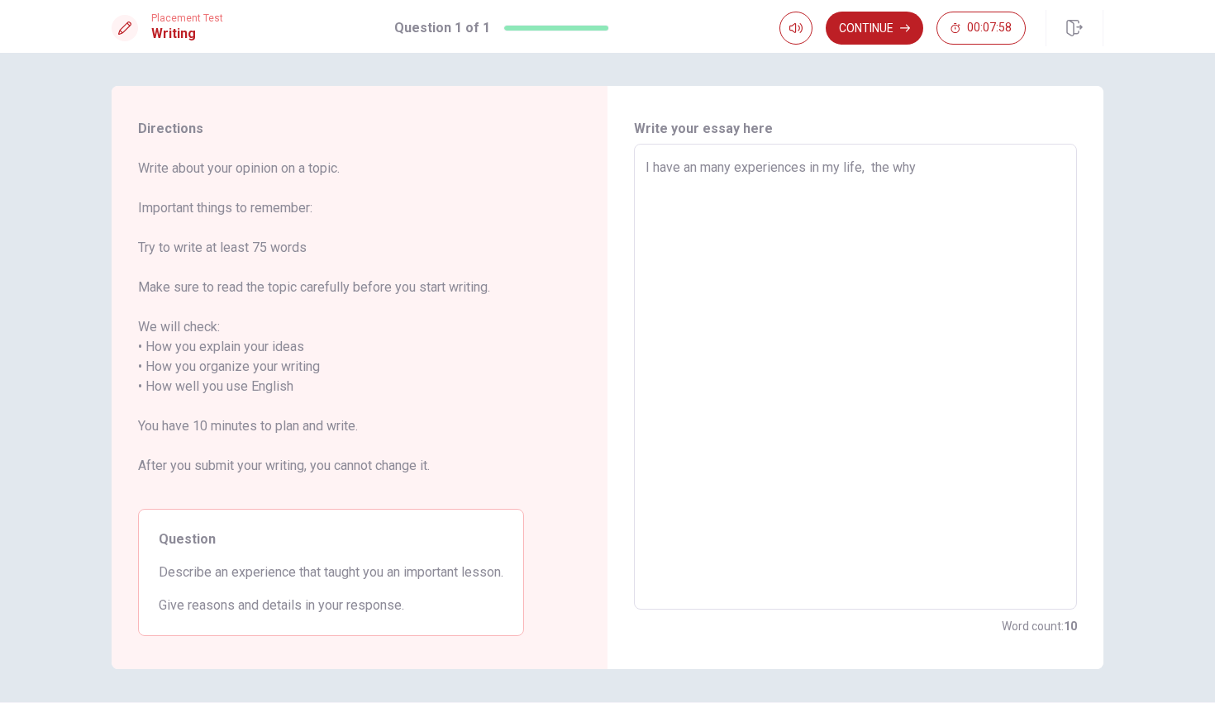
type textarea "I have an many experiences in my life, the why"
type textarea "x"
type textarea "I have an many experiences in my life, the why"
type textarea "x"
type textarea "I have an many experiences in my life, the wh"
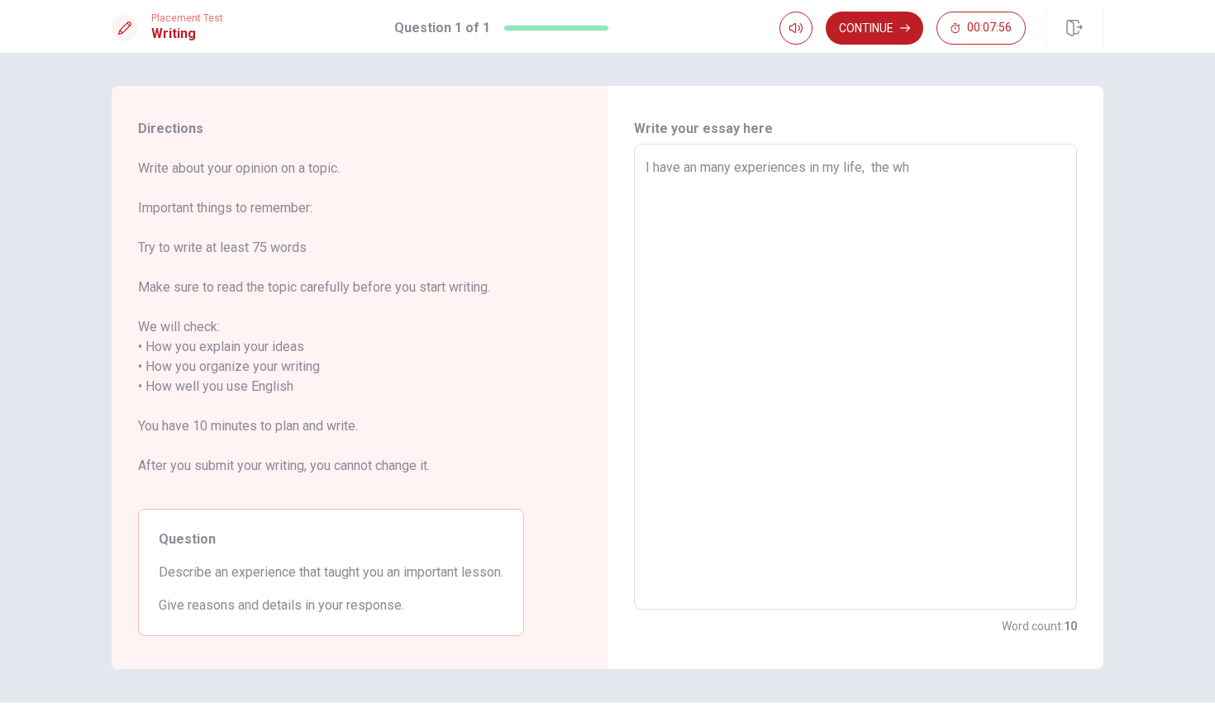
type textarea "x"
type textarea "I have an many experiences in my life, the w"
type textarea "x"
type textarea "I have an many experiences in my life, the"
type textarea "x"
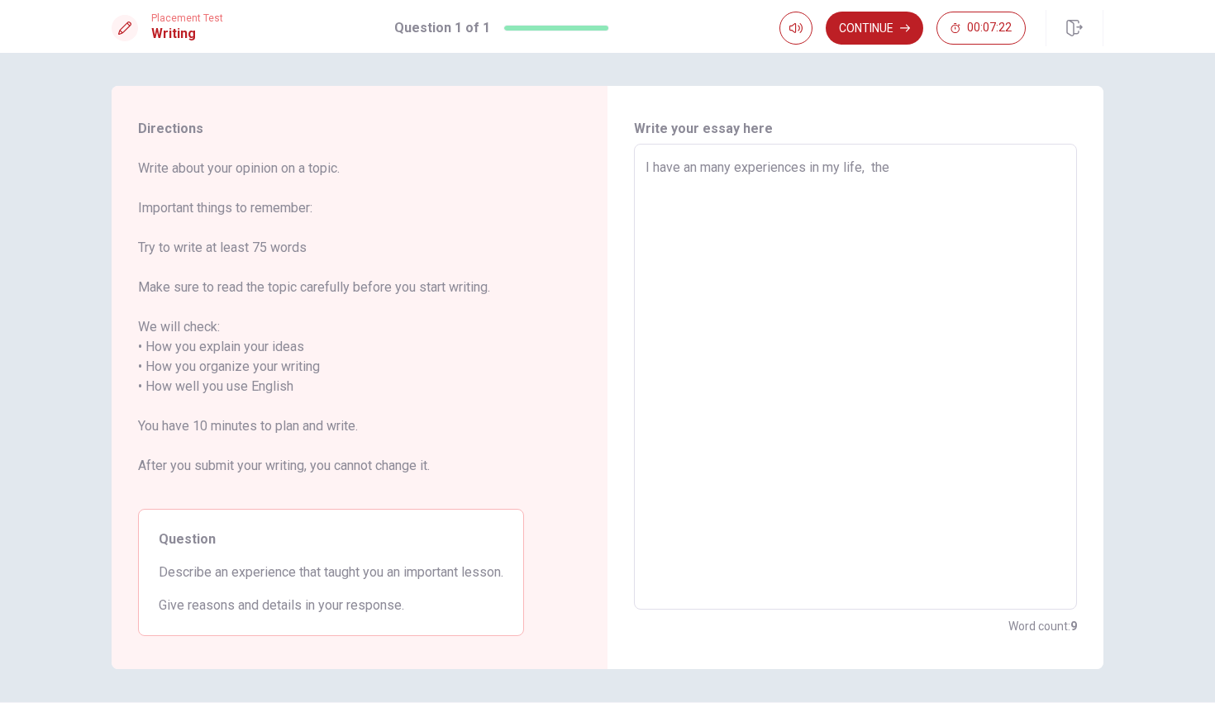
type textarea "I have an many experiences in my life, the m"
type textarea "x"
type textarea "I have an many experiences in my life, the mo"
type textarea "x"
type textarea "I have an many experiences in my life, the mos"
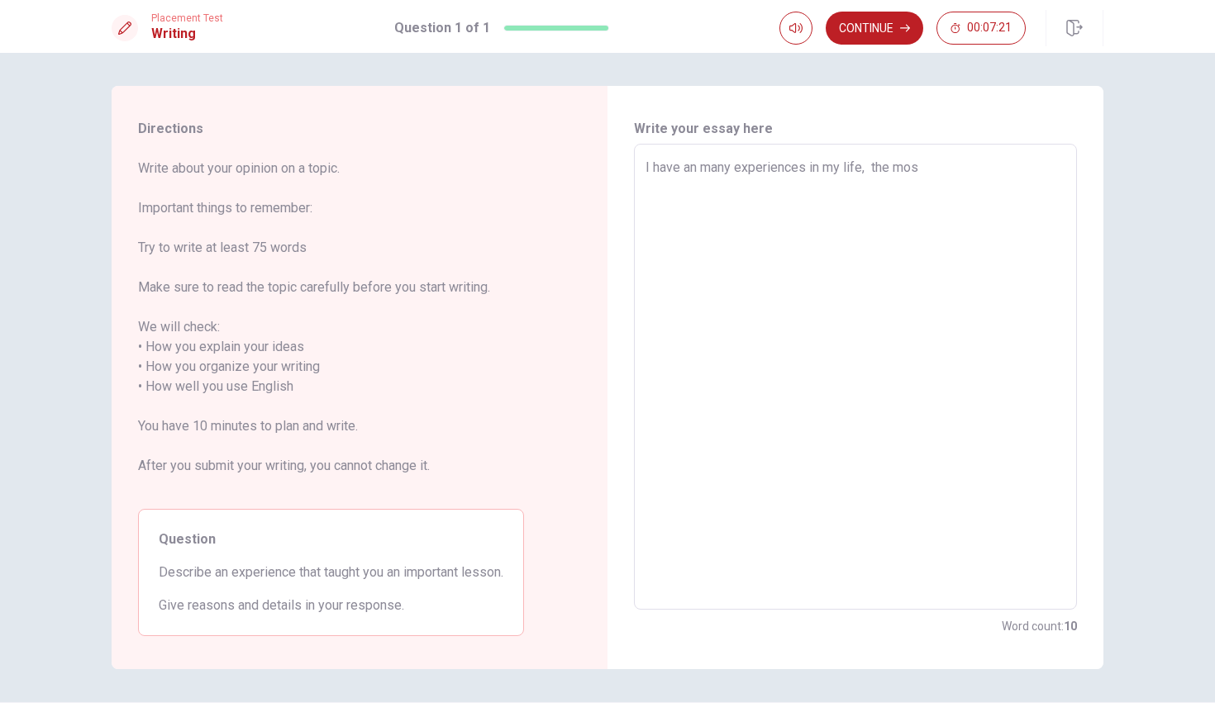
type textarea "x"
type textarea "I have an many experiences in my life, the most"
type textarea "x"
type textarea "I have an many experiences in my life, the most"
type textarea "x"
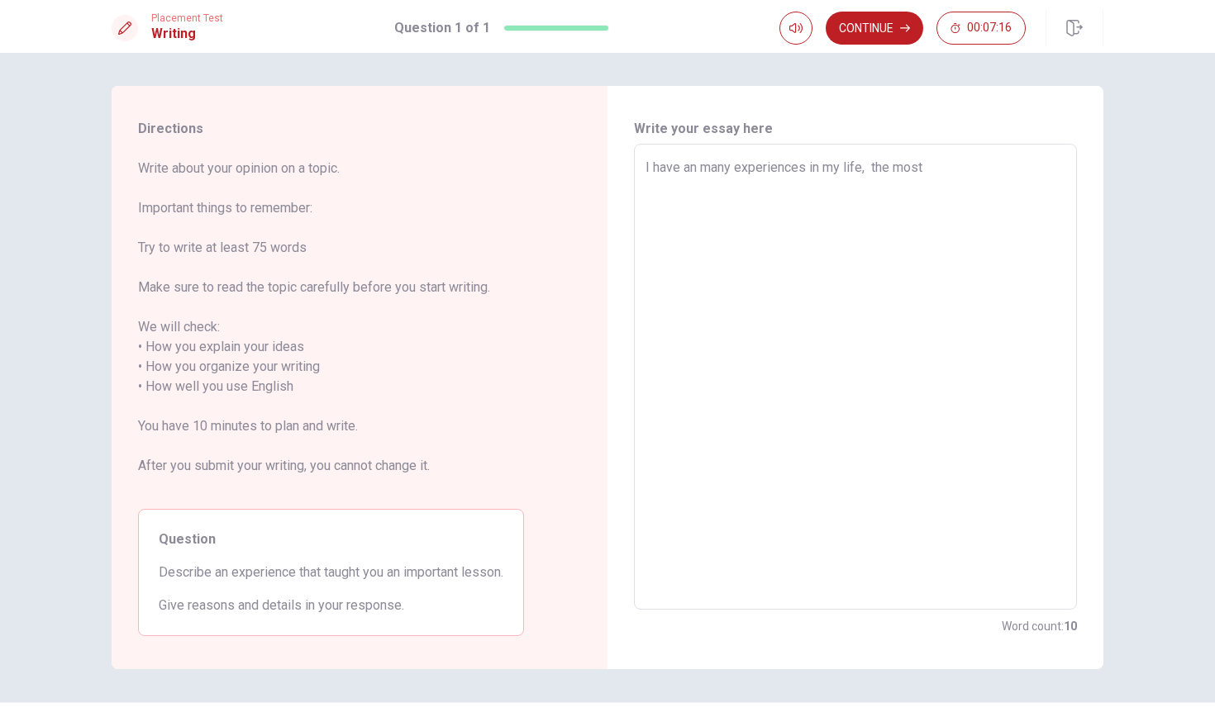
type textarea "I have an many experiences in my life, the most m"
type textarea "x"
type textarea "I have an many experiences in my life, the most my"
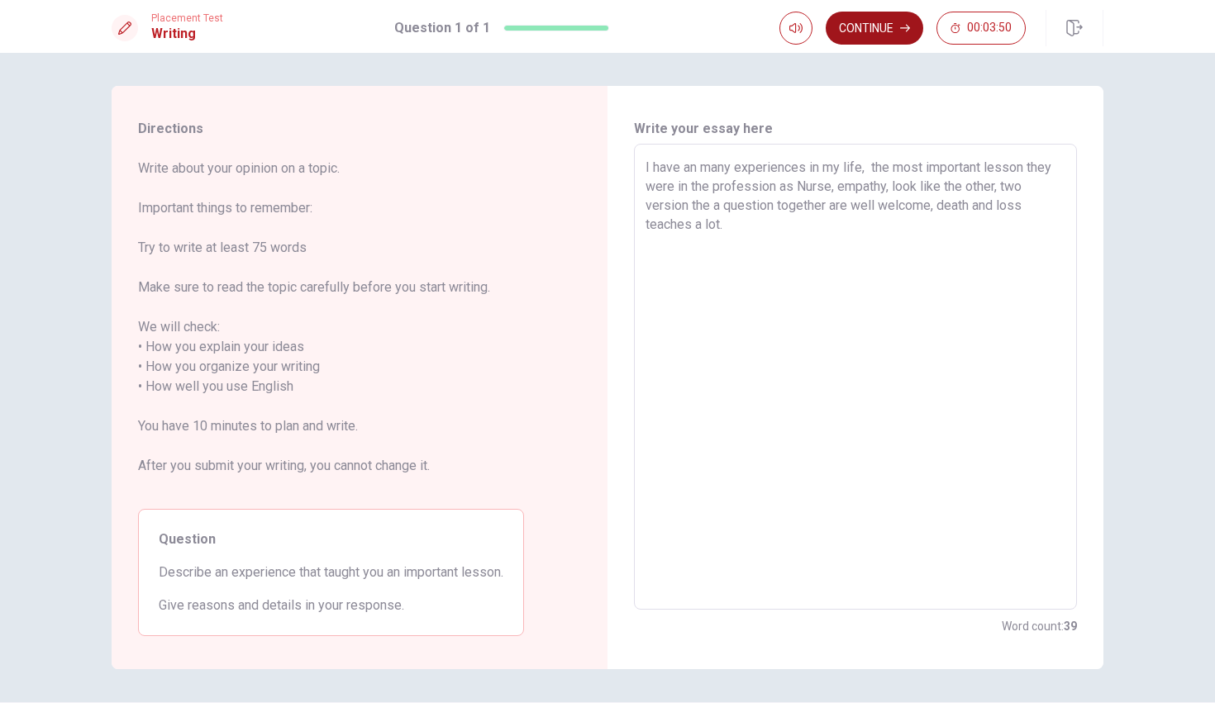
click at [876, 32] on button "Continue" at bounding box center [875, 28] width 98 height 33
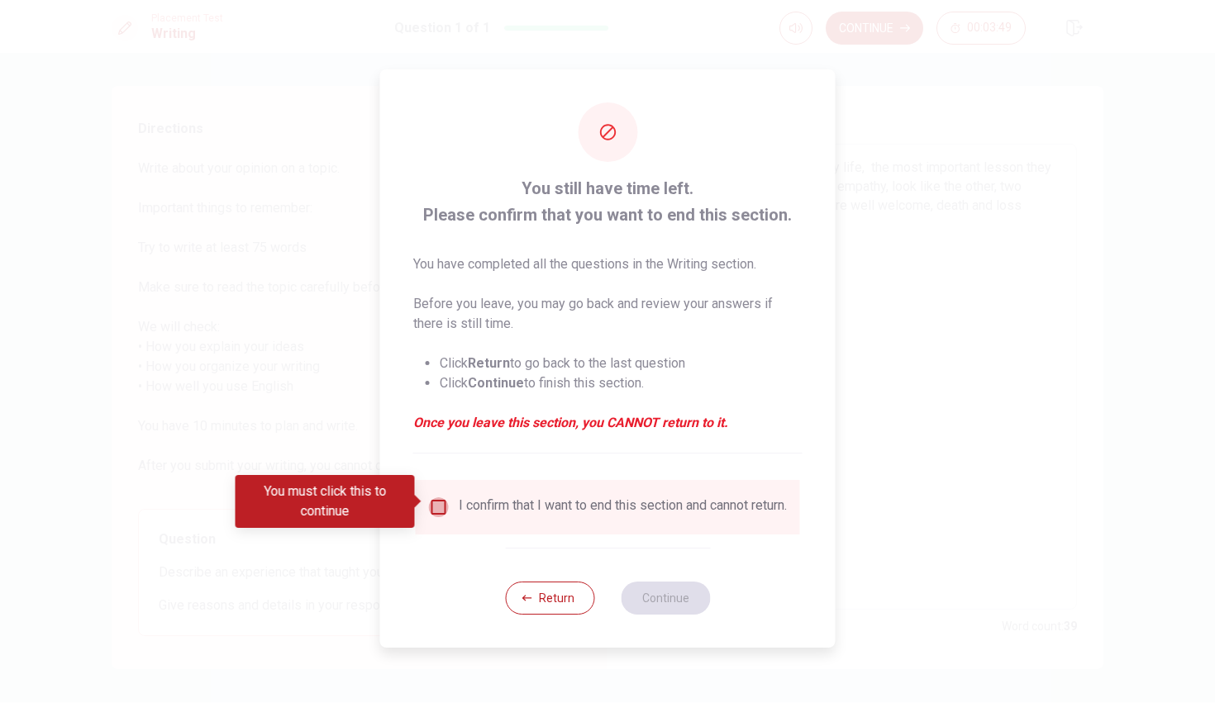
click at [441, 503] on input "You must click this to continue" at bounding box center [439, 508] width 20 height 20
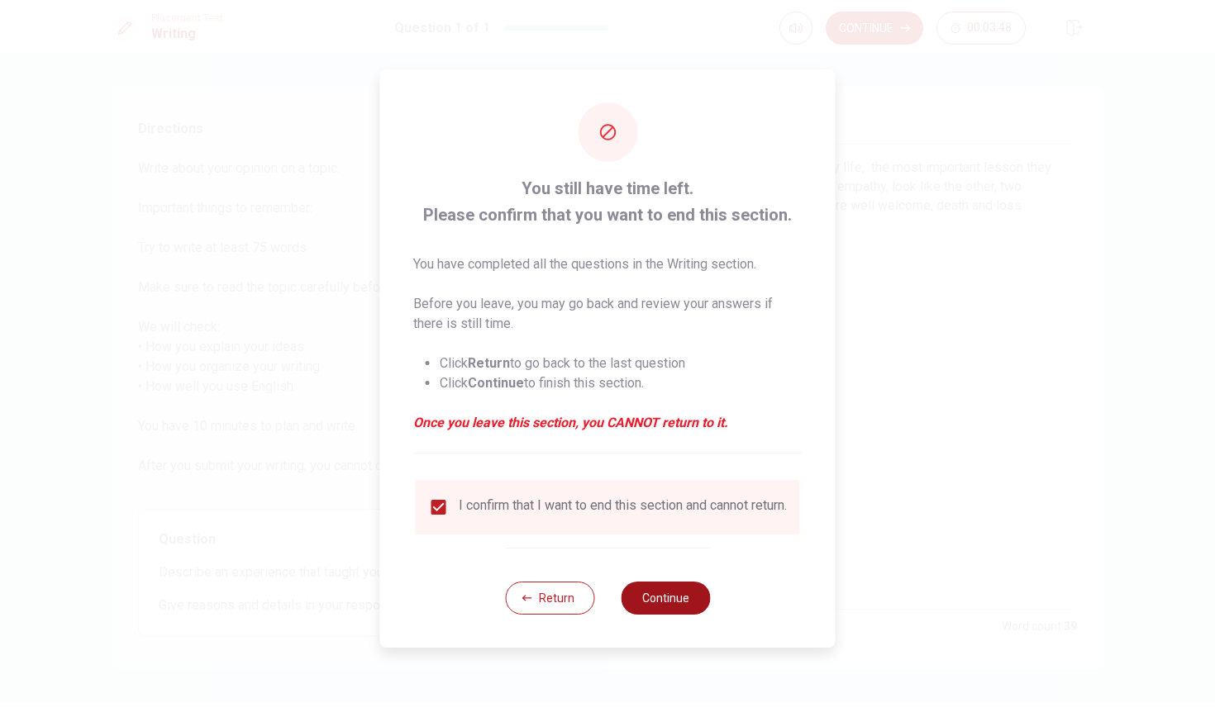
click at [651, 610] on button "Continue" at bounding box center [665, 598] width 89 height 33
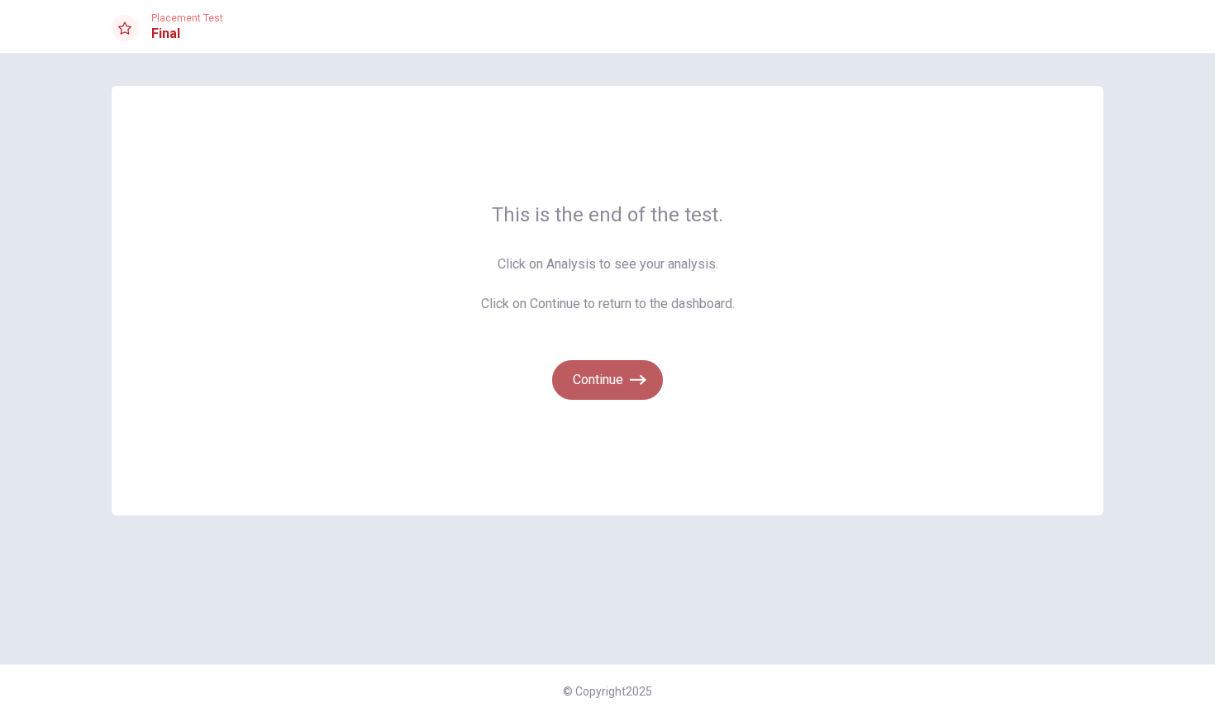
click at [627, 381] on button "Continue" at bounding box center [607, 380] width 111 height 40
